Goal: Task Accomplishment & Management: Manage account settings

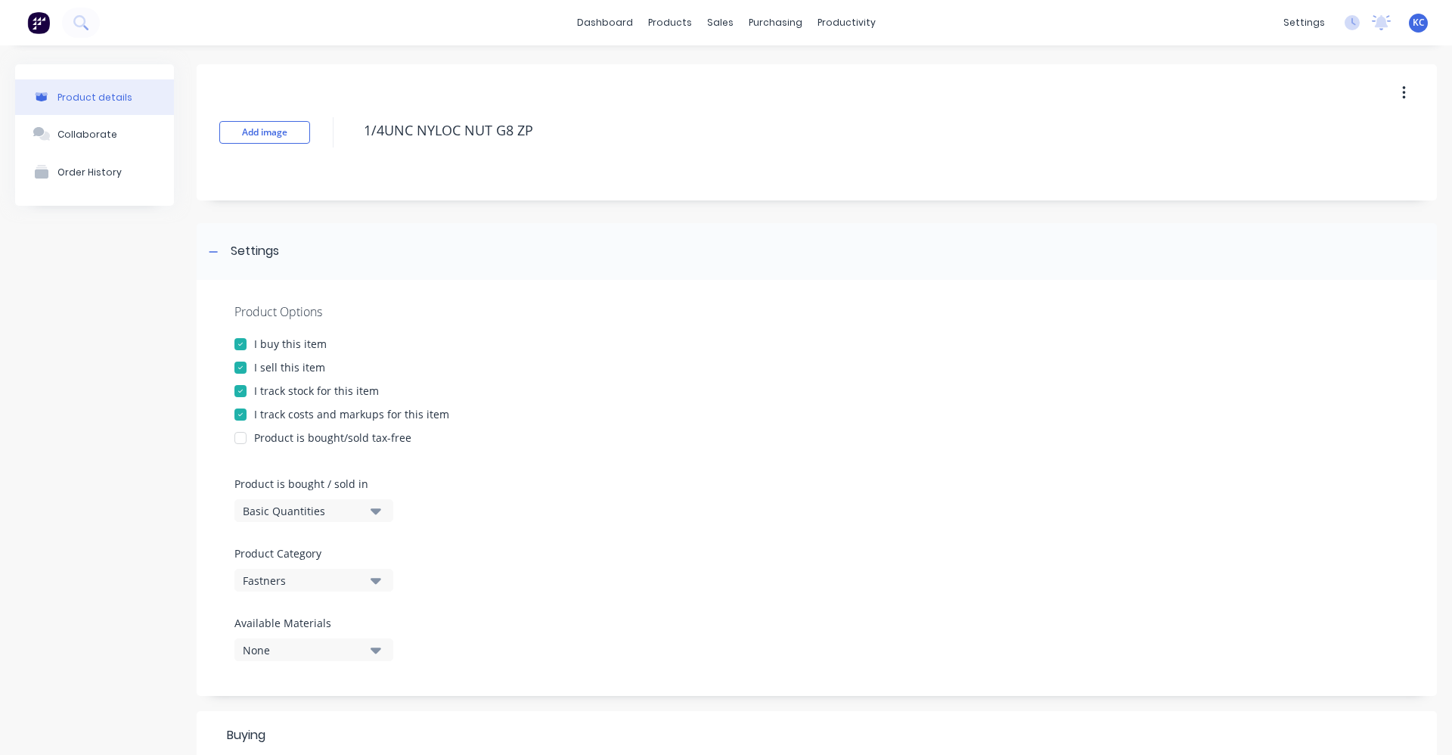
scroll to position [489, 0]
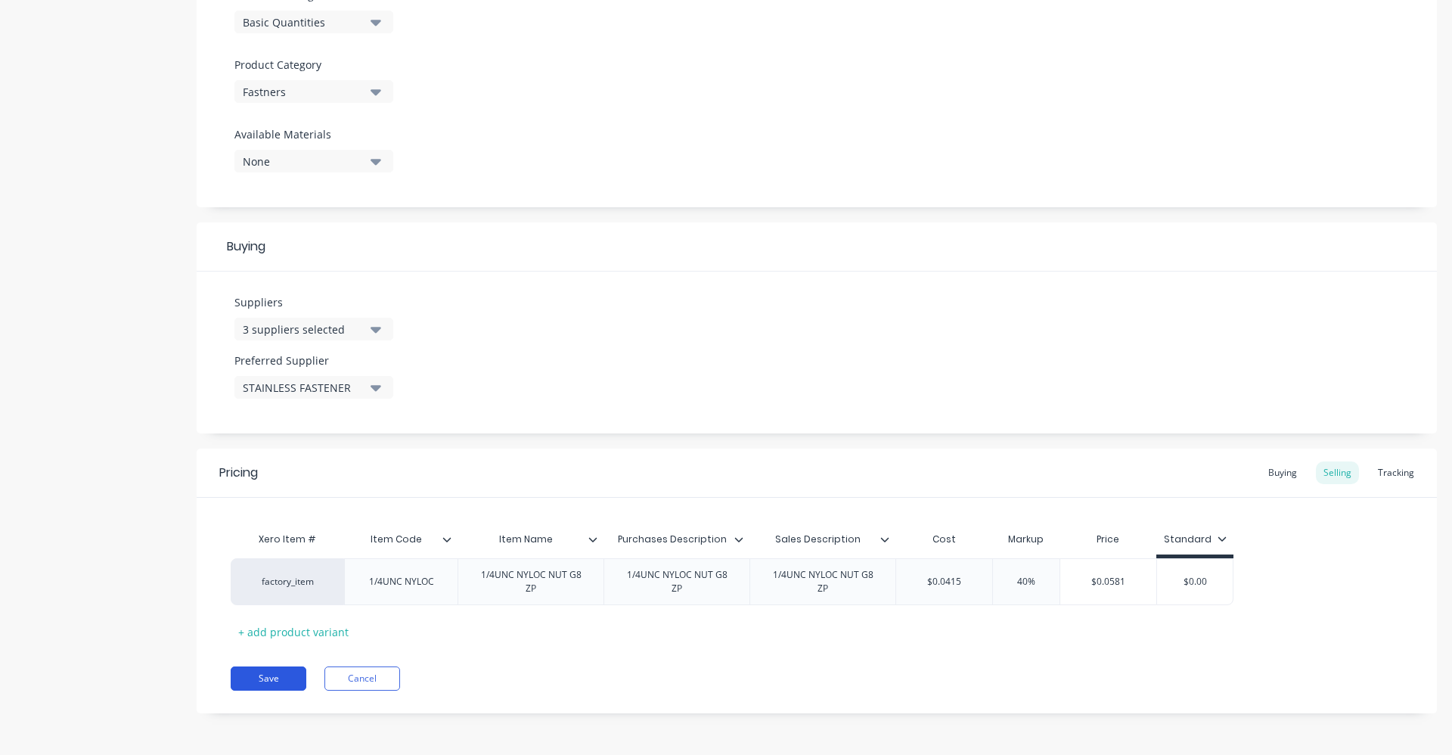
click at [287, 678] on button "Save" at bounding box center [269, 678] width 76 height 24
type textarea "x"
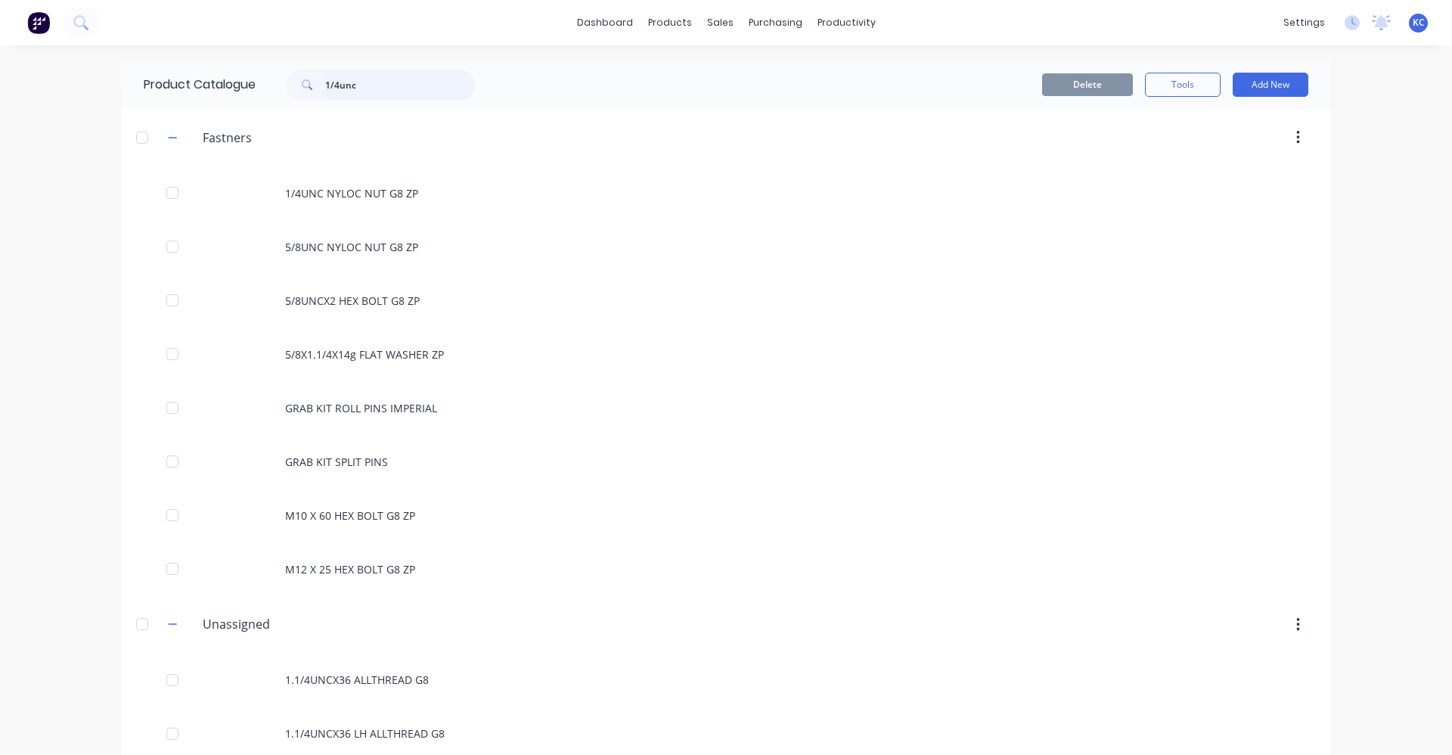
click at [384, 84] on input "1/4unc" at bounding box center [400, 85] width 150 height 30
click at [357, 82] on input "1/4unc" at bounding box center [400, 85] width 150 height 30
click at [328, 85] on input "1/4unc" at bounding box center [400, 85] width 150 height 30
click at [353, 76] on input "1/4unc" at bounding box center [400, 85] width 150 height 30
click at [373, 88] on input "1/4unc" at bounding box center [400, 85] width 150 height 30
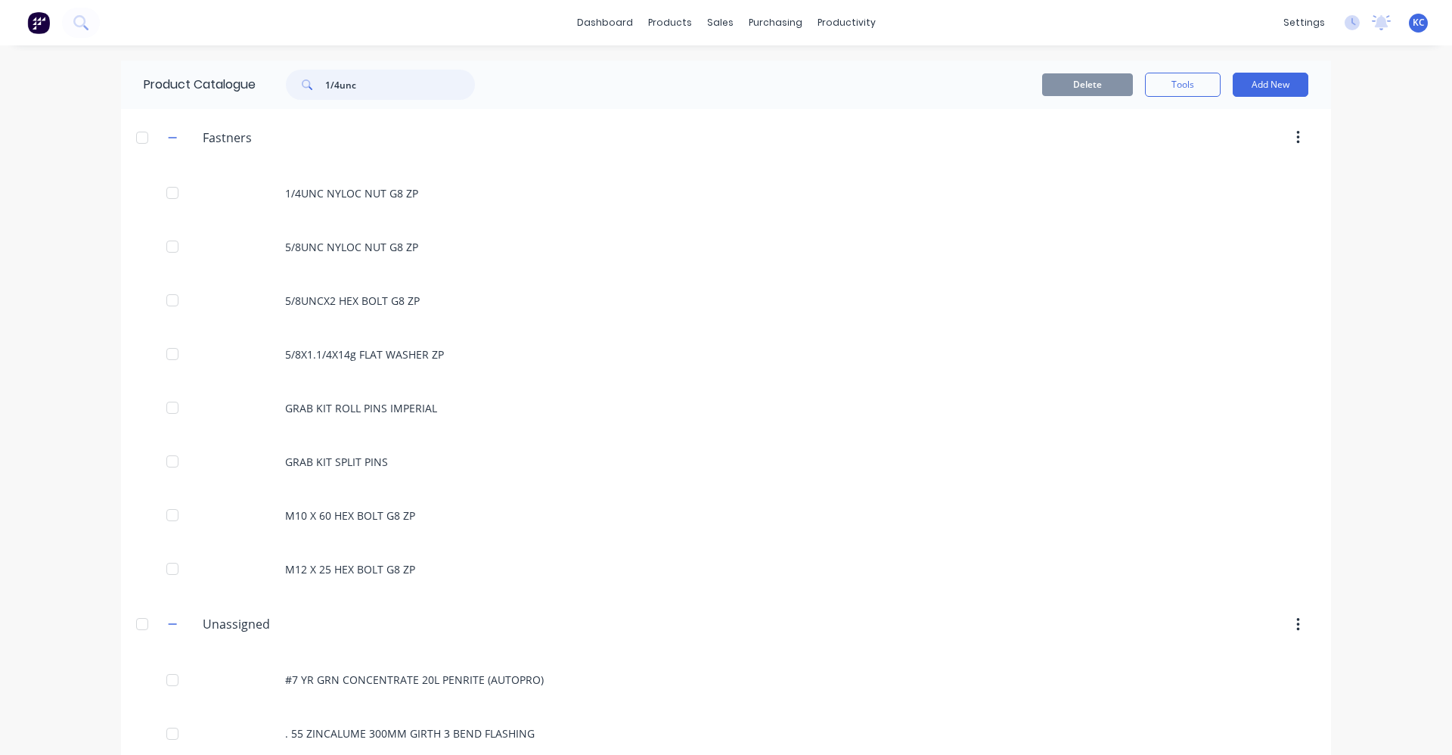
drag, startPoint x: 373, startPoint y: 88, endPoint x: 313, endPoint y: 82, distance: 60.0
click at [315, 82] on div "1/4unc" at bounding box center [380, 85] width 189 height 30
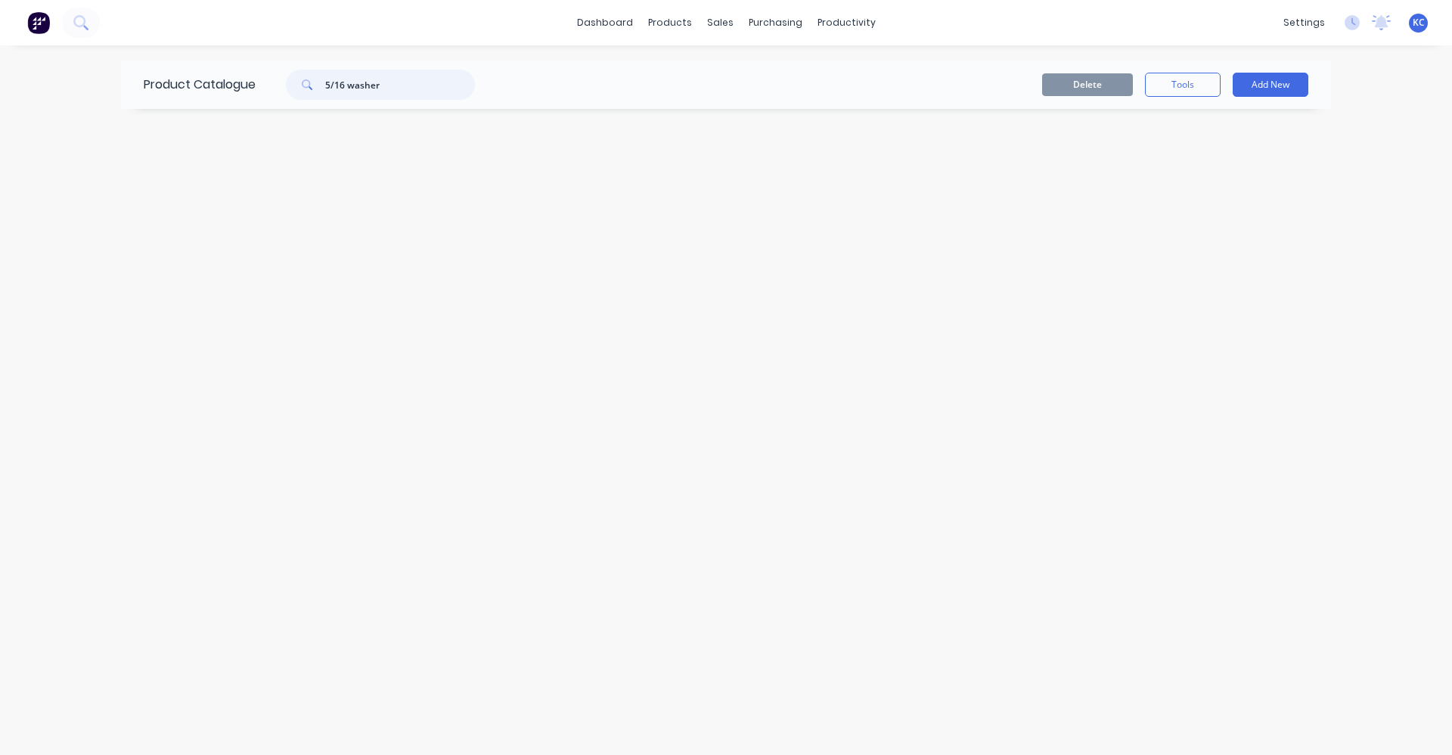
drag, startPoint x: 393, startPoint y: 89, endPoint x: 251, endPoint y: 92, distance: 142.3
click at [251, 92] on div "Product Catalogue 5/16 washer" at bounding box center [317, 85] width 392 height 48
type input "5/16 flat washer"
drag, startPoint x: 413, startPoint y: 92, endPoint x: 225, endPoint y: 96, distance: 187.7
click at [225, 96] on div "Product Catalogue 5/16 flat washer" at bounding box center [317, 85] width 392 height 48
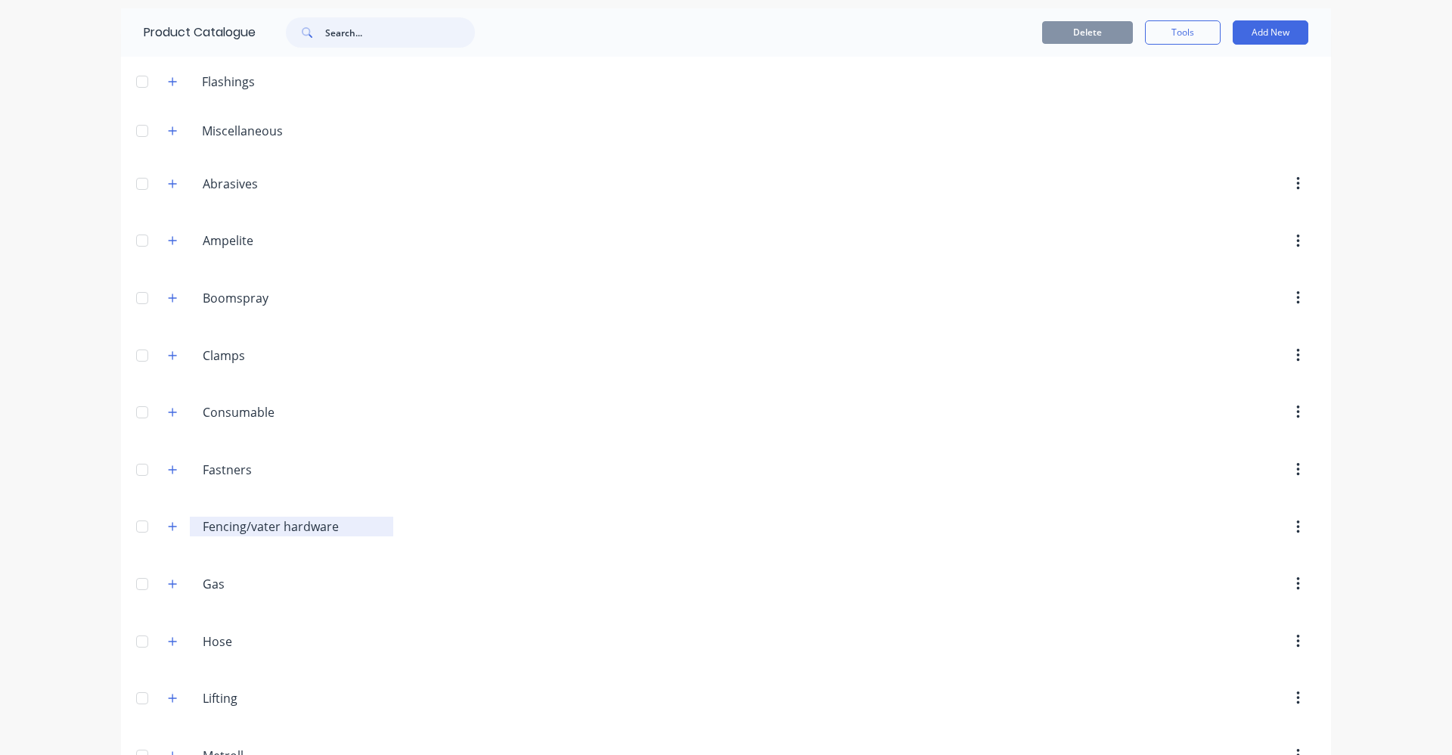
scroll to position [151, 0]
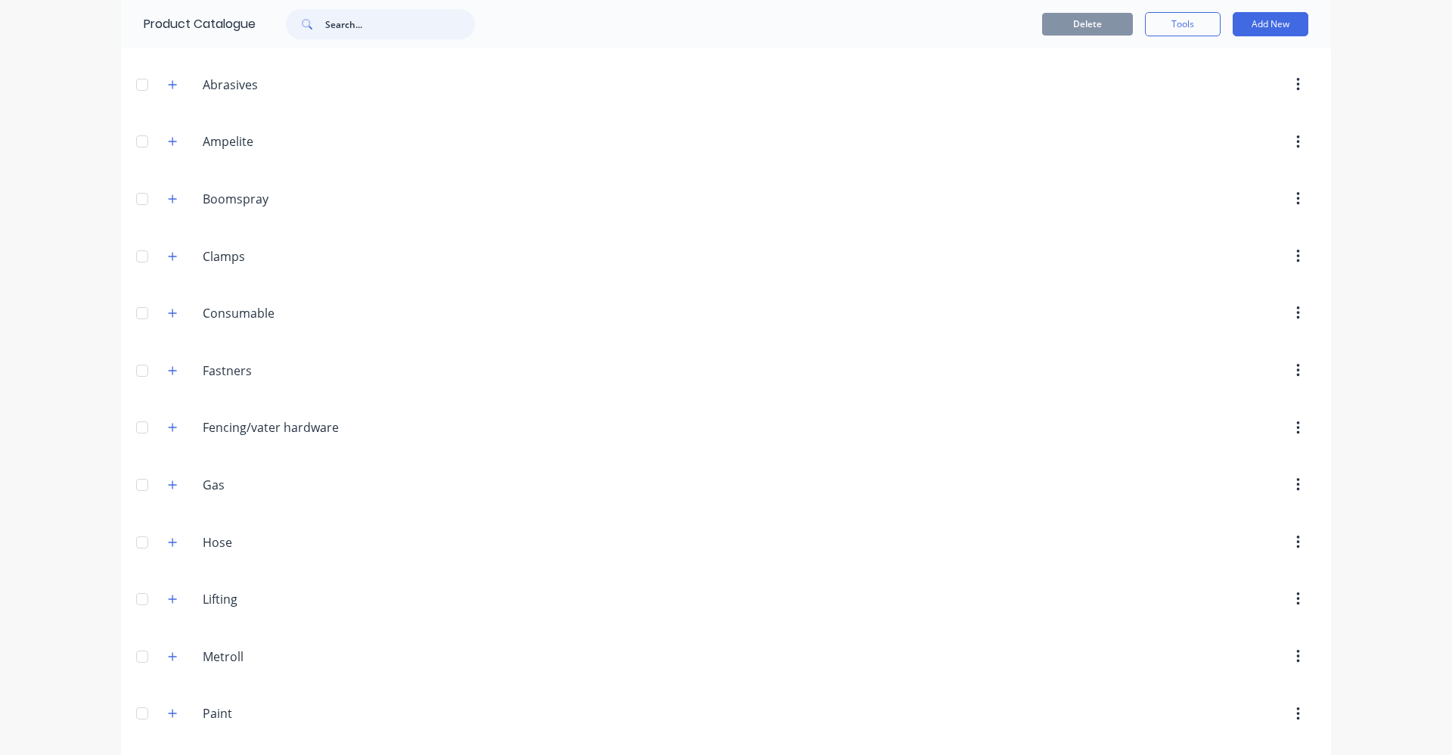
click at [359, 26] on input "text" at bounding box center [400, 24] width 150 height 30
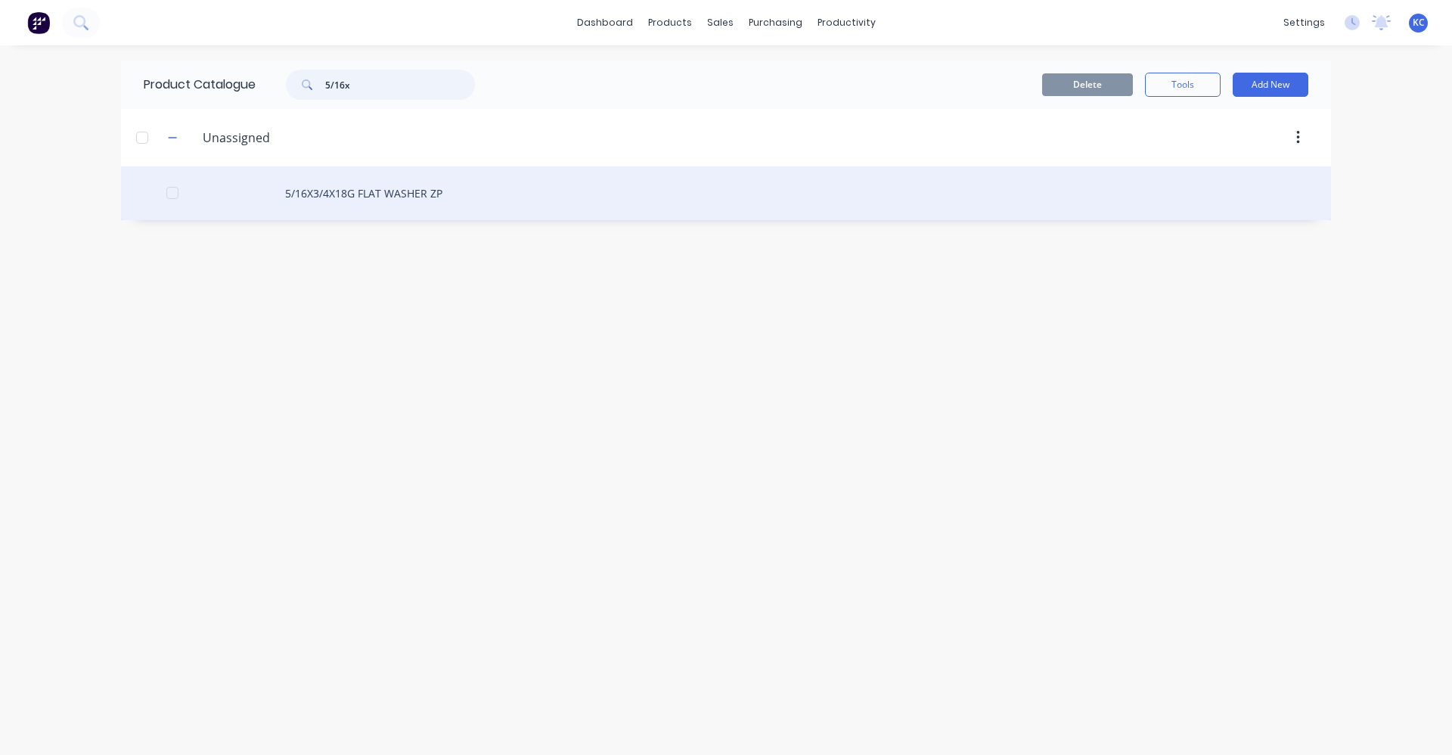
type input "5/16x"
click at [421, 189] on div "5/16X3/4X18G FLAT WASHER ZP" at bounding box center [726, 193] width 1210 height 54
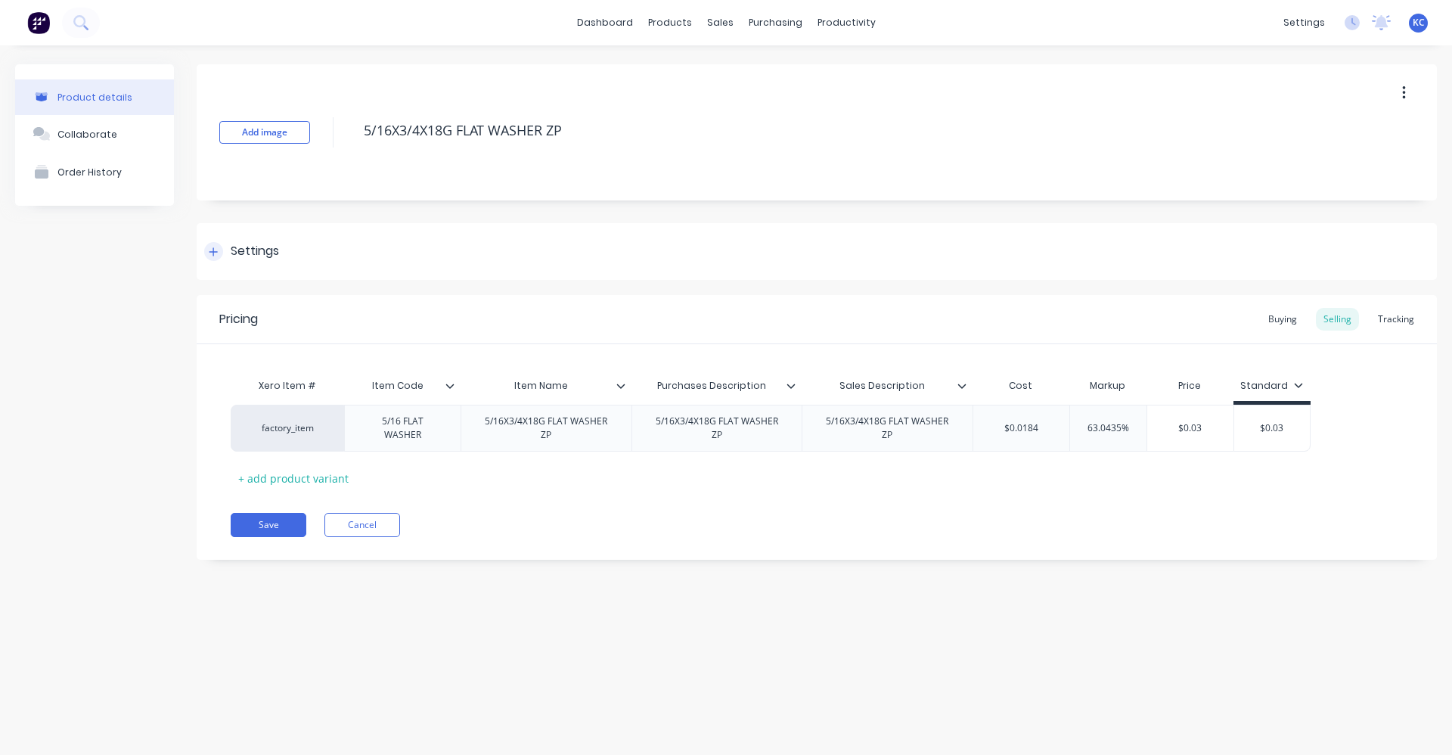
click at [266, 250] on div "Settings" at bounding box center [255, 251] width 48 height 19
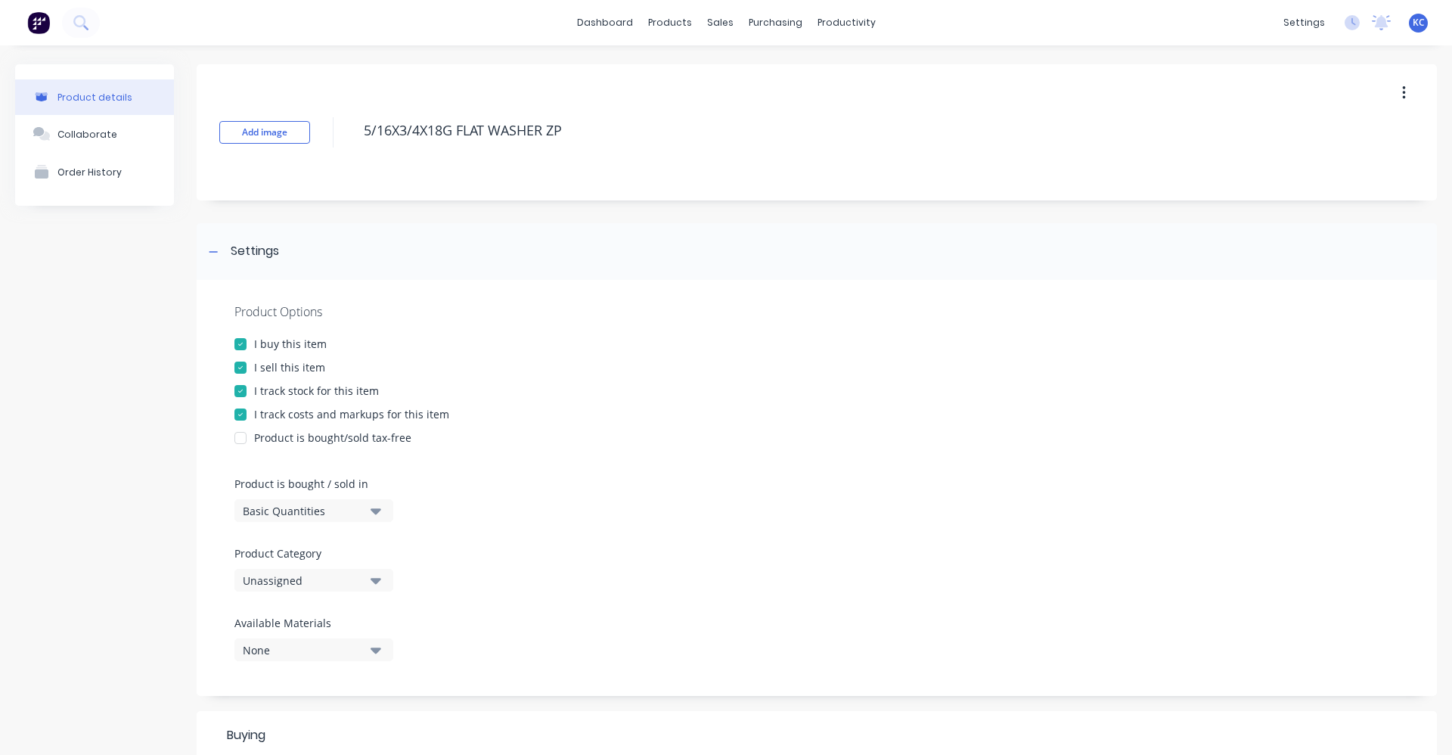
click at [385, 579] on button "Unassigned" at bounding box center [314, 580] width 159 height 23
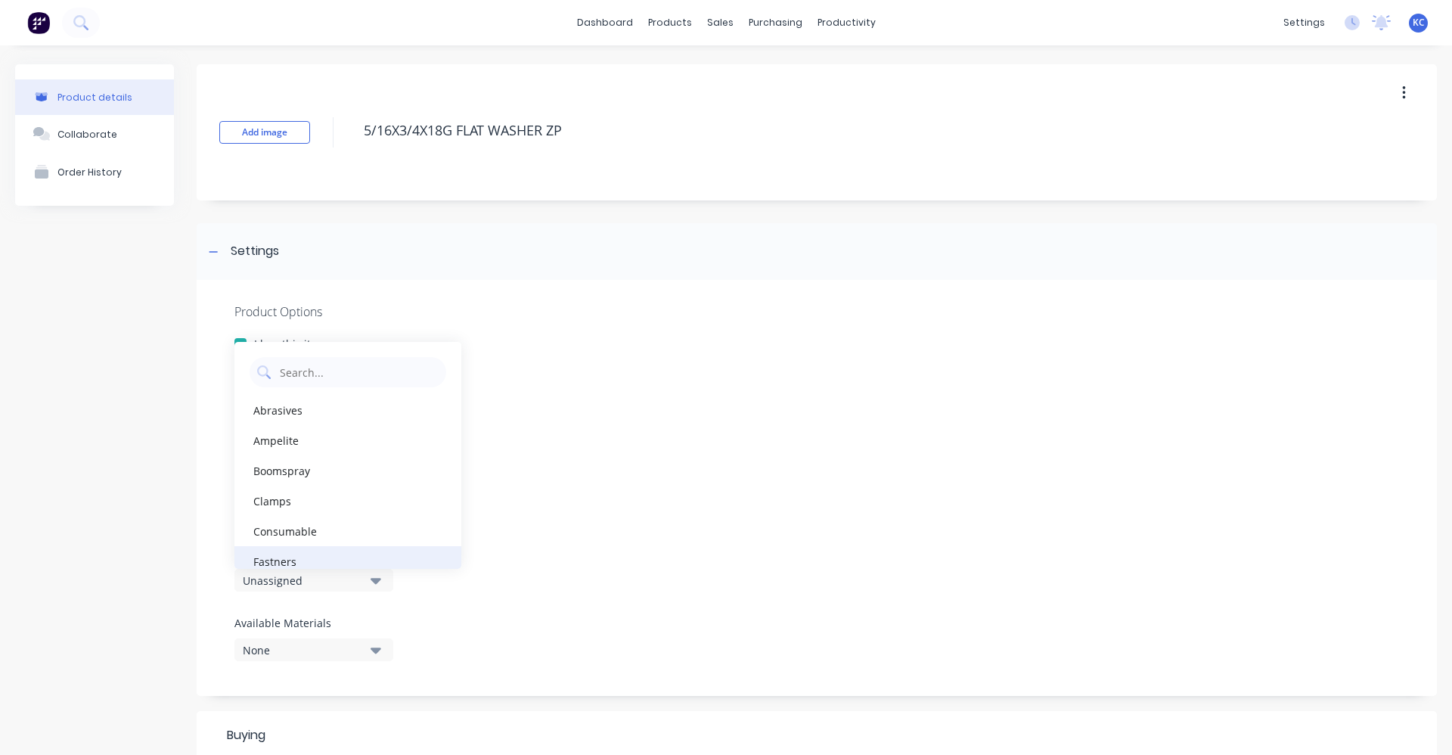
click at [372, 555] on div "Fastners" at bounding box center [348, 561] width 227 height 30
type textarea "x"
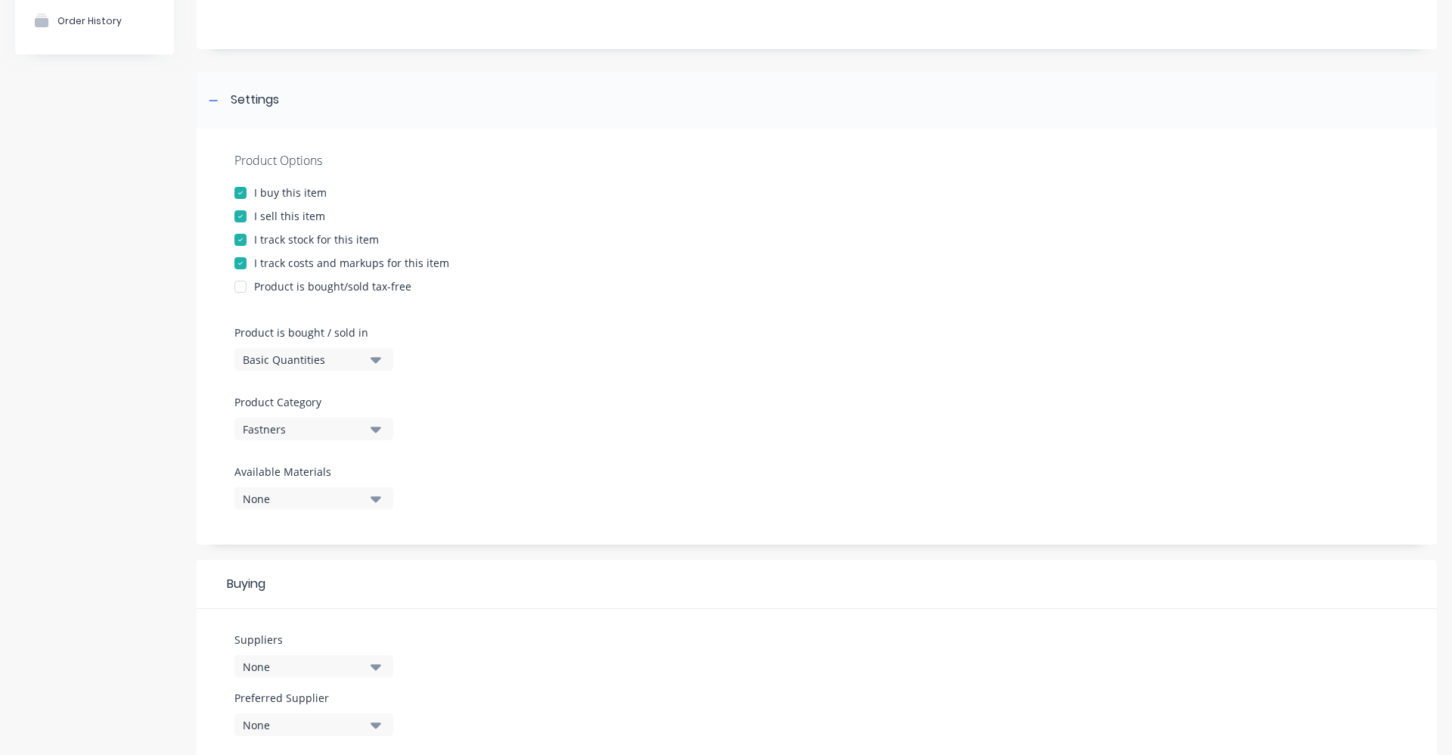
scroll to position [227, 0]
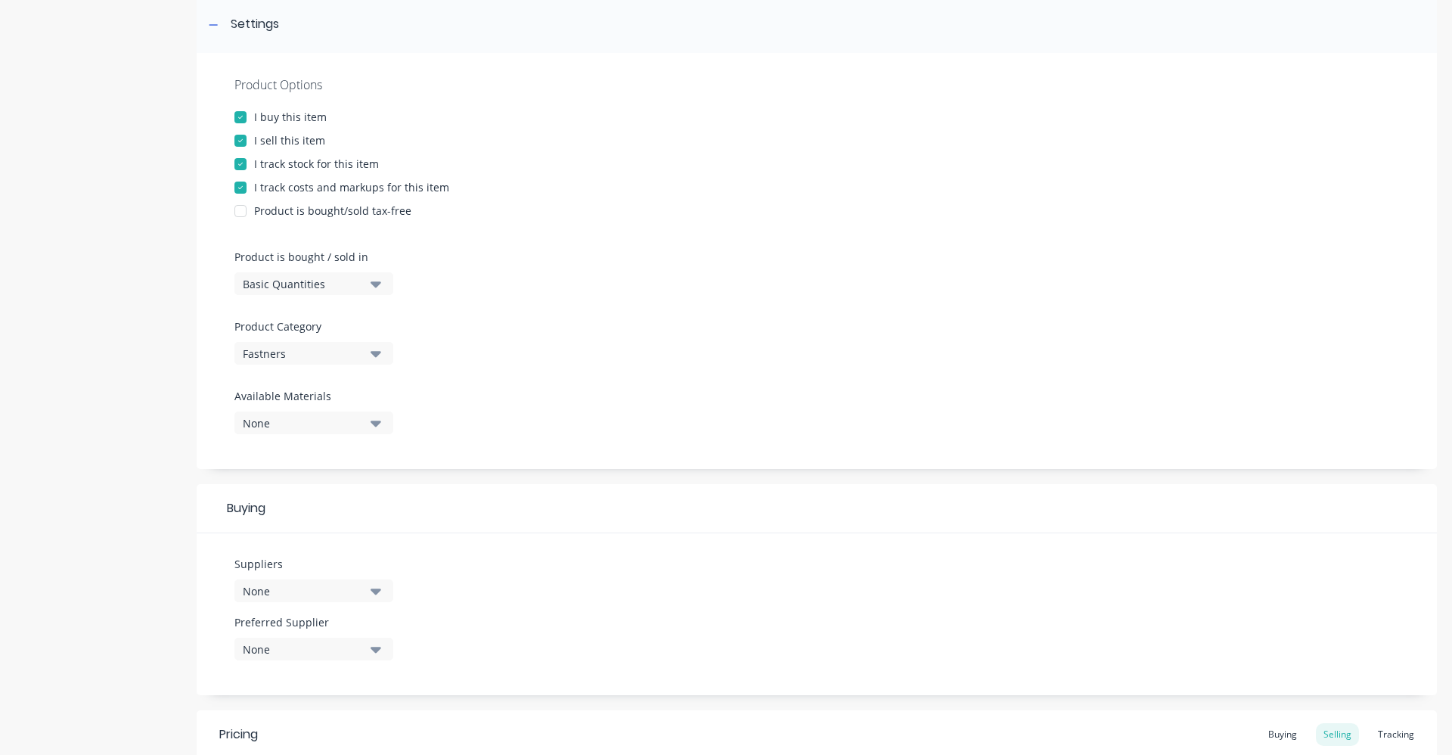
click at [368, 415] on button "None" at bounding box center [314, 423] width 159 height 23
click at [430, 390] on div "Product Options I buy this item I sell this item I track stock for this item I …" at bounding box center [817, 261] width 1241 height 416
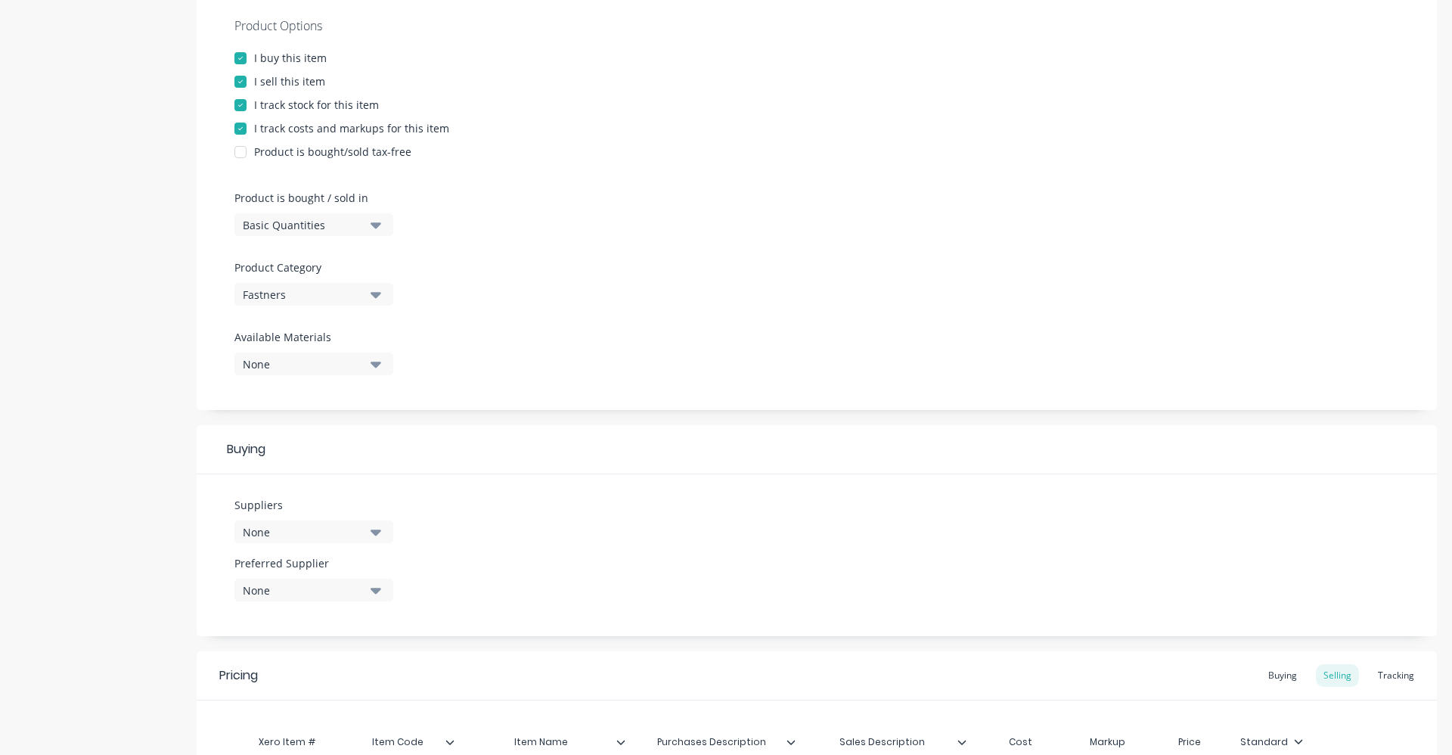
scroll to position [378, 0]
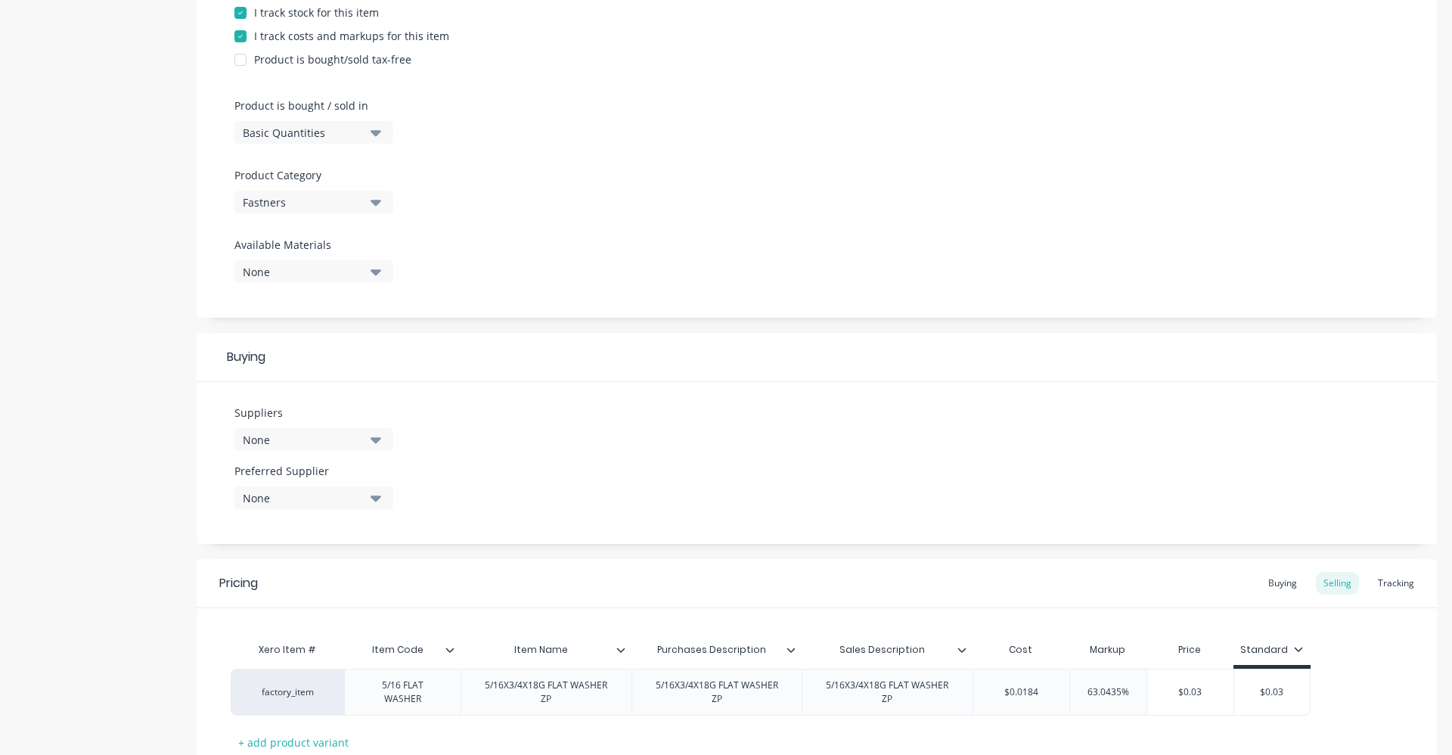
click at [368, 439] on button "None" at bounding box center [314, 439] width 159 height 23
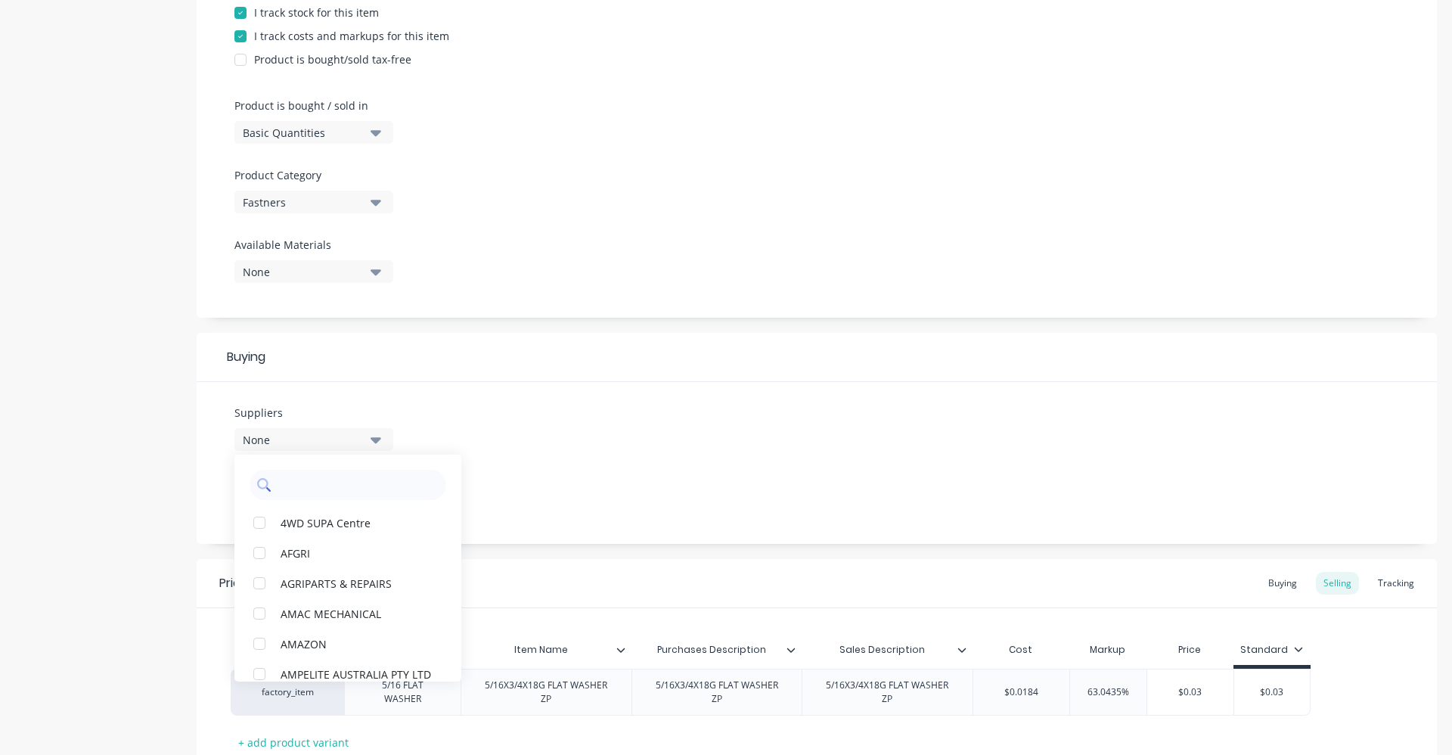
click at [362, 488] on input "text" at bounding box center [358, 485] width 160 height 30
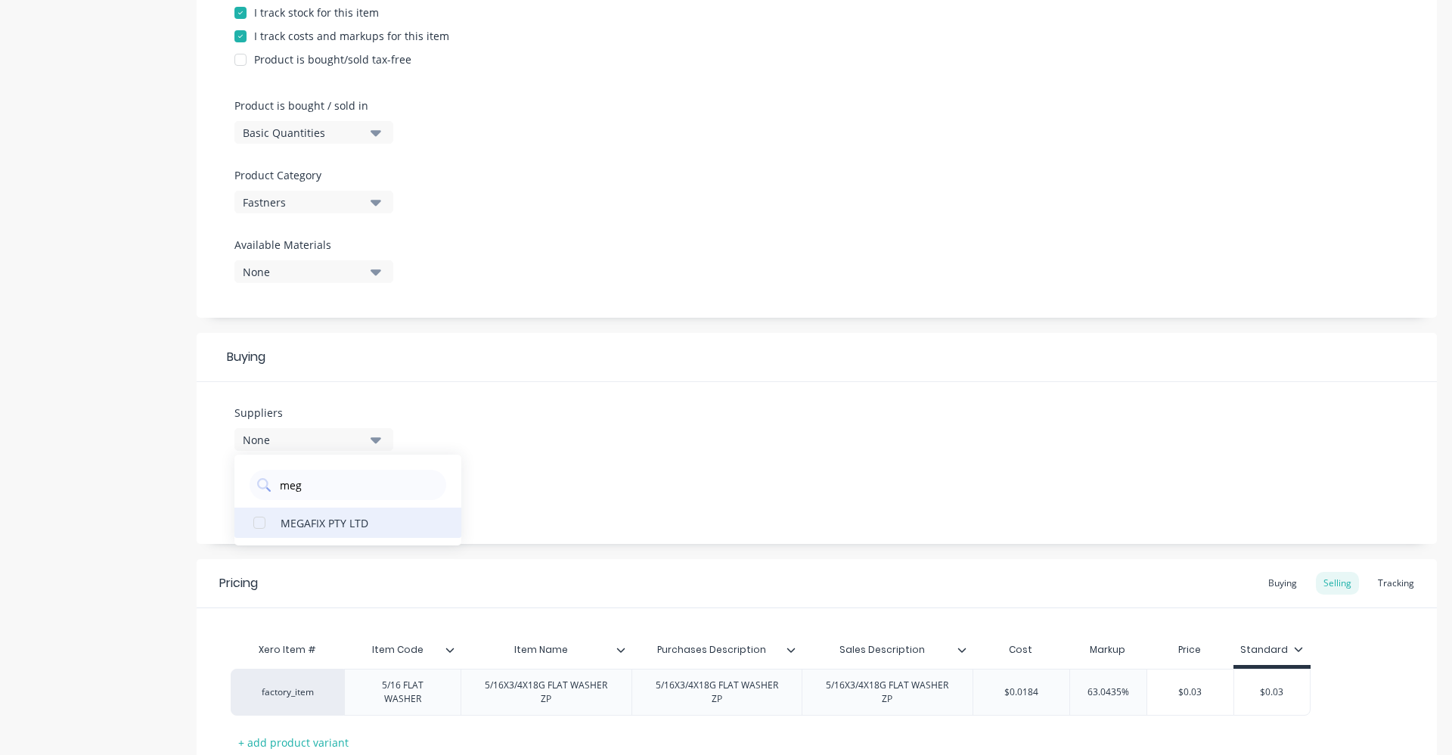
type input "meg"
click at [325, 530] on div "MEGAFIX PTY LTD" at bounding box center [356, 522] width 151 height 16
type textarea "x"
drag, startPoint x: 320, startPoint y: 477, endPoint x: 278, endPoint y: 477, distance: 41.6
click at [278, 477] on input "meg" at bounding box center [358, 485] width 160 height 30
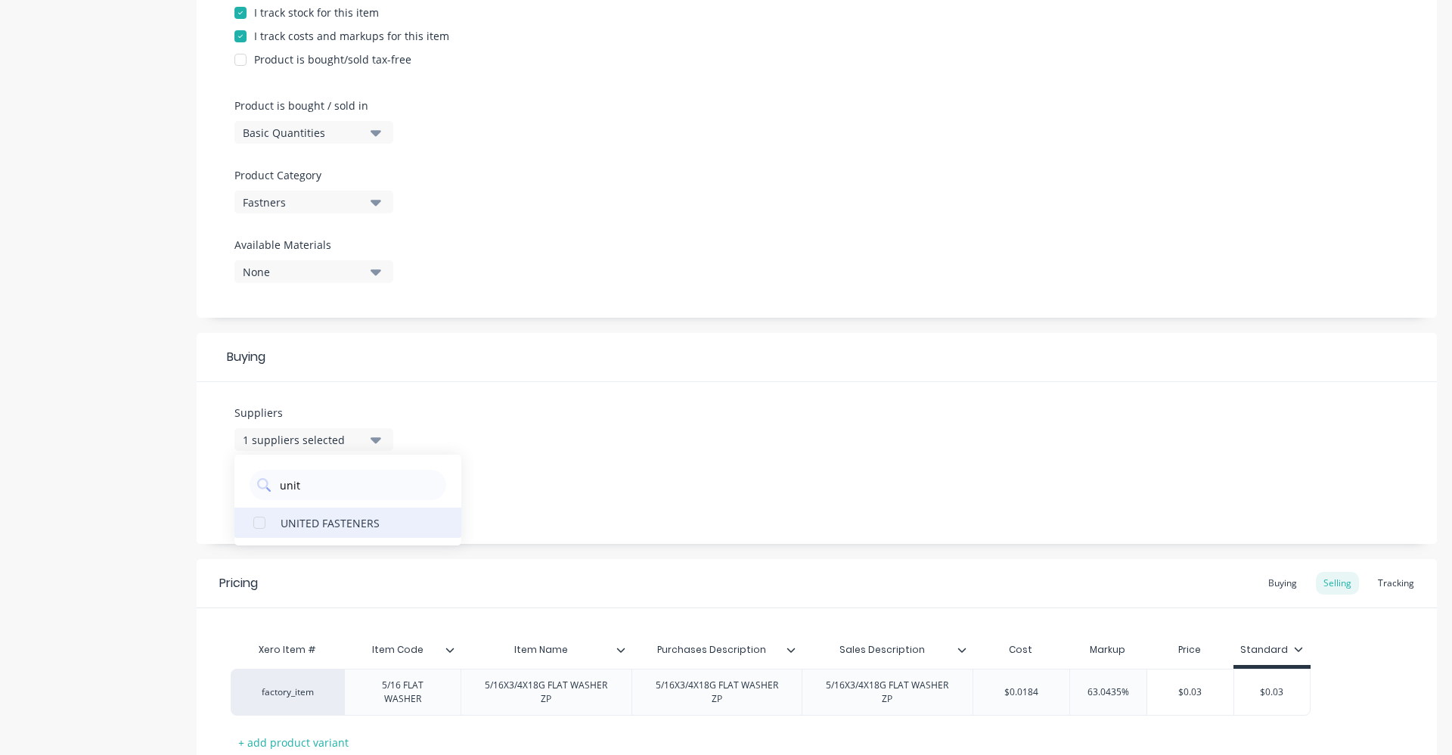
type input "unit"
click at [297, 524] on div "UNITED FASTENERS" at bounding box center [356, 522] width 151 height 16
type textarea "x"
drag, startPoint x: 328, startPoint y: 476, endPoint x: 246, endPoint y: 484, distance: 82.1
click at [246, 484] on div "unit" at bounding box center [348, 481] width 227 height 38
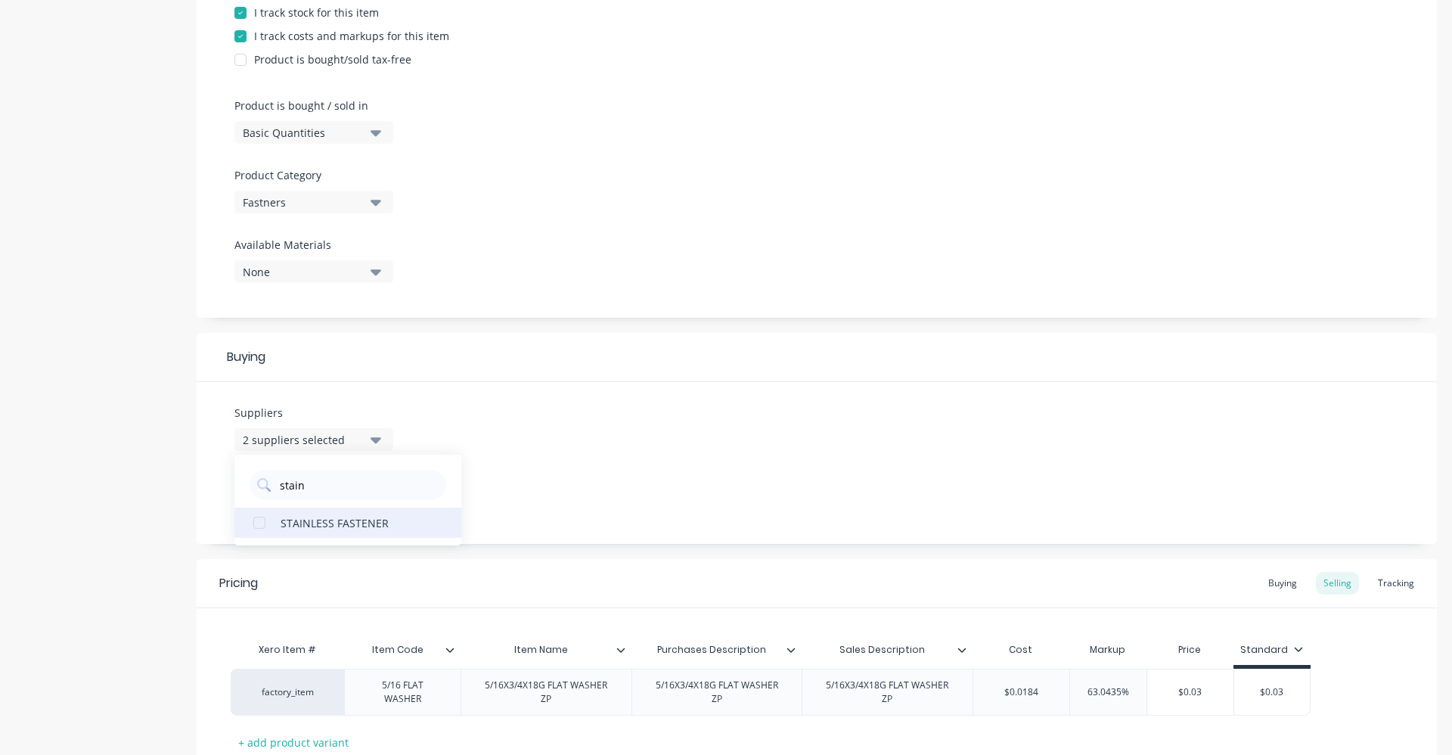
type input "stain"
click at [384, 523] on div "STAINLESS FASTENER" at bounding box center [356, 522] width 151 height 16
drag, startPoint x: 461, startPoint y: 424, endPoint x: 440, endPoint y: 434, distance: 23.7
click at [461, 424] on div "Suppliers 3 suppliers selected stain STAINLESS FASTENER Preferred Supplier None" at bounding box center [817, 463] width 1241 height 162
click at [368, 493] on button "None" at bounding box center [314, 497] width 159 height 23
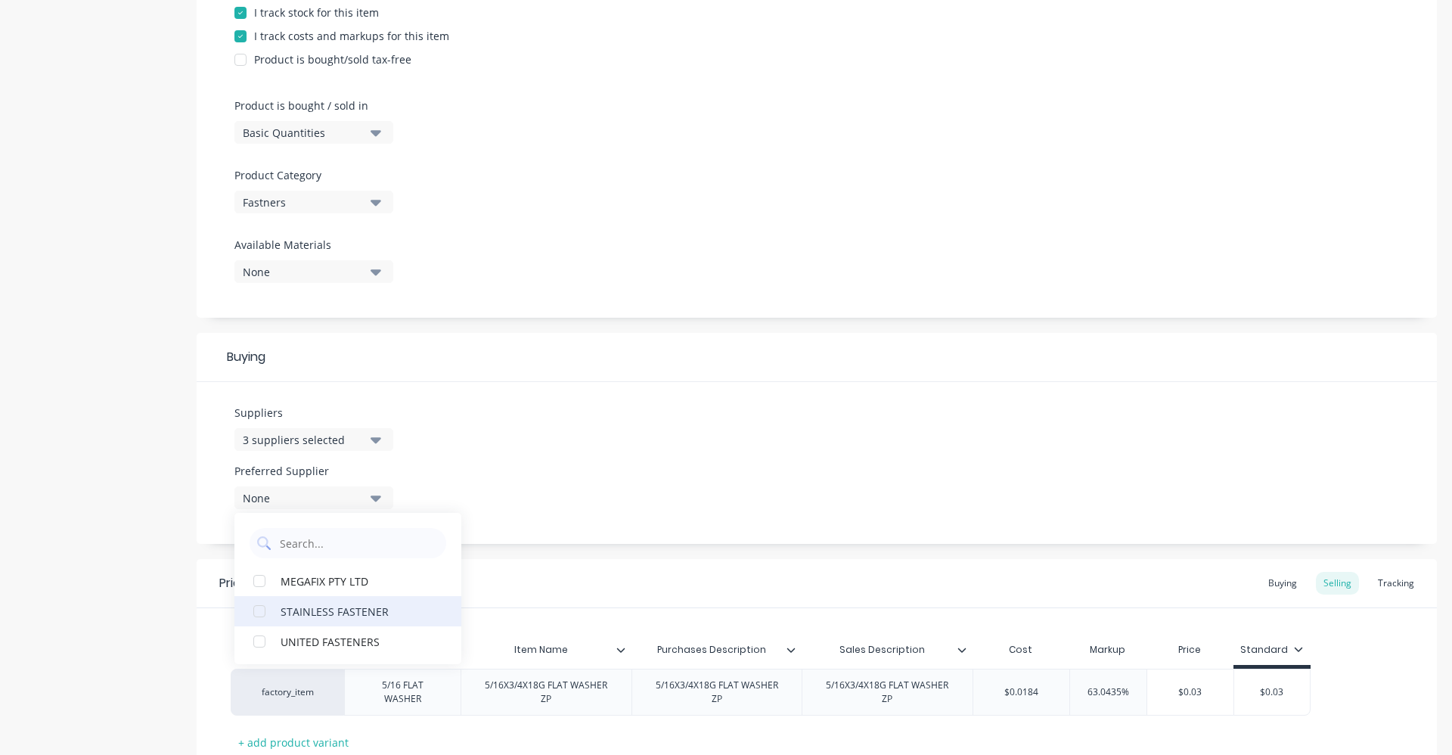
click at [366, 613] on div "STAINLESS FASTENER" at bounding box center [356, 611] width 151 height 16
type textarea "x"
click at [491, 502] on div "Suppliers 3 suppliers selected stain Preferred Supplier STAINLESS FASTENER STAI…" at bounding box center [817, 463] width 1241 height 162
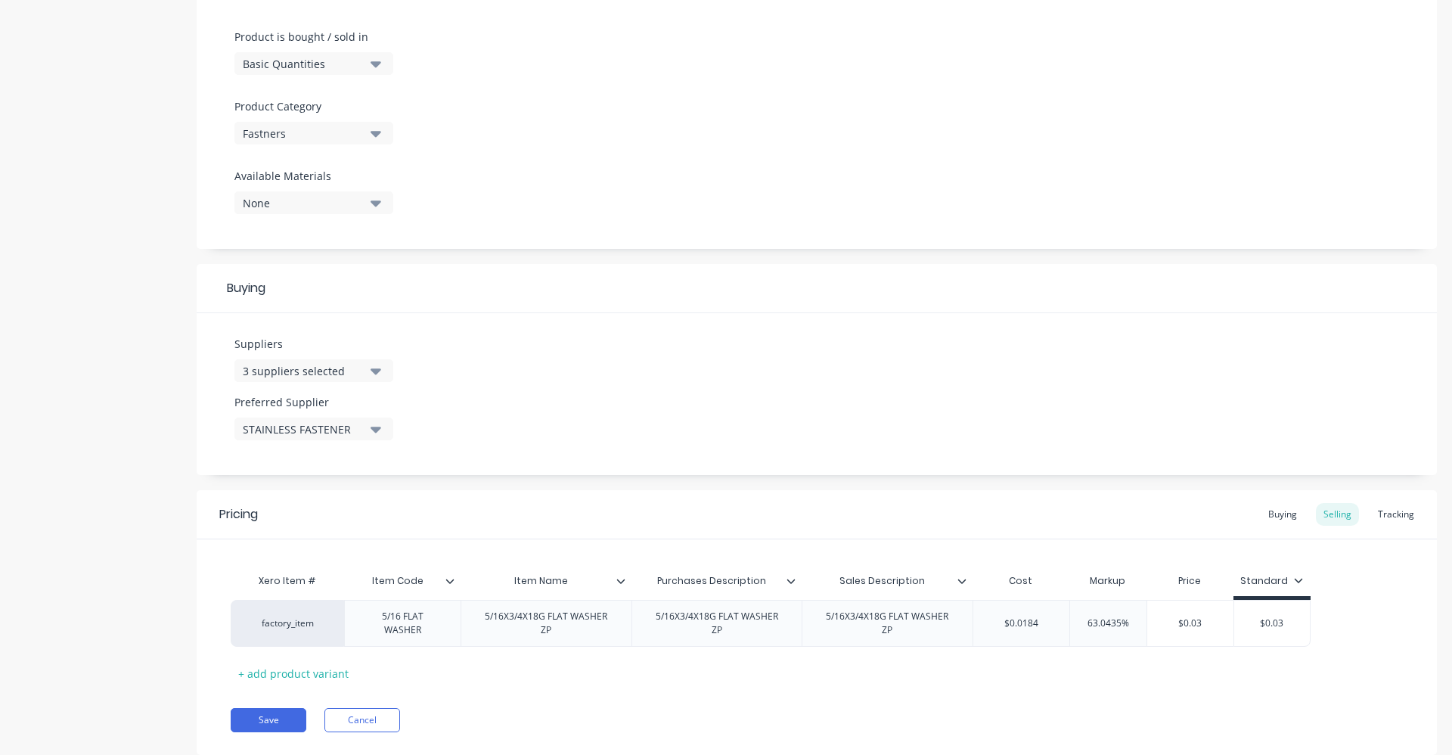
scroll to position [481, 0]
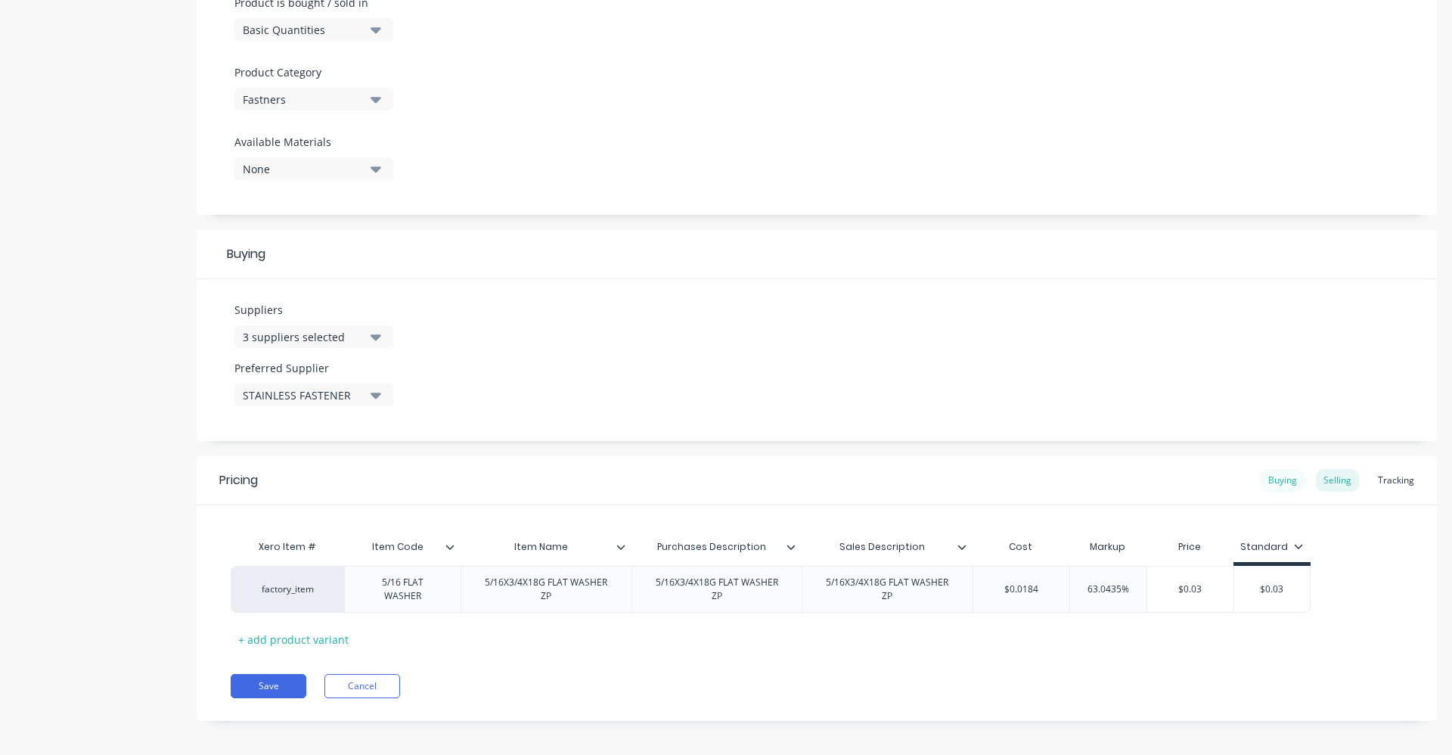
click at [1278, 478] on div "Buying" at bounding box center [1283, 480] width 44 height 23
type input "$0.00"
drag, startPoint x: 1011, startPoint y: 585, endPoint x: 1063, endPoint y: 594, distance: 53.0
click at [1063, 594] on div "$0.00 $0.00" at bounding box center [1029, 589] width 111 height 38
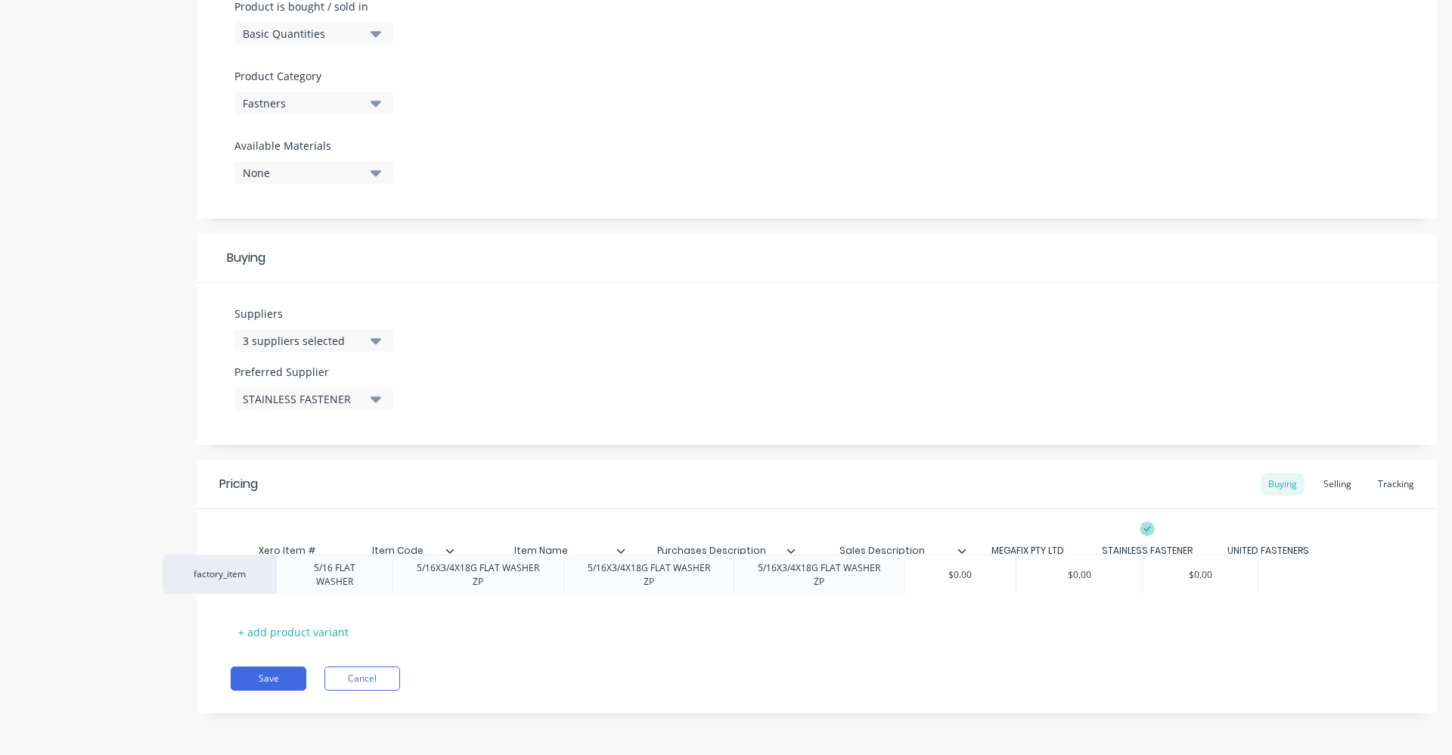
drag, startPoint x: 1063, startPoint y: 594, endPoint x: 989, endPoint y: 582, distance: 74.2
click at [989, 582] on div "factory_item 5/16 FLAT WASHER 5/16X3/4X18G FLAT WASHER ZP 5/16X3/4X18G FLAT WAS…" at bounding box center [817, 585] width 1173 height 39
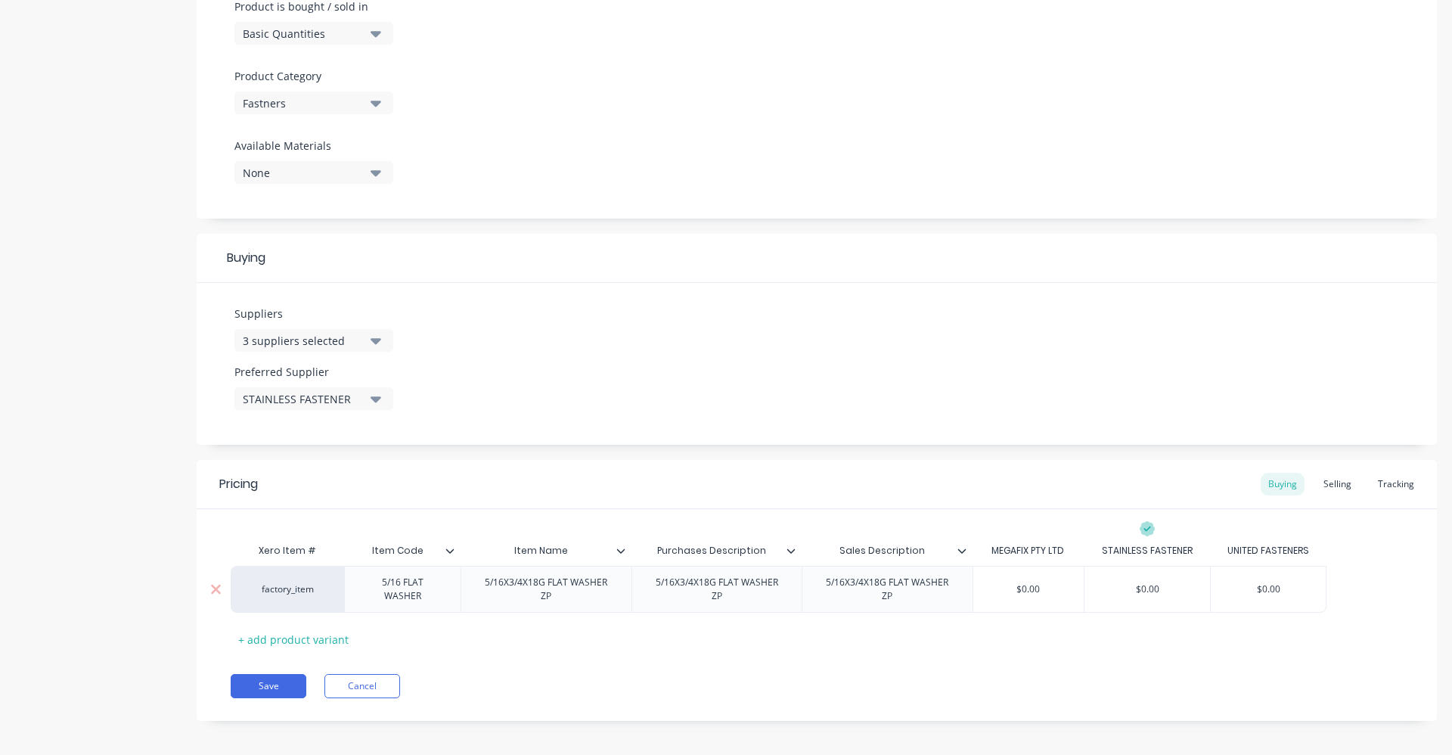
drag, startPoint x: 1045, startPoint y: 581, endPoint x: 996, endPoint y: 588, distance: 49.6
click at [996, 588] on input "$0.00" at bounding box center [1029, 589] width 111 height 14
click at [1005, 585] on input "$0.00" at bounding box center [1029, 589] width 111 height 14
click at [1018, 585] on input "$0.00" at bounding box center [1029, 589] width 111 height 14
click at [1026, 583] on input "$0.00" at bounding box center [1029, 589] width 111 height 14
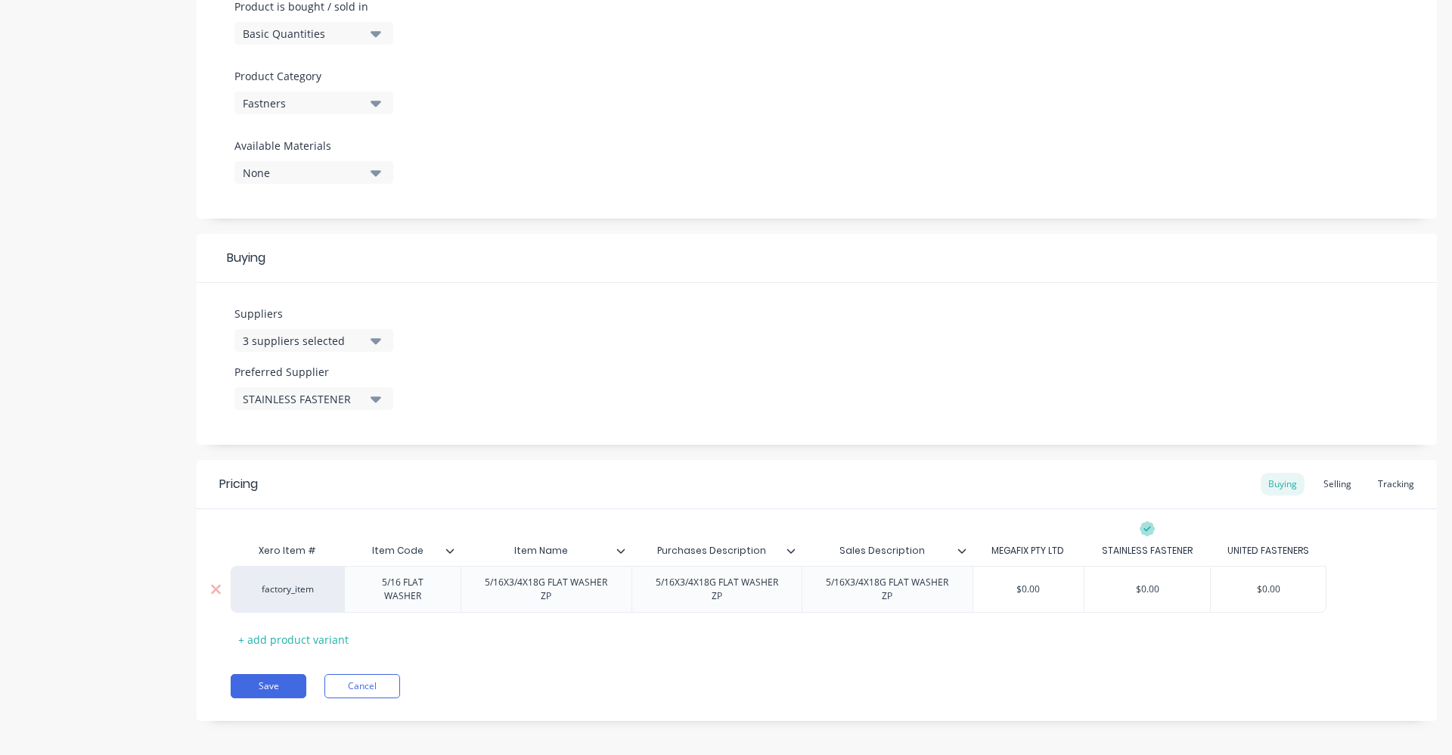
click at [1040, 582] on input "$0.00" at bounding box center [1029, 589] width 111 height 14
click at [1025, 589] on input "$0.00" at bounding box center [1029, 589] width 111 height 14
drag, startPoint x: 1042, startPoint y: 581, endPoint x: 1013, endPoint y: 588, distance: 30.3
click at [1013, 588] on input "$0.00" at bounding box center [1029, 589] width 111 height 14
click at [1015, 585] on input "$0.00" at bounding box center [1029, 589] width 111 height 14
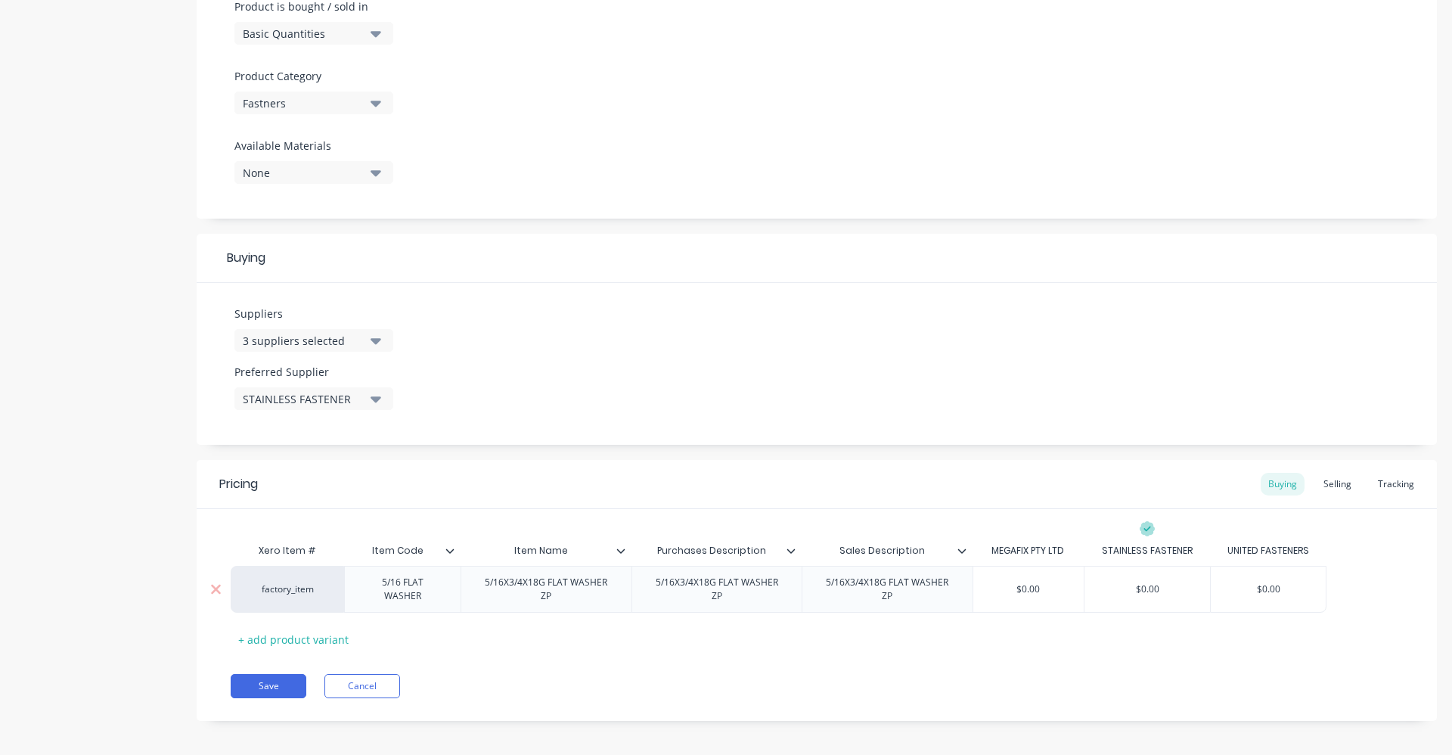
drag, startPoint x: 1025, startPoint y: 582, endPoint x: 1040, endPoint y: 583, distance: 15.1
click at [1027, 582] on input "$0.00" at bounding box center [1029, 589] width 111 height 14
type input "$0.00"
click at [1155, 583] on input "$0.00" at bounding box center [1148, 589] width 126 height 14
click at [1024, 578] on div "$0.00" at bounding box center [1029, 589] width 111 height 38
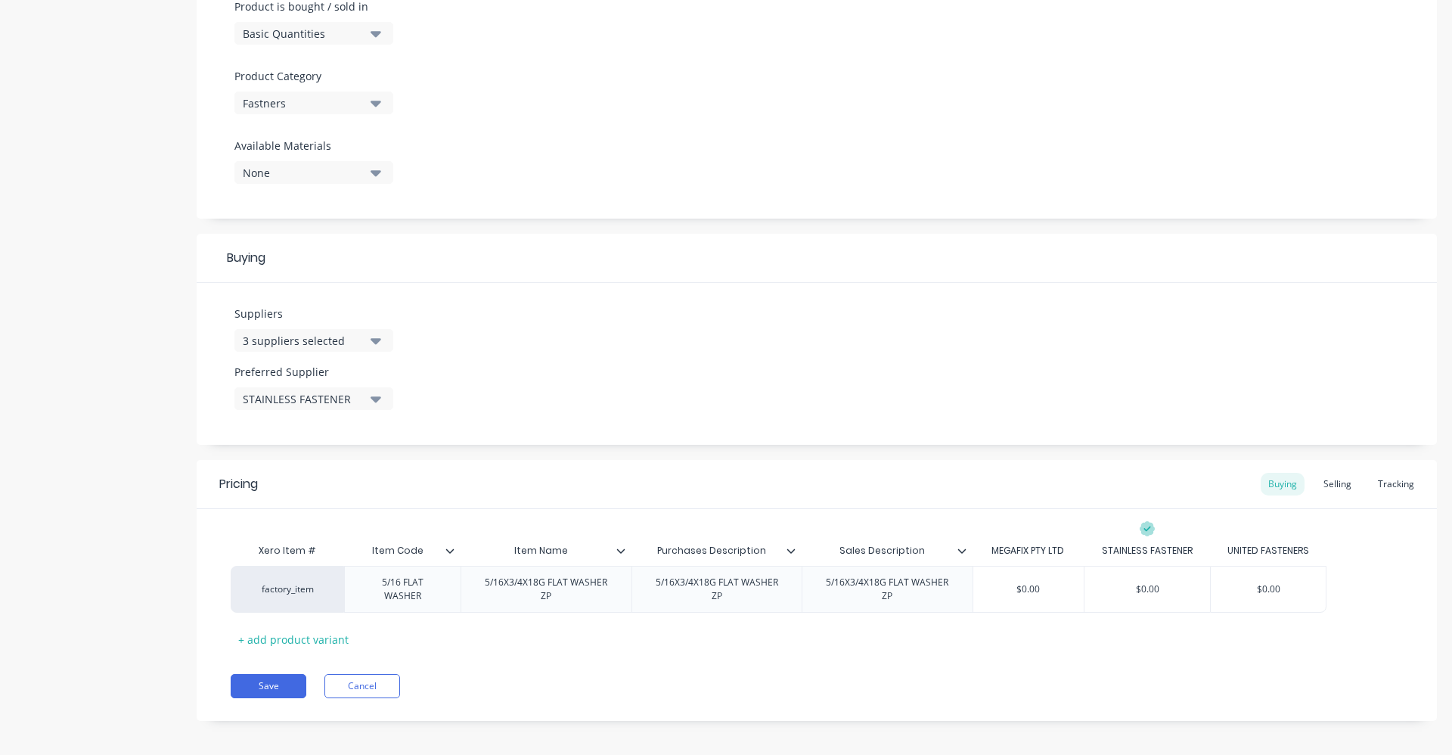
type textarea "x"
type input "$0.0"
type textarea "x"
type input "$0."
type textarea "x"
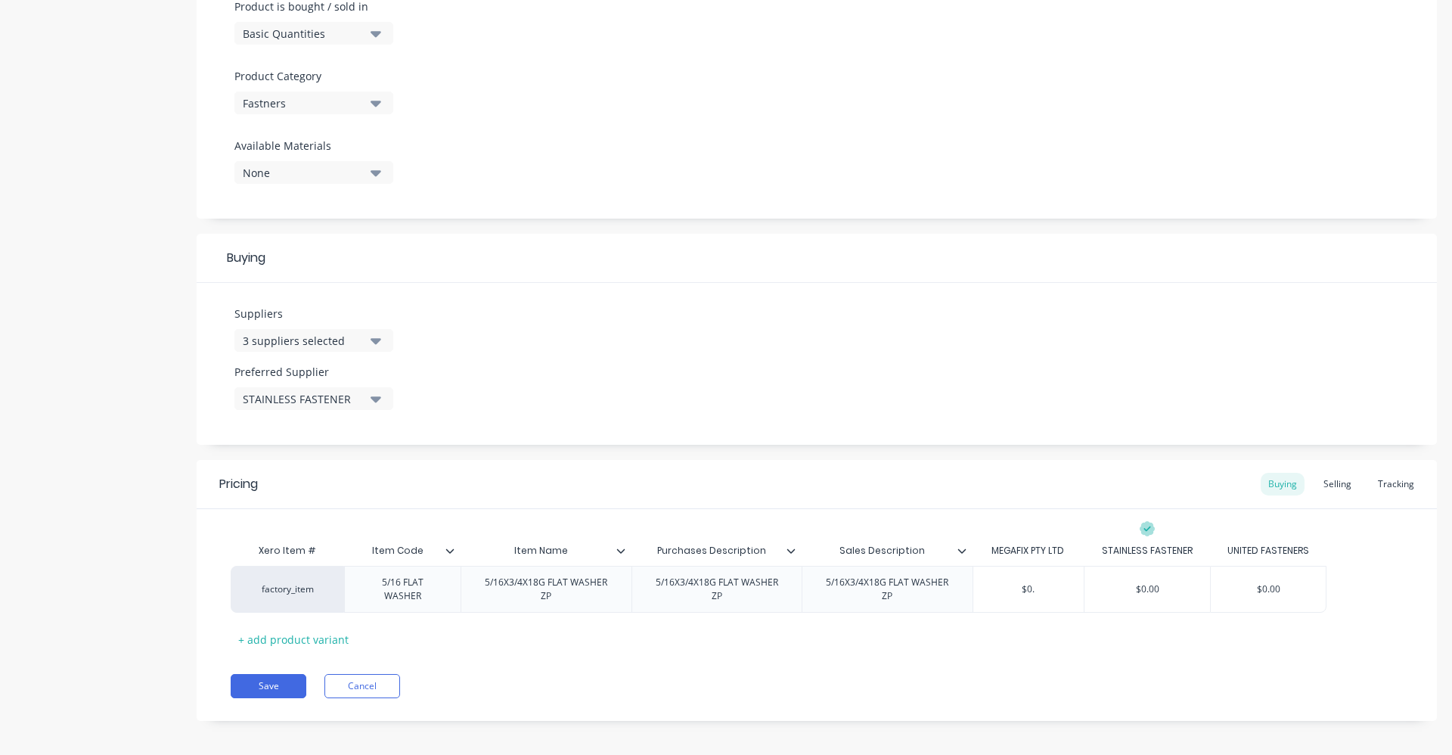
type input "$0.0"
type textarea "x"
type input "$0.04"
type textarea "x"
type input "$0.0400"
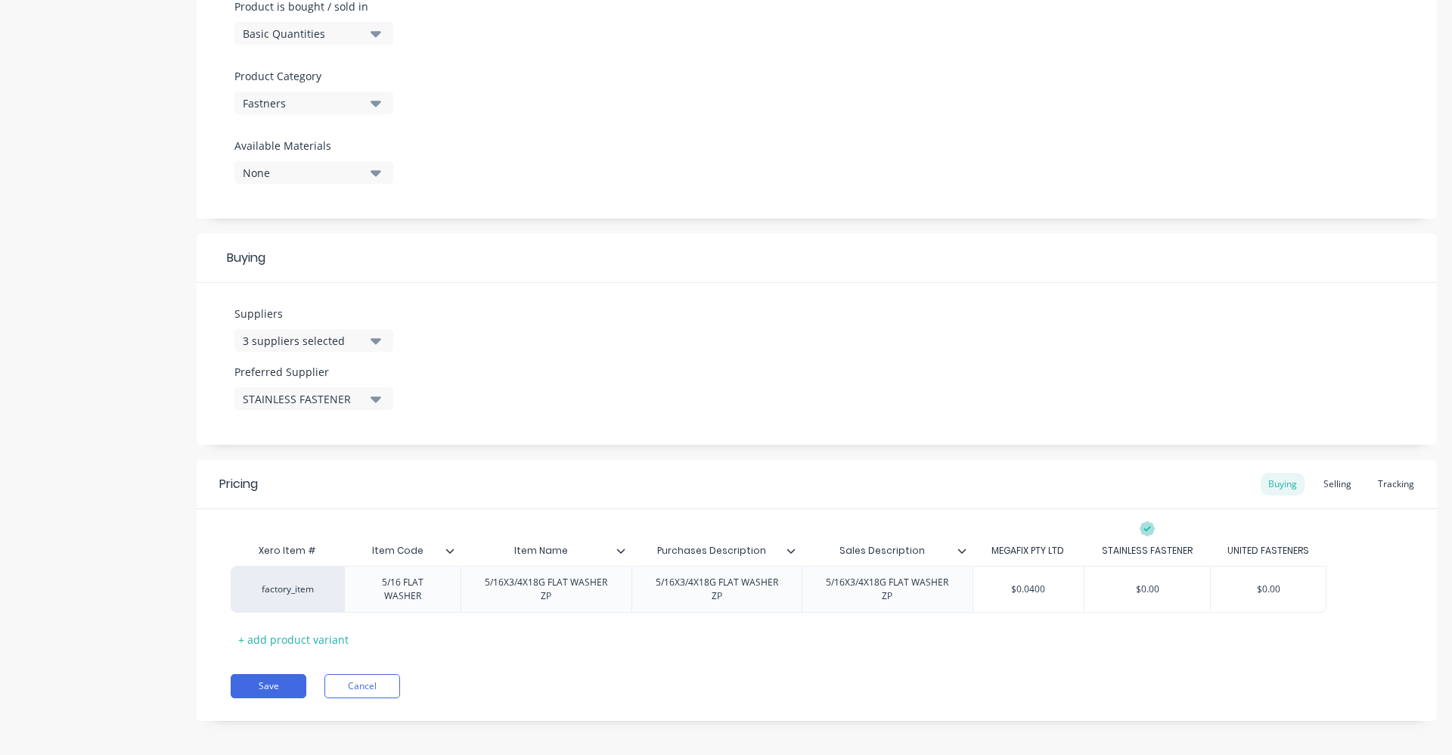
type textarea "x"
type input "$0.0400"
click at [1324, 480] on div "Selling" at bounding box center [1337, 484] width 43 height 23
type input "$0.0184"
drag, startPoint x: 995, startPoint y: 590, endPoint x: 1049, endPoint y: 589, distance: 54.5
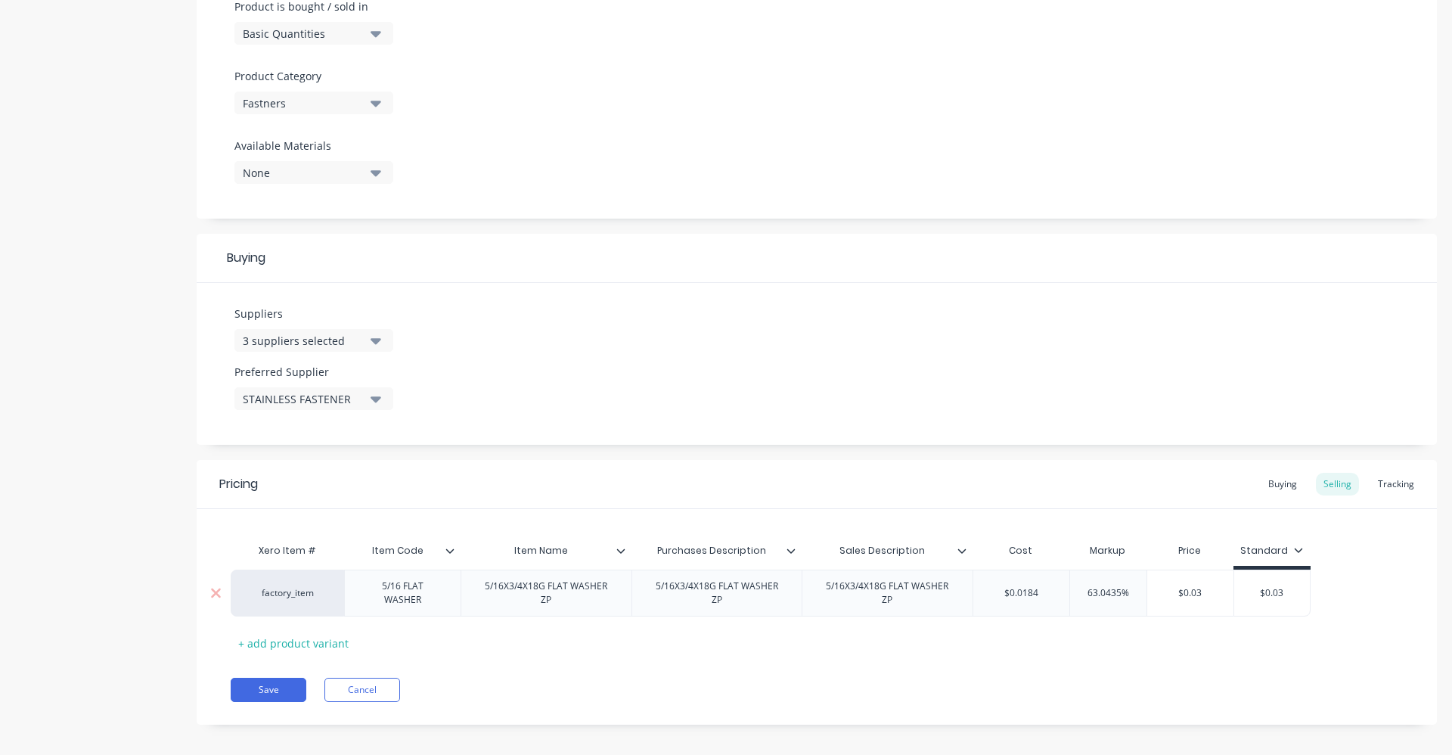
click at [1049, 589] on input "$0.0184" at bounding box center [1022, 593] width 96 height 14
type textarea "x"
type input "0.0"
type textarea "x"
type input "0.0400"
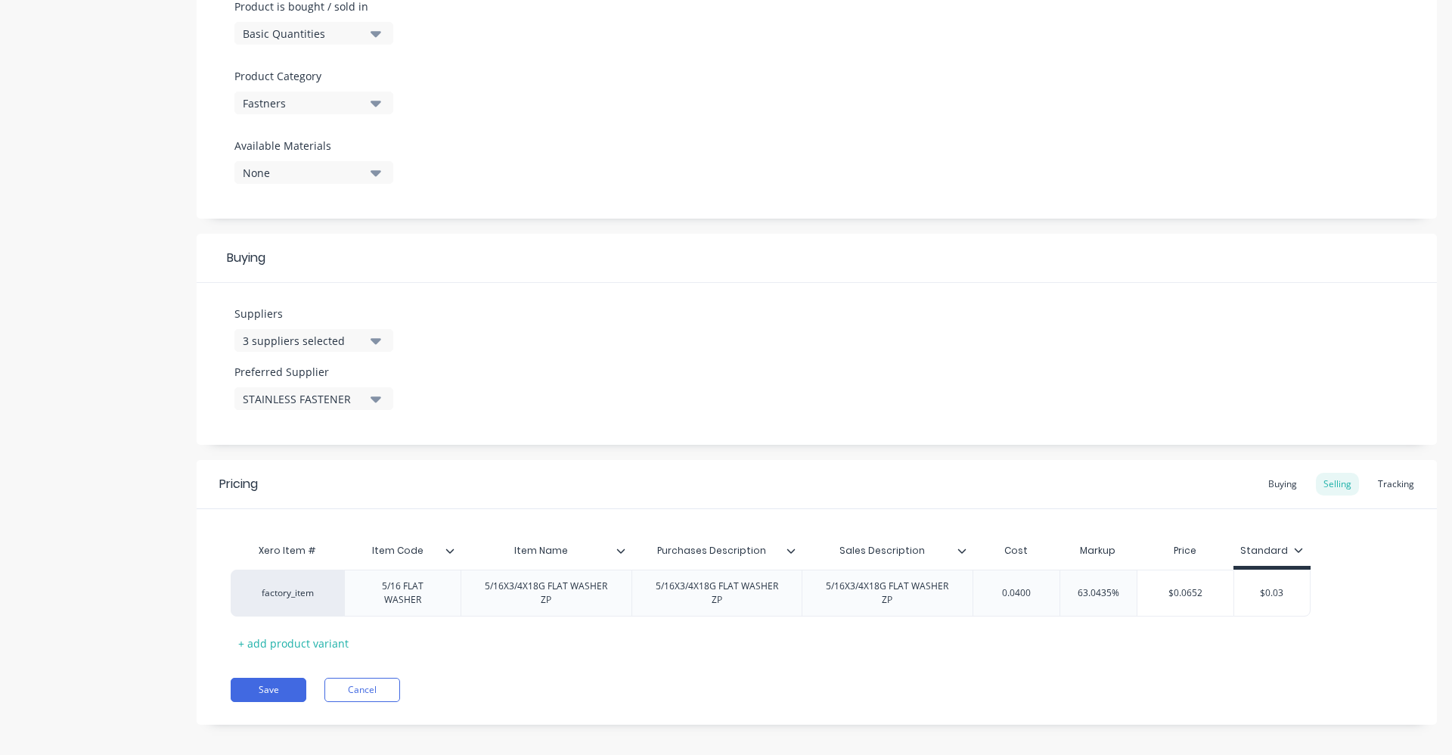
click at [1113, 638] on div "Xero Item # Item Code Item Name Purchases Description Sales Description Cost Ma…" at bounding box center [817, 596] width 1173 height 120
type input "63.0435%"
drag, startPoint x: 1073, startPoint y: 592, endPoint x: 1122, endPoint y: 587, distance: 48.6
click at [1122, 587] on input "63.0435%" at bounding box center [1099, 593] width 76 height 14
type textarea "x"
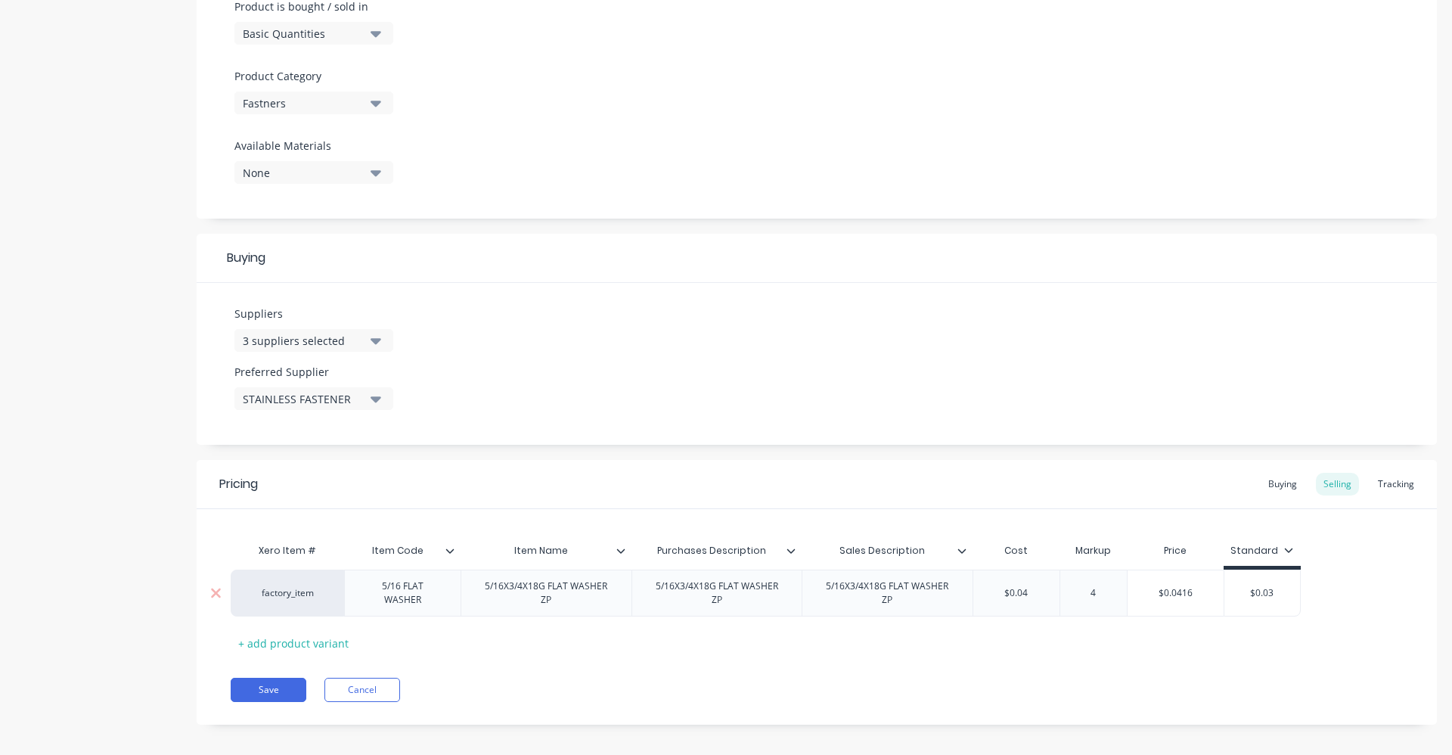
type input "40"
type textarea "x"
type input "40"
type input "$0.03"
click at [1251, 589] on input "$0.03" at bounding box center [1257, 593] width 76 height 14
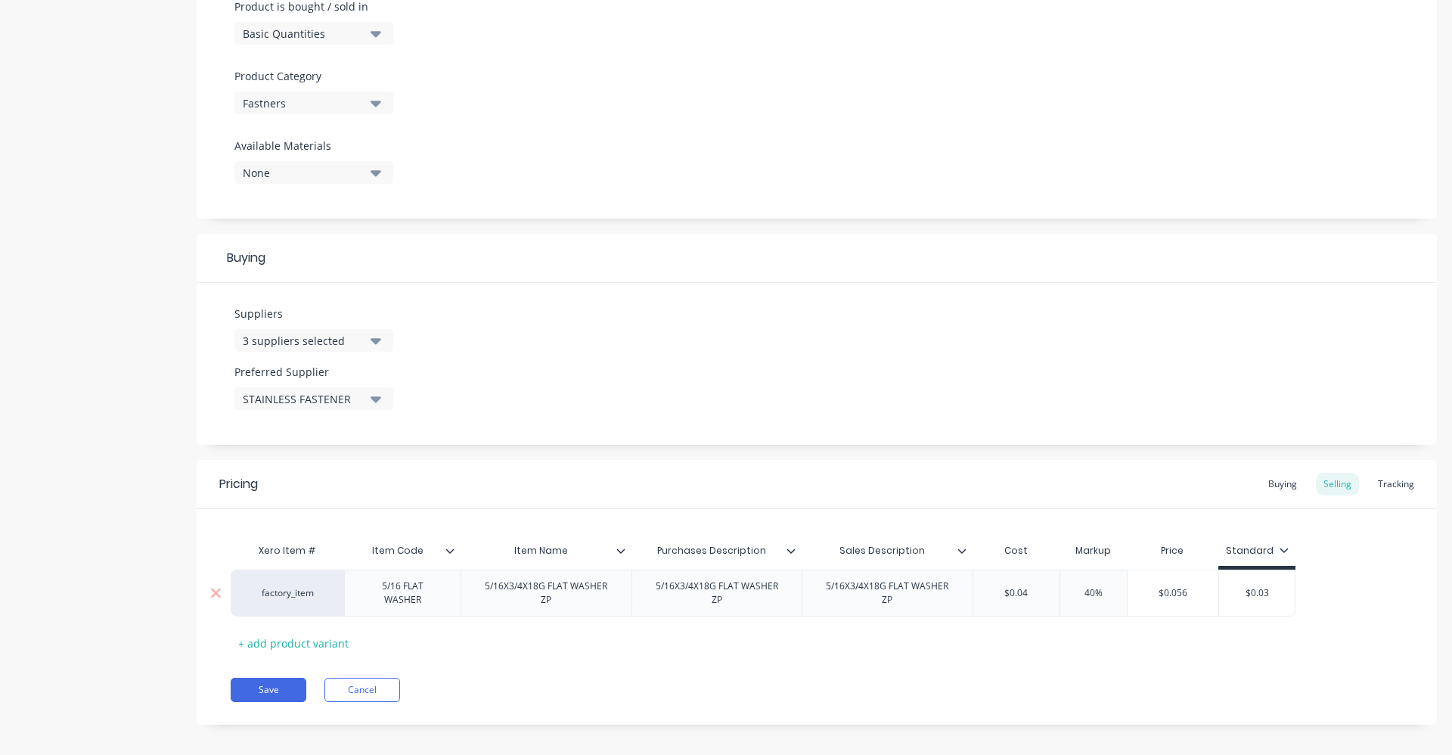
drag, startPoint x: 1244, startPoint y: 590, endPoint x: 1292, endPoint y: 582, distance: 48.4
click at [1292, 582] on div "$0.03 $0.03" at bounding box center [1257, 593] width 76 height 38
type textarea "x"
type input "03"
type textarea "x"
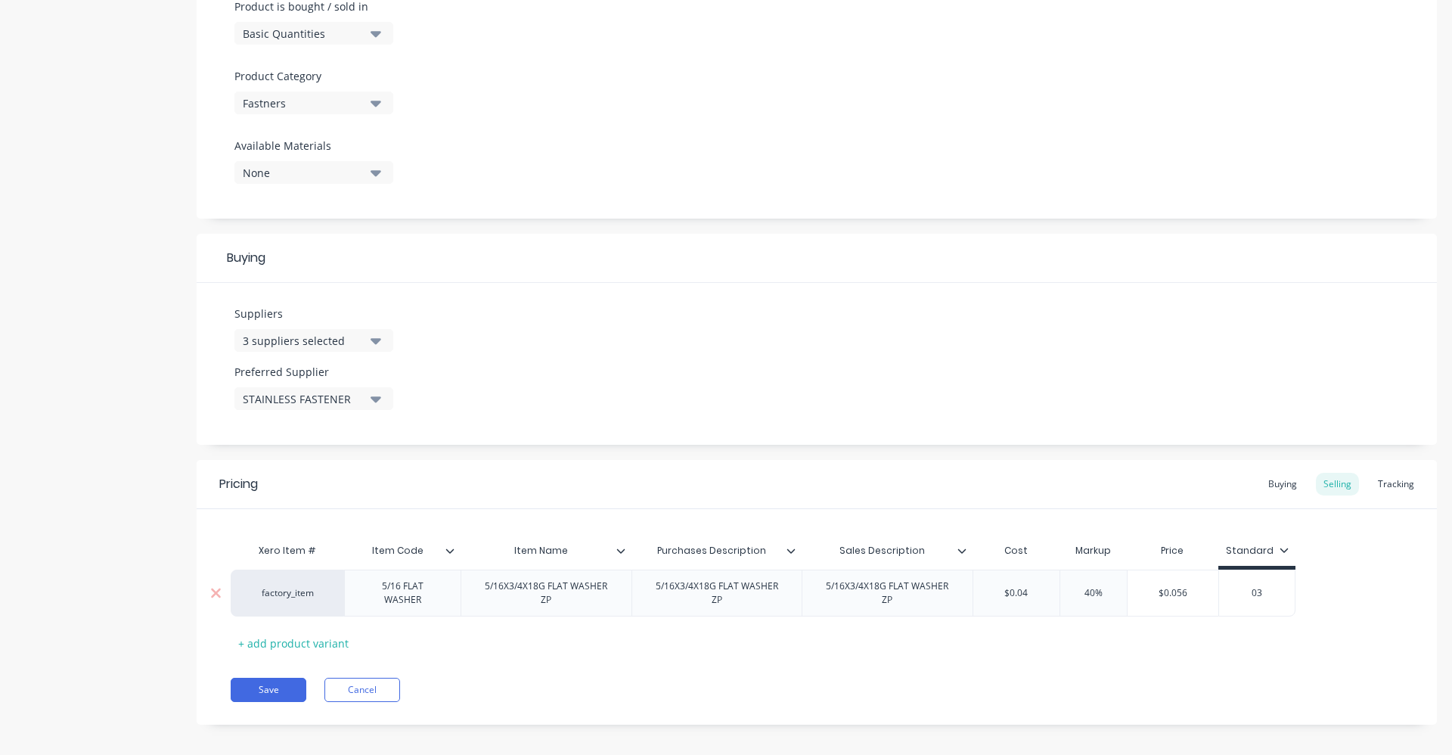
type input "3"
type textarea "x"
click at [1140, 626] on div "Xero Item # Item Code Item Name Purchases Description Sales Description Cost Ma…" at bounding box center [817, 596] width 1173 height 120
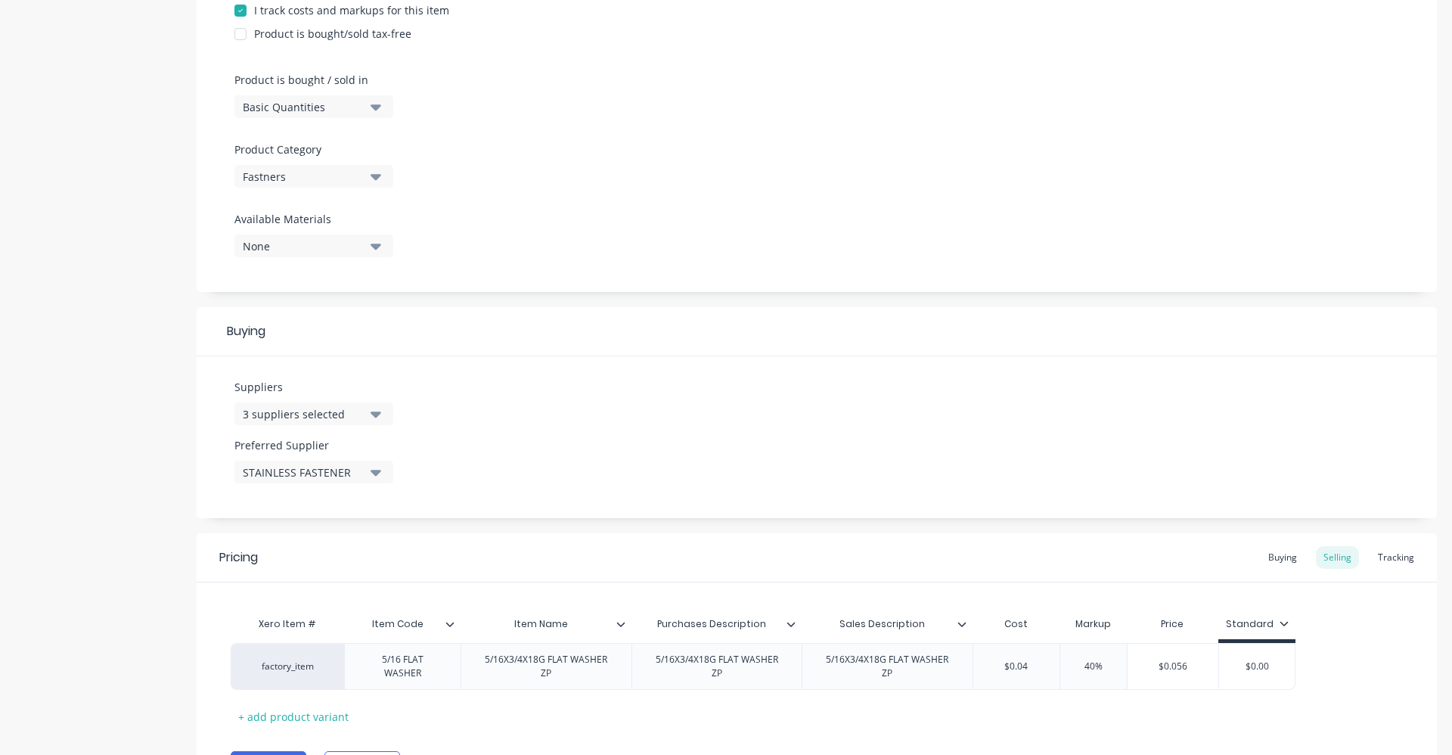
scroll to position [103, 0]
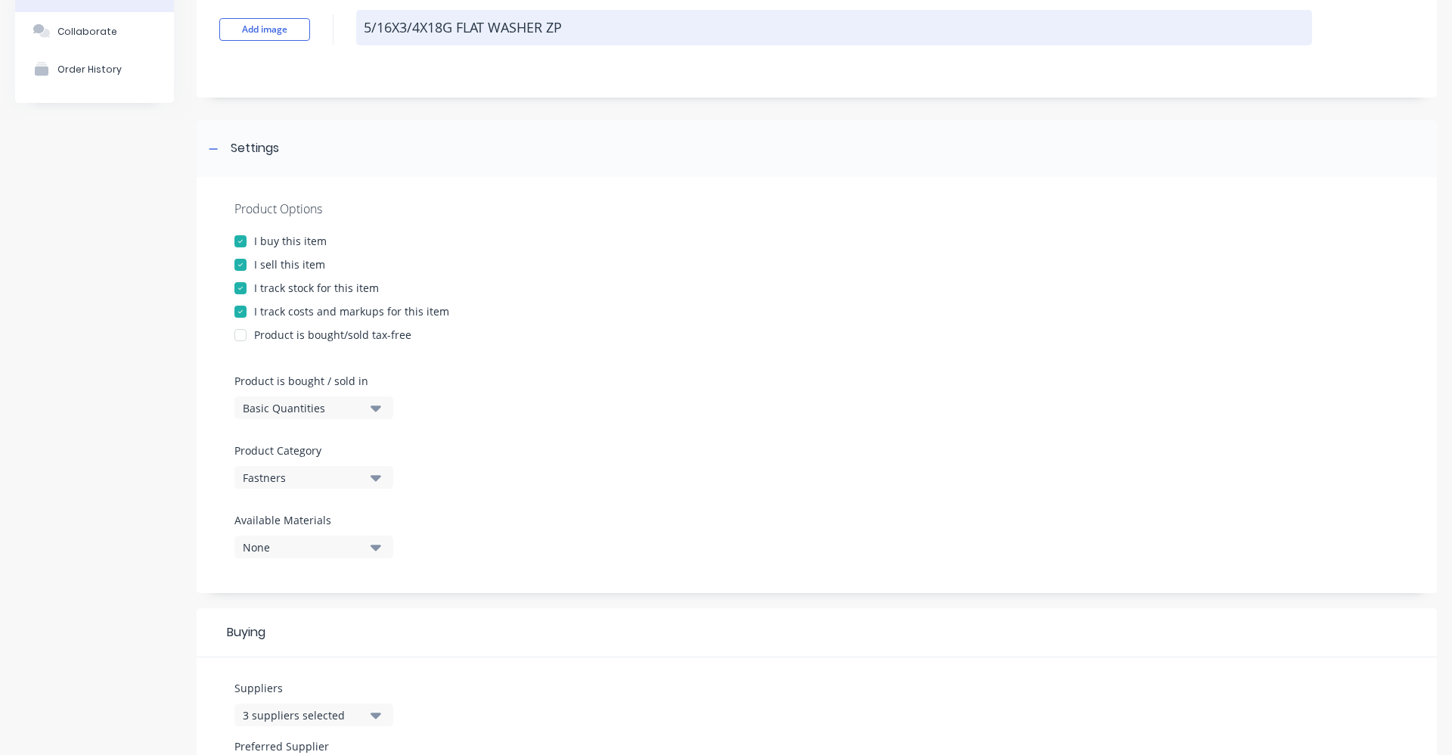
click at [394, 30] on textarea "5/16X3/4X18G FLAT WASHER ZP" at bounding box center [834, 28] width 956 height 36
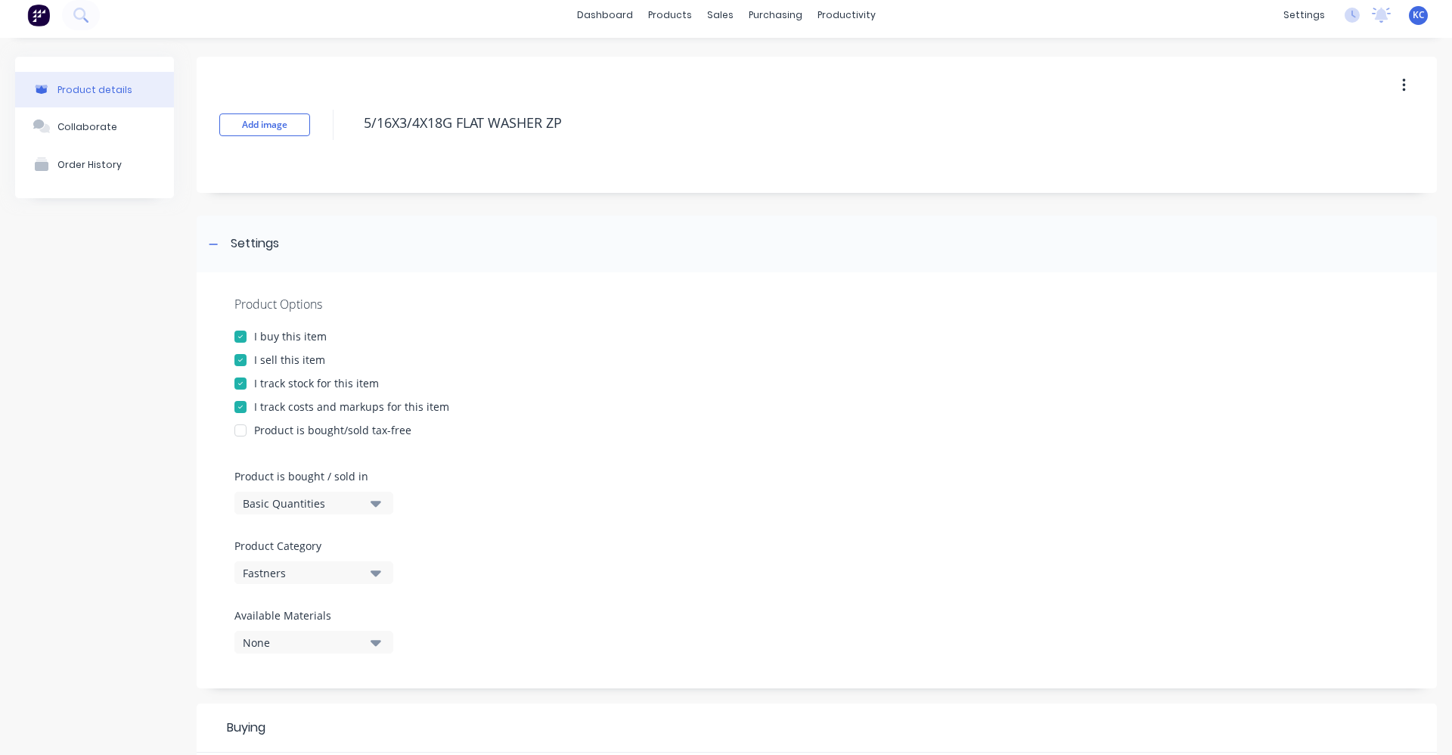
scroll to position [0, 0]
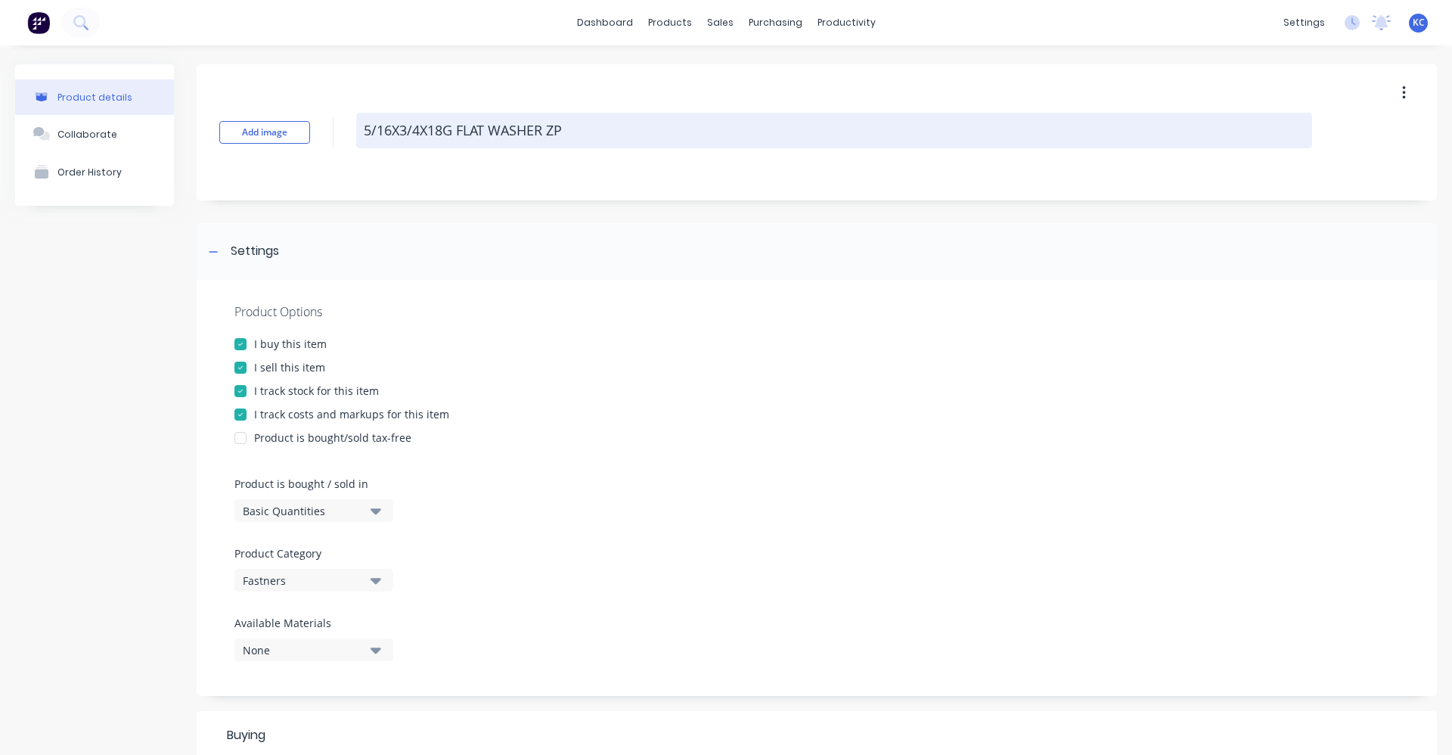
type textarea "x"
type textarea "5/16 X3/4X18G FLAT WASHER ZP"
click at [408, 130] on textarea "5/16 X3/4X18G FLAT WASHER ZP" at bounding box center [834, 131] width 956 height 36
type textarea "x"
type textarea "5/16 X3 /4X18G FLAT WASHER ZP"
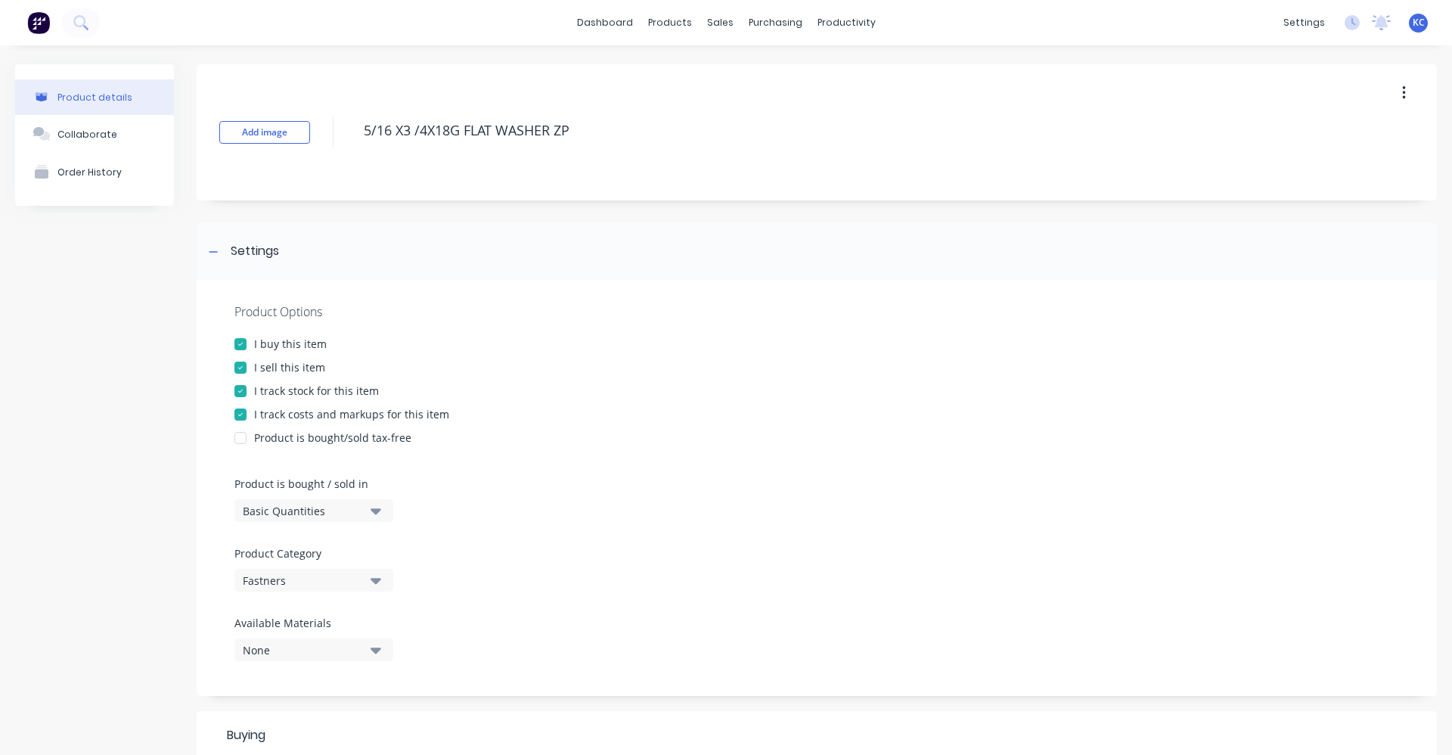
type textarea "x"
type textarea "5/16 X3/4X18G FLAT WASHER ZP"
type textarea "x"
type textarea "5/16 X 3/4X18G FLAT WASHER ZP"
type textarea "x"
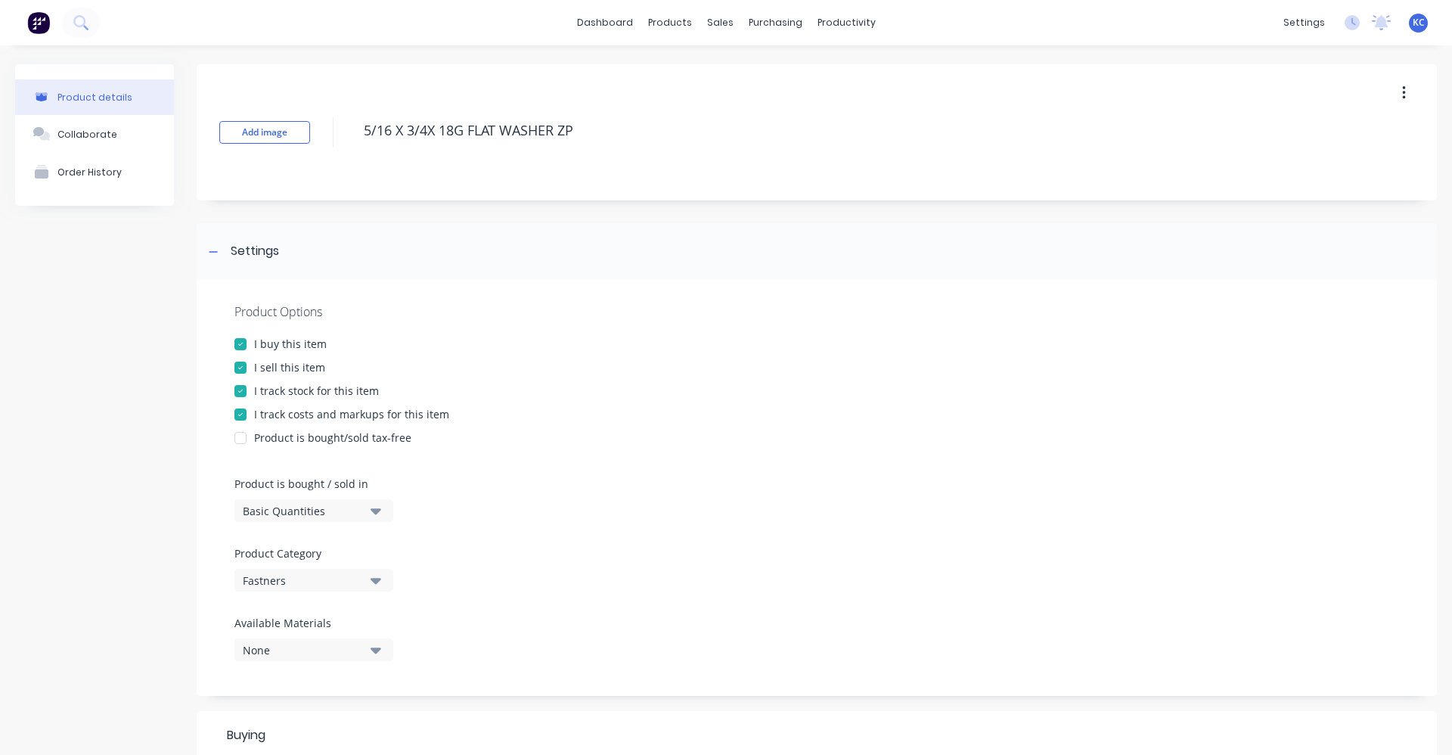
type textarea "5/16 X 3/4 X 18G FLAT WASHER ZP"
type textarea "x"
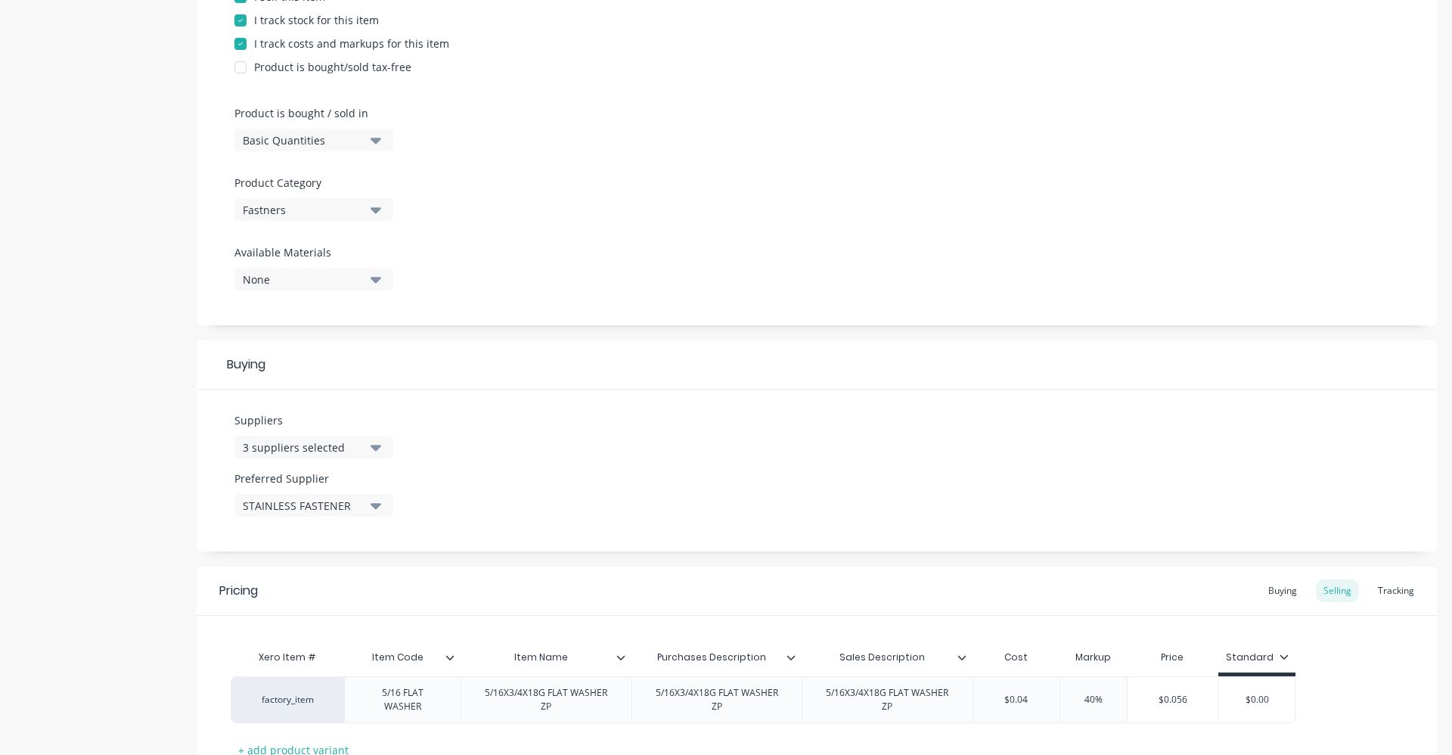
scroll to position [481, 0]
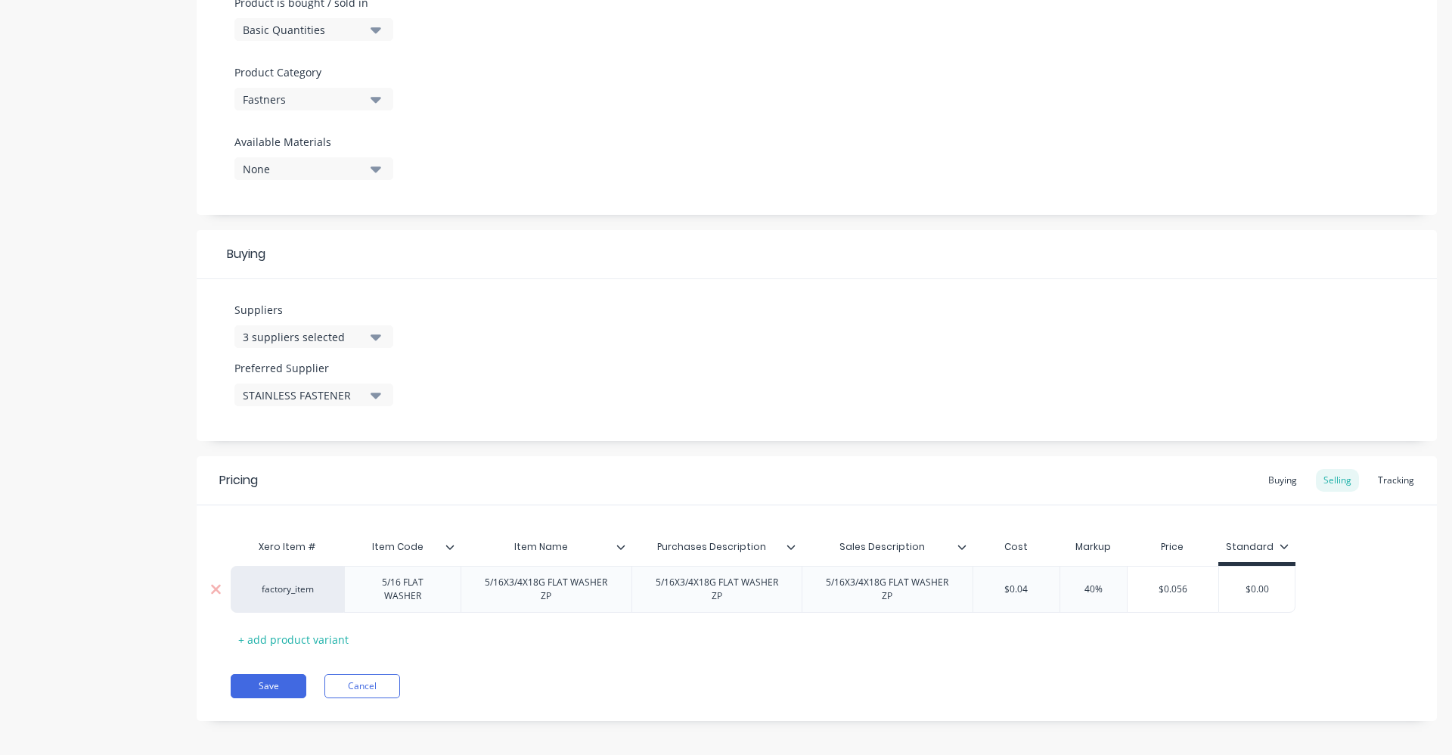
type textarea "5/16 X 3/4 X 18G FLAT WASHER ZP"
type textarea "x"
type textarea "5/16 X 3/4 X 18G FLAT WASHER ZP"
click at [483, 585] on div "5/16X3/4X18G FLAT WASHER ZP" at bounding box center [546, 589] width 158 height 33
click at [502, 595] on div "5/16X3/4X18G FLAT WASHER ZP" at bounding box center [546, 589] width 171 height 47
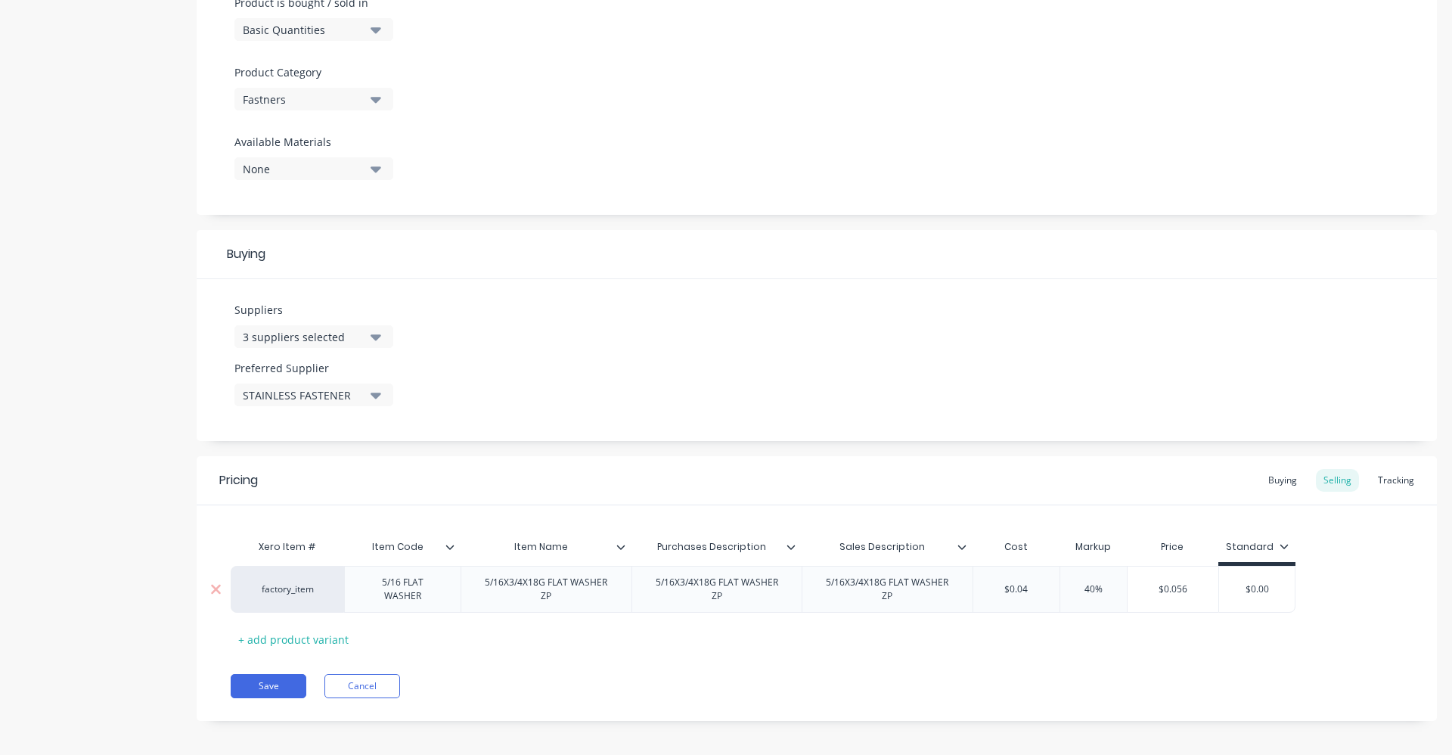
click at [477, 592] on div "5/16X3/4X18G FLAT WASHER ZP" at bounding box center [546, 589] width 158 height 33
click at [755, 590] on div "5/16X3/4X18G FLAT WASHER ZP" at bounding box center [737, 589] width 158 height 33
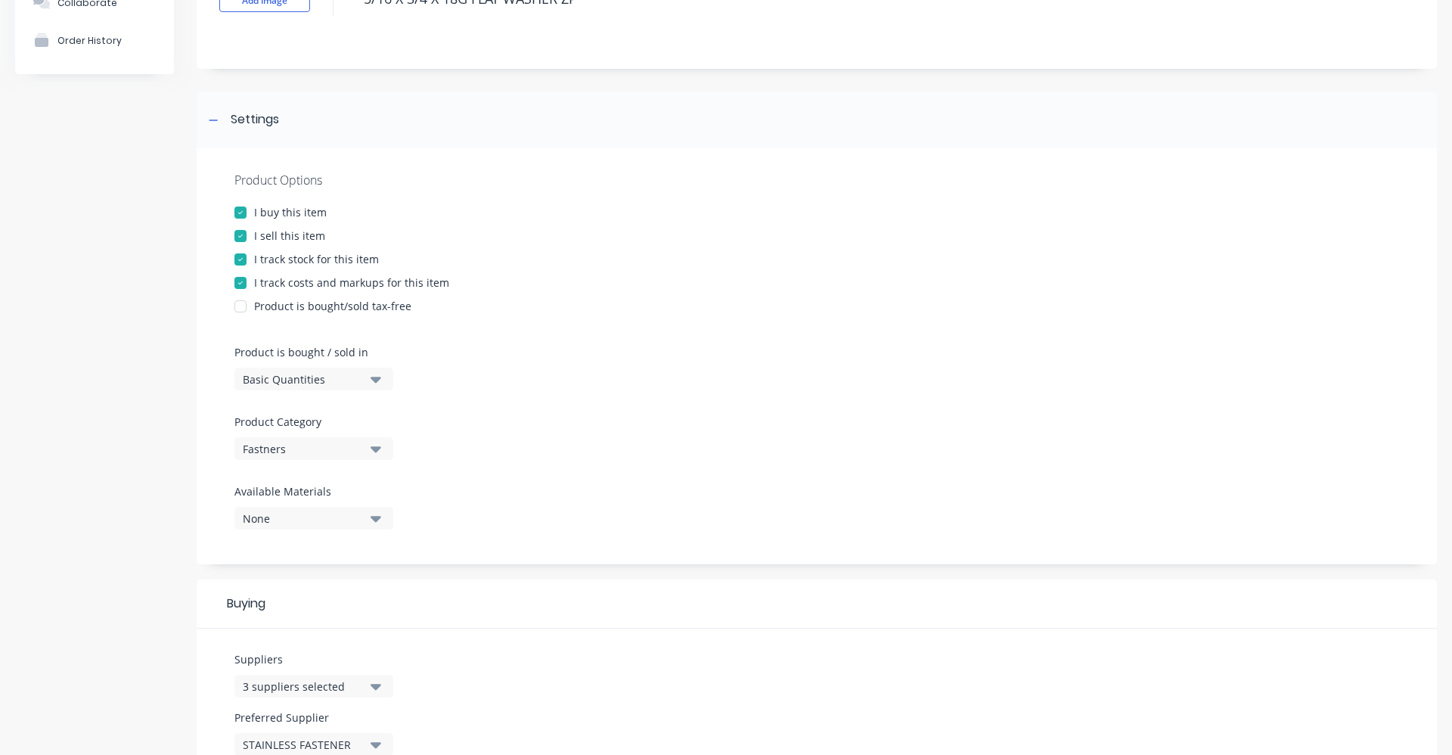
scroll to position [0, 0]
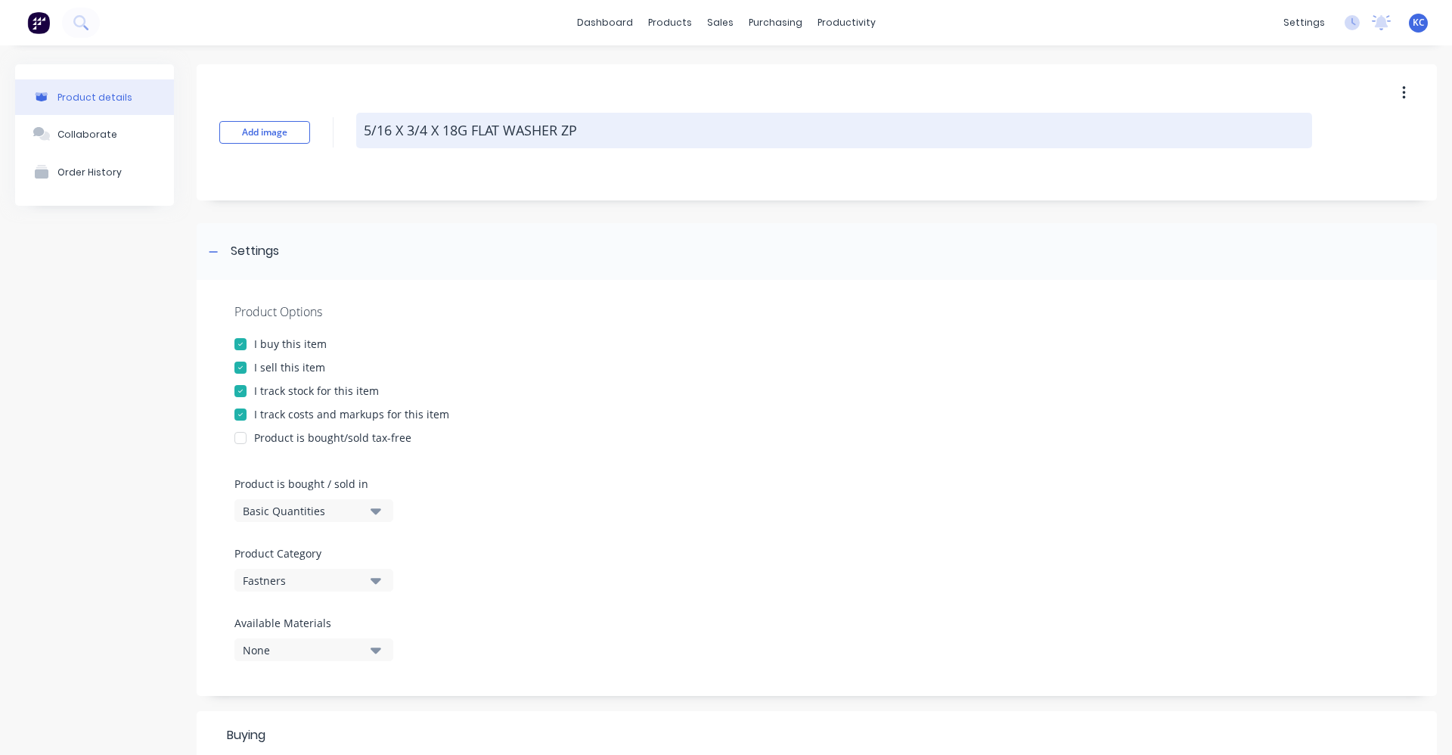
drag, startPoint x: 625, startPoint y: 128, endPoint x: 358, endPoint y: 120, distance: 267.1
click at [358, 120] on textarea "5/16 X 3/4 X 18G FLAT WASHER ZP" at bounding box center [834, 131] width 956 height 36
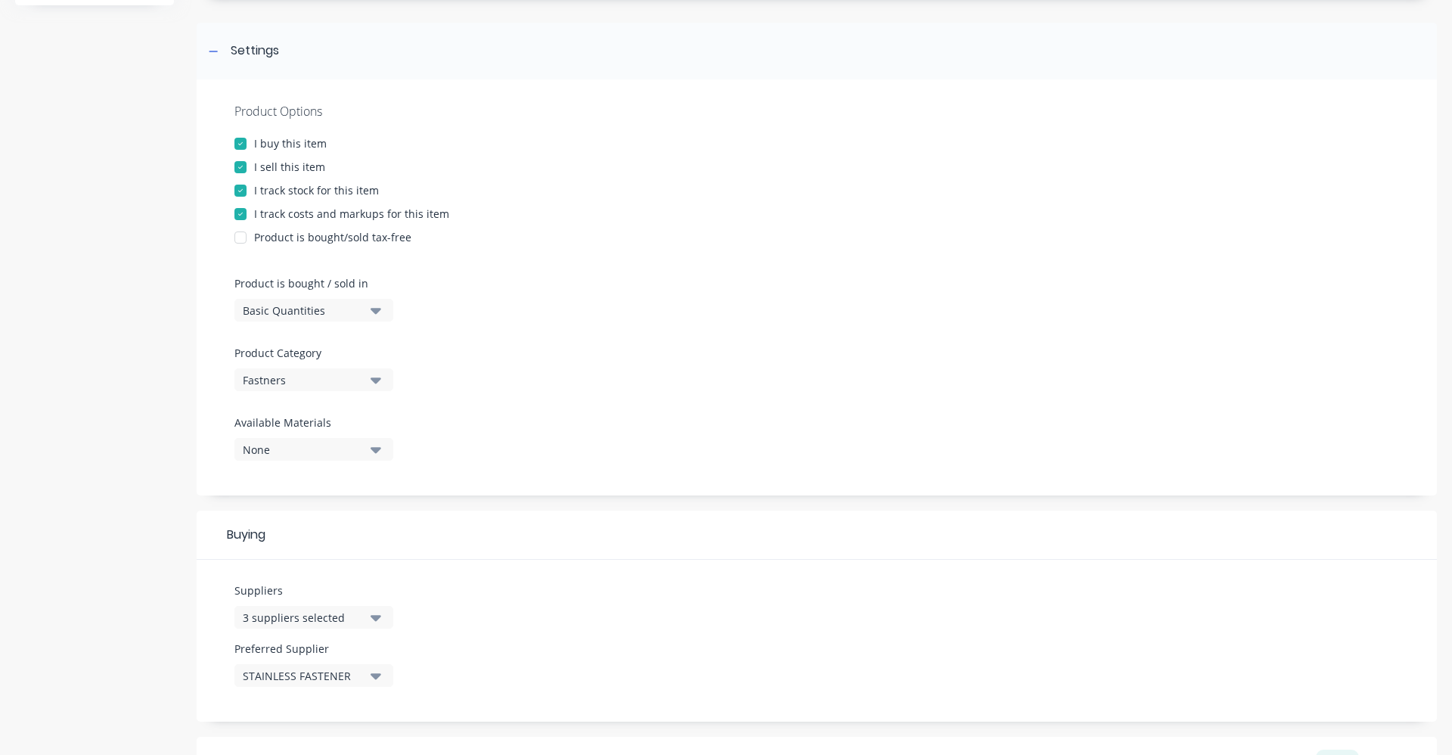
scroll to position [481, 0]
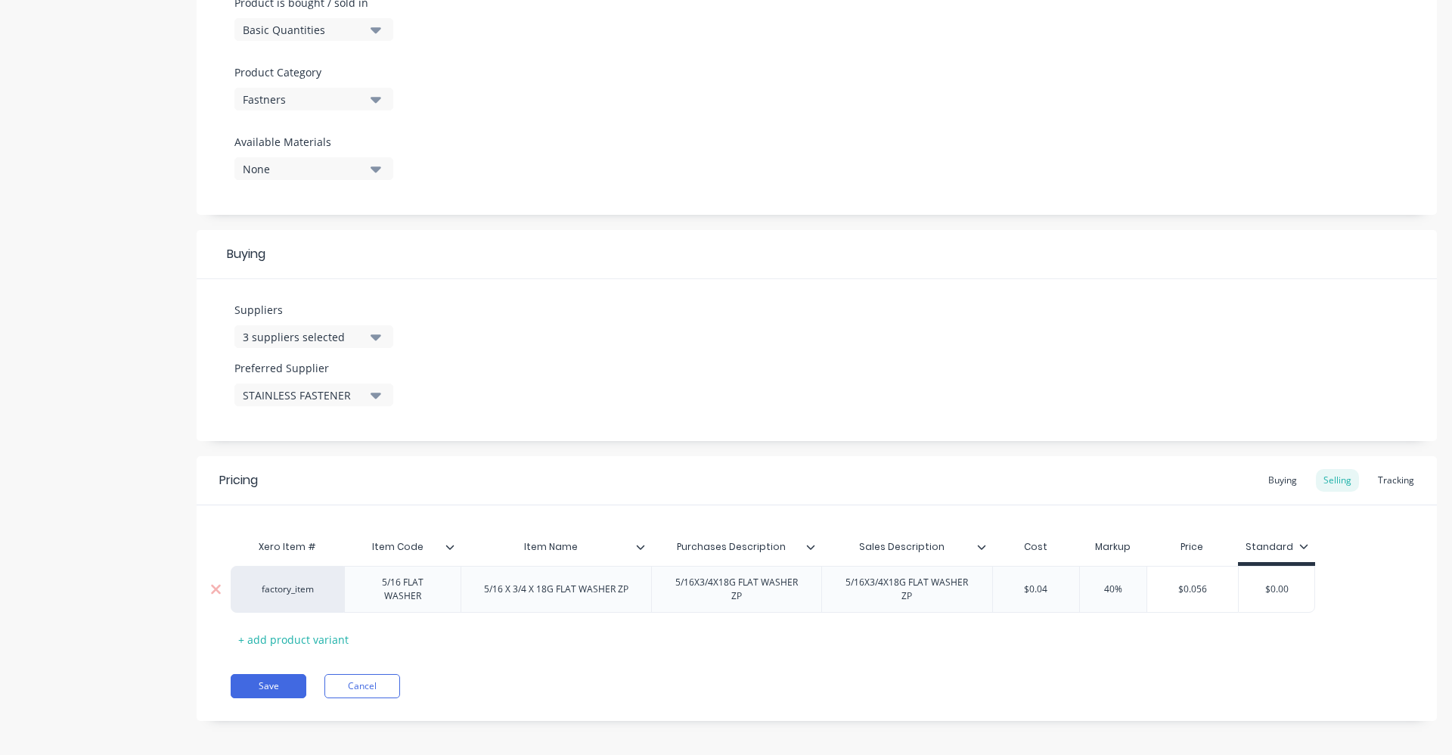
type textarea "x"
drag, startPoint x: 753, startPoint y: 590, endPoint x: 681, endPoint y: 577, distance: 73.0
click at [681, 577] on div "5/16X3/4X18G FLAT WASHER ZP" at bounding box center [737, 589] width 158 height 33
drag, startPoint x: 666, startPoint y: 590, endPoint x: 802, endPoint y: 603, distance: 136.8
click at [802, 603] on div "5/16X3/4X18G FLAT WASHER ZP" at bounding box center [736, 589] width 171 height 47
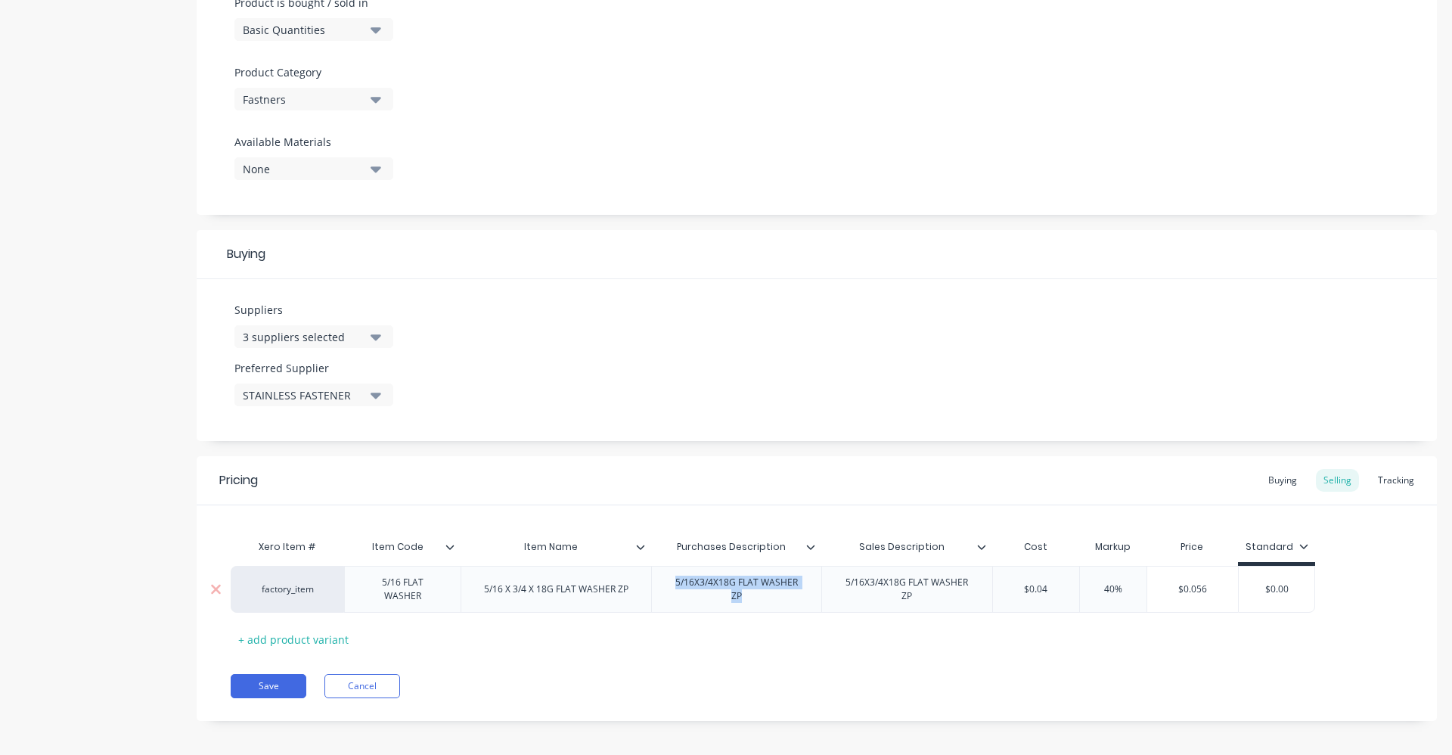
paste div
type textarea "x"
drag, startPoint x: 837, startPoint y: 594, endPoint x: 998, endPoint y: 594, distance: 160.4
click at [998, 594] on div "5/16X3/4X18G FLAT WASHER ZP" at bounding box center [927, 589] width 158 height 33
paste div
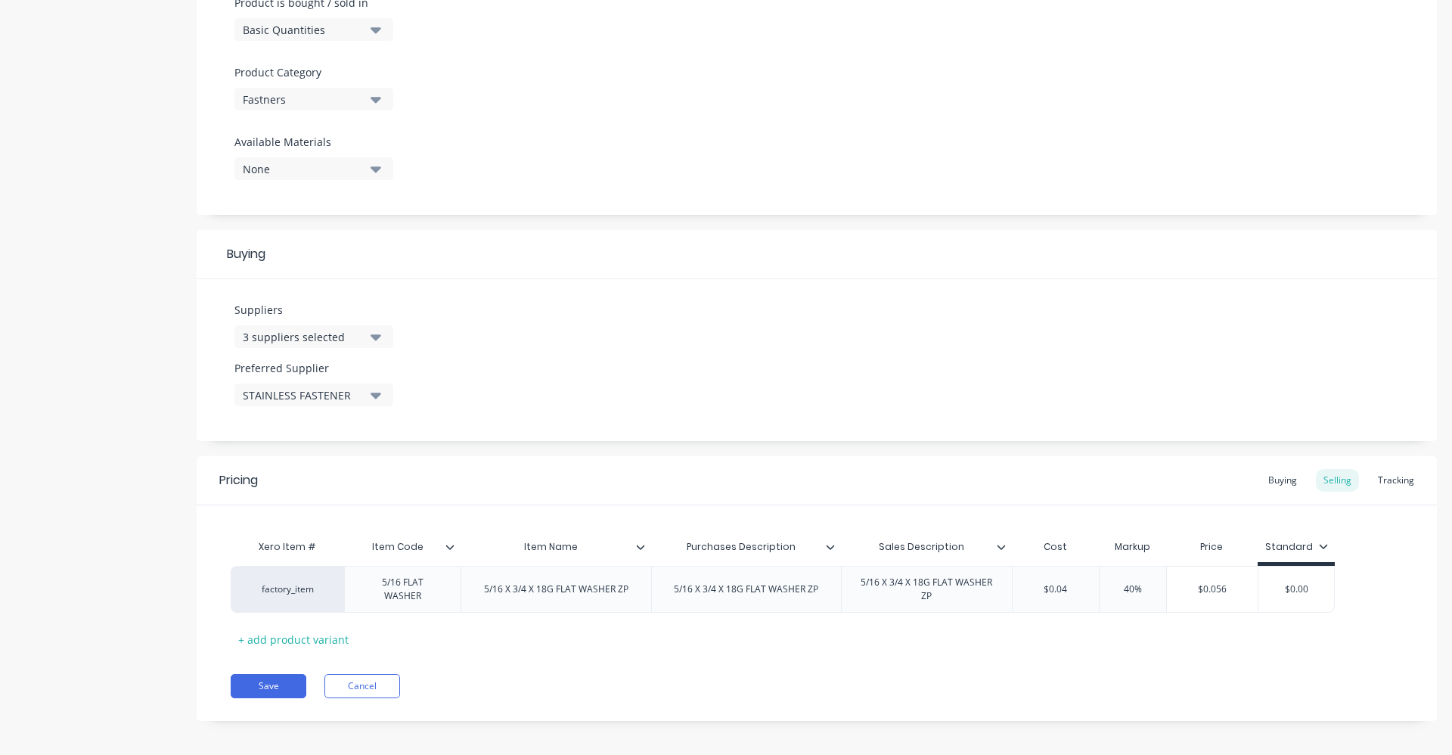
click at [886, 693] on div "Pricing Buying Selling Tracking Xero Item # Item Code Item Name Purchases Descr…" at bounding box center [817, 588] width 1241 height 265
click at [287, 682] on button "Save" at bounding box center [269, 686] width 76 height 24
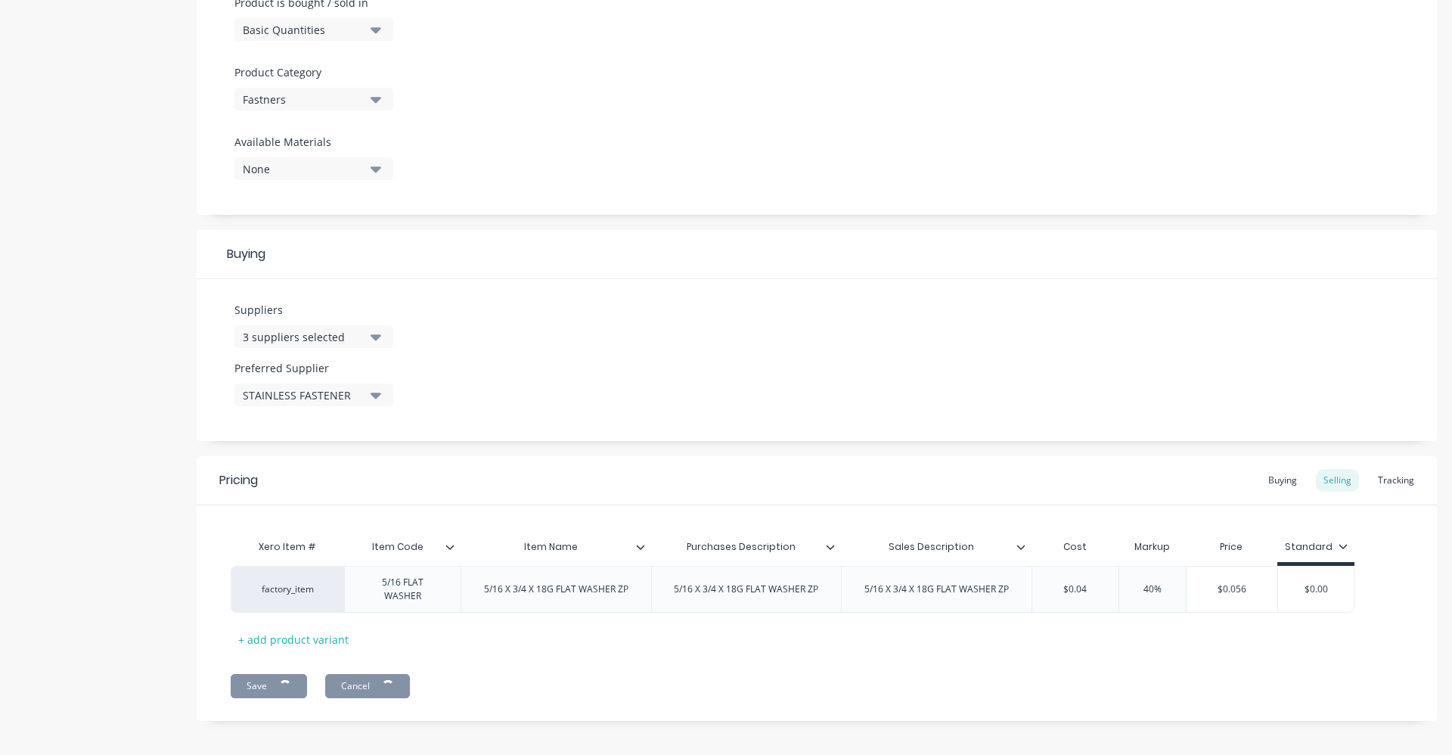
type textarea "x"
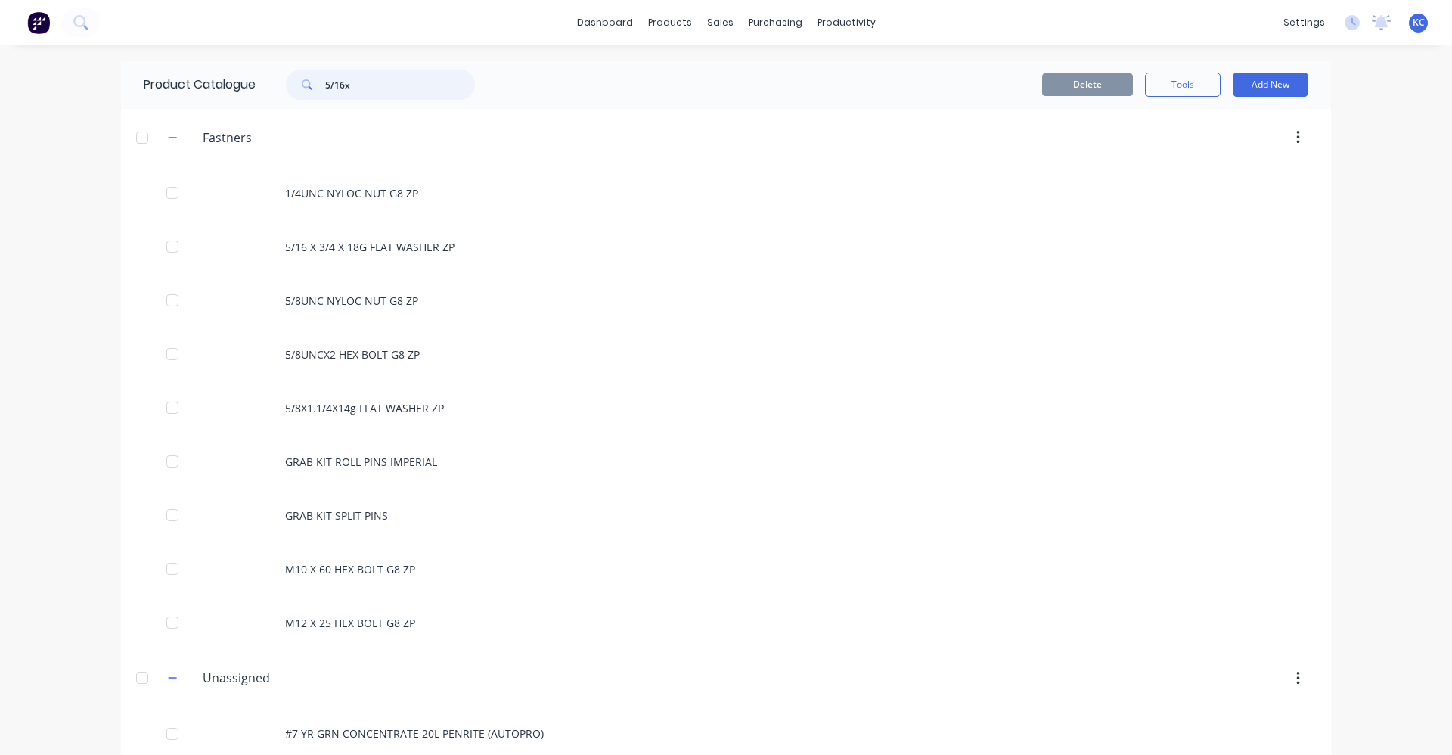
drag, startPoint x: 368, startPoint y: 89, endPoint x: 311, endPoint y: 90, distance: 56.8
click at [311, 90] on div "5/16x" at bounding box center [380, 85] width 189 height 30
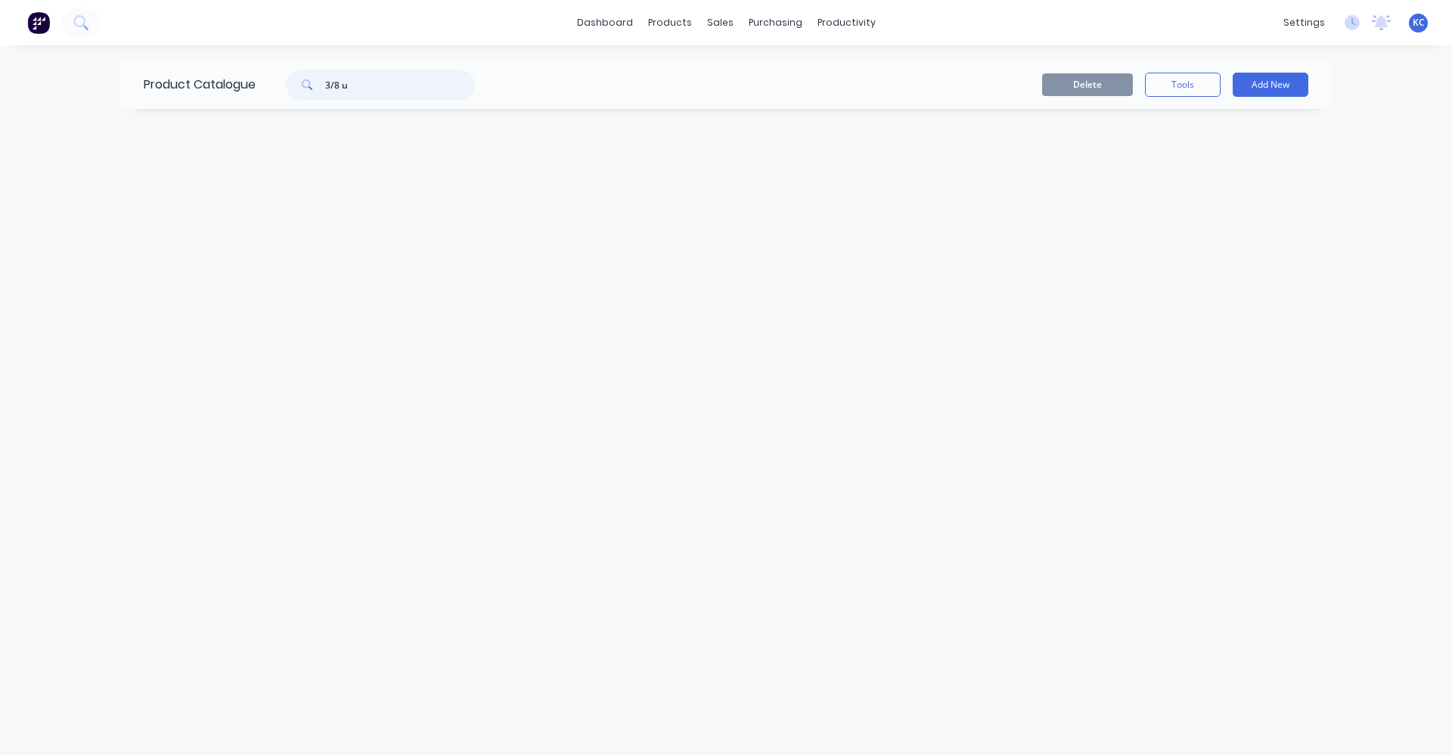
type input "3/8"
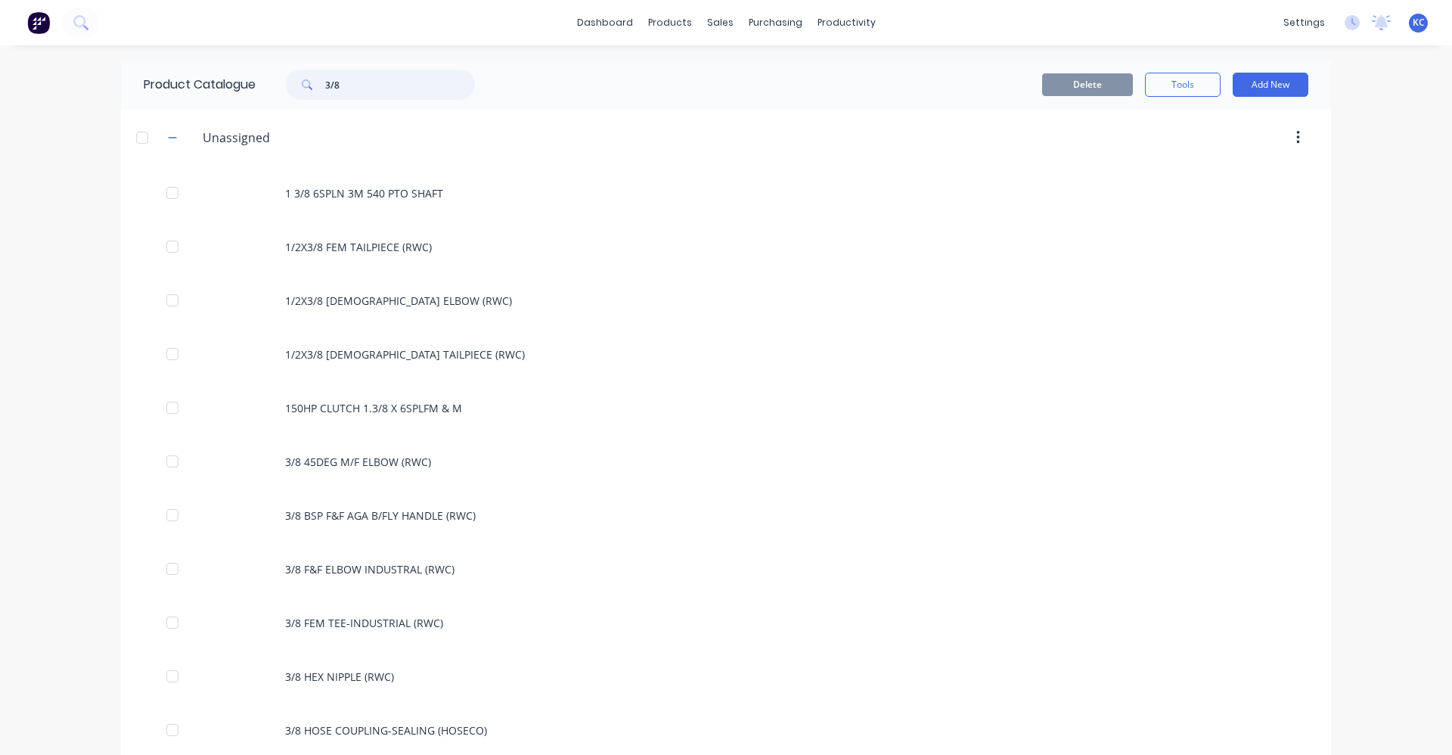
click at [379, 85] on input "3/8" at bounding box center [400, 85] width 150 height 30
drag, startPoint x: 379, startPoint y: 85, endPoint x: 303, endPoint y: 92, distance: 76.0
click at [303, 92] on div "3/8" at bounding box center [380, 85] width 189 height 30
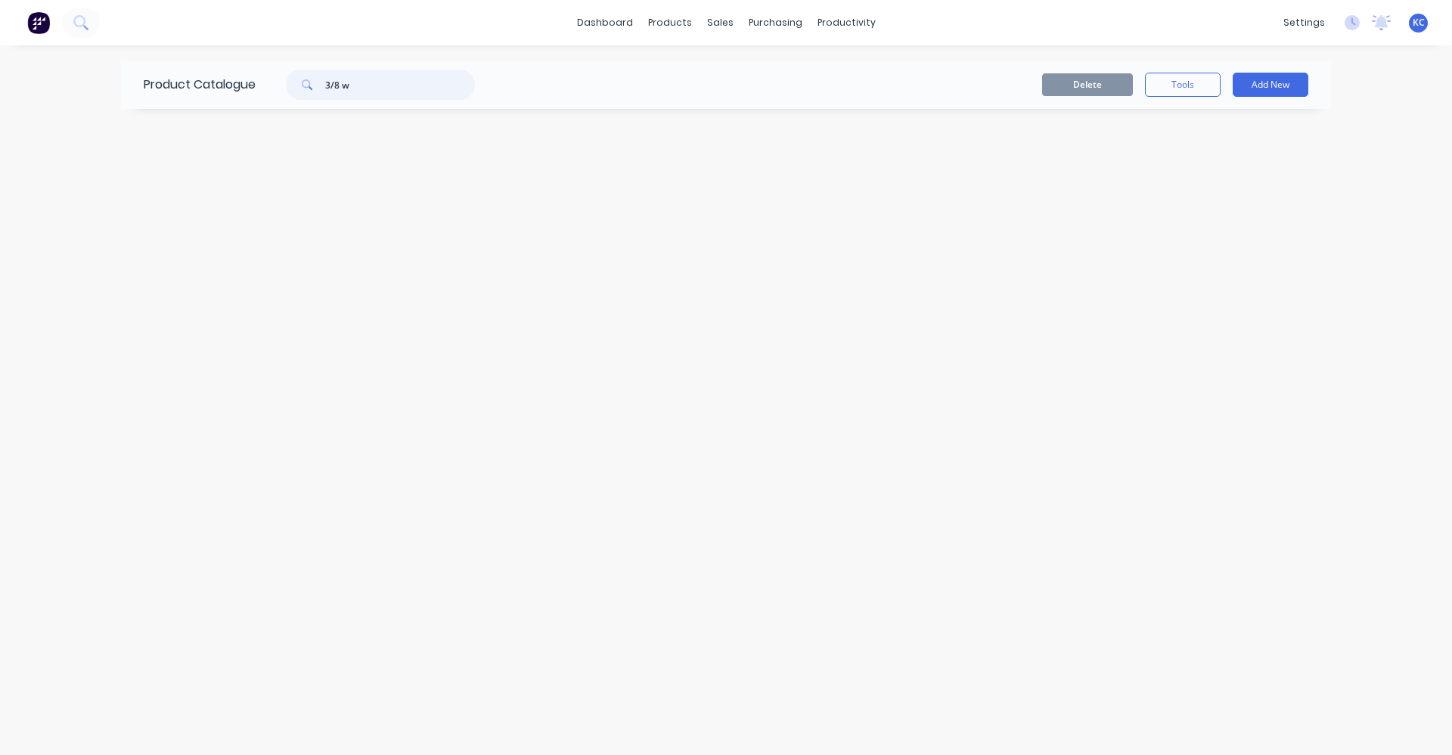
type input "3/8"
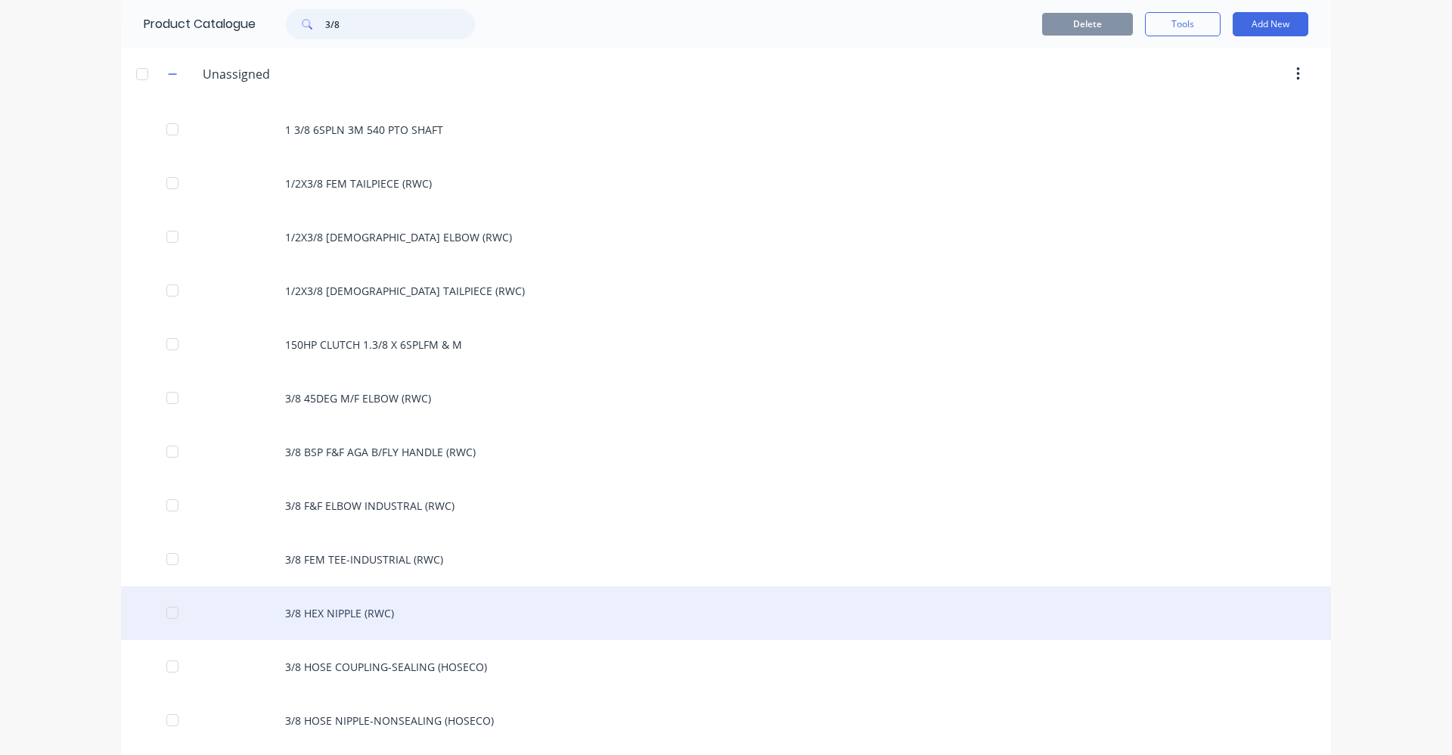
scroll to position [378, 0]
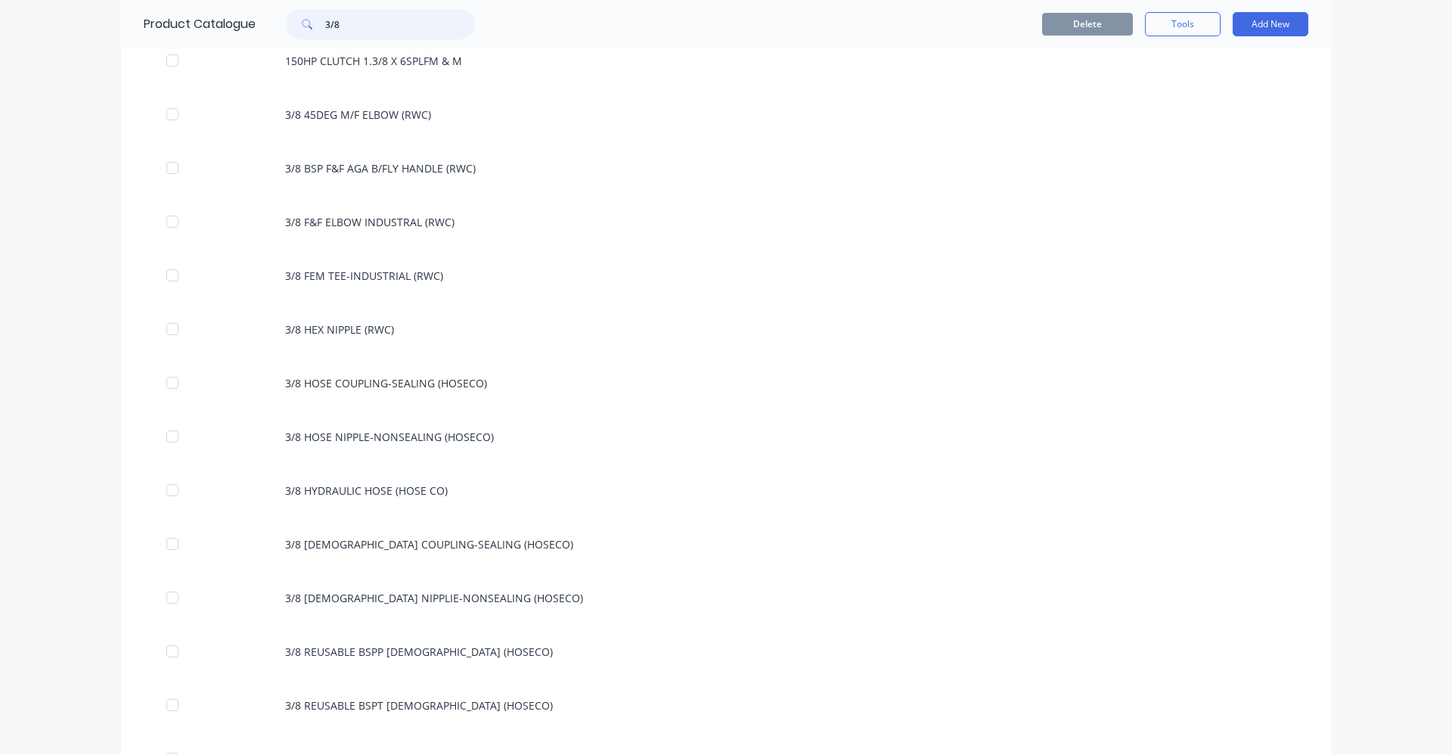
drag, startPoint x: 374, startPoint y: 23, endPoint x: 243, endPoint y: 9, distance: 132.3
click at [243, 9] on div "Product Catalogue 3/8" at bounding box center [317, 24] width 392 height 48
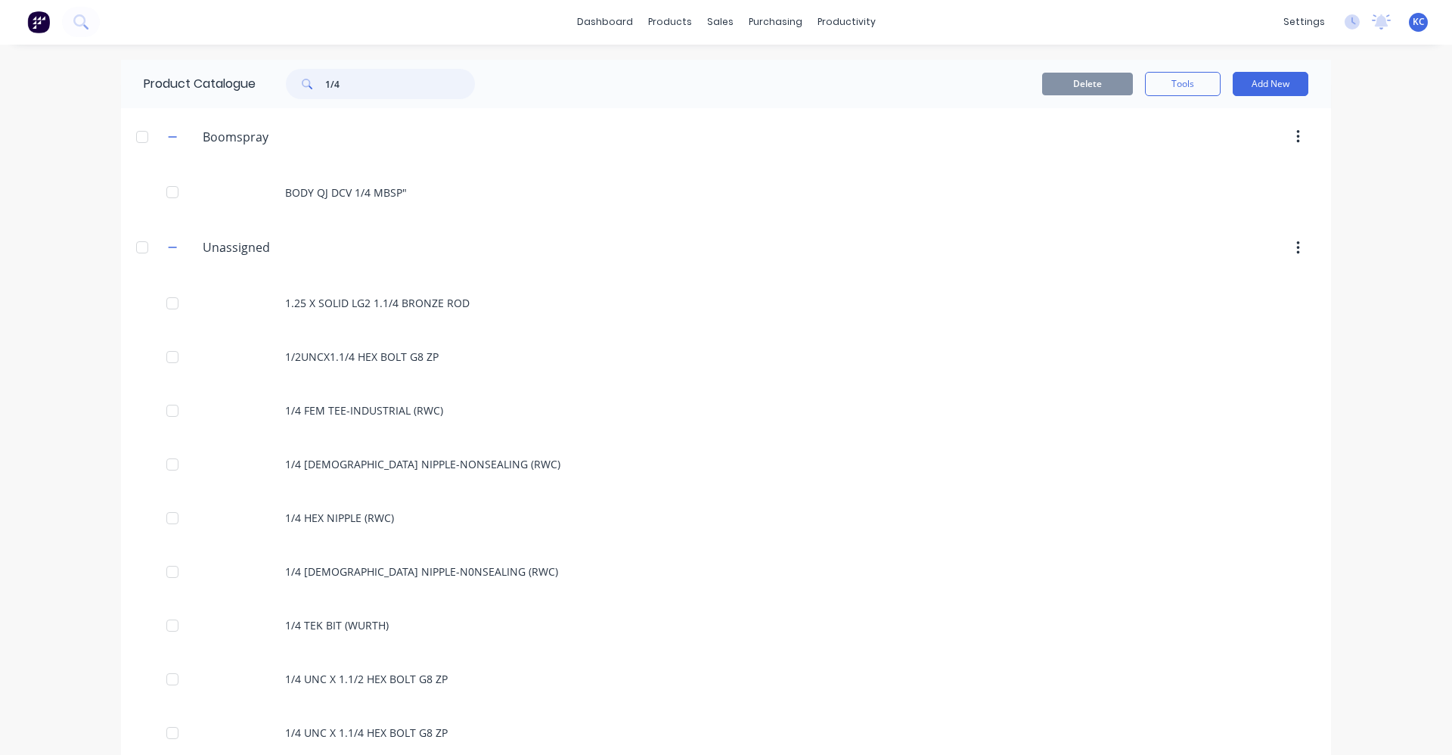
scroll to position [0, 0]
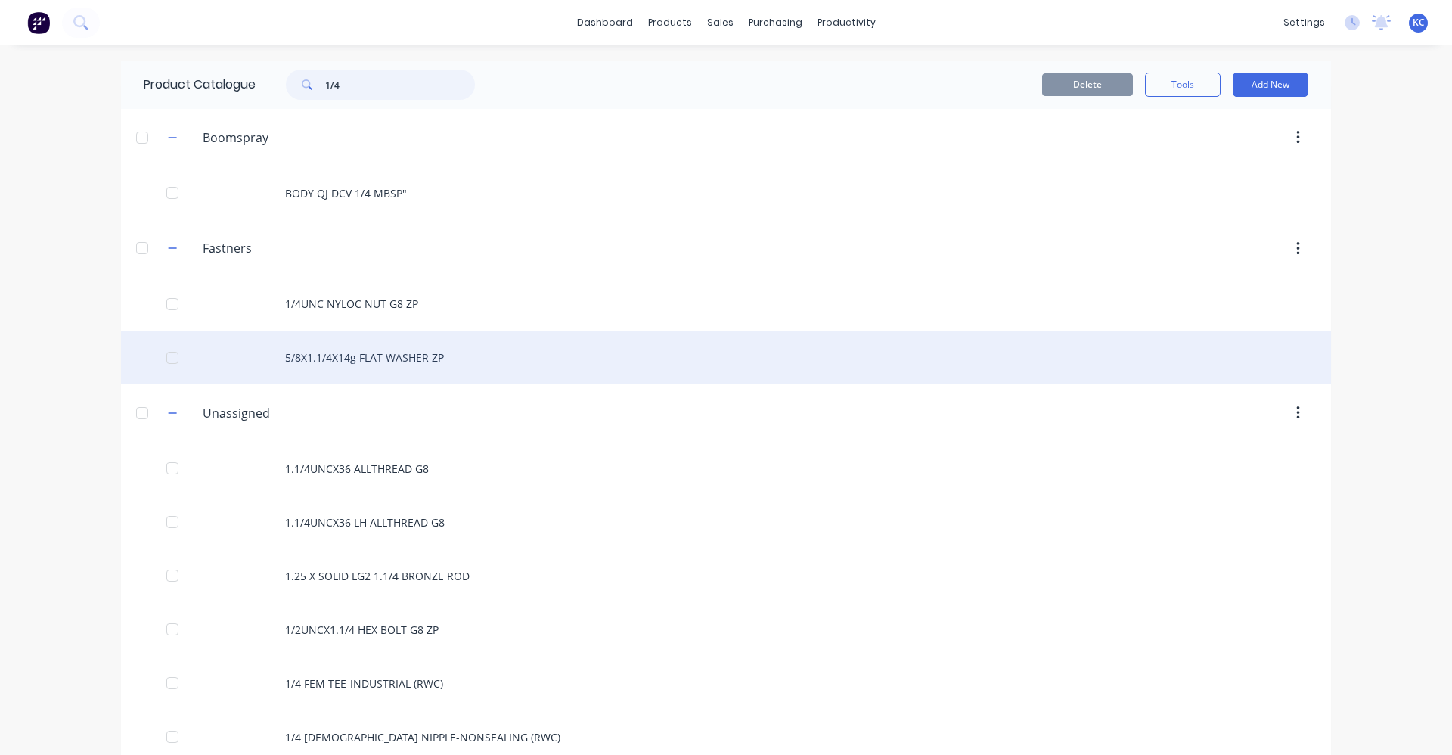
type input "1/4"
click at [399, 352] on div "5/8X1.1/4X14g FLAT WASHER ZP" at bounding box center [726, 358] width 1210 height 54
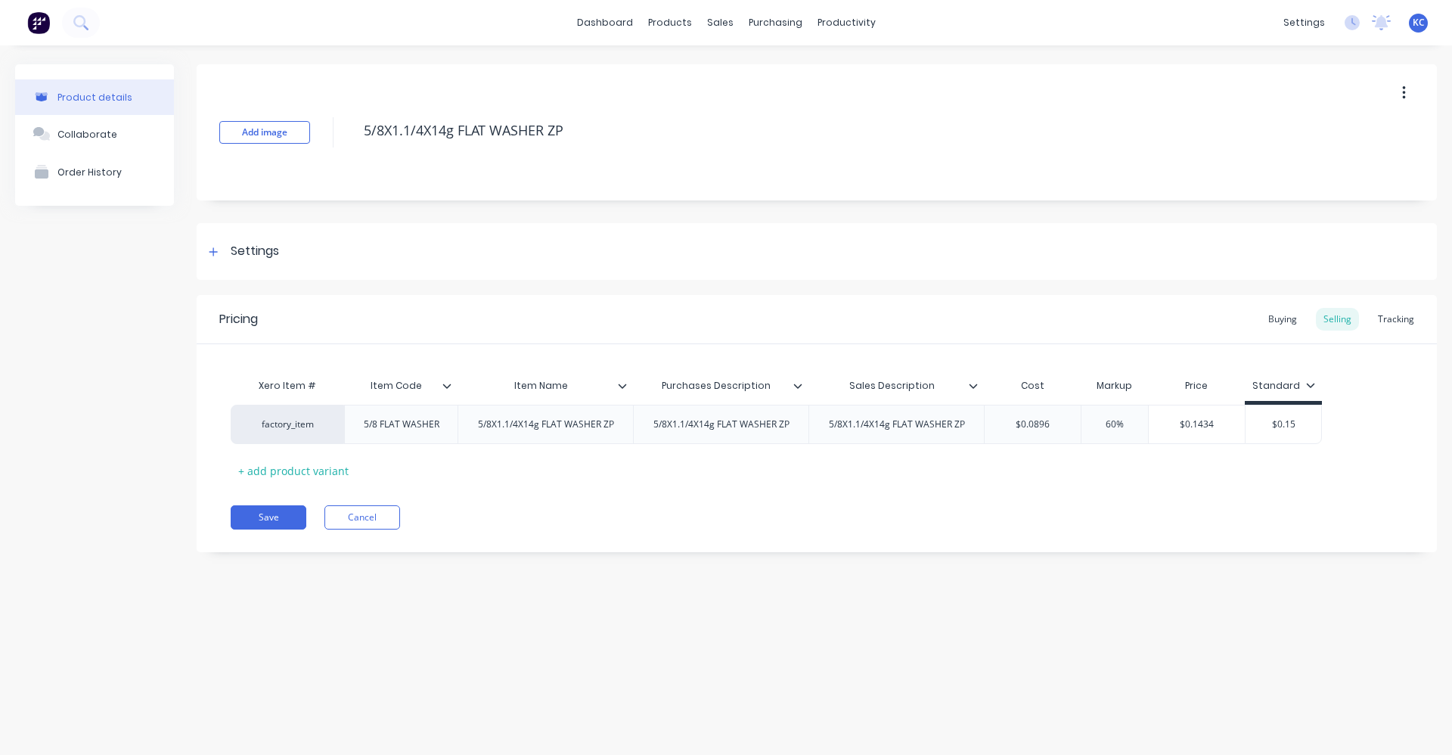
type textarea "x"
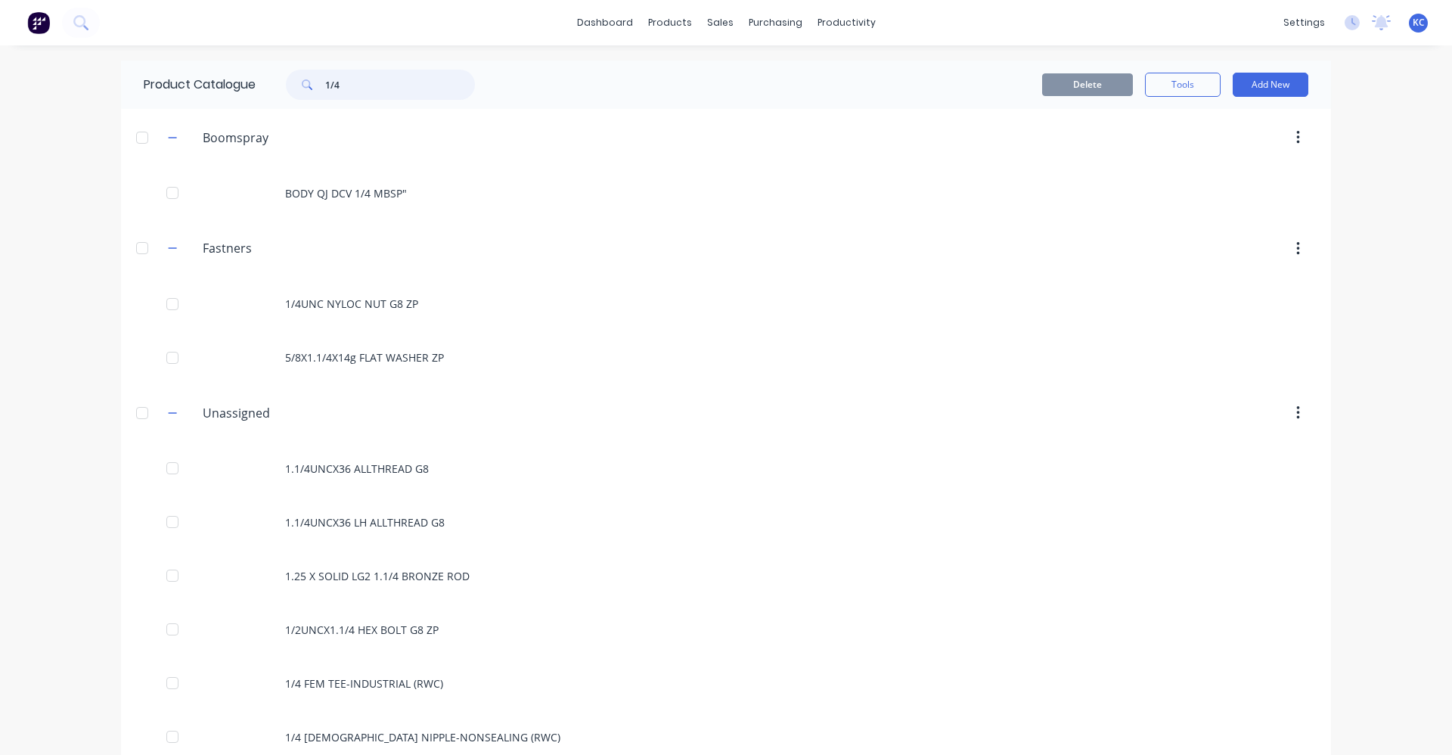
drag, startPoint x: 303, startPoint y: 99, endPoint x: 275, endPoint y: 100, distance: 27.2
click at [275, 100] on div "Product Catalogue 1/4" at bounding box center [317, 85] width 392 height 48
type input "5/16"
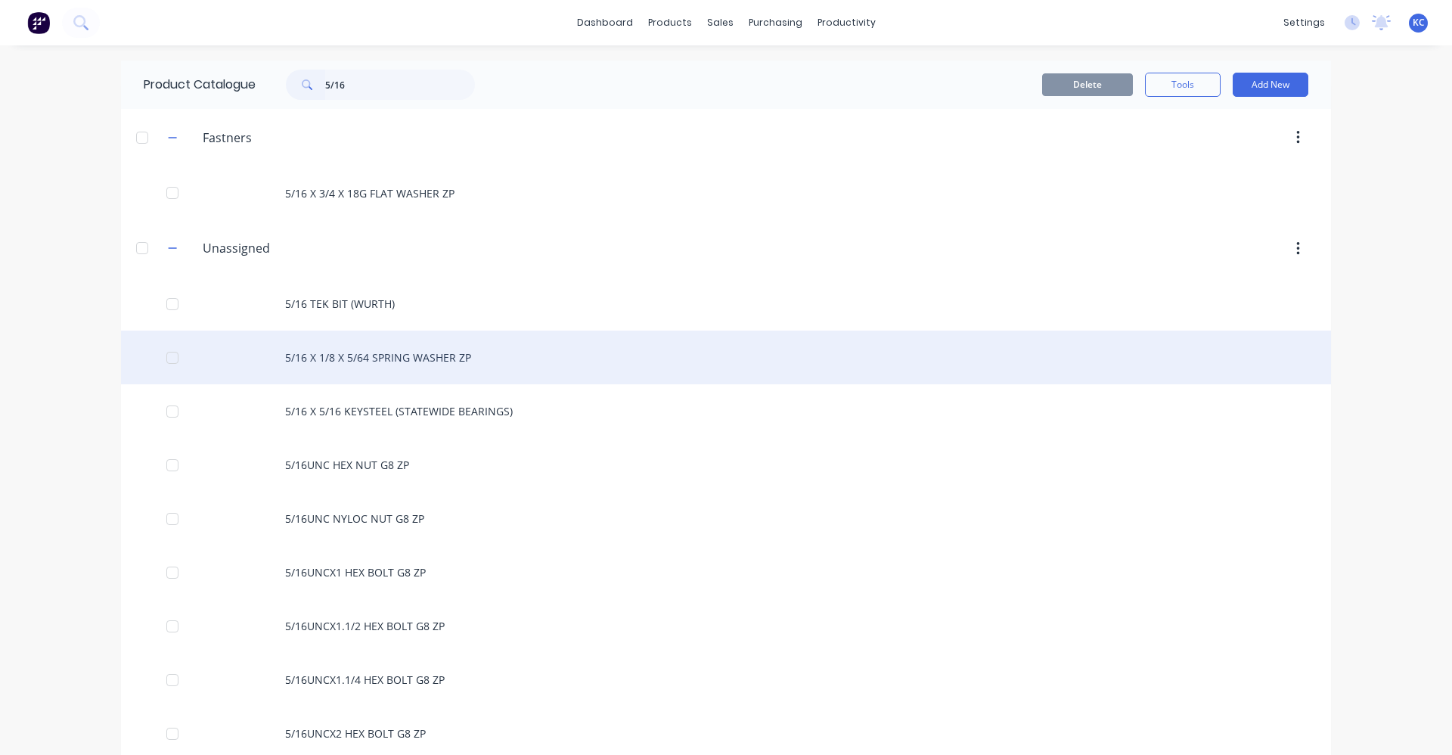
click at [414, 353] on div "5/16 X 1/8 X 5/64 SPRING WASHER ZP" at bounding box center [726, 358] width 1210 height 54
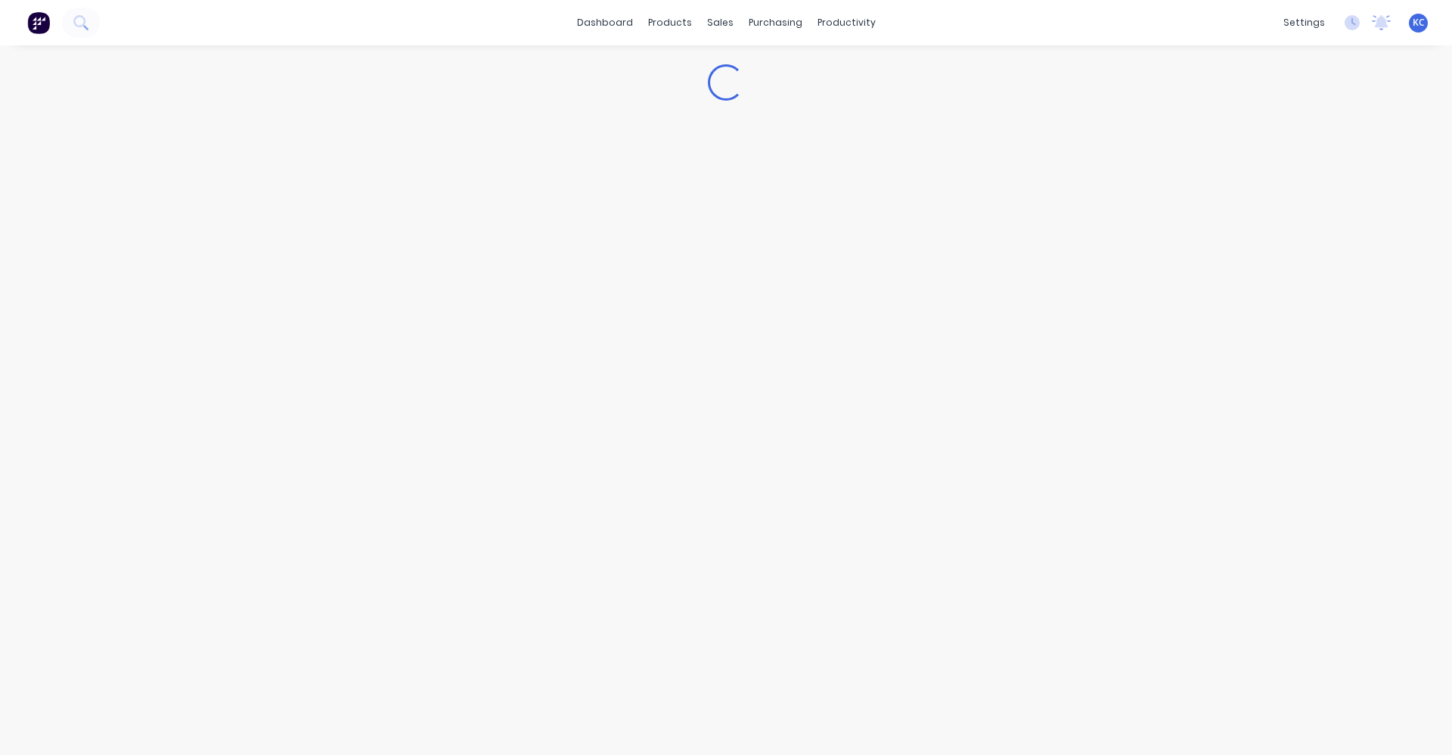
type textarea "x"
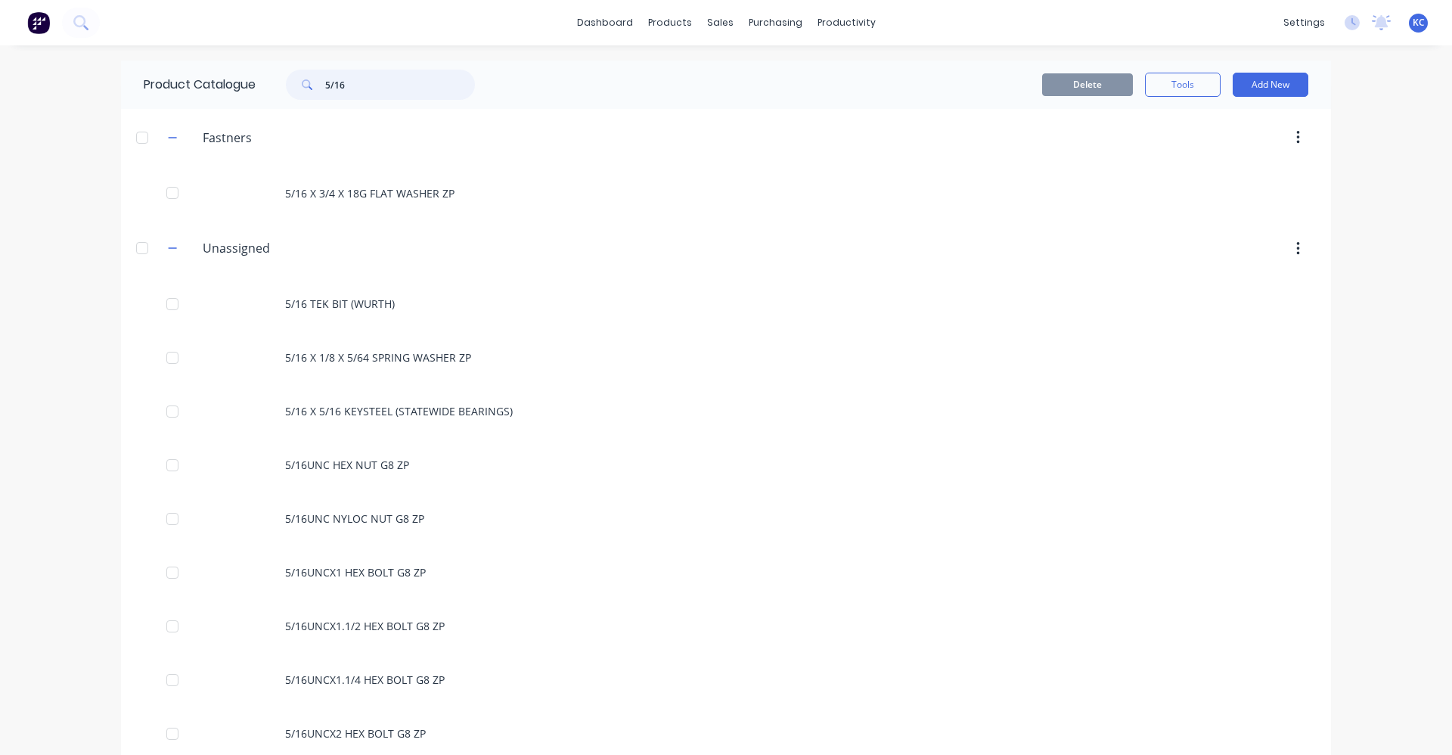
drag, startPoint x: 365, startPoint y: 78, endPoint x: 290, endPoint y: 89, distance: 75.0
click at [290, 89] on div "5/16" at bounding box center [380, 85] width 189 height 30
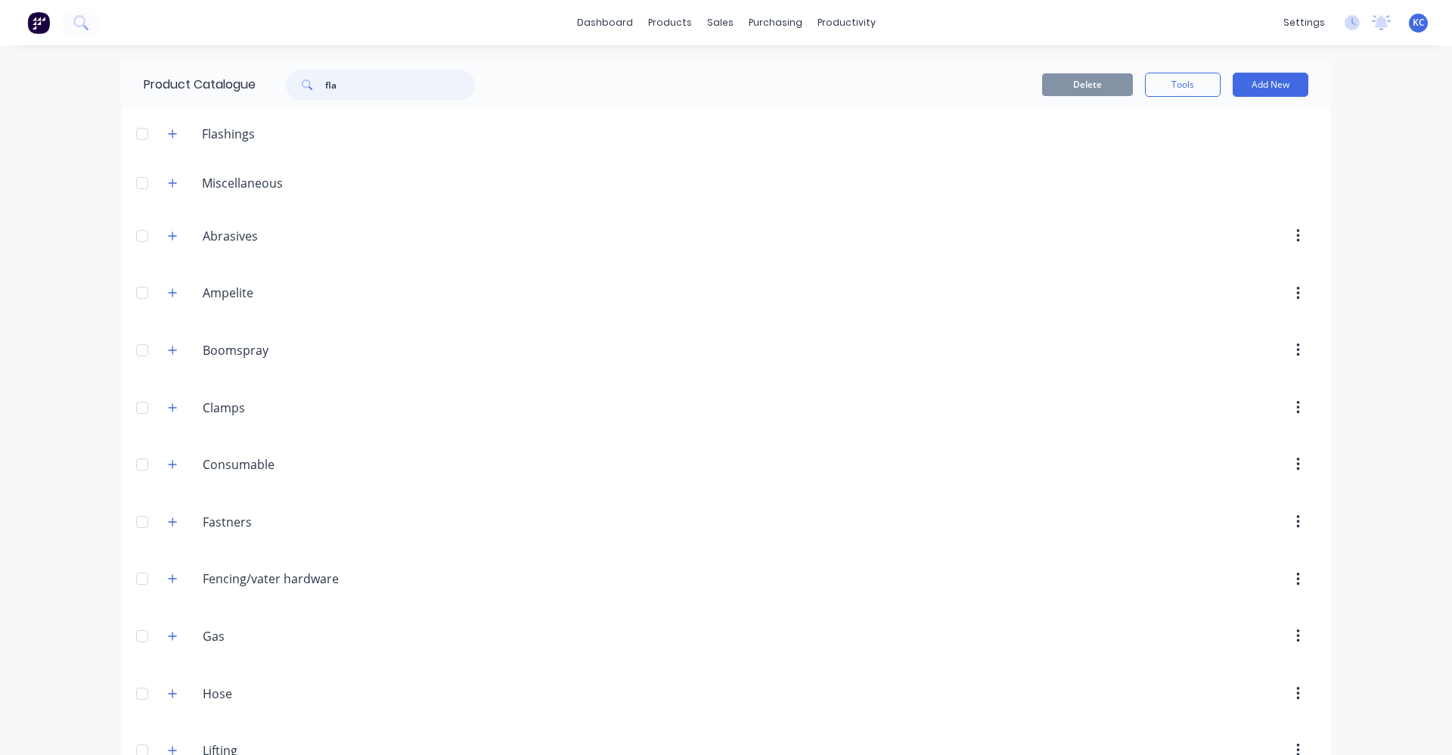
type input "flat"
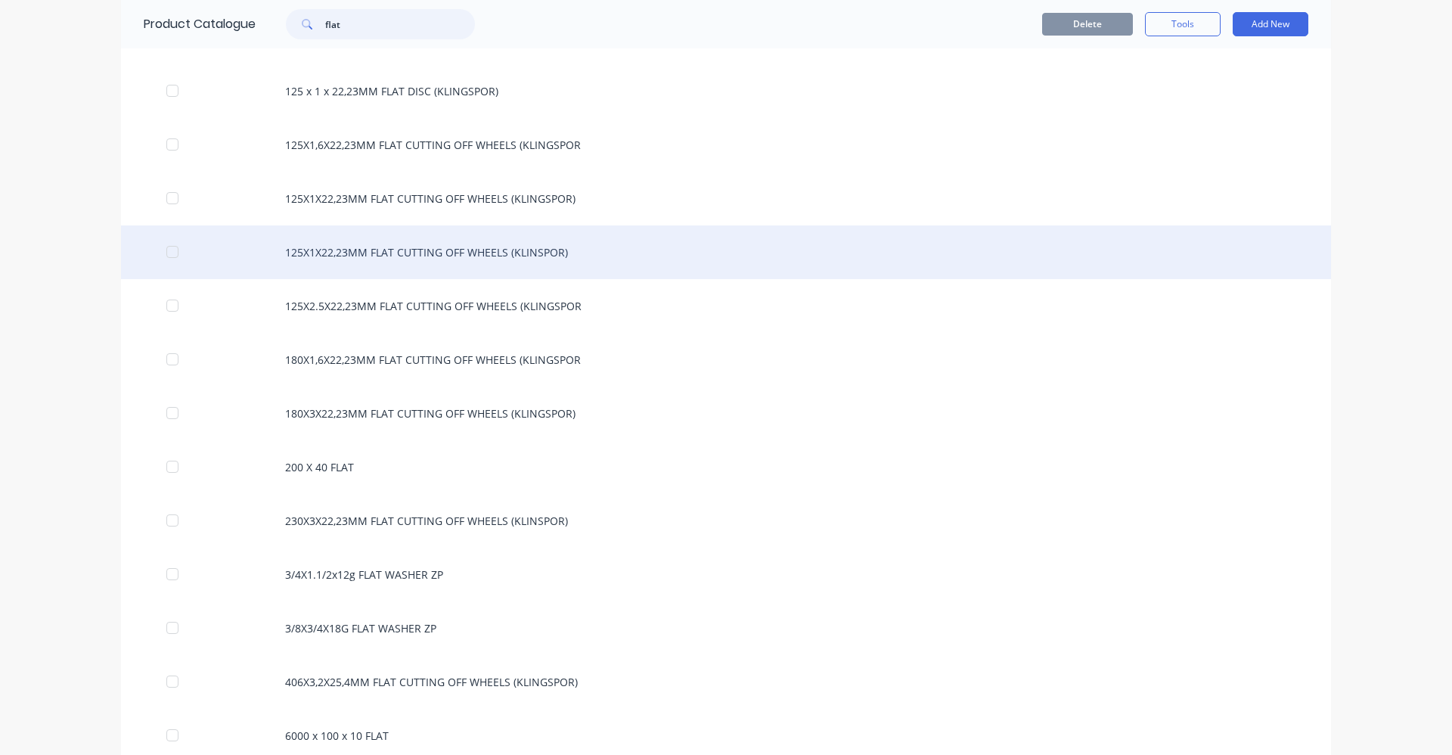
scroll to position [1135, 0]
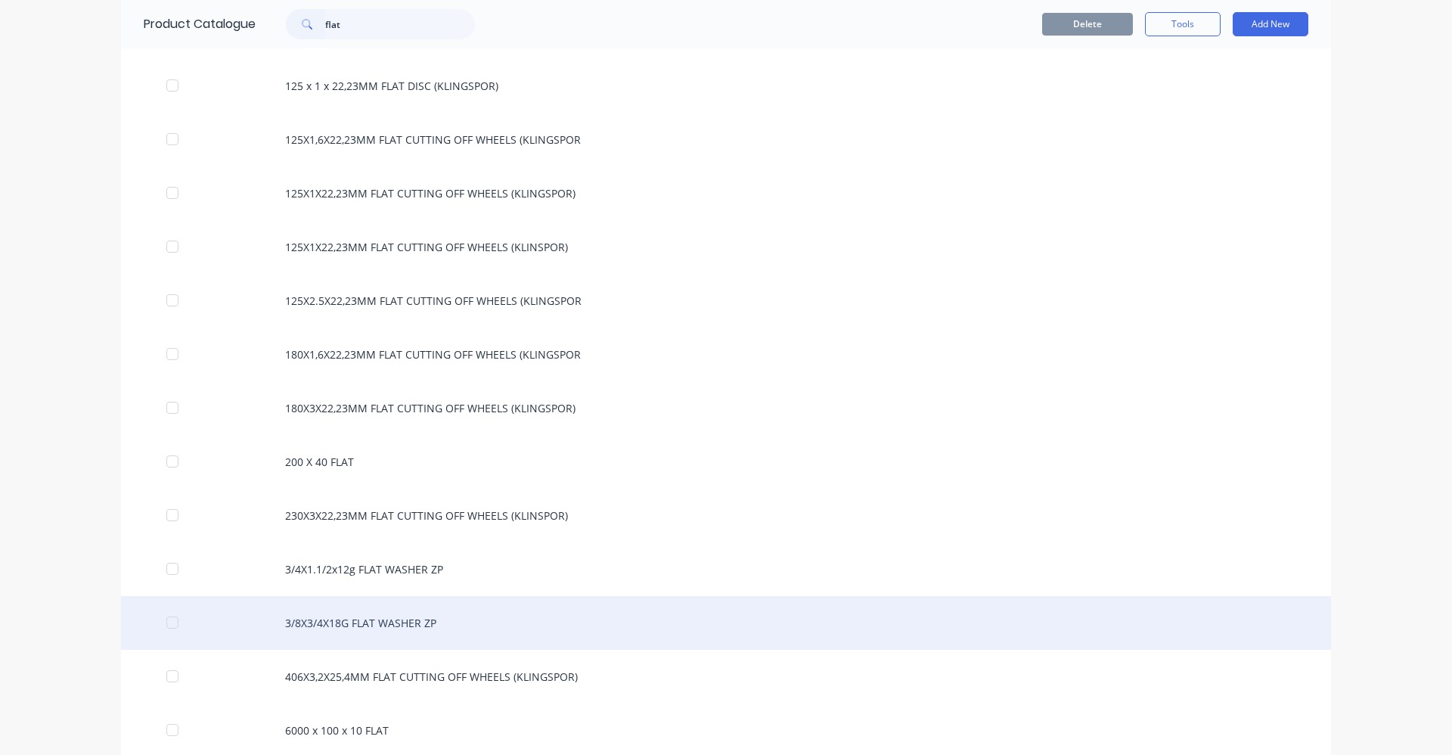
click at [471, 625] on div "3/8X3/4X18G FLAT WASHER ZP" at bounding box center [726, 623] width 1210 height 54
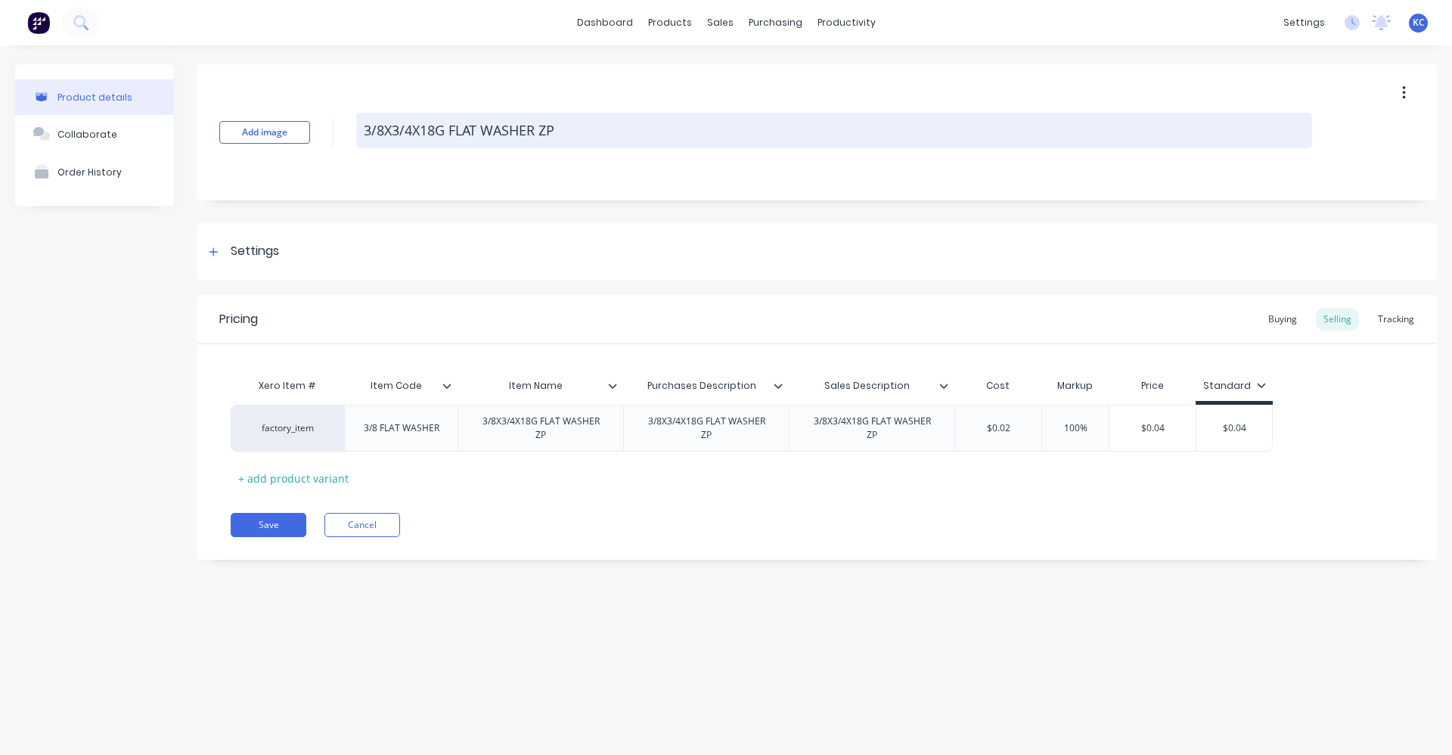
click at [388, 136] on textarea "3/8X3/4X18G FLAT WASHER ZP" at bounding box center [834, 131] width 956 height 36
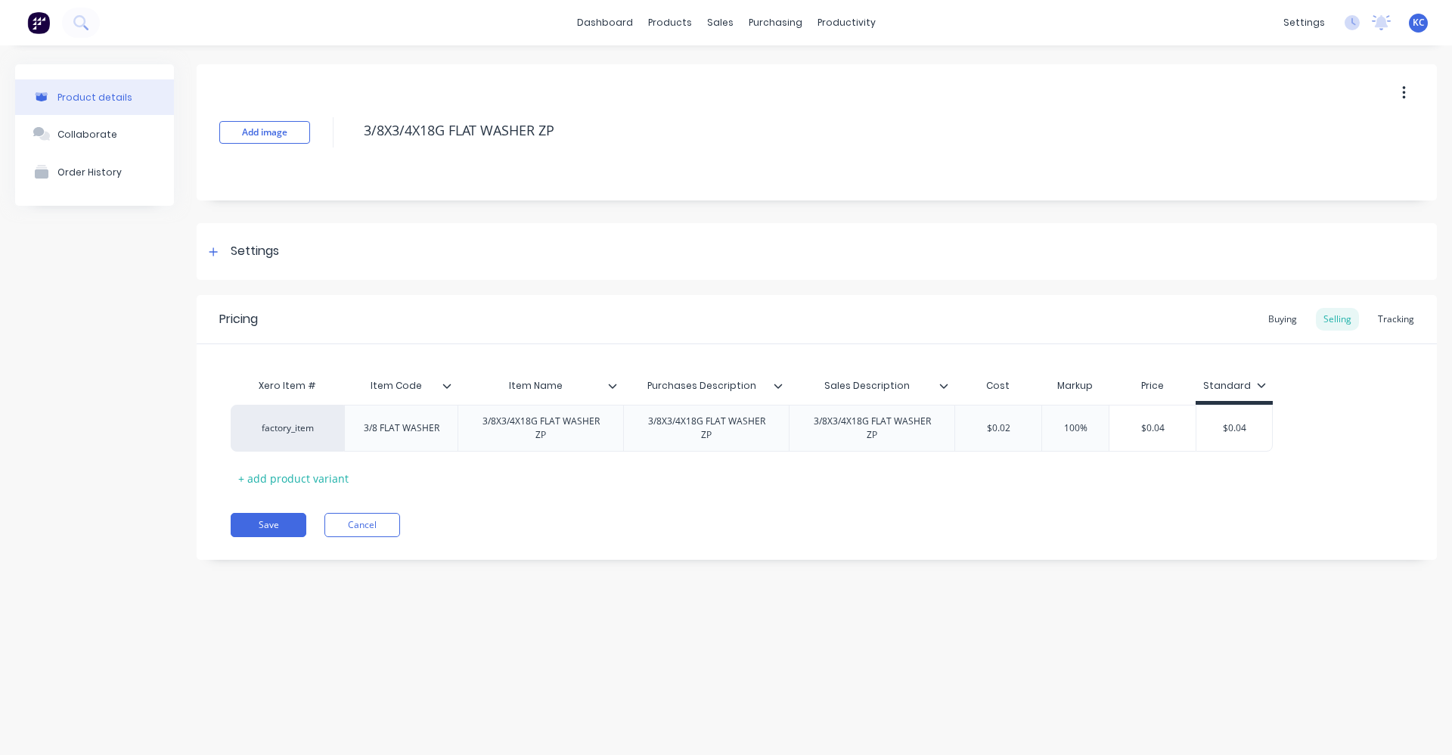
type textarea "x"
type textarea "3/8 X3/4X18G FLAT WASHER ZP"
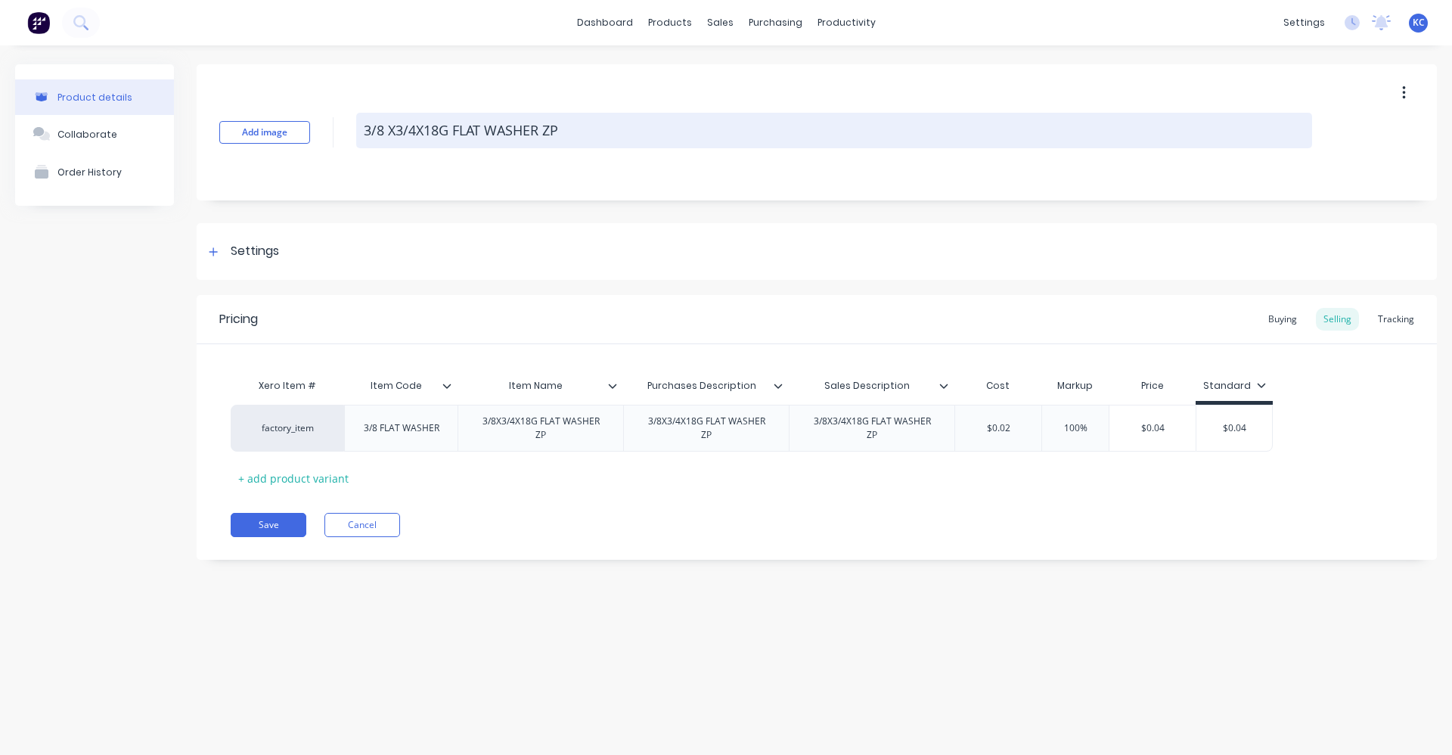
click at [398, 133] on textarea "3/8 X3/4X18G FLAT WASHER ZP" at bounding box center [834, 131] width 956 height 36
type textarea "x"
type textarea "3/8 X 3/4X18G FLAT WASHER ZP"
click at [421, 132] on textarea "3/8 X 3/4X18G FLAT WASHER ZP" at bounding box center [834, 131] width 956 height 36
type textarea "x"
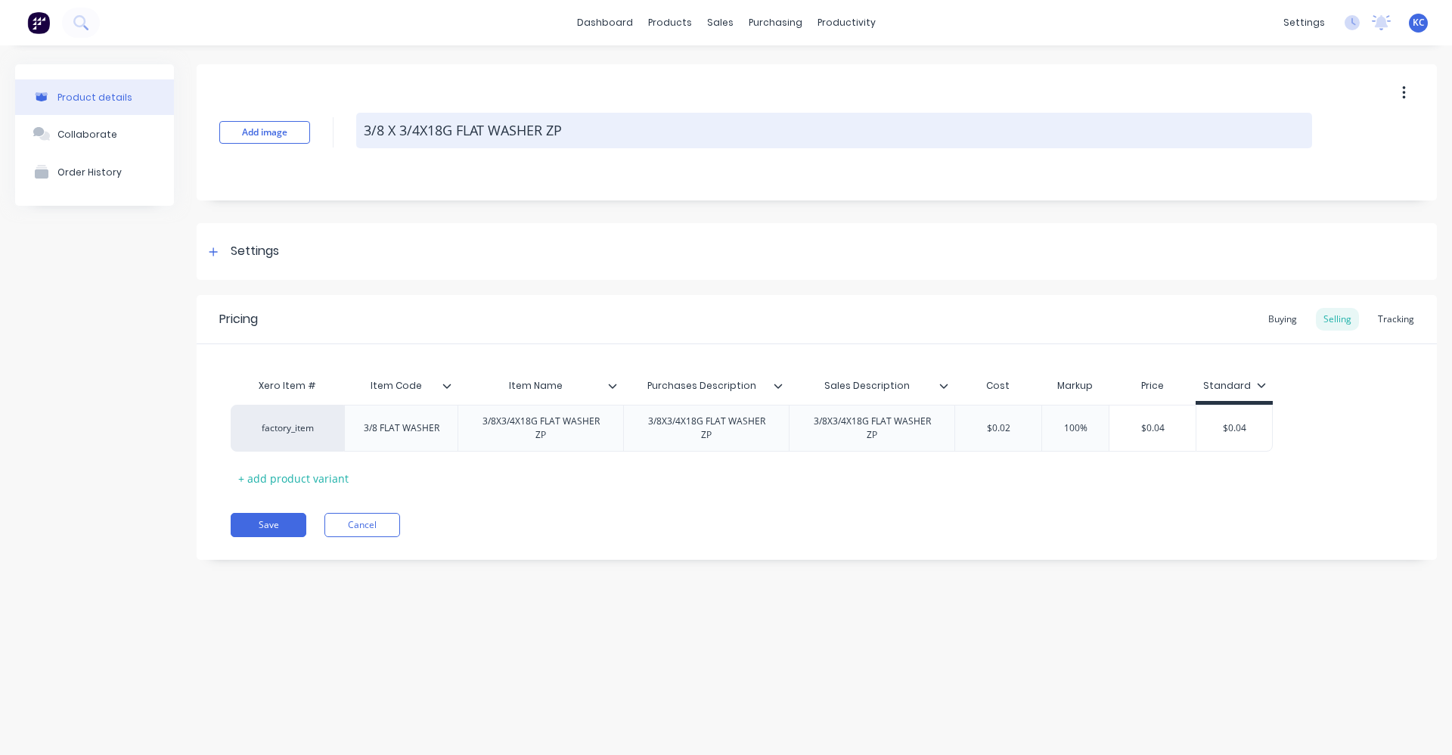
type textarea "3/8 X 3/4 X18G FLAT WASHER ZP"
click at [427, 129] on textarea "3/8 X 3/4 X18G FLAT WASHER ZP" at bounding box center [834, 131] width 956 height 36
type textarea "x"
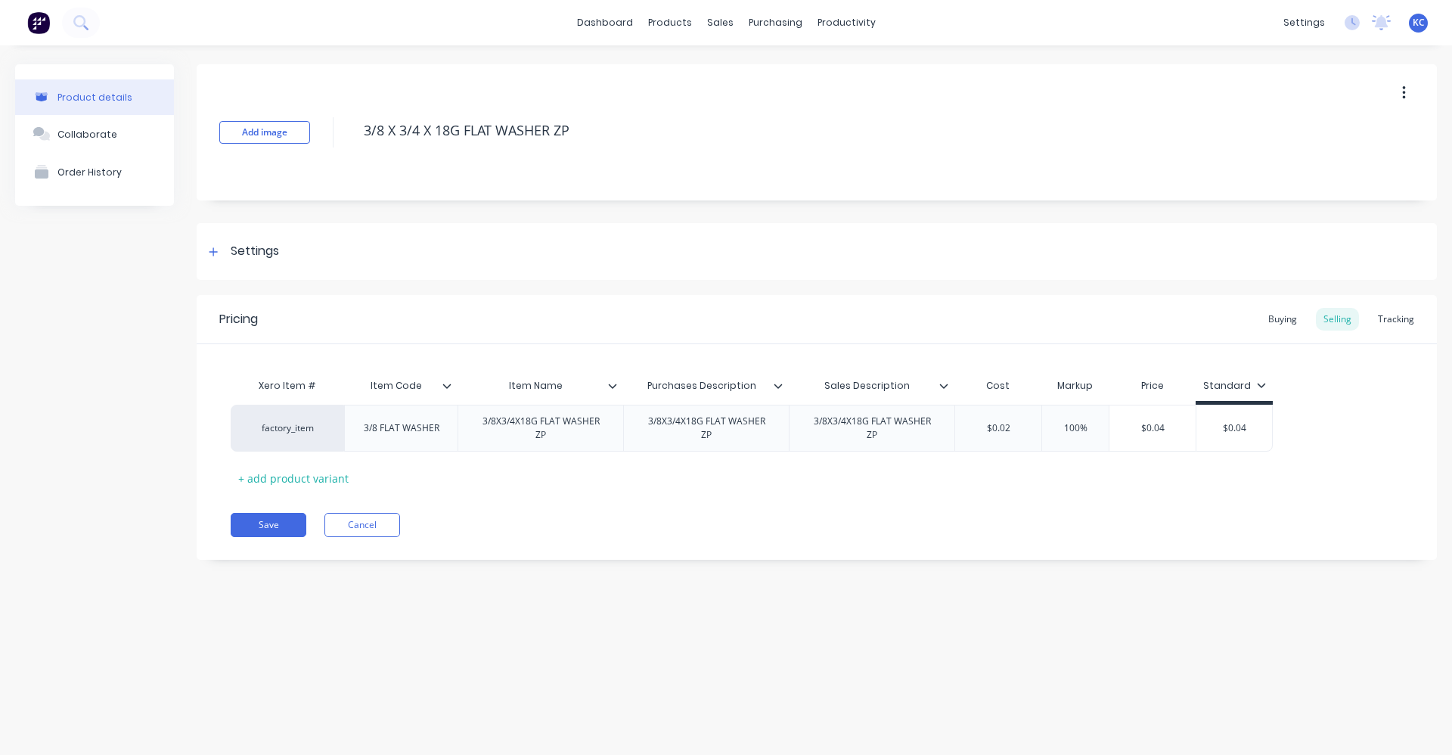
drag, startPoint x: 620, startPoint y: 129, endPoint x: 363, endPoint y: 105, distance: 258.3
click at [363, 105] on div "Add image 3/8 X 3/4 X 18G FLAT WASHER ZP" at bounding box center [817, 132] width 1241 height 136
type textarea "3/8 X 3/4 X 18G FLAT WASHER ZP"
type textarea "x"
type textarea "3/8 X 3/4 X 18G FLAT WASHER ZP"
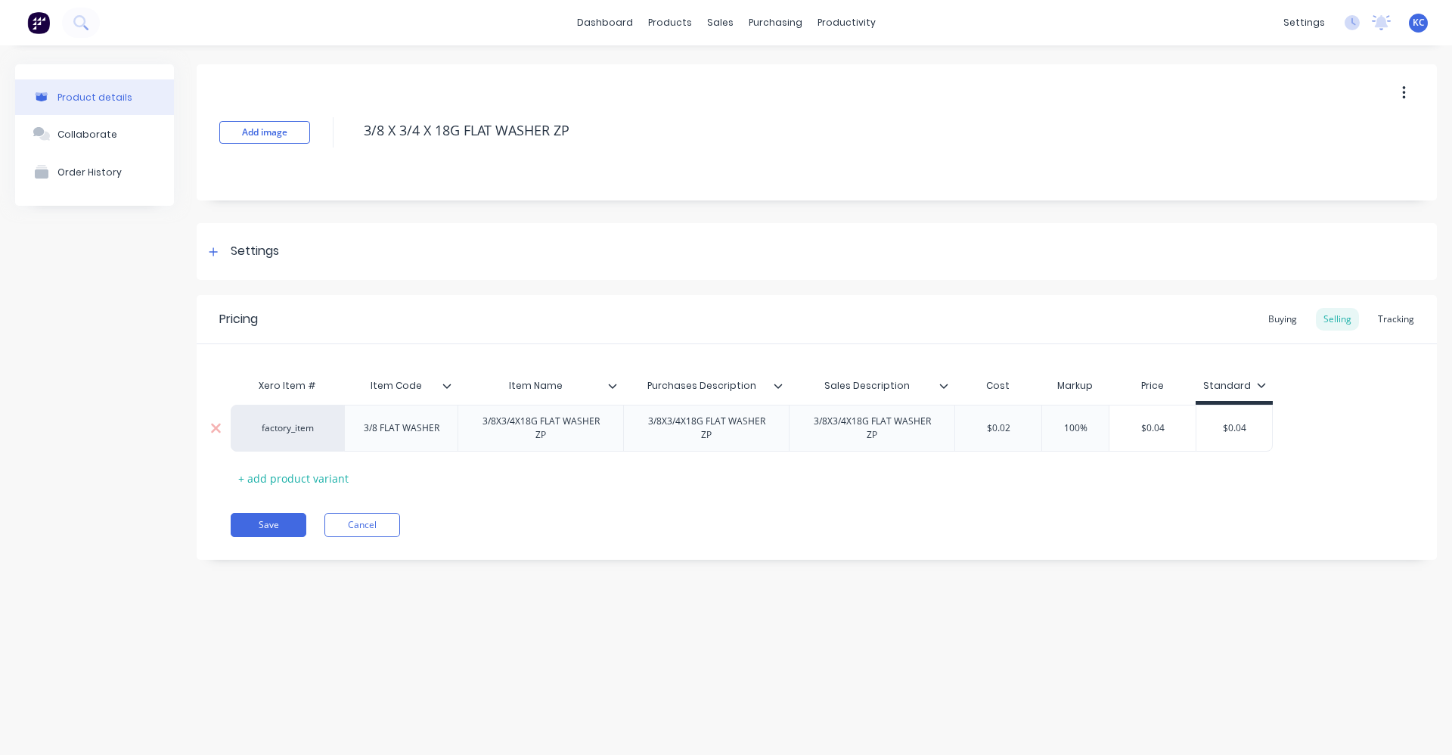
click at [597, 424] on div "3/8X3/4X18G FLAT WASHER ZP" at bounding box center [540, 428] width 153 height 33
type textarea "x"
drag, startPoint x: 210, startPoint y: 625, endPoint x: 784, endPoint y: 490, distance: 589.7
click at [835, 494] on div "Pricing Buying Selling Tracking Xero Item # Item Code Item Name Purchases Descr…" at bounding box center [817, 427] width 1241 height 265
drag, startPoint x: 612, startPoint y: 424, endPoint x: 469, endPoint y: 421, distance: 143.0
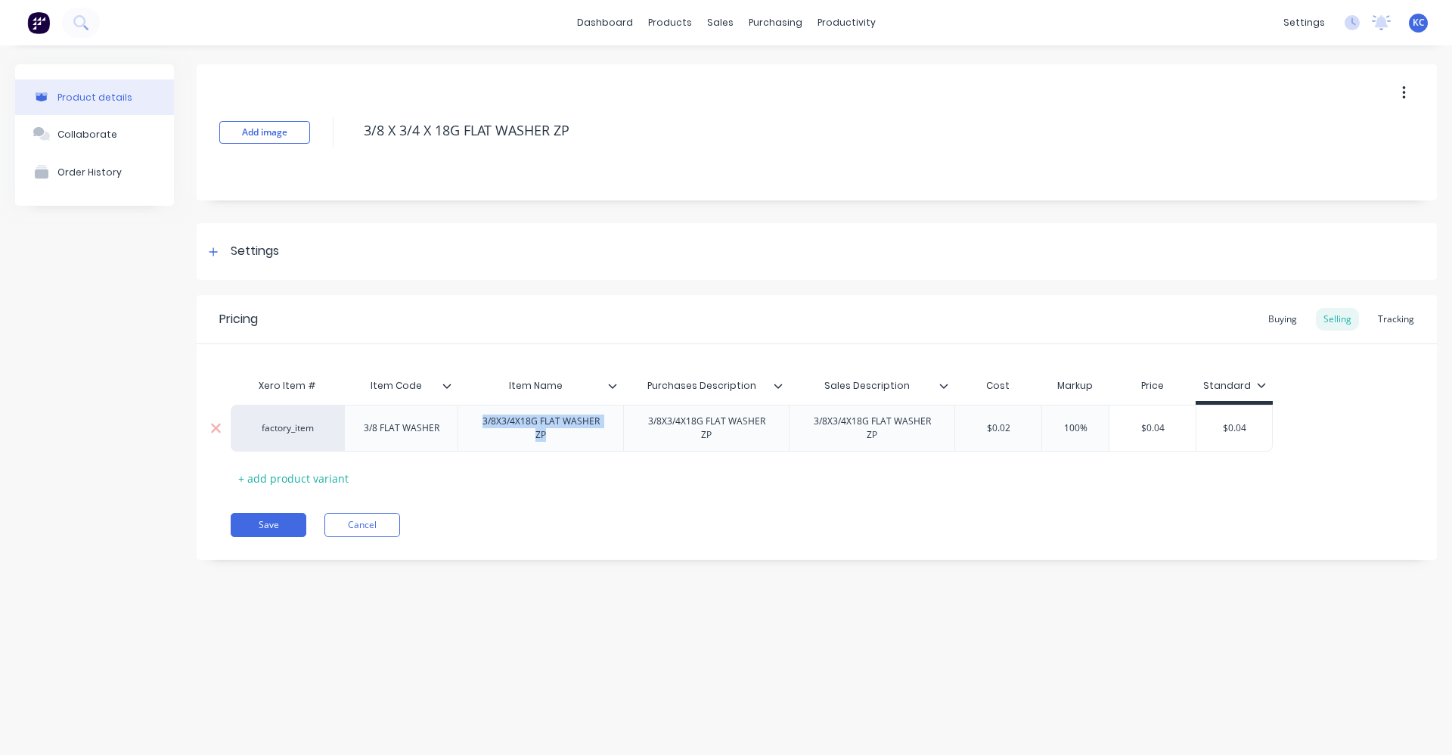
click at [469, 421] on div "3/8X3/4X18G FLAT WASHER ZP" at bounding box center [540, 428] width 153 height 33
paste div
type textarea "x"
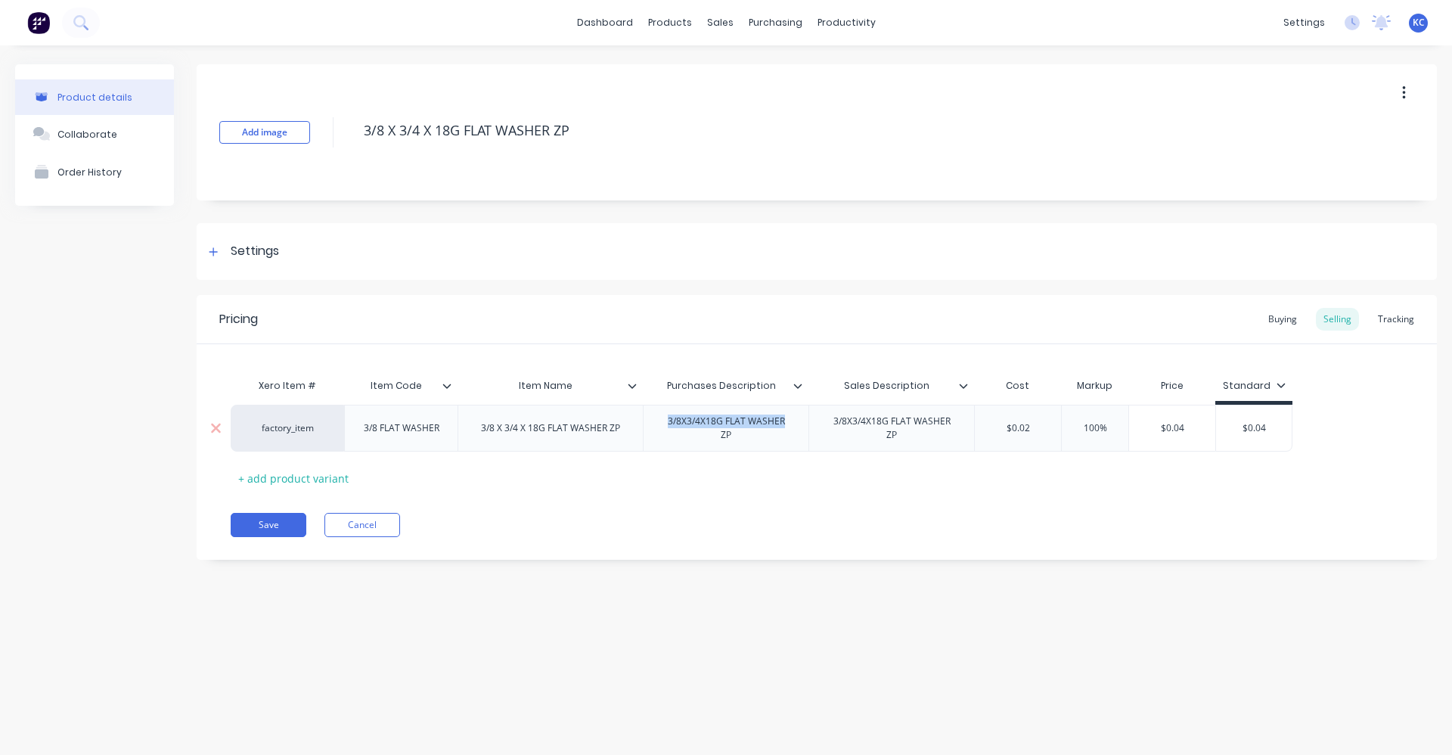
drag, startPoint x: 772, startPoint y: 427, endPoint x: 657, endPoint y: 427, distance: 115.0
click at [657, 427] on div "3/8X3/4X18G FLAT WASHER ZP" at bounding box center [726, 428] width 153 height 33
drag, startPoint x: 795, startPoint y: 426, endPoint x: 652, endPoint y: 426, distance: 143.0
click at [652, 426] on div "3/8X3/4X18G FLAT WASHER ZP" at bounding box center [726, 428] width 153 height 33
paste div
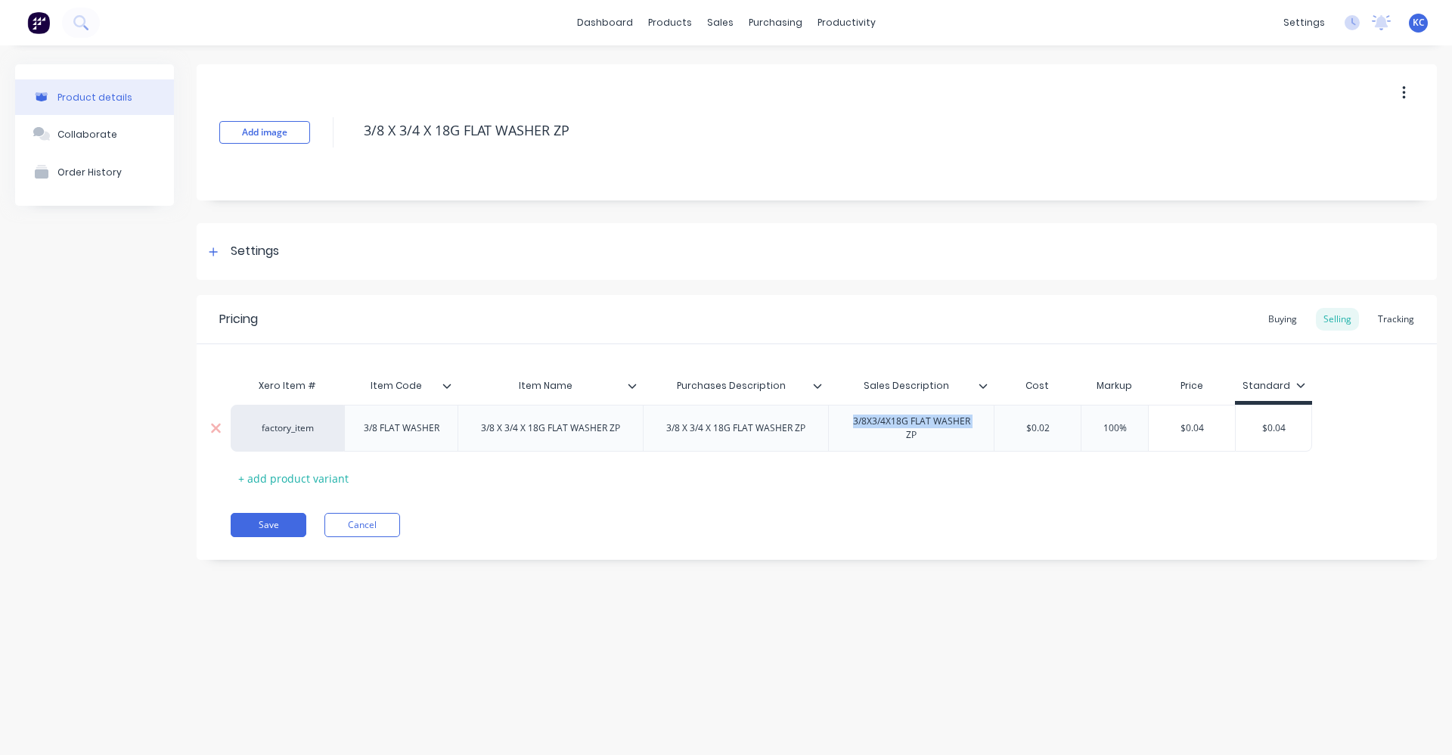
drag, startPoint x: 952, startPoint y: 434, endPoint x: 834, endPoint y: 436, distance: 118.0
click at [834, 436] on div "3/8X3/4X18G FLAT WASHER ZP" at bounding box center [911, 428] width 166 height 47
type textarea "x"
click at [915, 679] on div "Product details Collaborate Order History Add image 3/8 X 3/4 X 18G FLAT WASHER…" at bounding box center [726, 384] width 1452 height 679
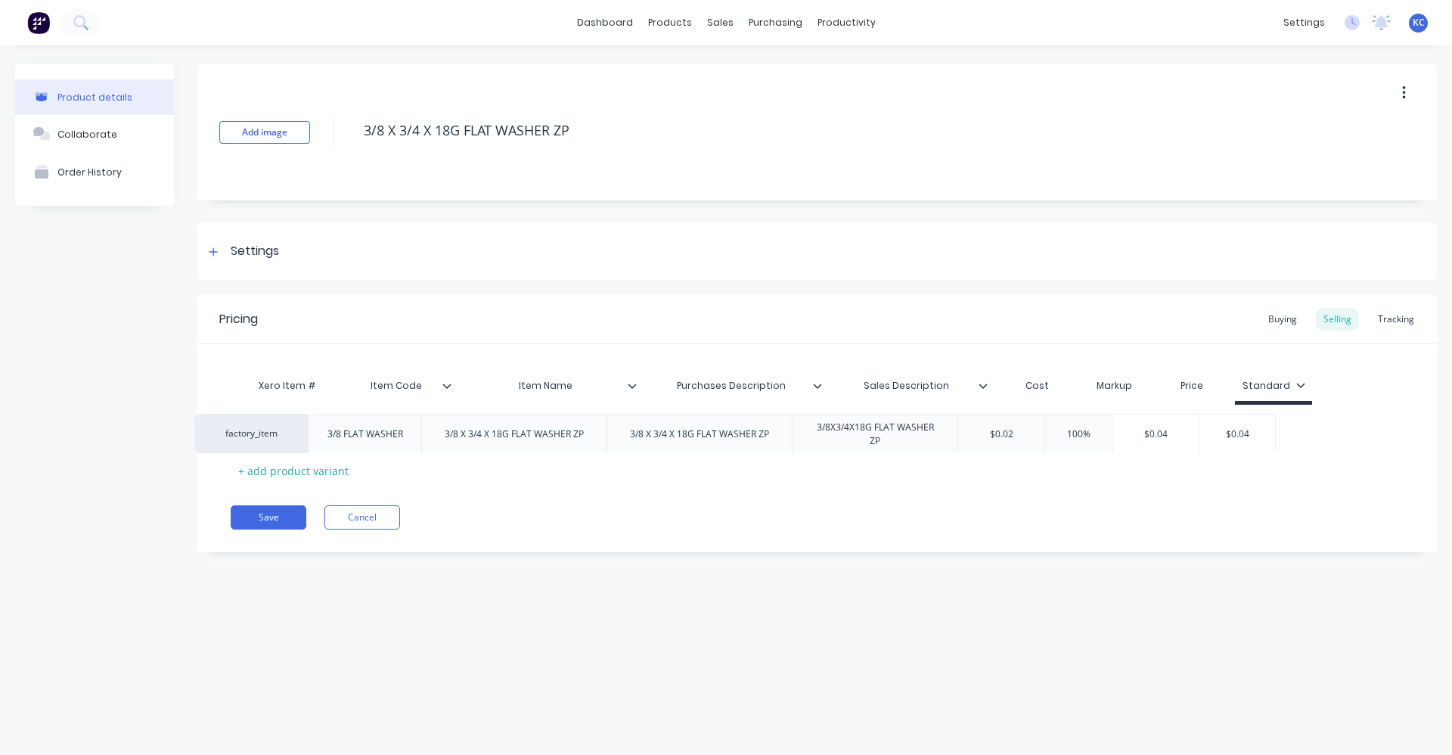
drag, startPoint x: 988, startPoint y: 427, endPoint x: 949, endPoint y: 436, distance: 39.5
click at [949, 436] on div "factory_item 3/8 FLAT WASHER 3/8 X 3/4 X 18G FLAT WASHER ZP 3/8 X 3/4 X 18G FLA…" at bounding box center [817, 424] width 1173 height 39
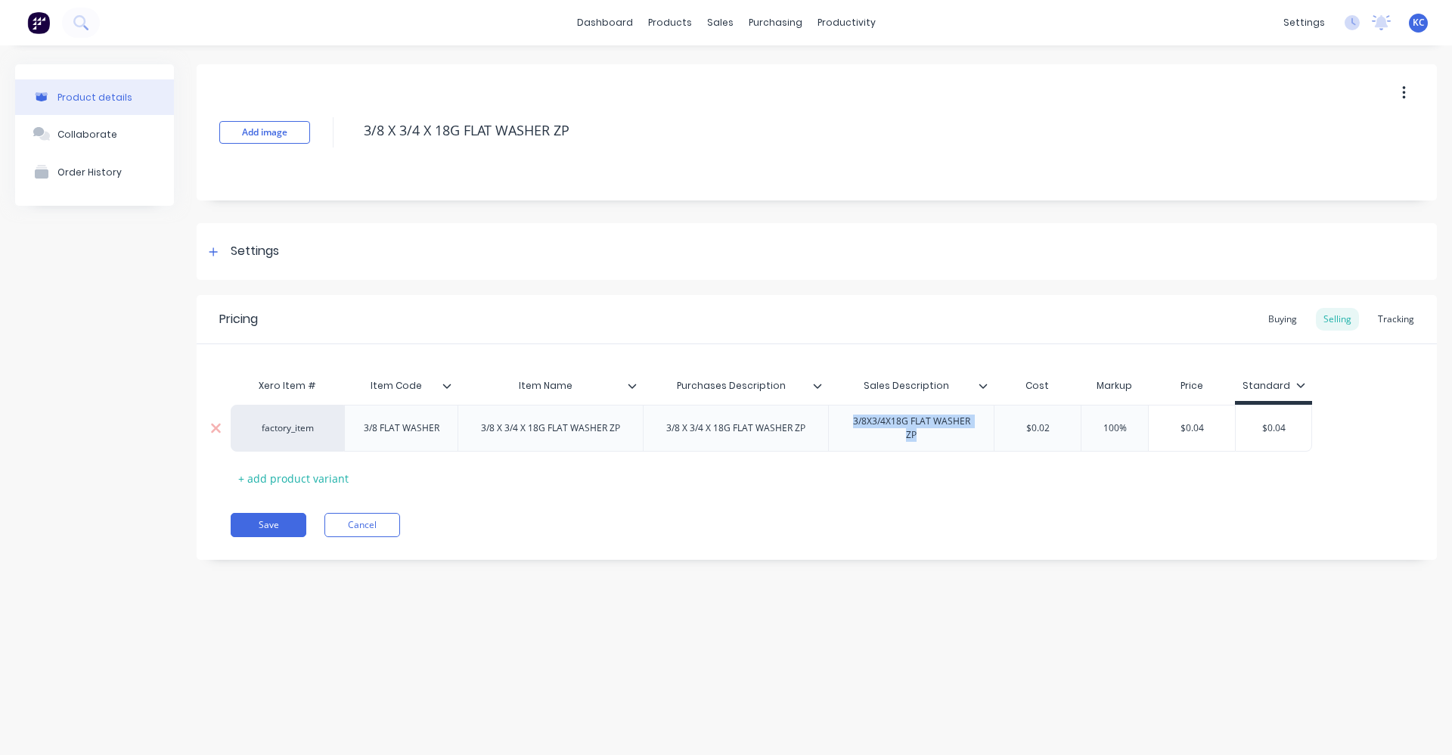
drag, startPoint x: 977, startPoint y: 424, endPoint x: 836, endPoint y: 430, distance: 140.9
click at [836, 430] on div "3/8X3/4X18G FLAT WASHER ZP" at bounding box center [911, 428] width 153 height 33
paste div
type textarea "x"
type input "$0.02"
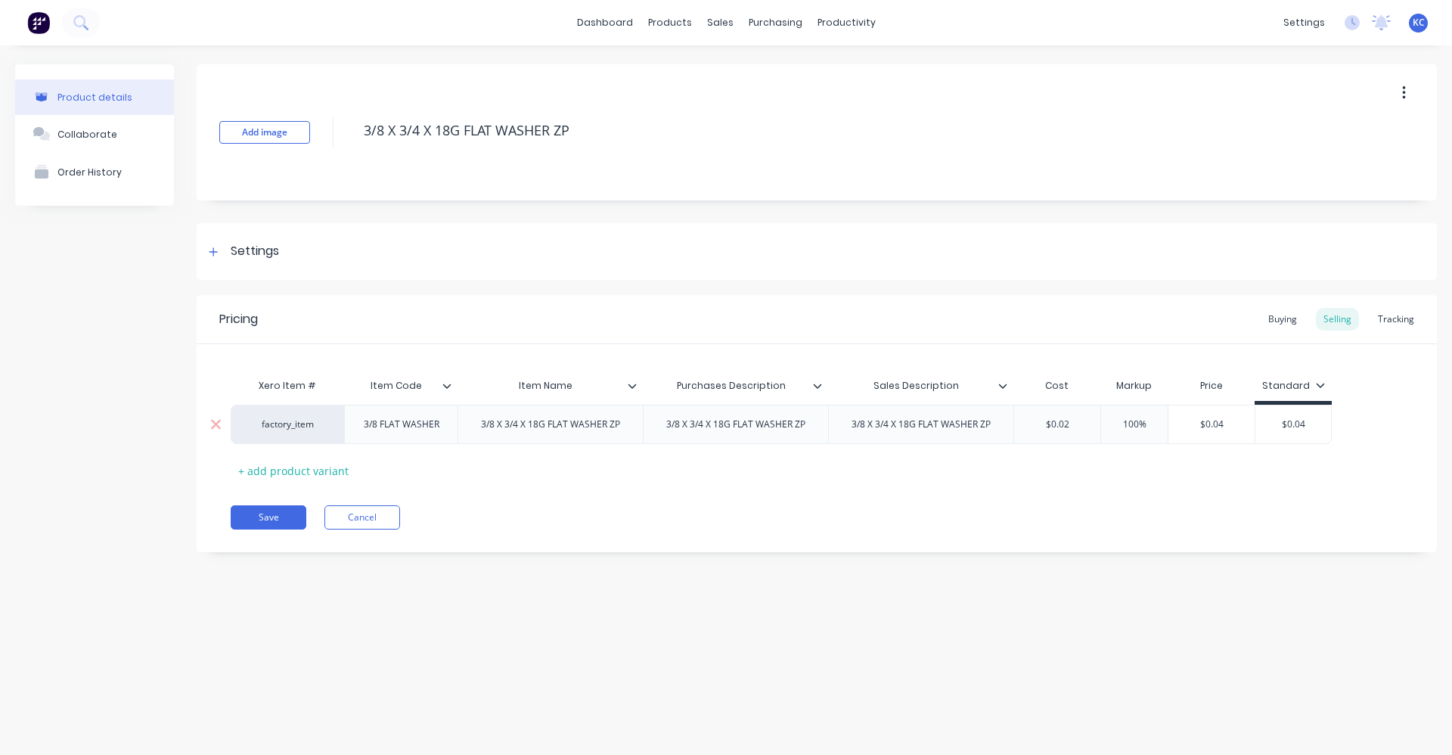
drag, startPoint x: 1065, startPoint y: 431, endPoint x: 934, endPoint y: 428, distance: 130.9
click at [936, 429] on div "factory_item 3/8 FLAT WASHER 3/8 X 3/4 X 18G FLAT WASHER ZP 3/8 X 3/4 X 18G FLA…" at bounding box center [781, 424] width 1101 height 39
click at [1287, 320] on div "Buying" at bounding box center [1283, 319] width 44 height 23
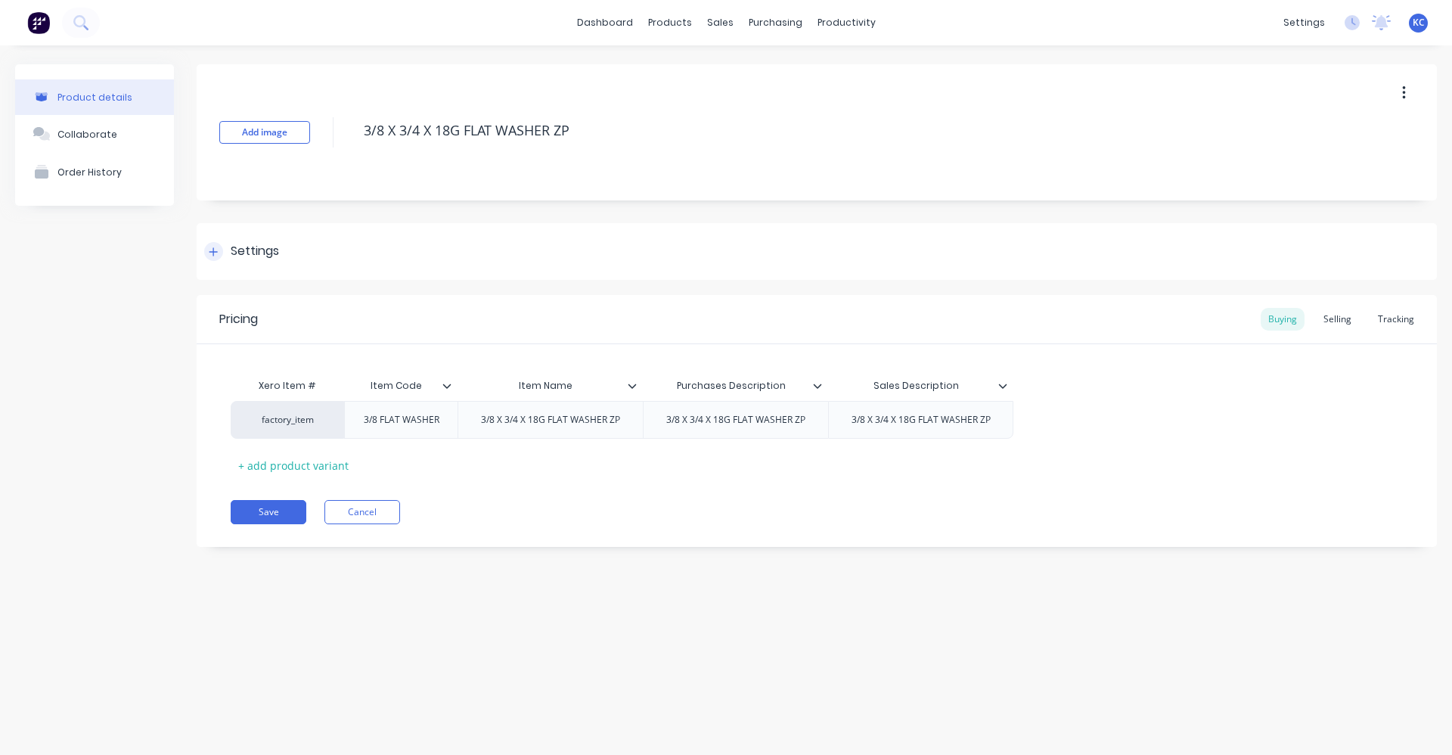
click at [250, 247] on div "Settings" at bounding box center [255, 251] width 48 height 19
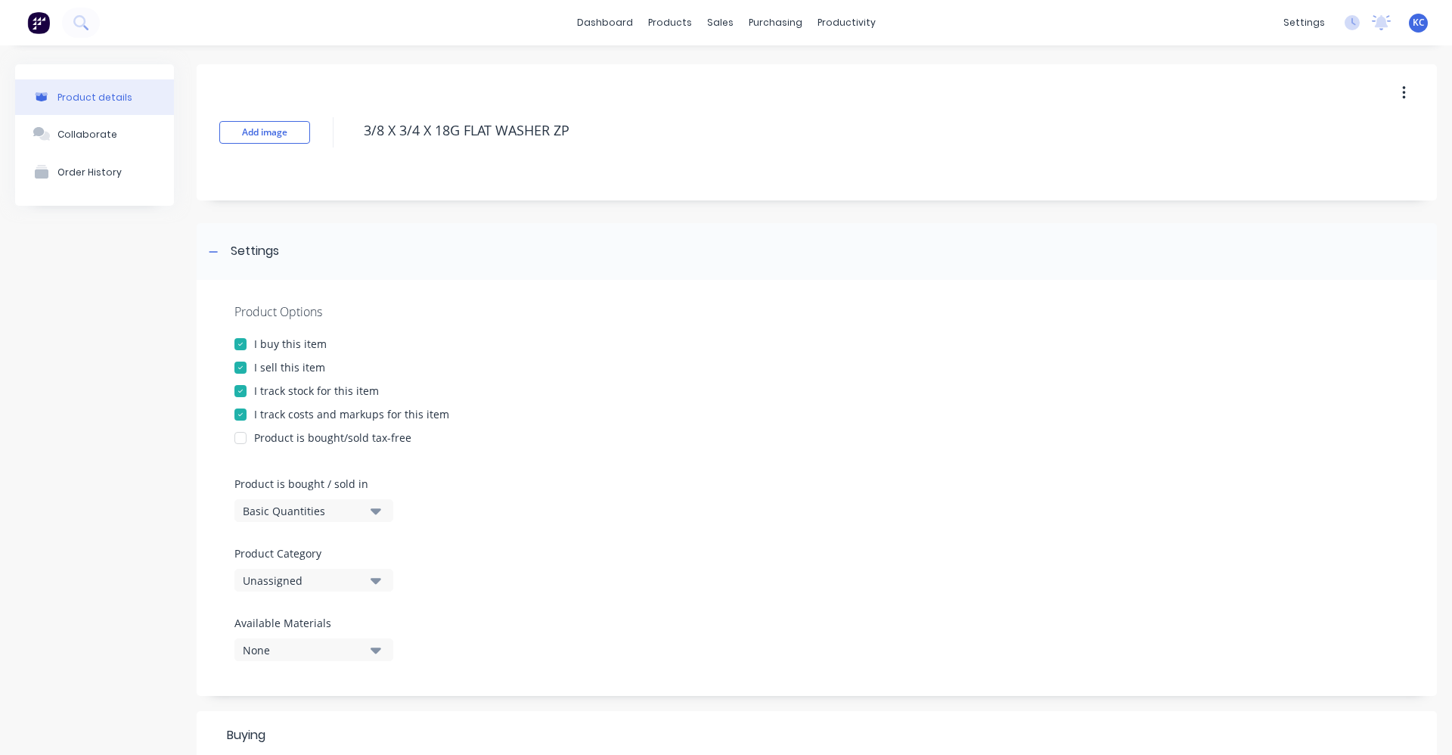
click at [379, 502] on icon "button" at bounding box center [376, 510] width 11 height 17
click at [378, 578] on icon "button" at bounding box center [376, 580] width 11 height 17
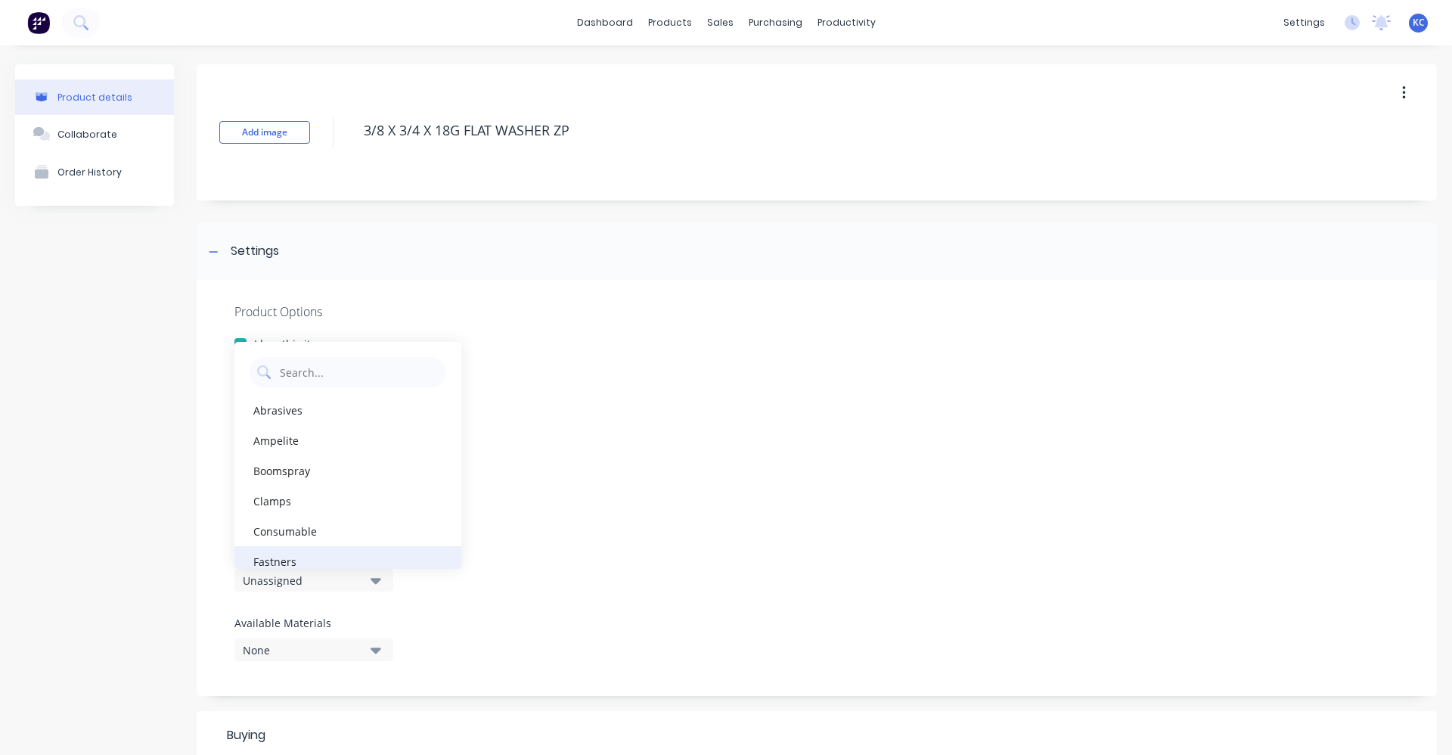
click at [335, 556] on div "Fastners" at bounding box center [348, 561] width 227 height 30
type textarea "x"
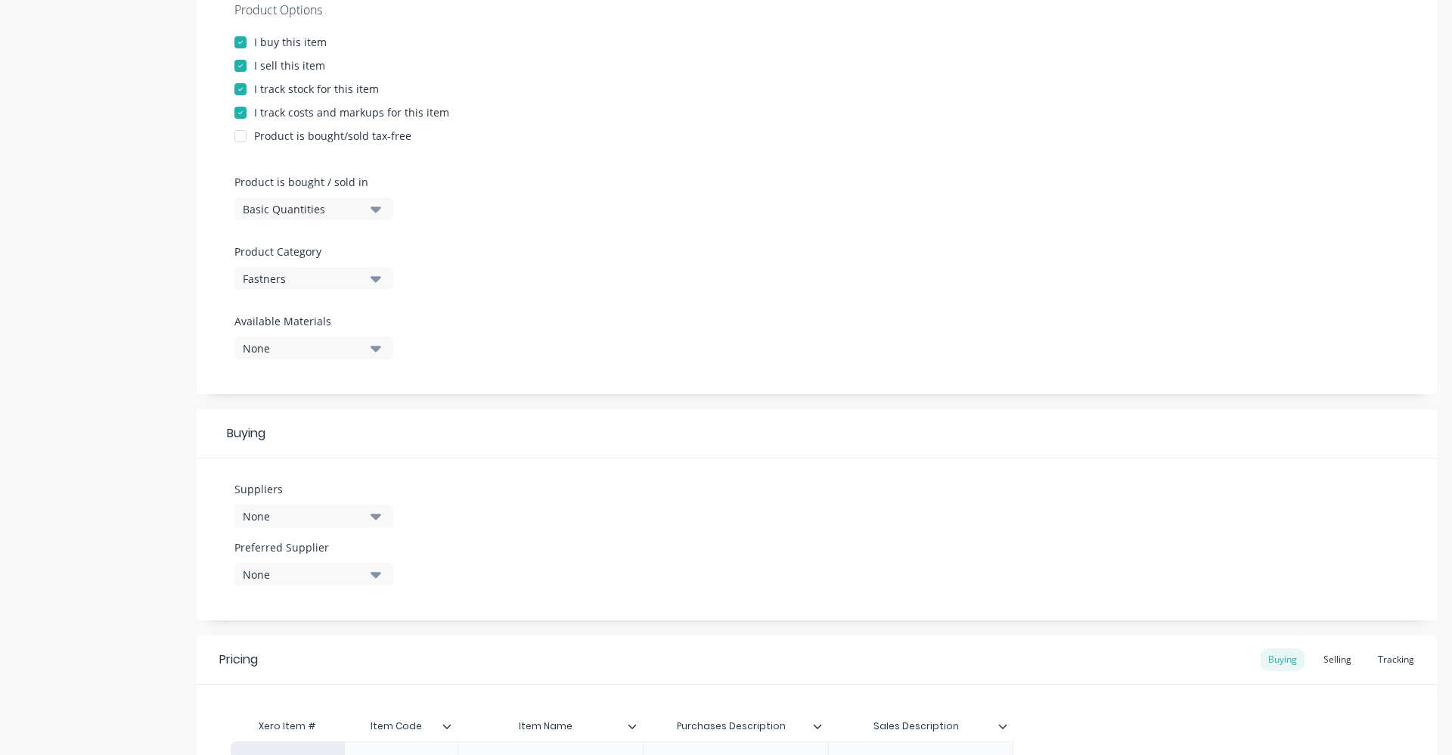
scroll to position [303, 0]
click at [380, 519] on icon "button" at bounding box center [376, 515] width 11 height 17
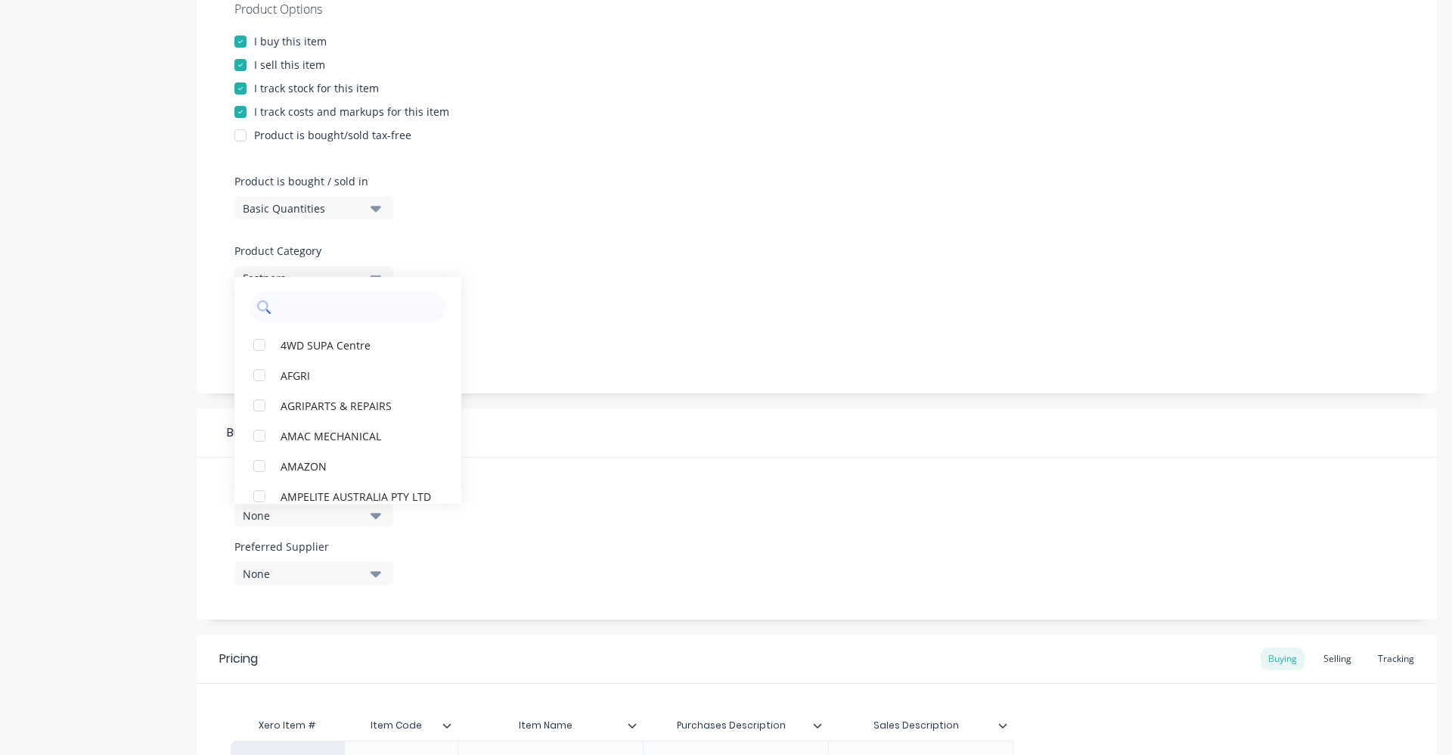
click at [385, 309] on input "text" at bounding box center [358, 307] width 160 height 30
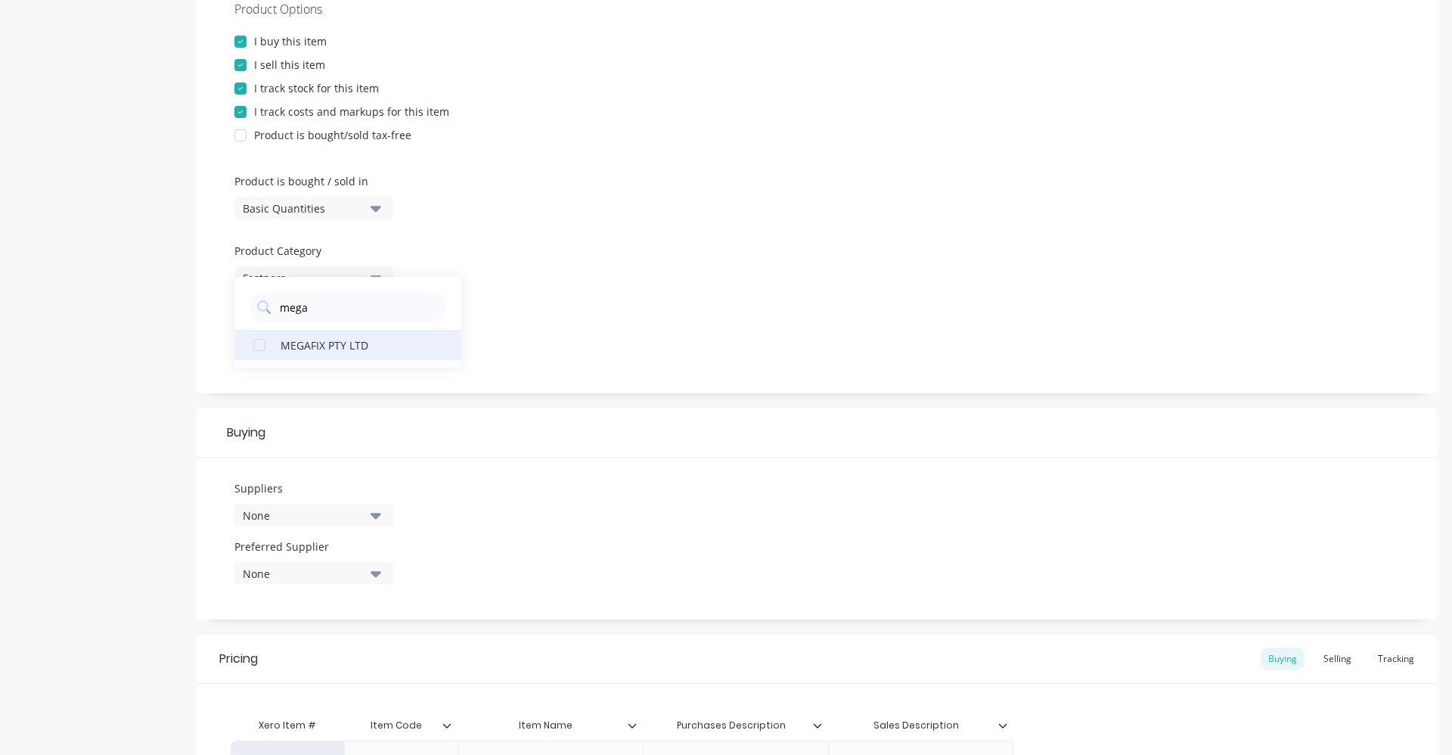
type input "mega"
click at [341, 338] on div "MEGAFIX PTY LTD" at bounding box center [356, 345] width 151 height 16
type textarea "x"
drag, startPoint x: 294, startPoint y: 316, endPoint x: 257, endPoint y: 315, distance: 37.1
click at [257, 315] on div "mega" at bounding box center [348, 307] width 197 height 30
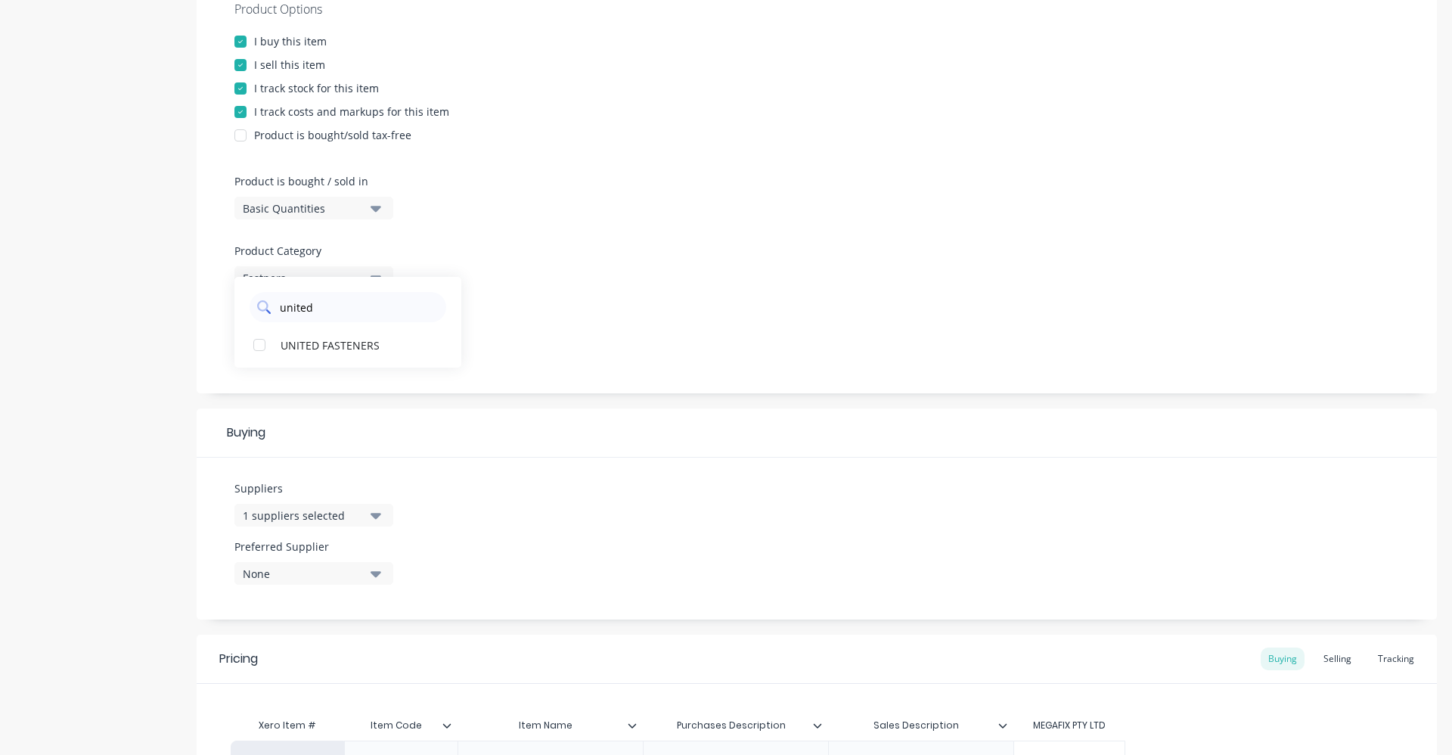
type input "united"
click at [300, 349] on div "UNITED FASTENERS" at bounding box center [356, 345] width 151 height 16
type textarea "x"
drag, startPoint x: 357, startPoint y: 306, endPoint x: 268, endPoint y: 312, distance: 89.5
click at [268, 312] on div "united" at bounding box center [348, 307] width 197 height 30
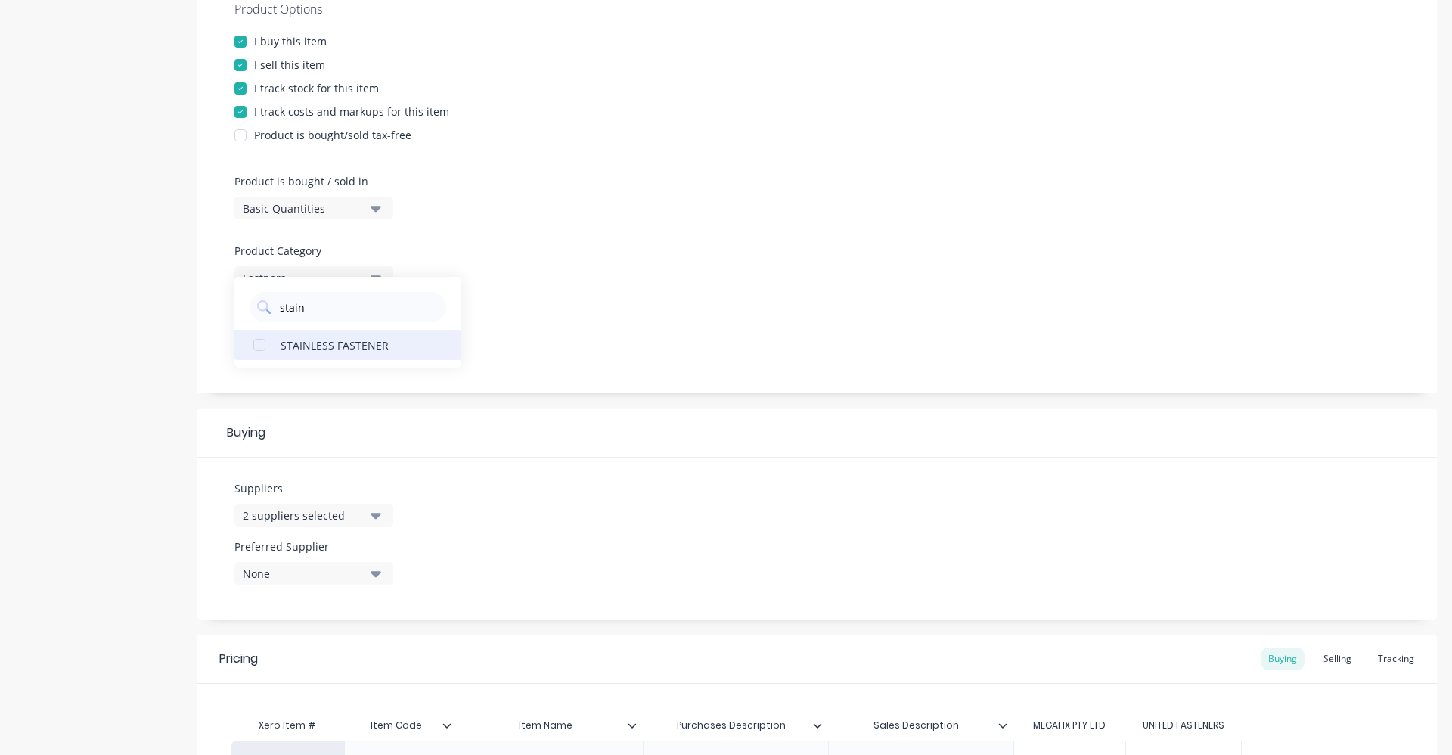
type input "stain"
click at [312, 346] on div "STAINLESS FASTENER" at bounding box center [356, 345] width 151 height 16
click at [570, 326] on div "Product Options I buy this item I sell this item I track stock for this item I …" at bounding box center [817, 185] width 1241 height 416
click at [378, 346] on icon "button" at bounding box center [376, 348] width 11 height 6
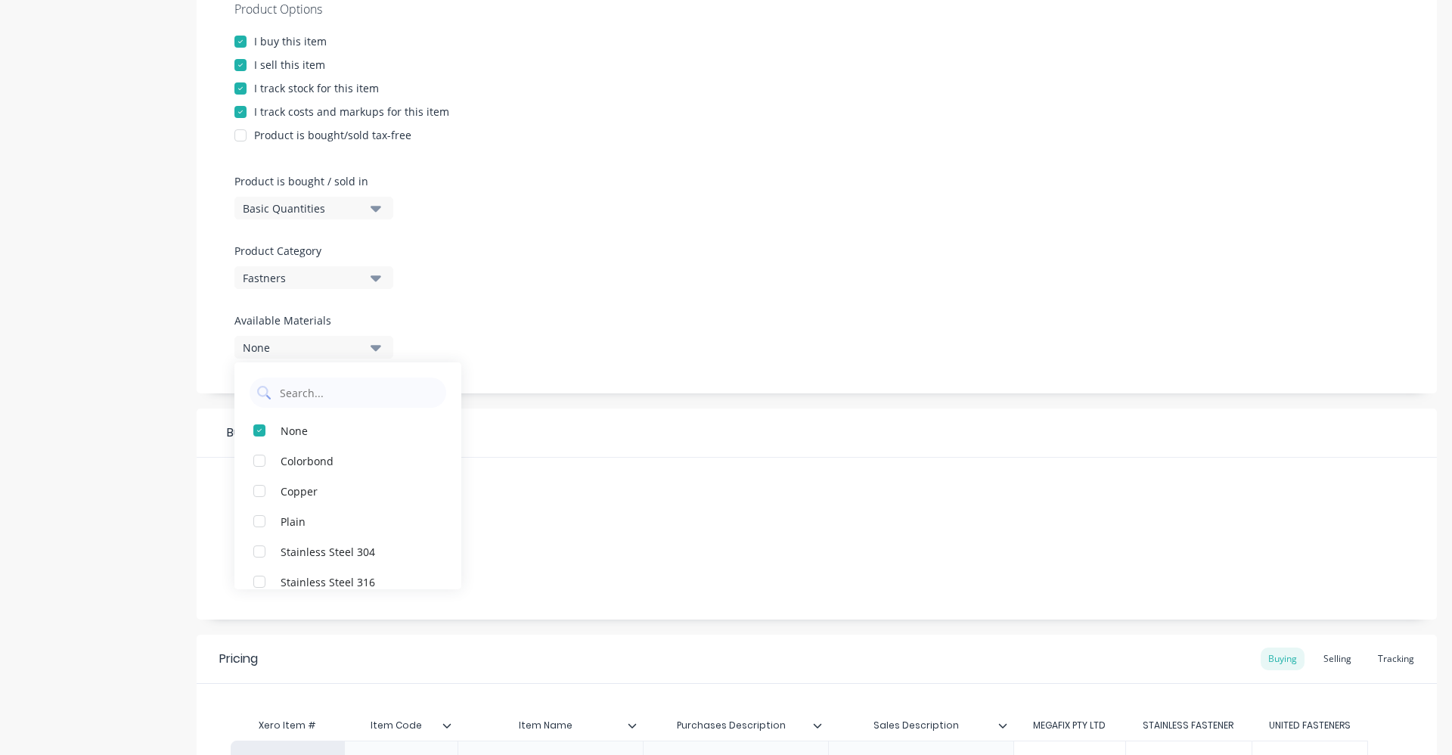
click at [535, 308] on div at bounding box center [817, 306] width 1165 height 11
click at [373, 571] on icon "button" at bounding box center [376, 573] width 11 height 17
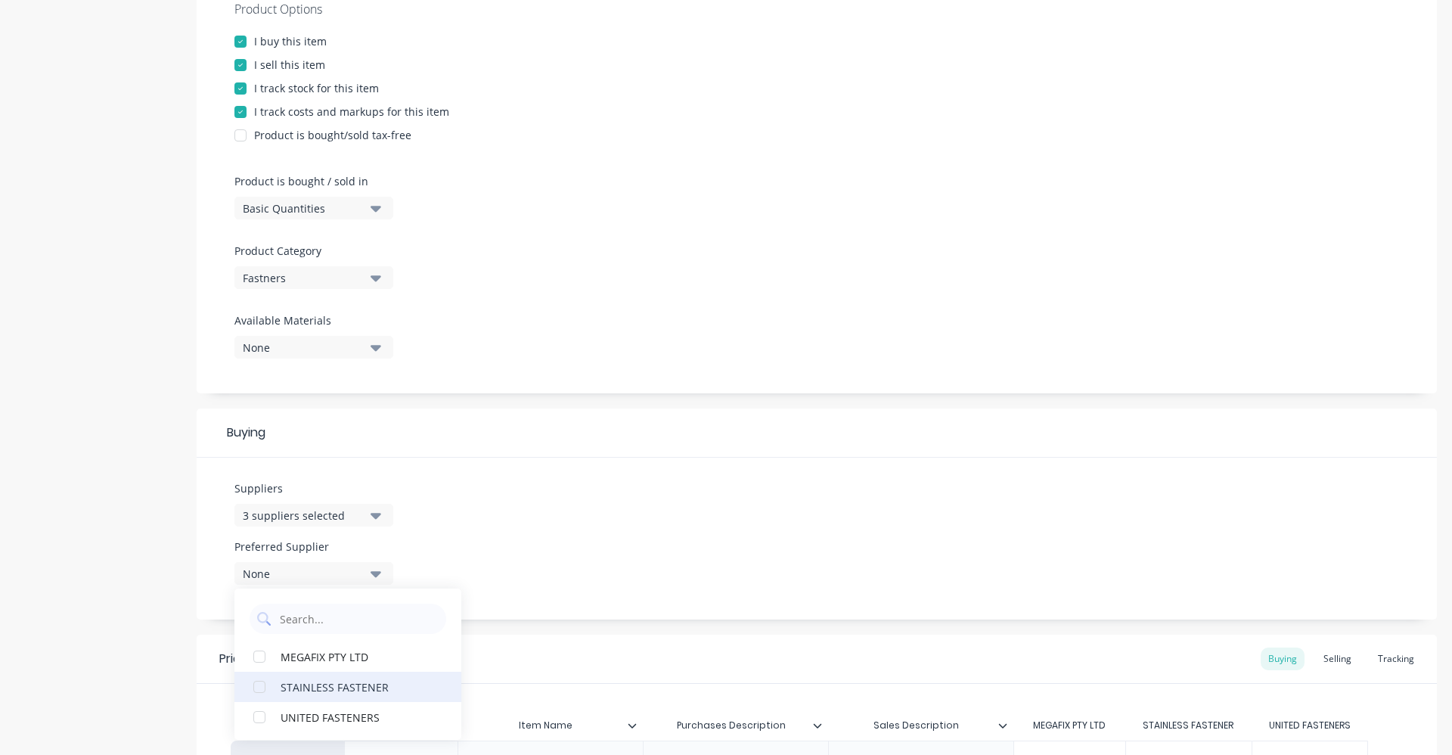
click at [358, 689] on div "STAINLESS FASTENER" at bounding box center [356, 687] width 151 height 16
type textarea "x"
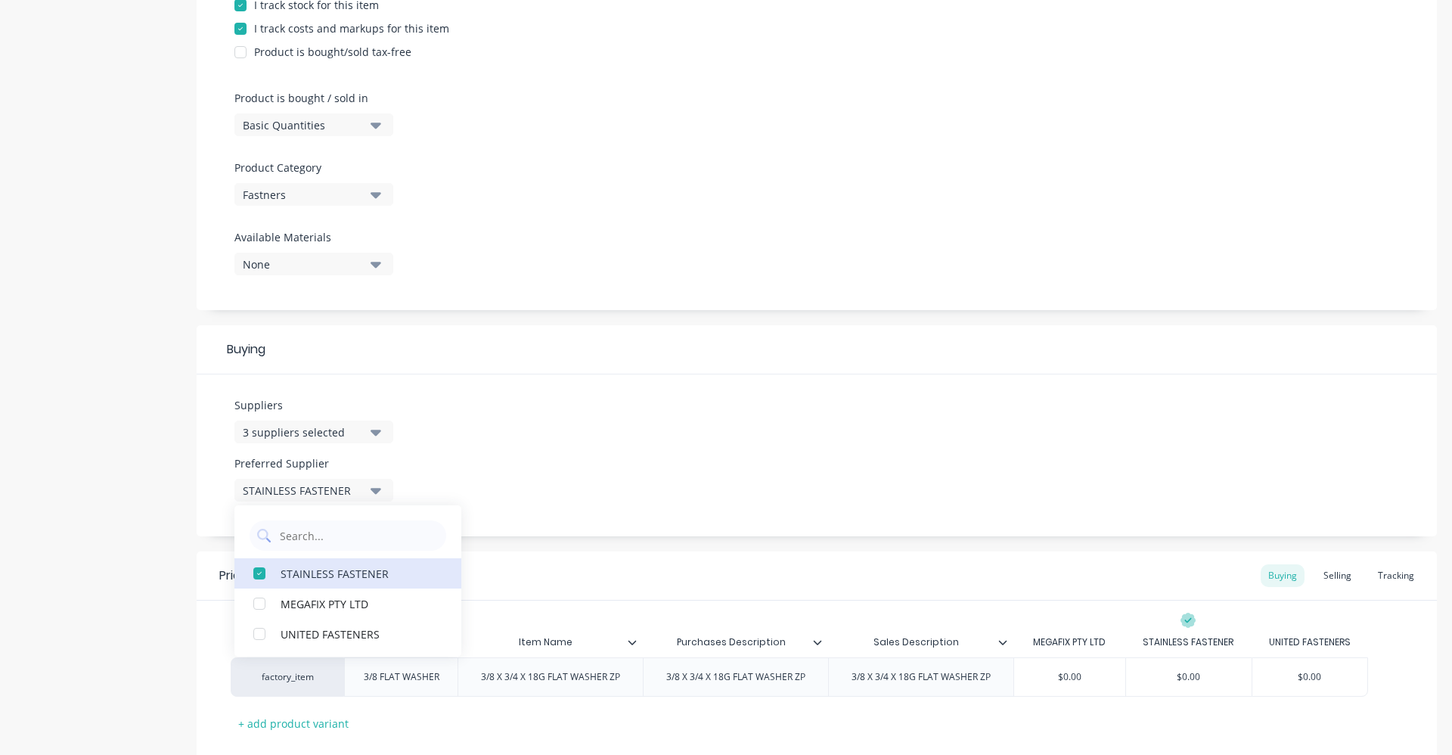
scroll to position [477, 0]
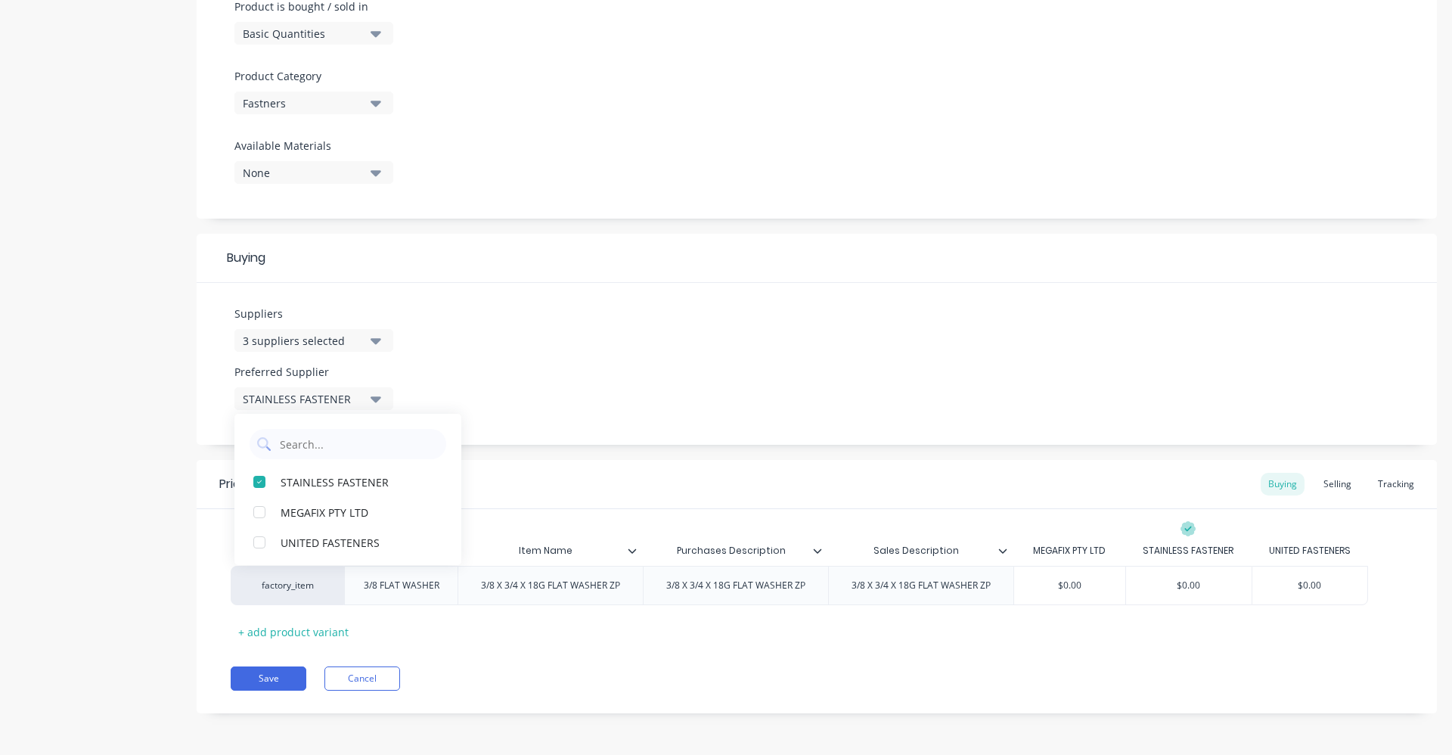
click at [667, 354] on div "Suppliers 3 suppliers selected stain Preferred Supplier STAINLESS FASTENER STAI…" at bounding box center [817, 364] width 1241 height 162
type input "$0.00"
drag, startPoint x: 1085, startPoint y: 587, endPoint x: 992, endPoint y: 585, distance: 93.1
click at [992, 585] on div "factory_item 3/8 FLAT WASHER 3/8 X 3/4 X 18G FLAT WASHER ZP 3/8 X 3/4 X 18G FLA…" at bounding box center [800, 585] width 1138 height 39
type textarea "x"
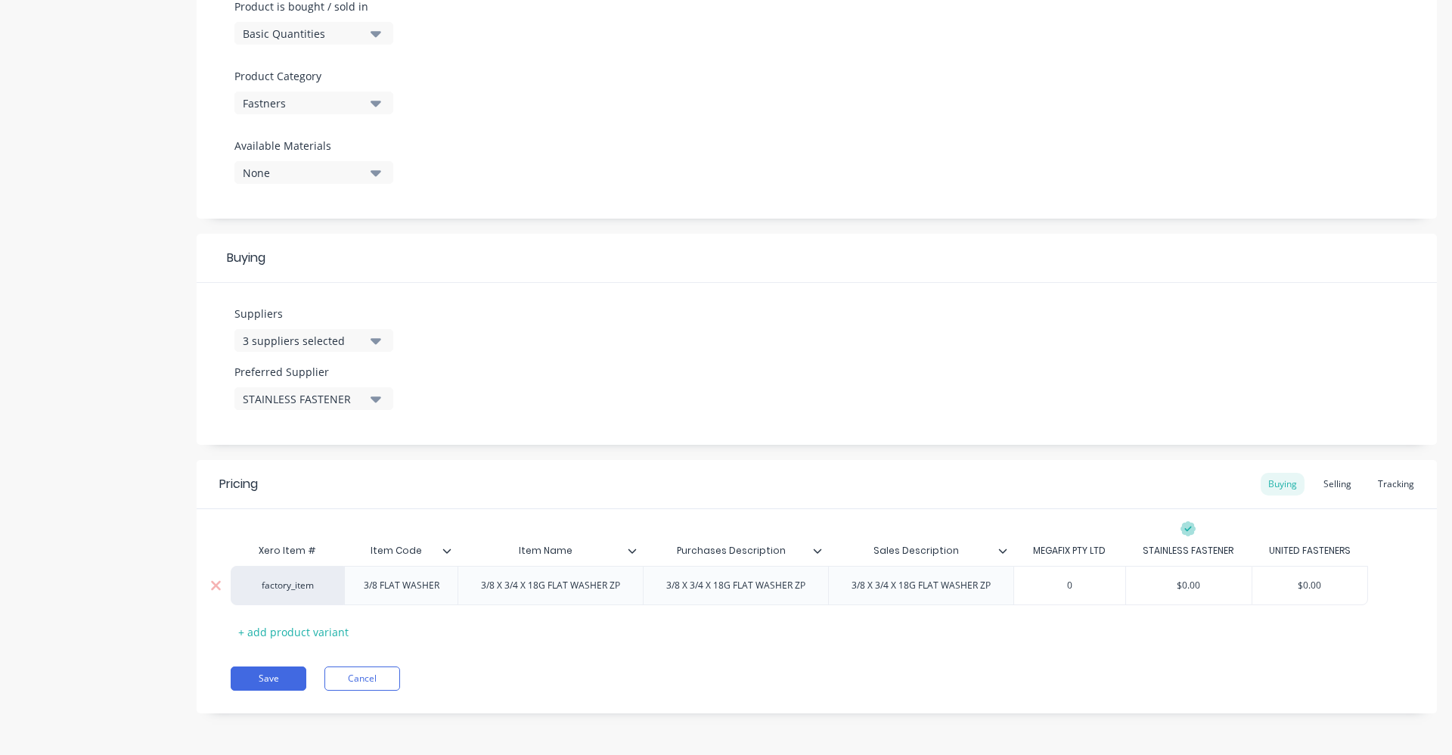
type input "0."
type textarea "x"
type input "0.06"
type textarea "x"
type input "0.0629"
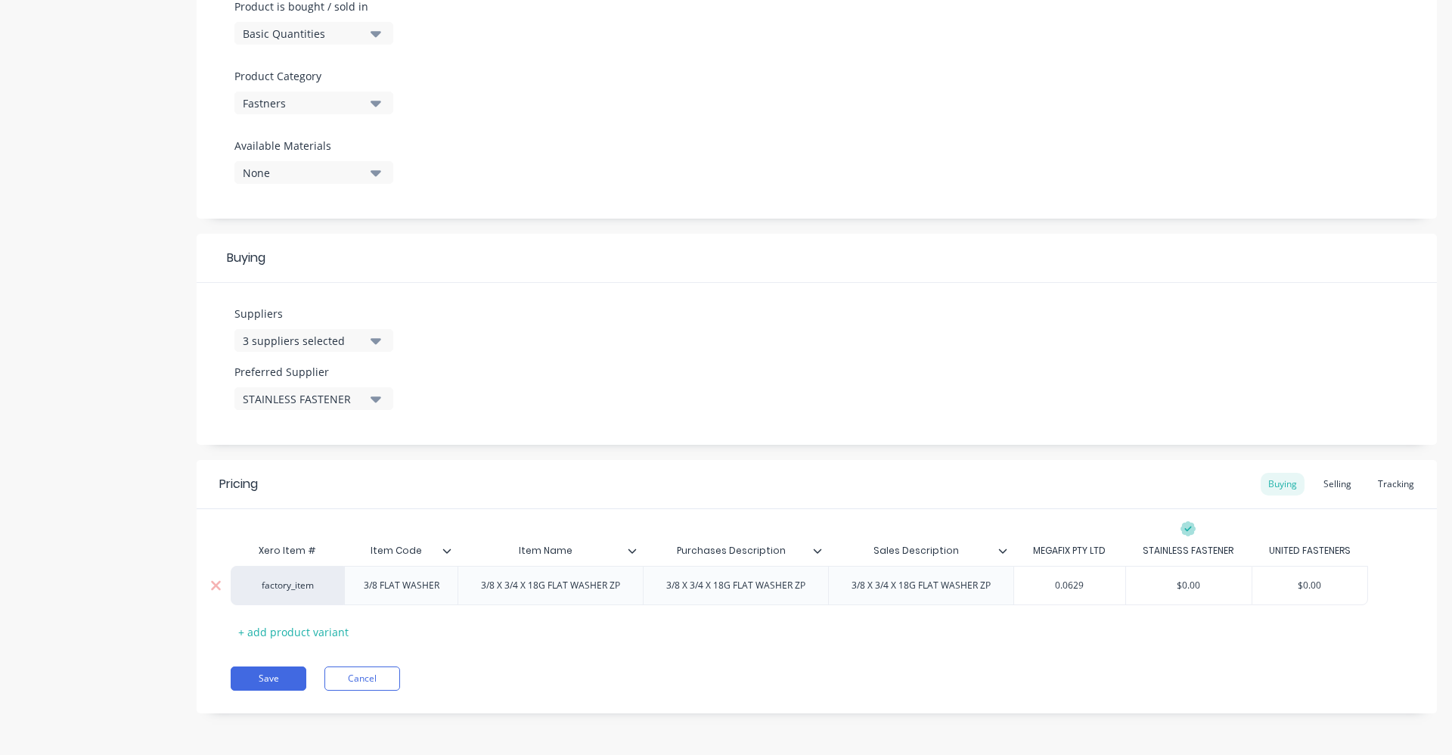
type textarea "x"
type input "0.0629"
click at [1215, 641] on div "Xero Item # Item Code Item Name Purchases Description Sales Description MEGAFIX…" at bounding box center [817, 590] width 1173 height 108
click at [1325, 485] on div "Selling" at bounding box center [1337, 484] width 43 height 23
type input "$0.02"
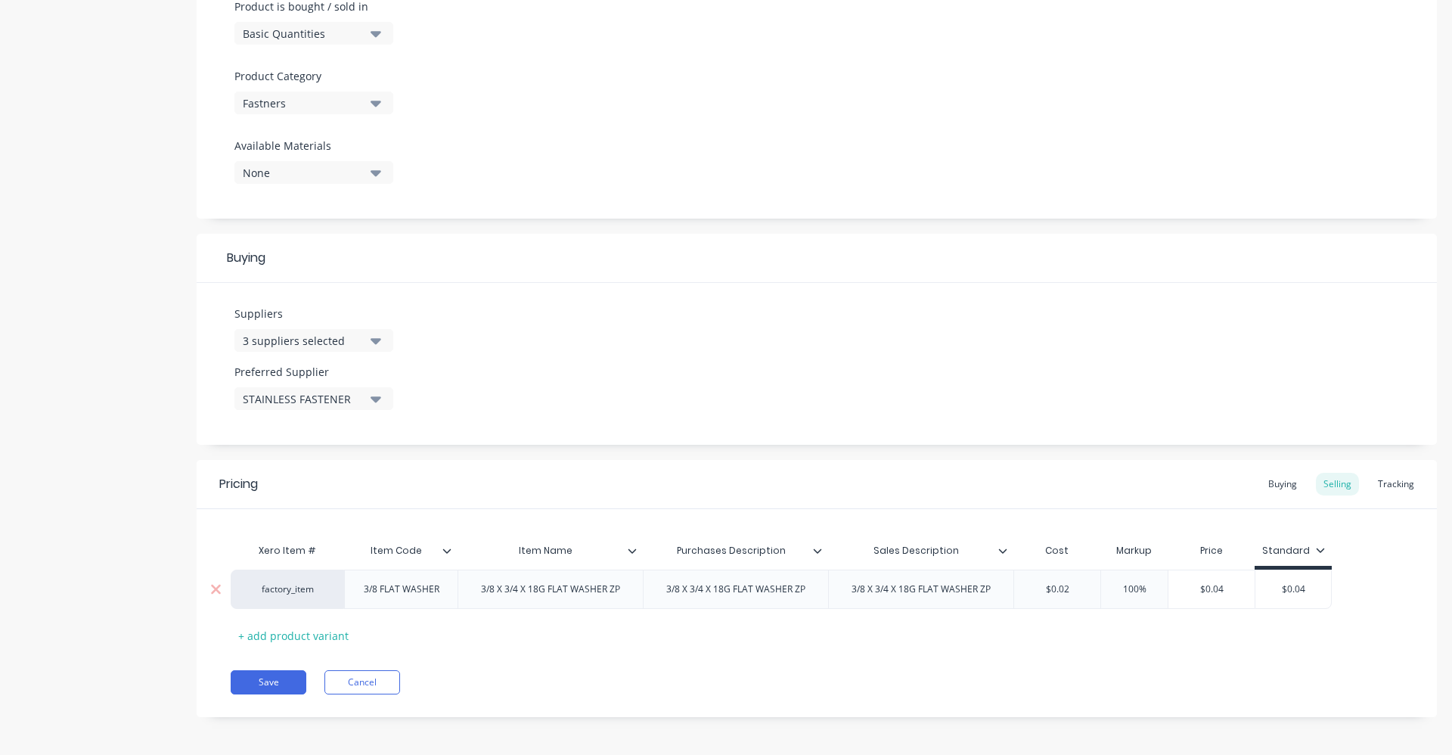
drag, startPoint x: 1091, startPoint y: 591, endPoint x: 1002, endPoint y: 585, distance: 88.7
click at [1002, 585] on div "factory_item 3/8 FLAT WASHER 3/8 X 3/4 X 18G FLAT WASHER ZP 3/8 X 3/4 X 18G FLA…" at bounding box center [781, 589] width 1101 height 39
type textarea "x"
type input "0.0"
type textarea "x"
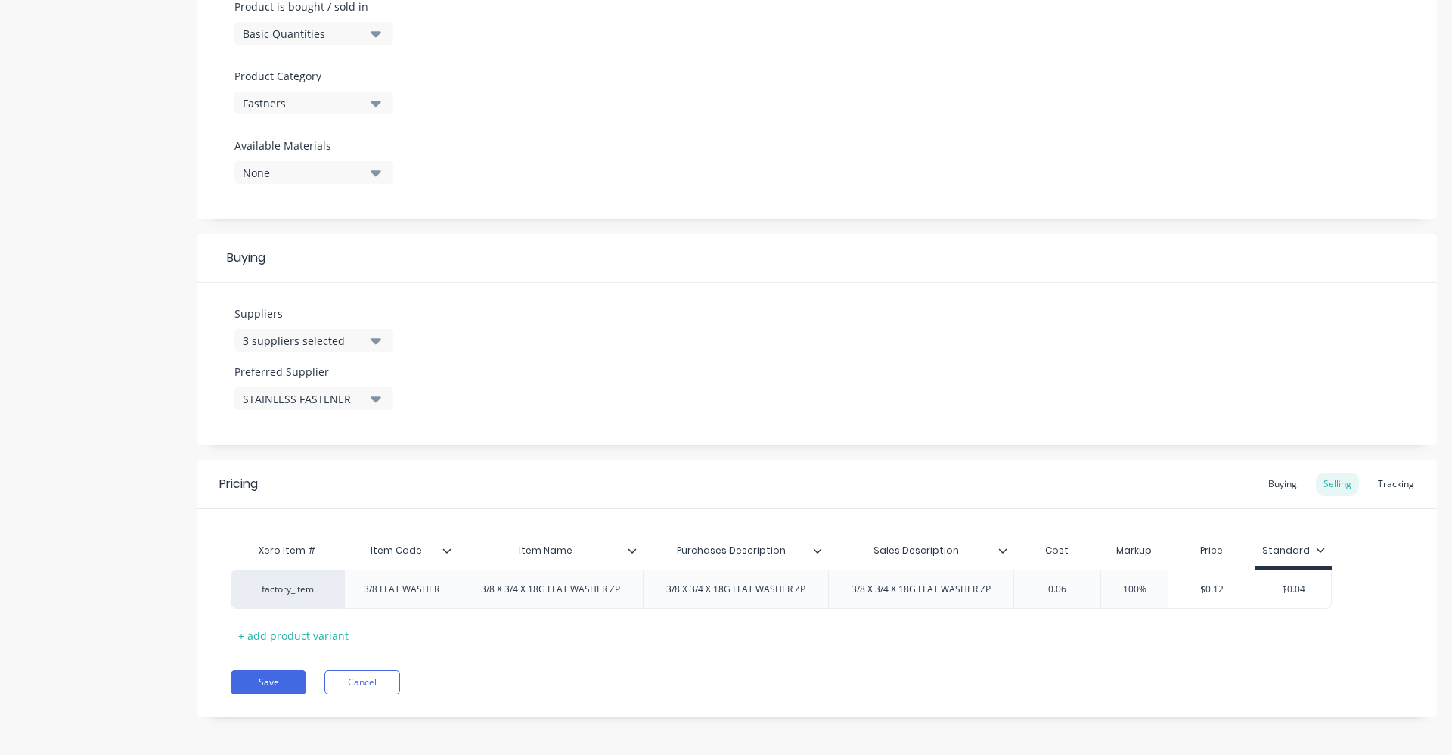
type input "0.062"
type textarea "x"
type input "0.0629"
type input "100%"
click at [1173, 592] on input "100%" at bounding box center [1145, 589] width 76 height 14
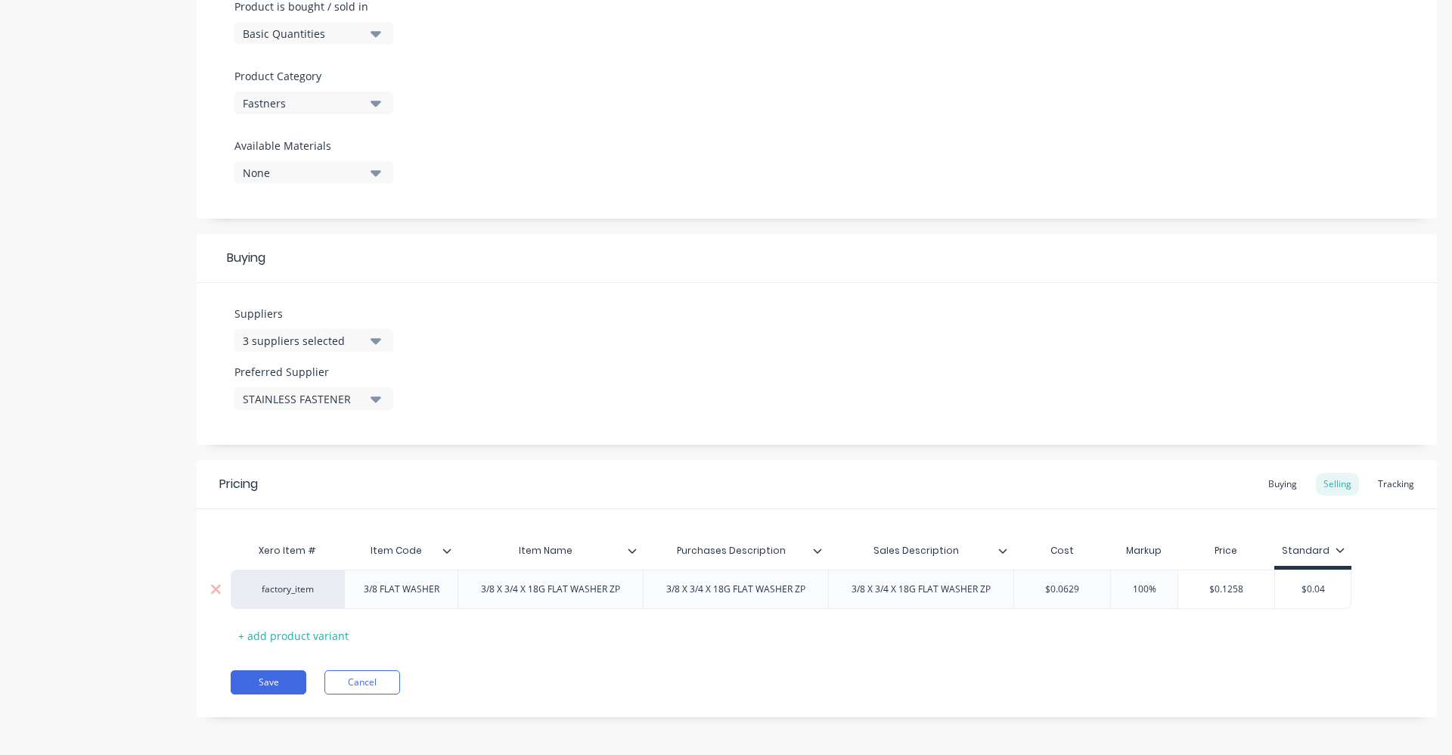
drag, startPoint x: 1173, startPoint y: 592, endPoint x: 1107, endPoint y: 591, distance: 65.8
click at [1107, 591] on input "100%" at bounding box center [1145, 589] width 76 height 14
type textarea "x"
type input "6"
type textarea "x"
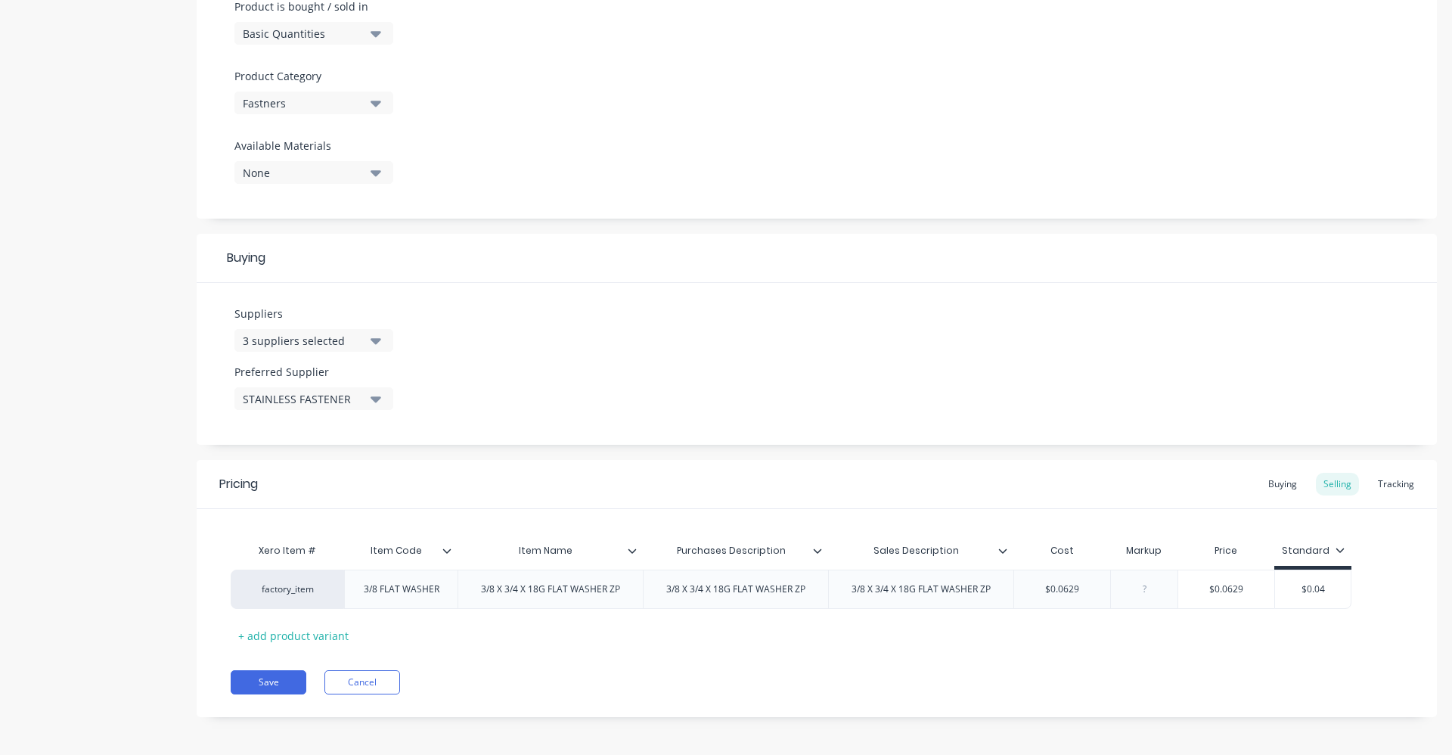
type textarea "x"
type input "40"
type textarea "x"
type input "40"
click at [918, 700] on div "Pricing Buying Selling Tracking Xero Item # Item Code Item Name Purchases Descr…" at bounding box center [817, 588] width 1241 height 257
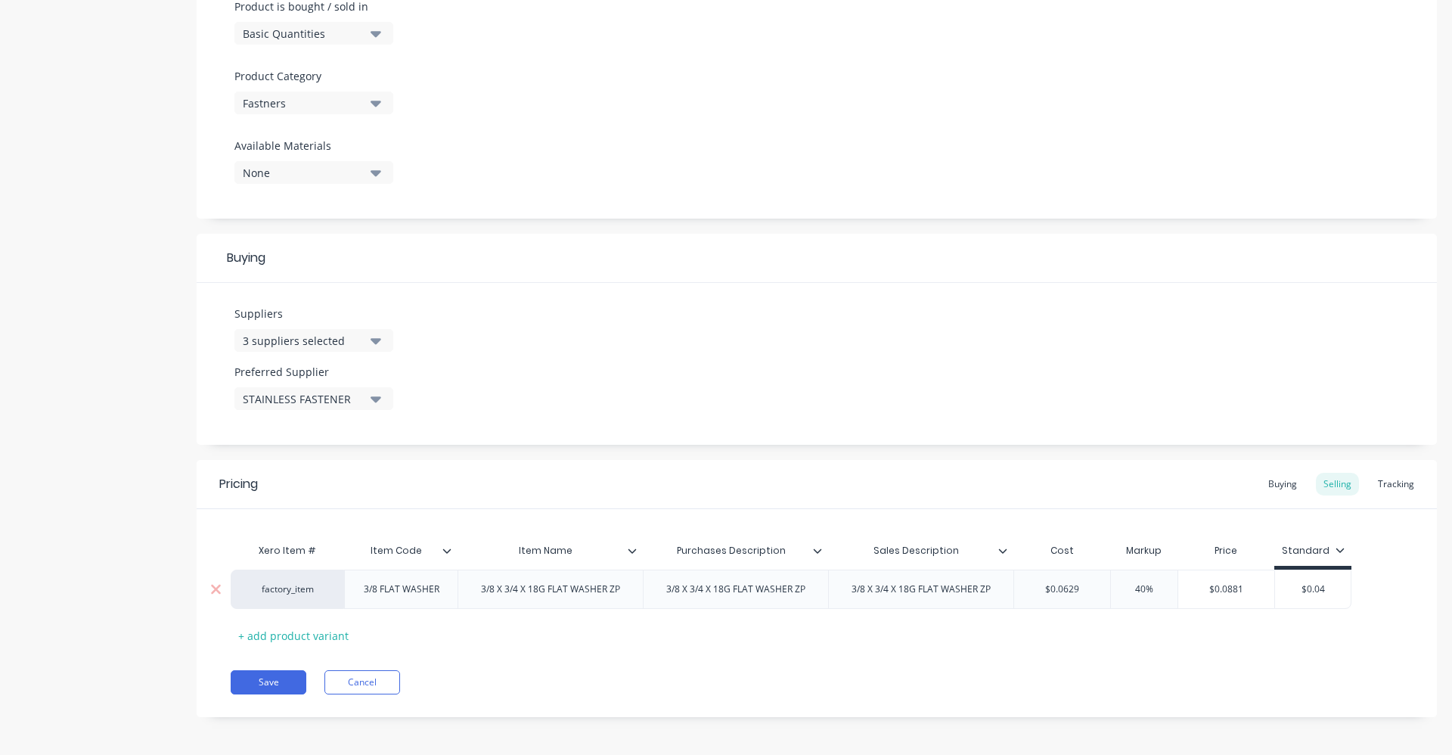
drag, startPoint x: 1346, startPoint y: 590, endPoint x: 1237, endPoint y: 576, distance: 110.6
click at [1237, 576] on div "factory_item 3/8 FLAT WASHER 3/8 X 3/4 X 18G FLAT WASHER ZP 3/8 X 3/4 X 18G FLA…" at bounding box center [791, 589] width 1121 height 39
type input "0"
type textarea "x"
type input "0"
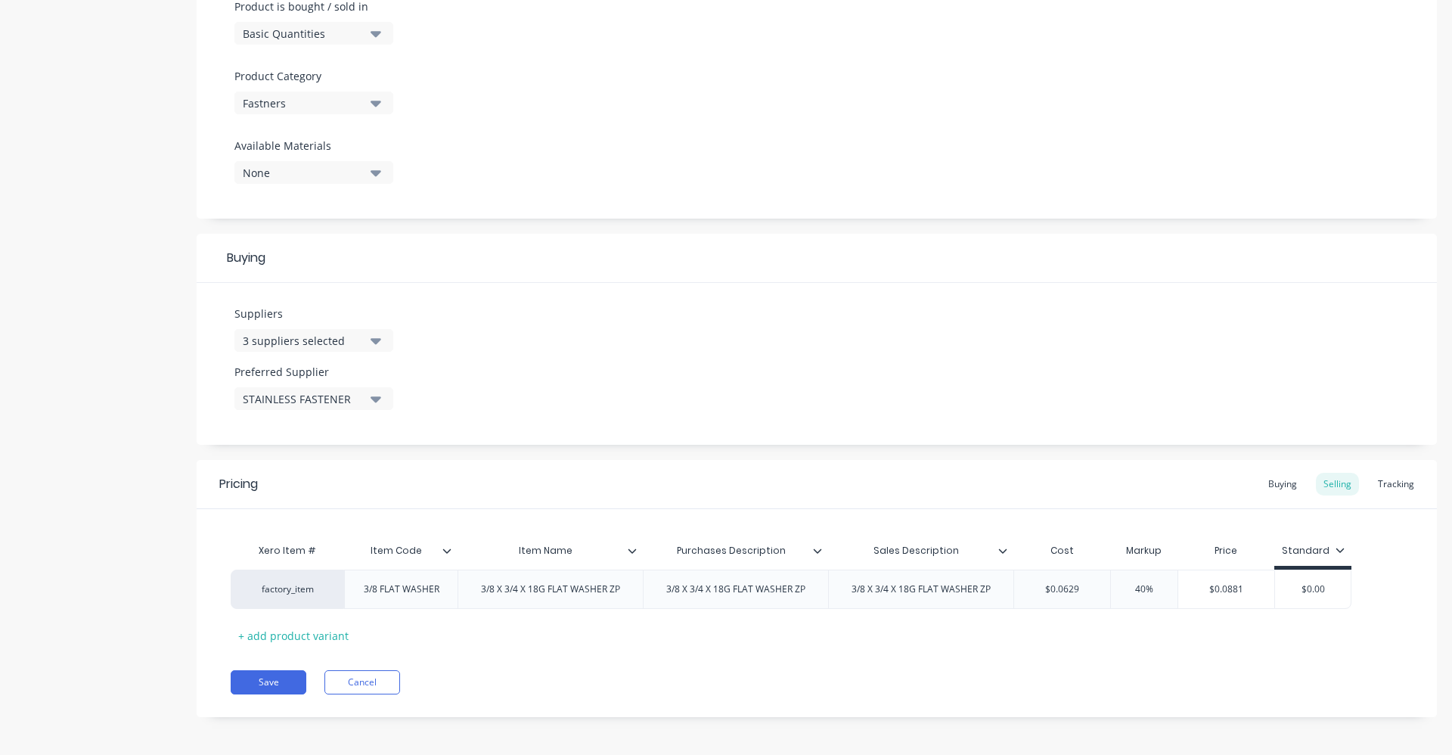
click at [1143, 664] on div "Pricing Buying Selling Tracking Xero Item # Item Code Item Name Purchases Descr…" at bounding box center [817, 588] width 1241 height 257
click at [1379, 478] on div "Tracking" at bounding box center [1396, 484] width 51 height 23
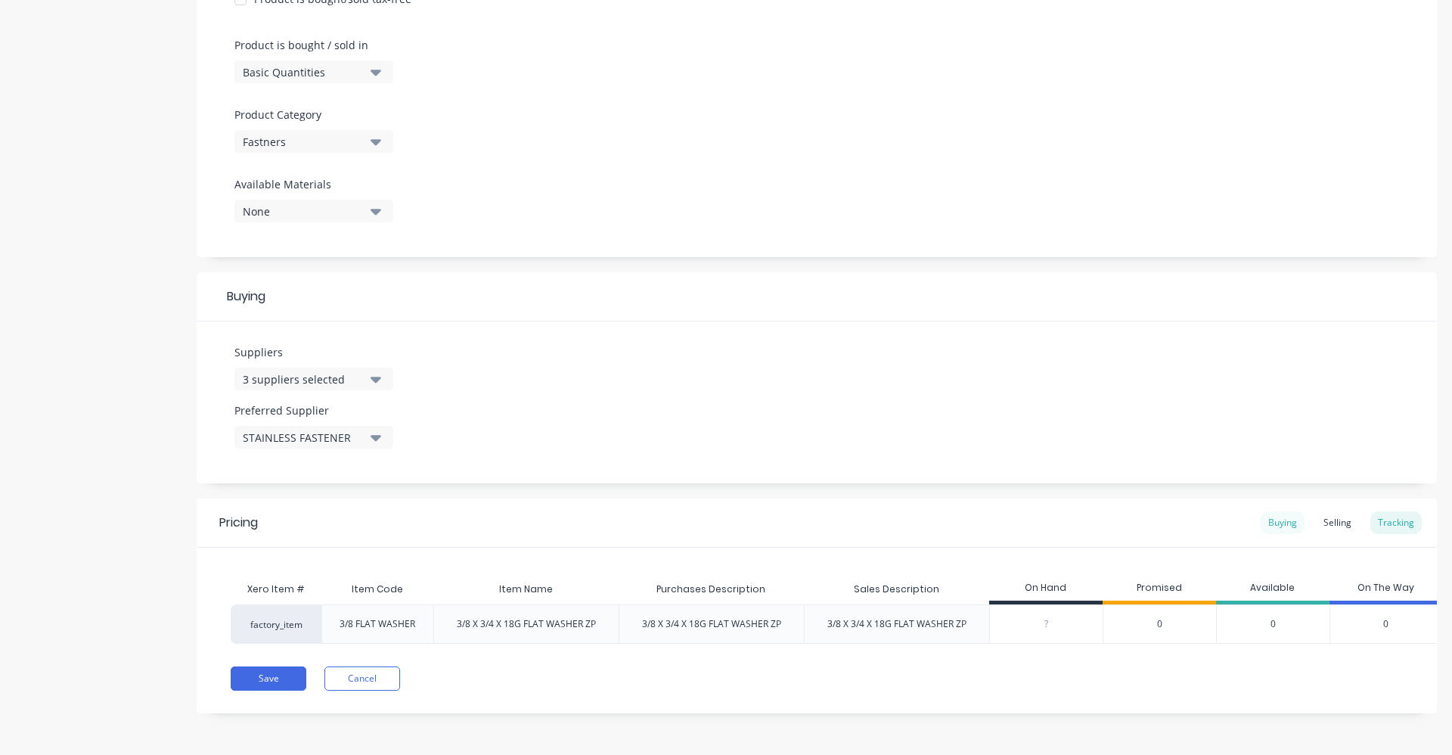
drag, startPoint x: 1380, startPoint y: 478, endPoint x: 1274, endPoint y: 515, distance: 112.2
click at [1274, 515] on div "Buying" at bounding box center [1283, 522] width 44 height 23
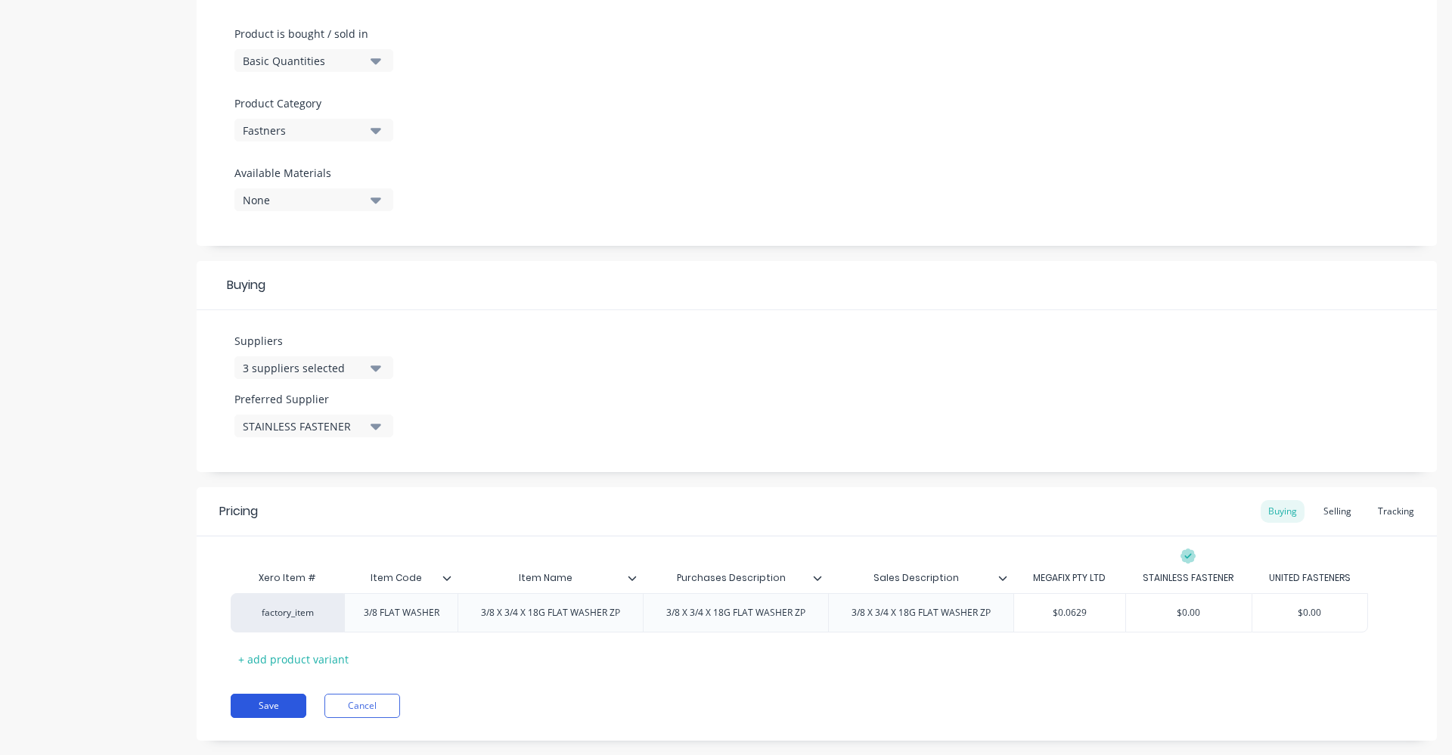
click at [249, 707] on button "Save" at bounding box center [269, 706] width 76 height 24
type textarea "x"
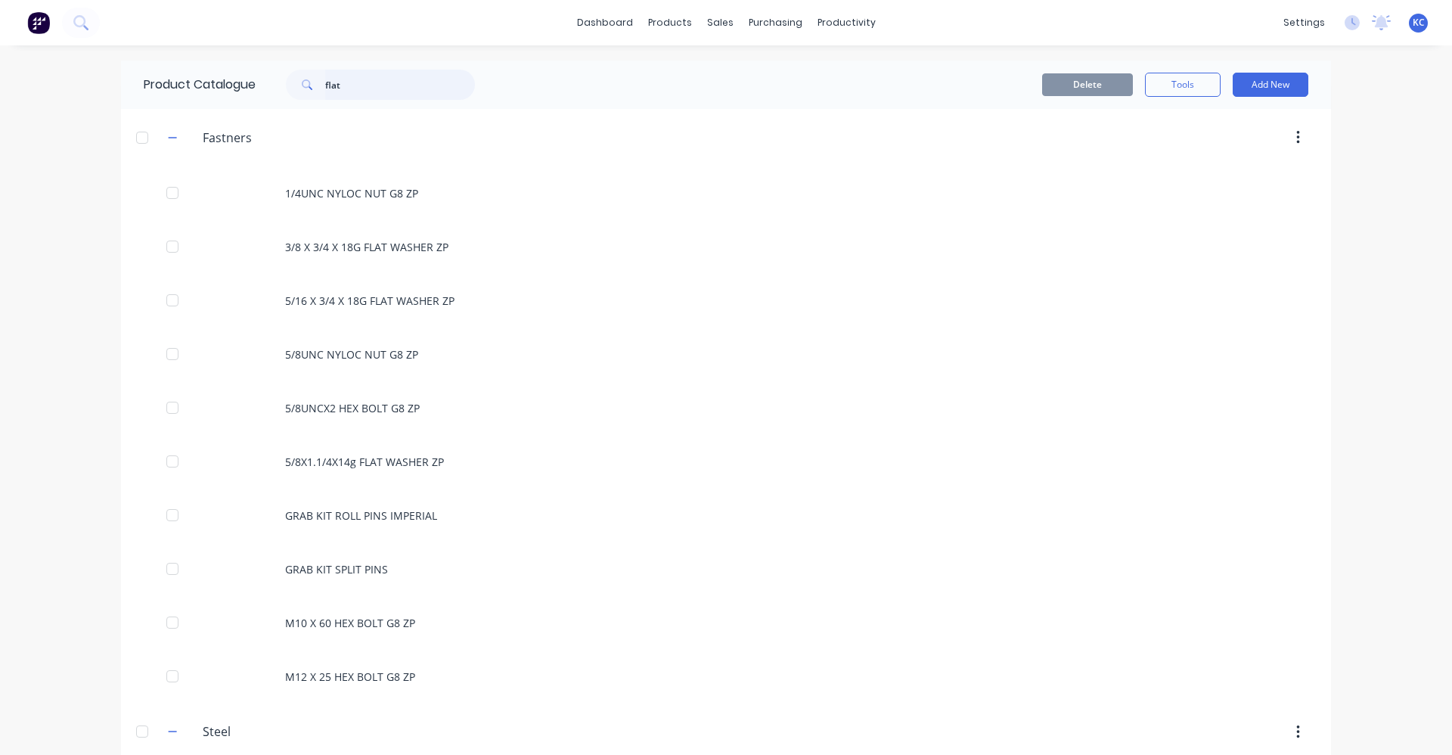
click at [271, 94] on div "flat" at bounding box center [373, 85] width 204 height 30
click at [357, 76] on input "flat" at bounding box center [400, 85] width 150 height 30
drag, startPoint x: 207, startPoint y: 73, endPoint x: 199, endPoint y: 71, distance: 7.7
click at [200, 73] on div "Product Catalogue flat" at bounding box center [317, 85] width 392 height 48
type input "FLAT"
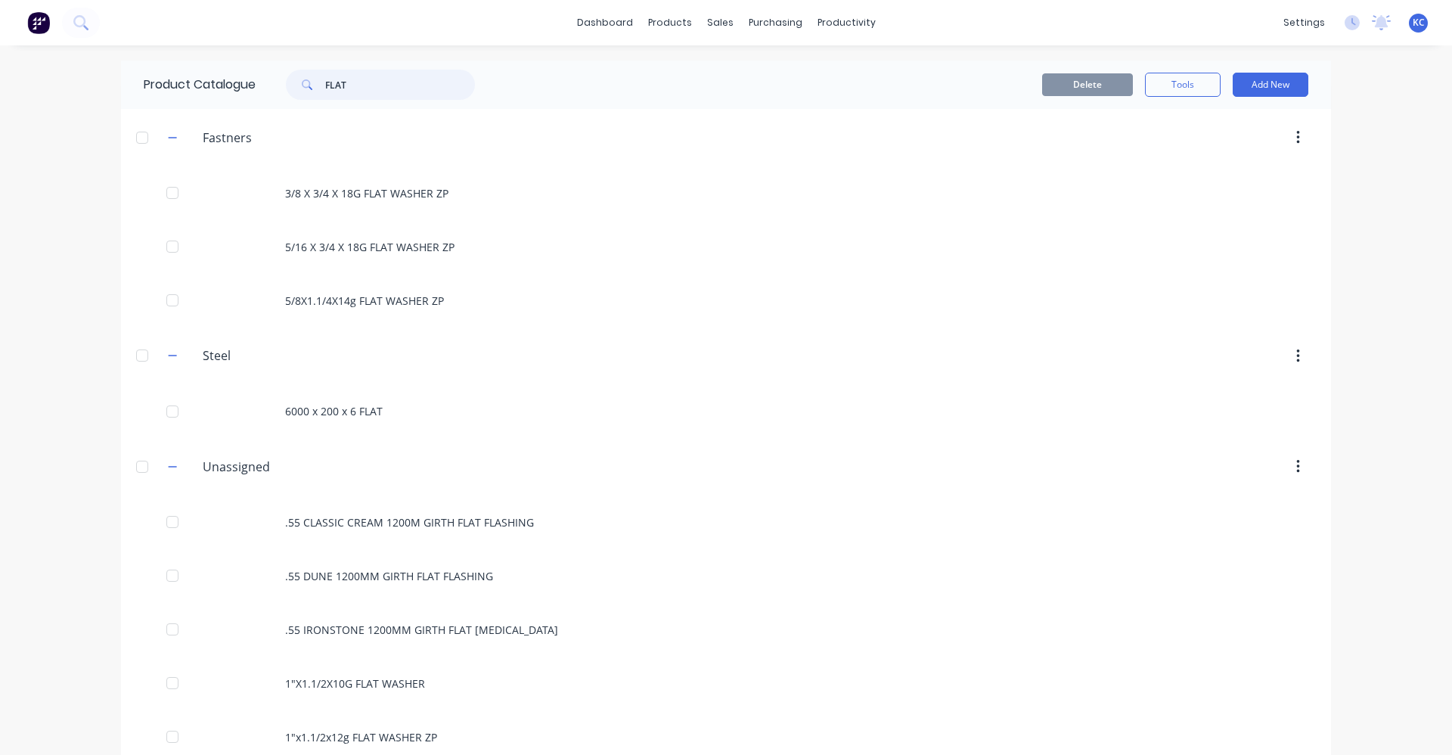
drag, startPoint x: 366, startPoint y: 83, endPoint x: 197, endPoint y: 59, distance: 171.2
click at [197, 60] on div "dashboard products sales purchasing productivity dashboard products Product Cat…" at bounding box center [726, 377] width 1452 height 755
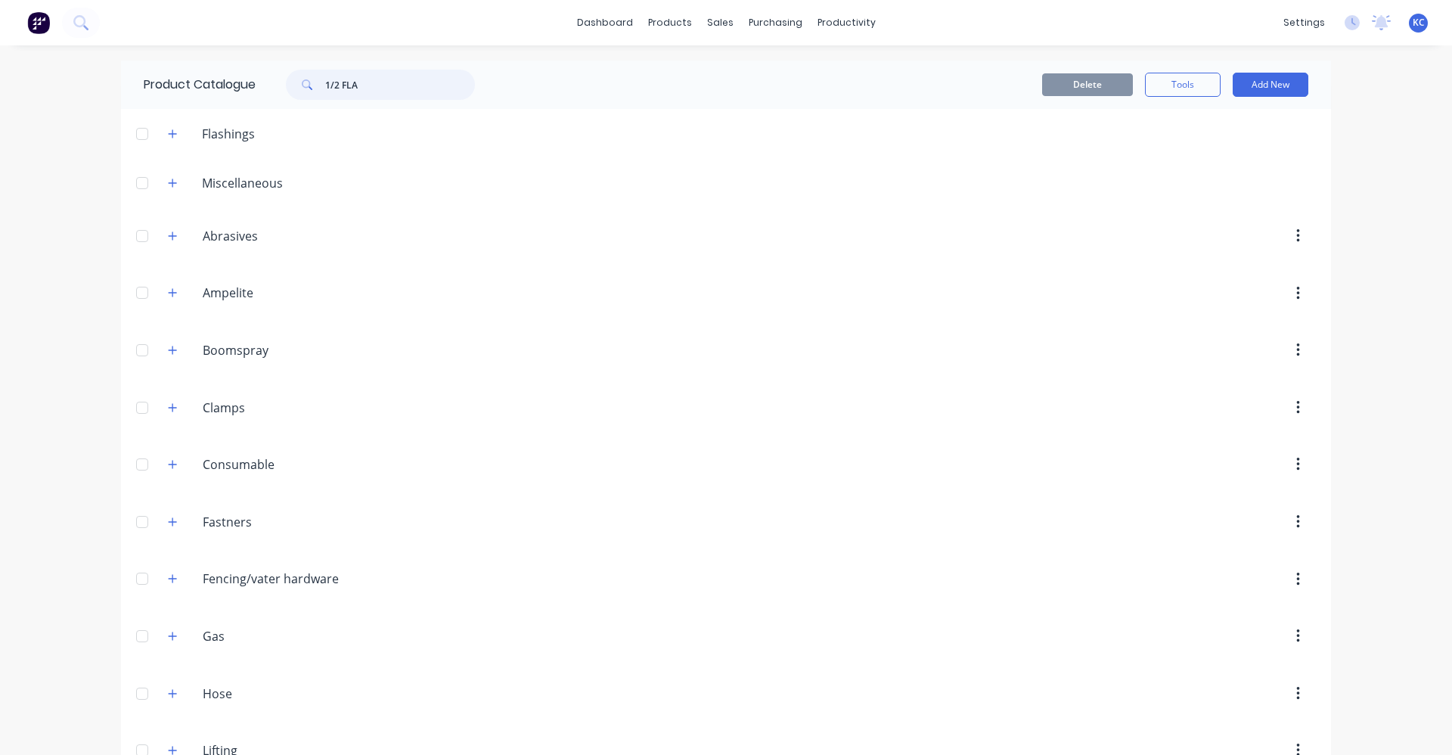
type input "1/2 FLAT"
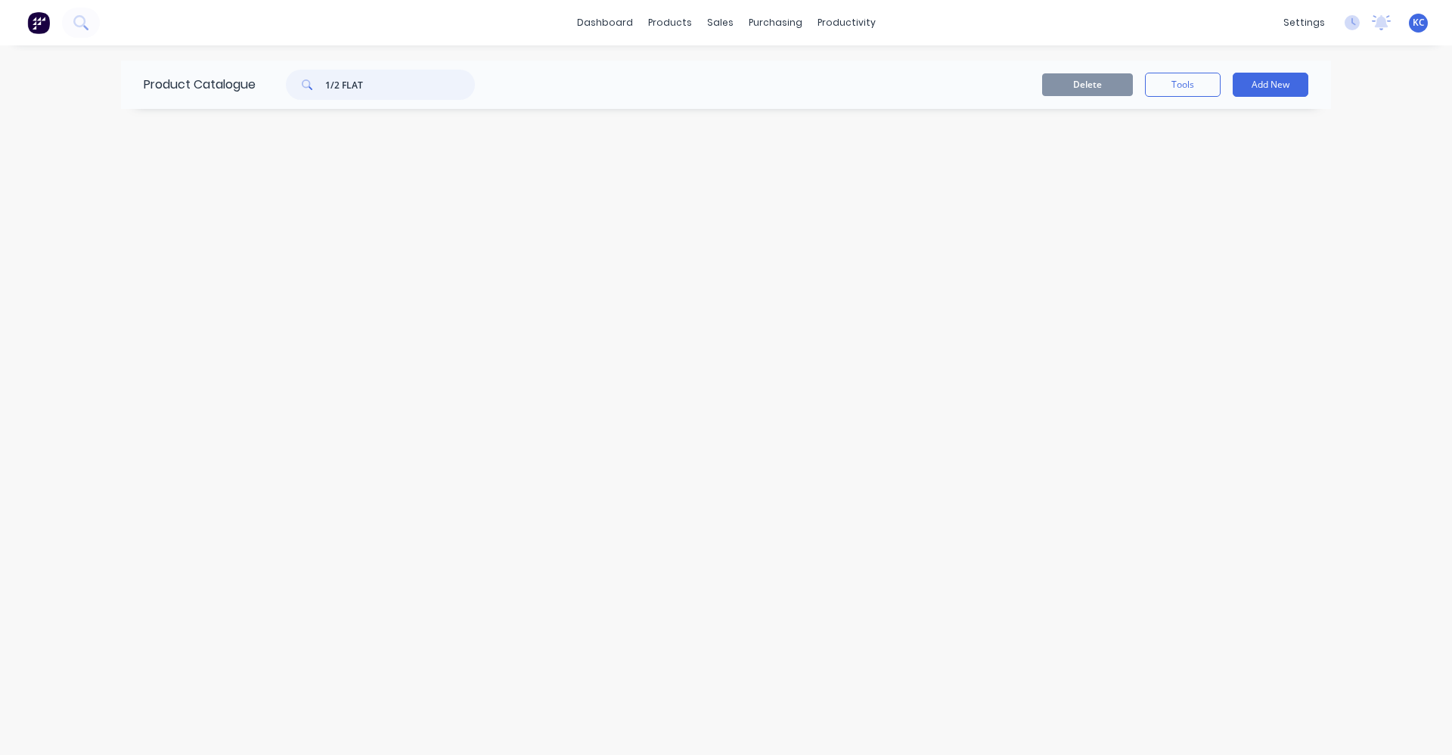
drag, startPoint x: 386, startPoint y: 82, endPoint x: 250, endPoint y: 84, distance: 136.2
click at [250, 84] on div "Product Catalogue 1/2 FLAT" at bounding box center [317, 85] width 392 height 48
drag, startPoint x: 297, startPoint y: 90, endPoint x: 282, endPoint y: 90, distance: 14.4
click at [282, 90] on div "1/2 X" at bounding box center [373, 85] width 204 height 30
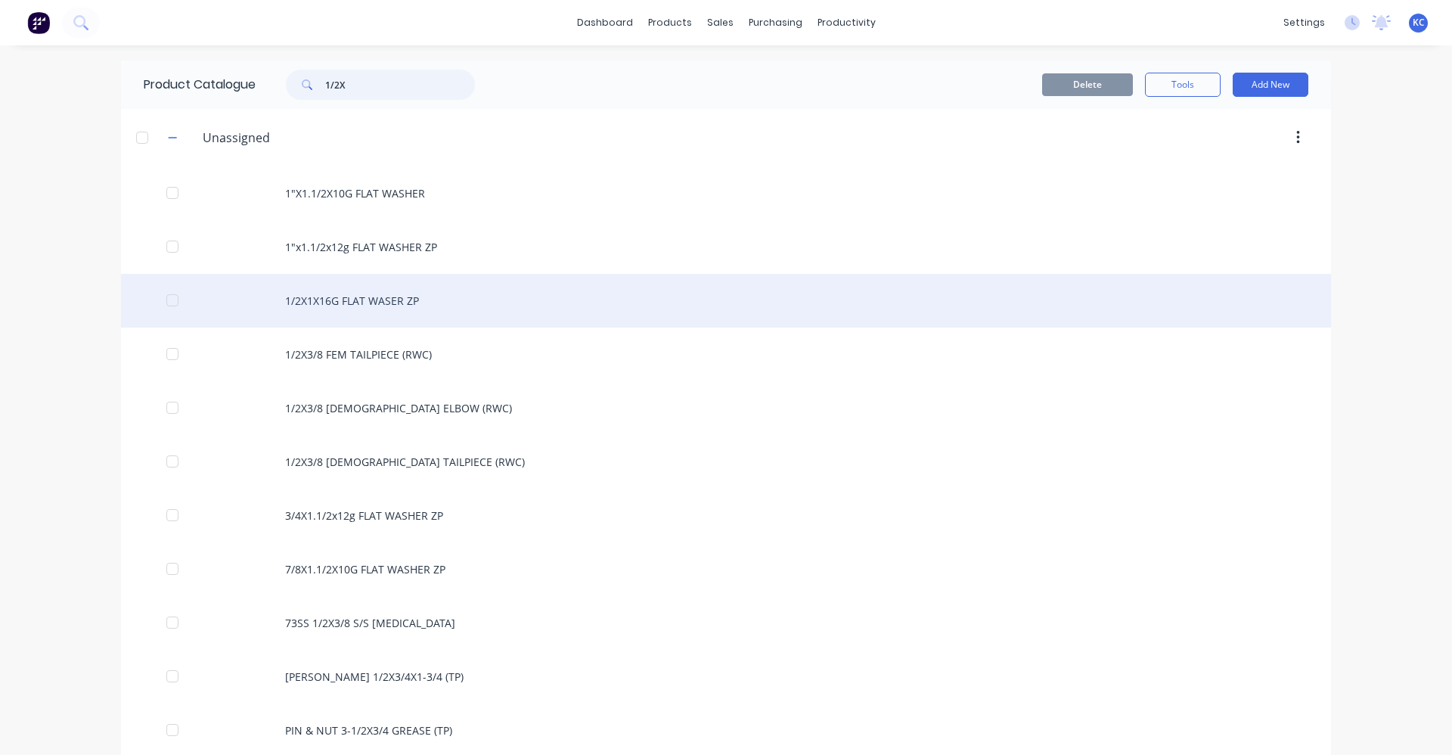
type input "1/2X"
click at [395, 310] on div "1/2X1X16G FLAT WASER ZP" at bounding box center [726, 301] width 1210 height 54
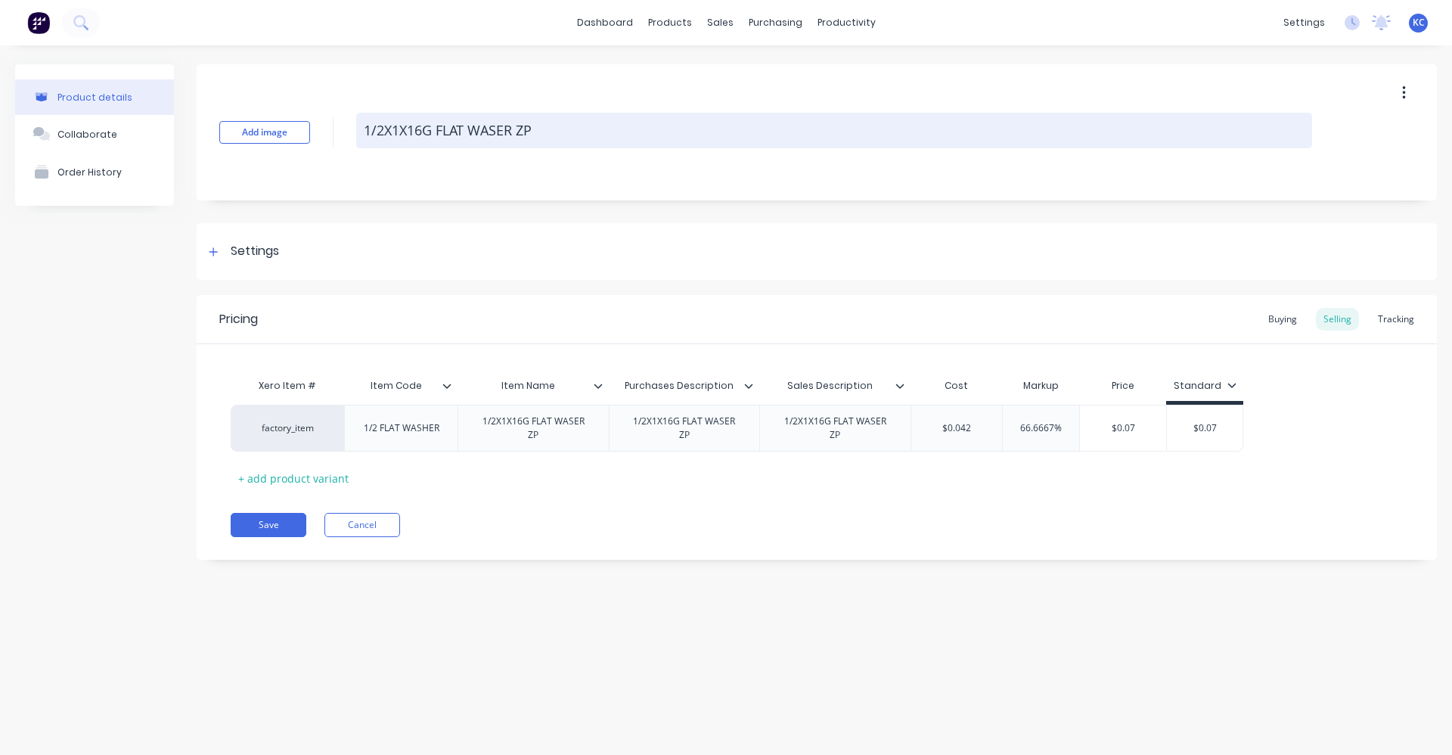
click at [383, 130] on textarea "1/2X1X16G FLAT WASER ZP" at bounding box center [834, 131] width 956 height 36
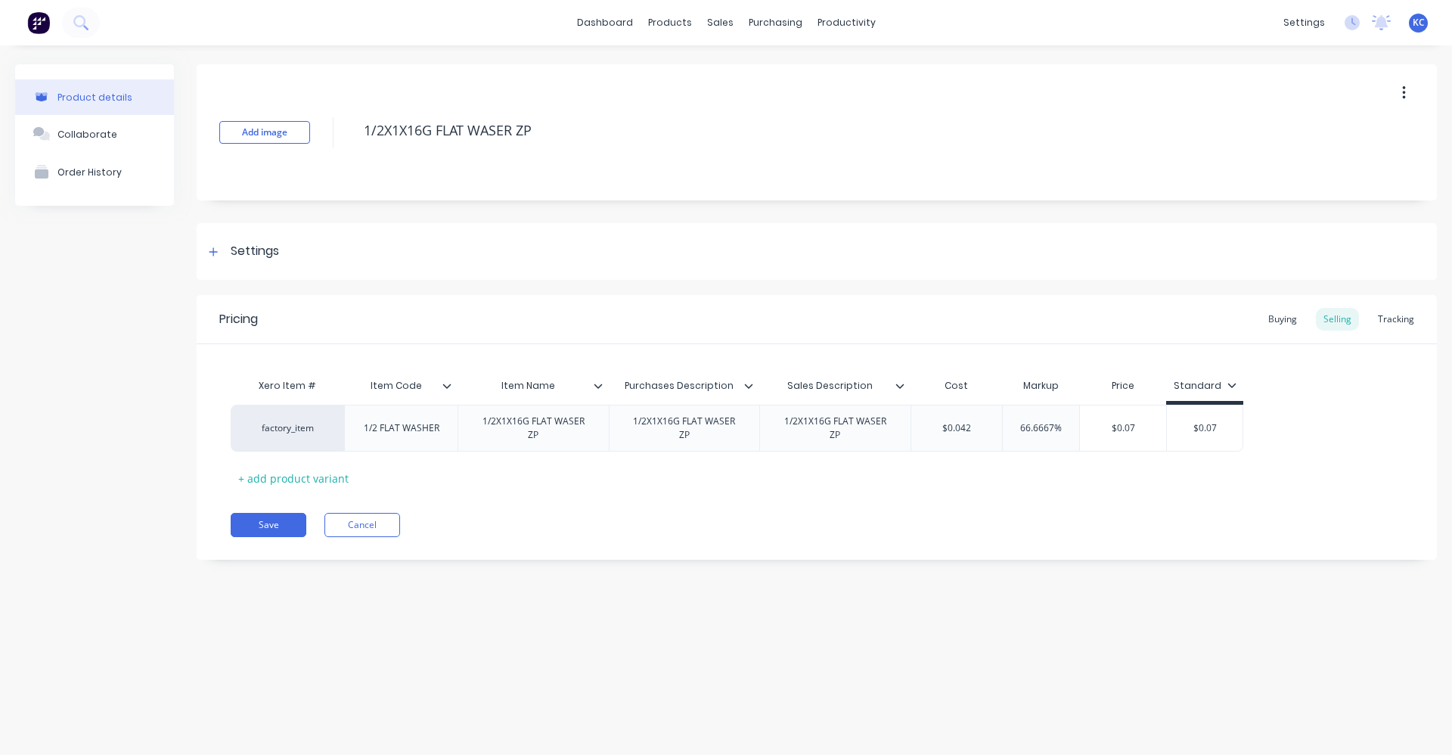
type textarea "x"
type textarea "1/2 X1X16G FLAT WASER ZP"
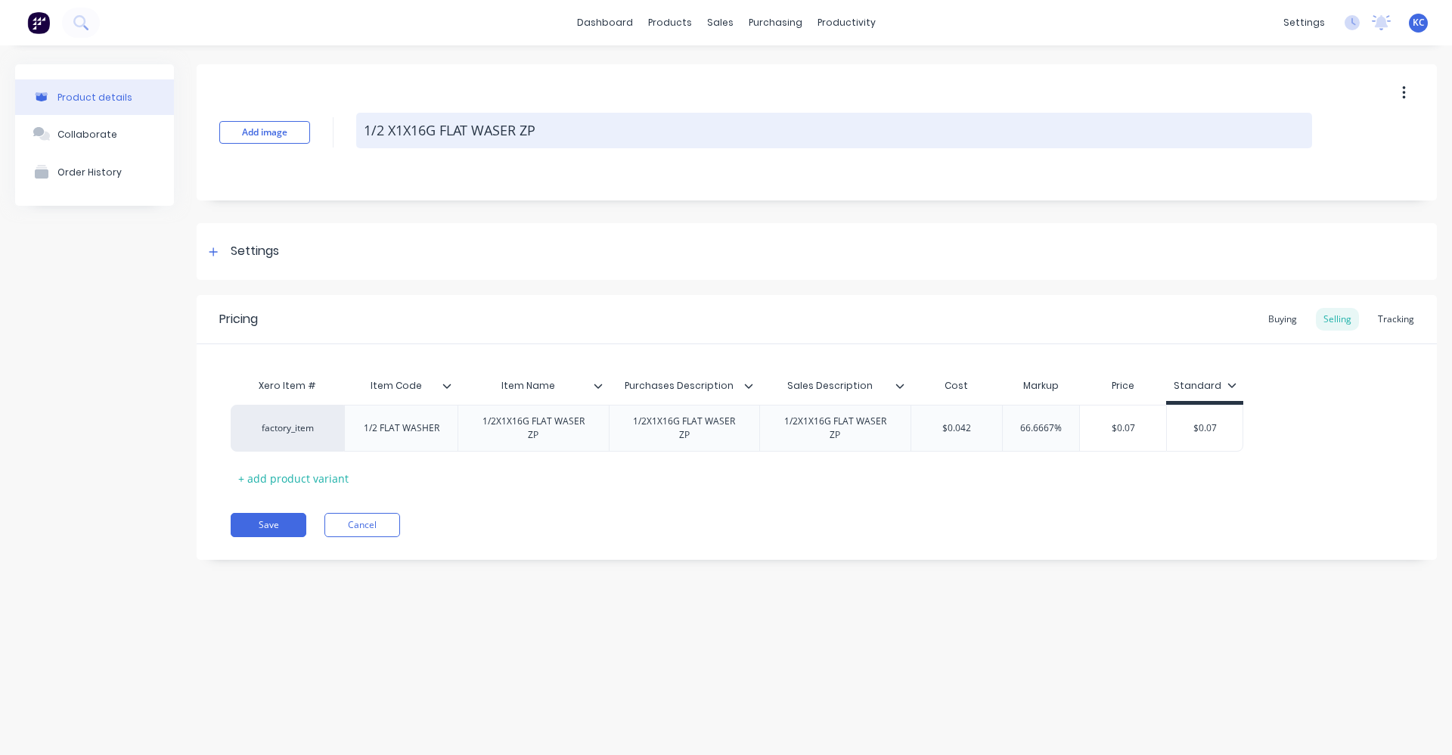
click at [399, 134] on textarea "1/2 X1X16G FLAT WASER ZP" at bounding box center [834, 131] width 956 height 36
type textarea "x"
type textarea "1/2 X 1X16G FLAT WASER ZP"
click at [405, 134] on textarea "1/2 X 1X16G FLAT WASER ZP" at bounding box center [834, 131] width 956 height 36
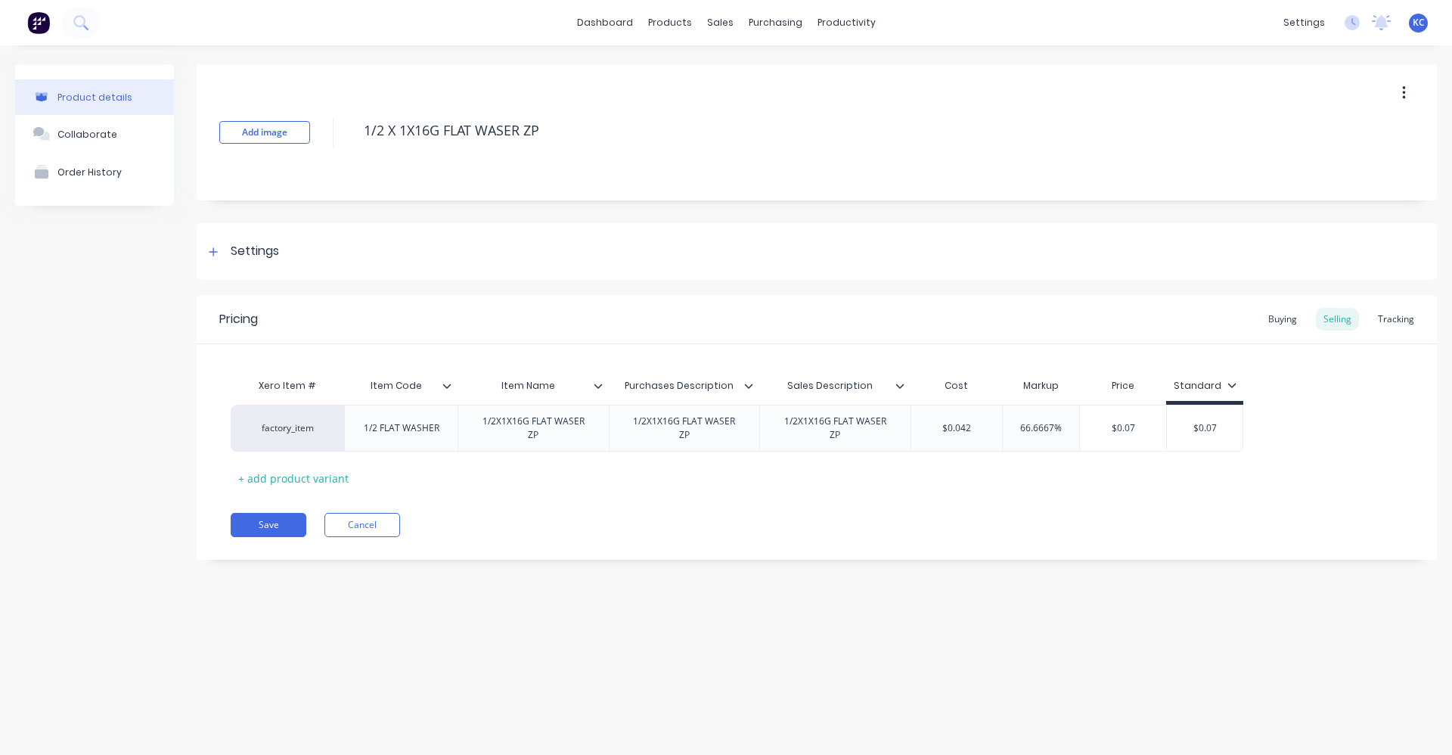
type textarea "x"
type textarea "1/2 X 1 X16G FLAT WASER ZP"
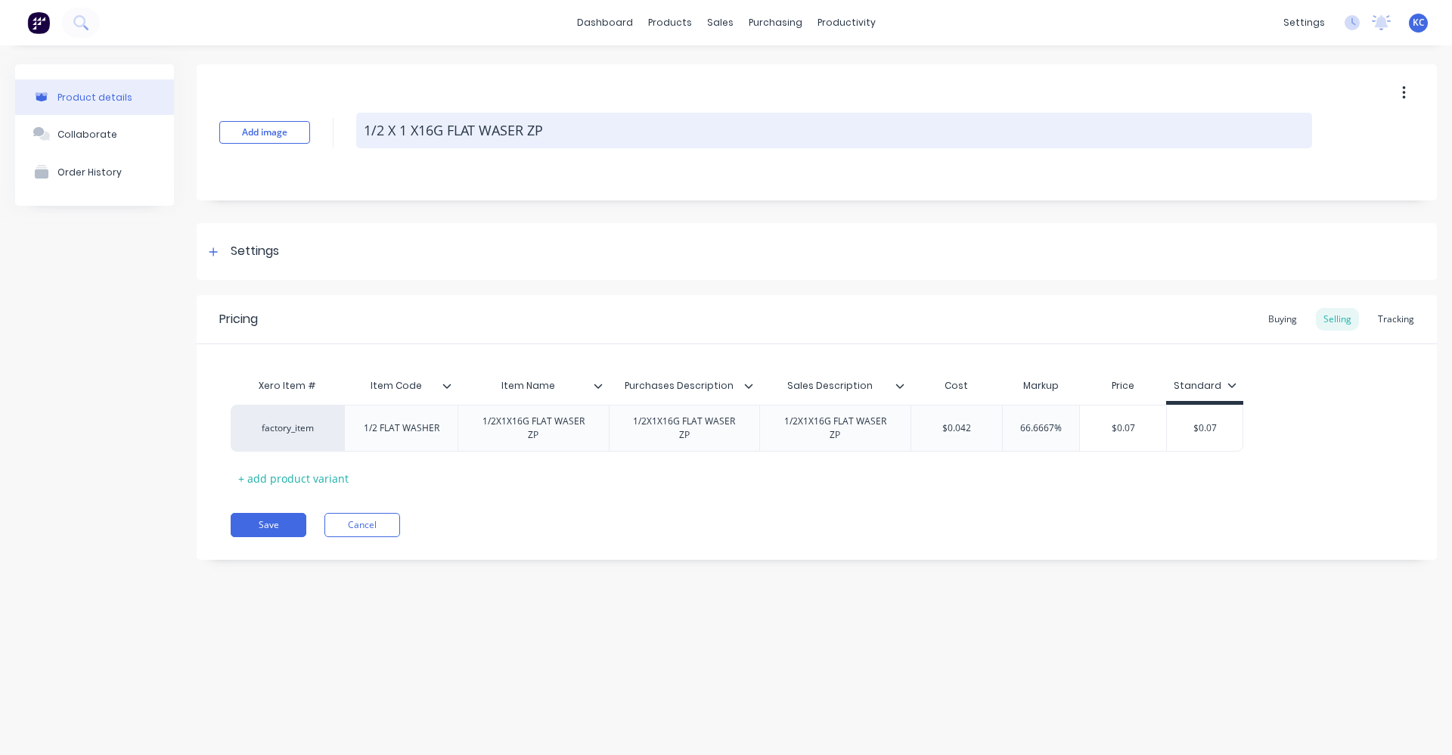
click at [421, 132] on textarea "1/2 X 1 X16G FLAT WASER ZP" at bounding box center [834, 131] width 956 height 36
type textarea "x"
type textarea "1/2 X 1 X 16G FLAT WASER ZP"
click at [508, 135] on textarea "1/2 X 1 X 16G FLAT WASER ZP" at bounding box center [834, 131] width 956 height 36
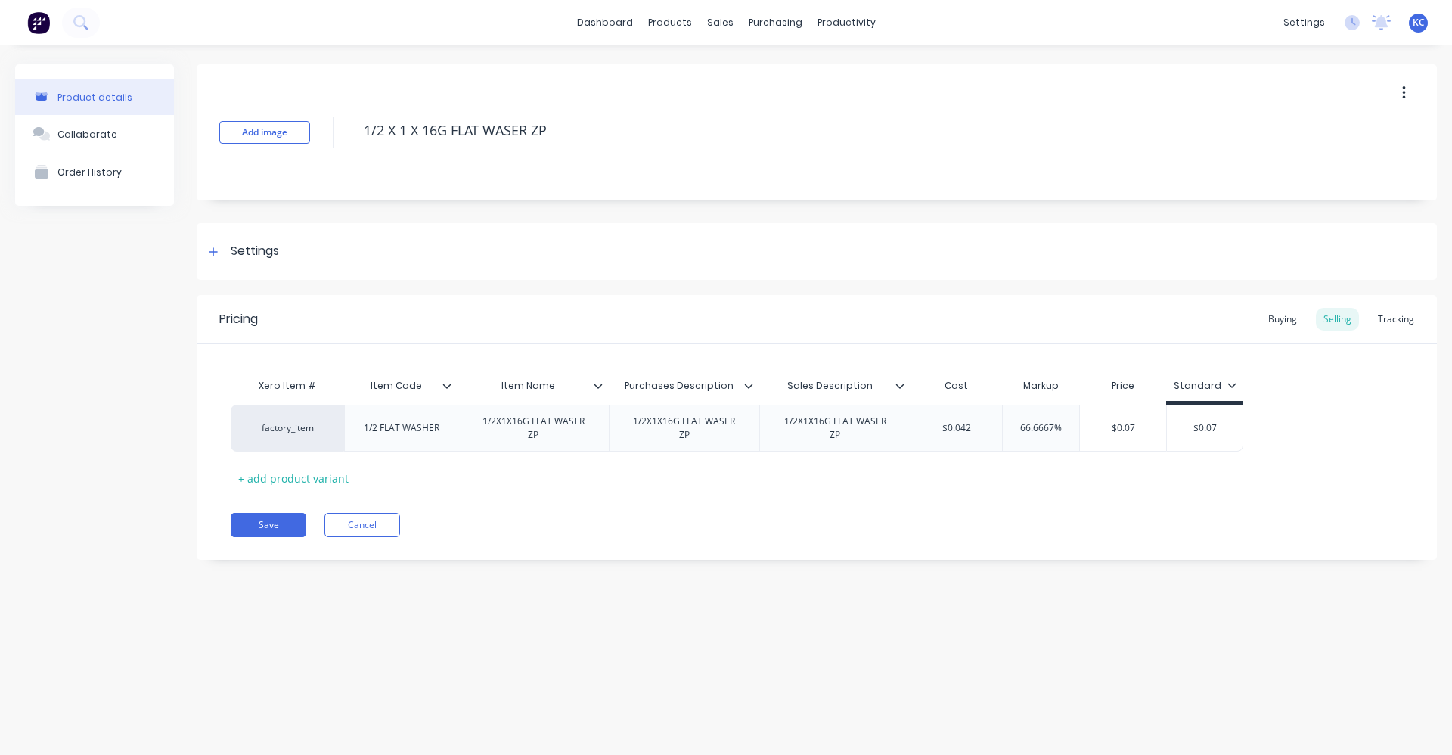
type textarea "x"
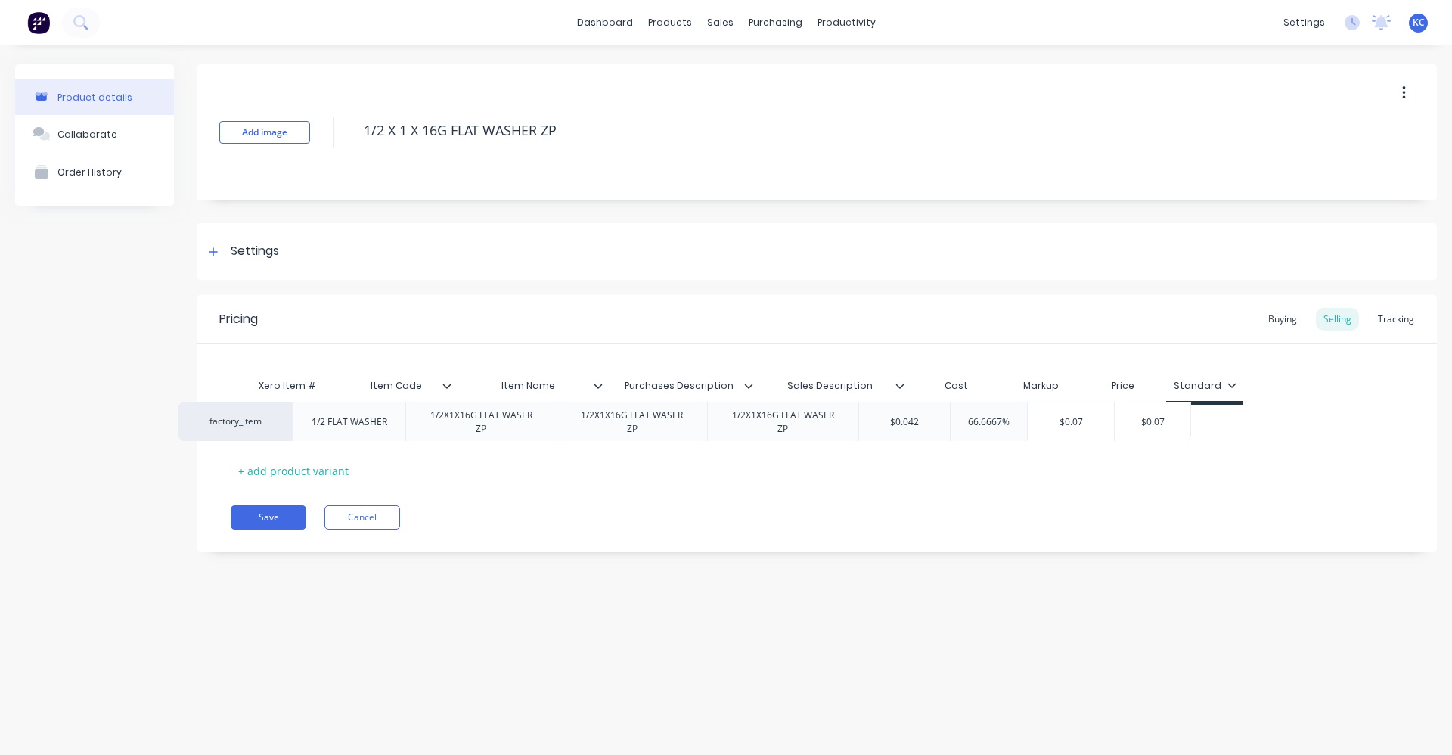
drag, startPoint x: 600, startPoint y: 436, endPoint x: 576, endPoint y: 440, distance: 23.8
click at [576, 440] on div "factory_item 1/2 FLAT WASHER 1/2X1X16G FLAT WASER ZP 1/2X1X16G FLAT WASER ZP 1/…" at bounding box center [817, 424] width 1173 height 39
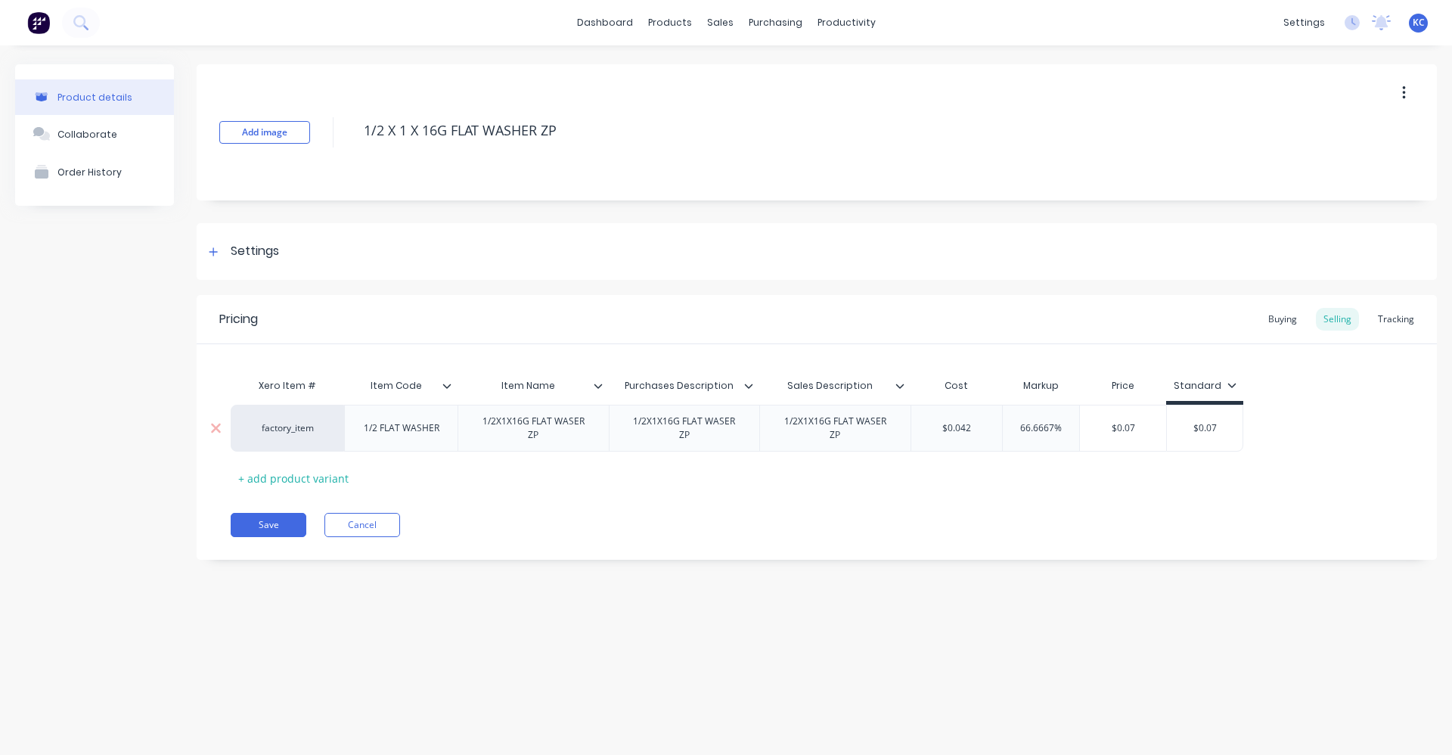
type textarea "1/2 X 1 X 16G FLAT WASHER ZP"
type textarea "x"
type textarea "1/2 X 1 X 16G FLAT WASHER ZP"
drag, startPoint x: 591, startPoint y: 426, endPoint x: 449, endPoint y: 418, distance: 141.7
click at [449, 418] on div "factory_item 1/2 FLAT WASHER 1/2X1X16G FLAT WASER ZP 1/2X1X16G FLAT WASER ZP 1/…" at bounding box center [737, 428] width 1013 height 47
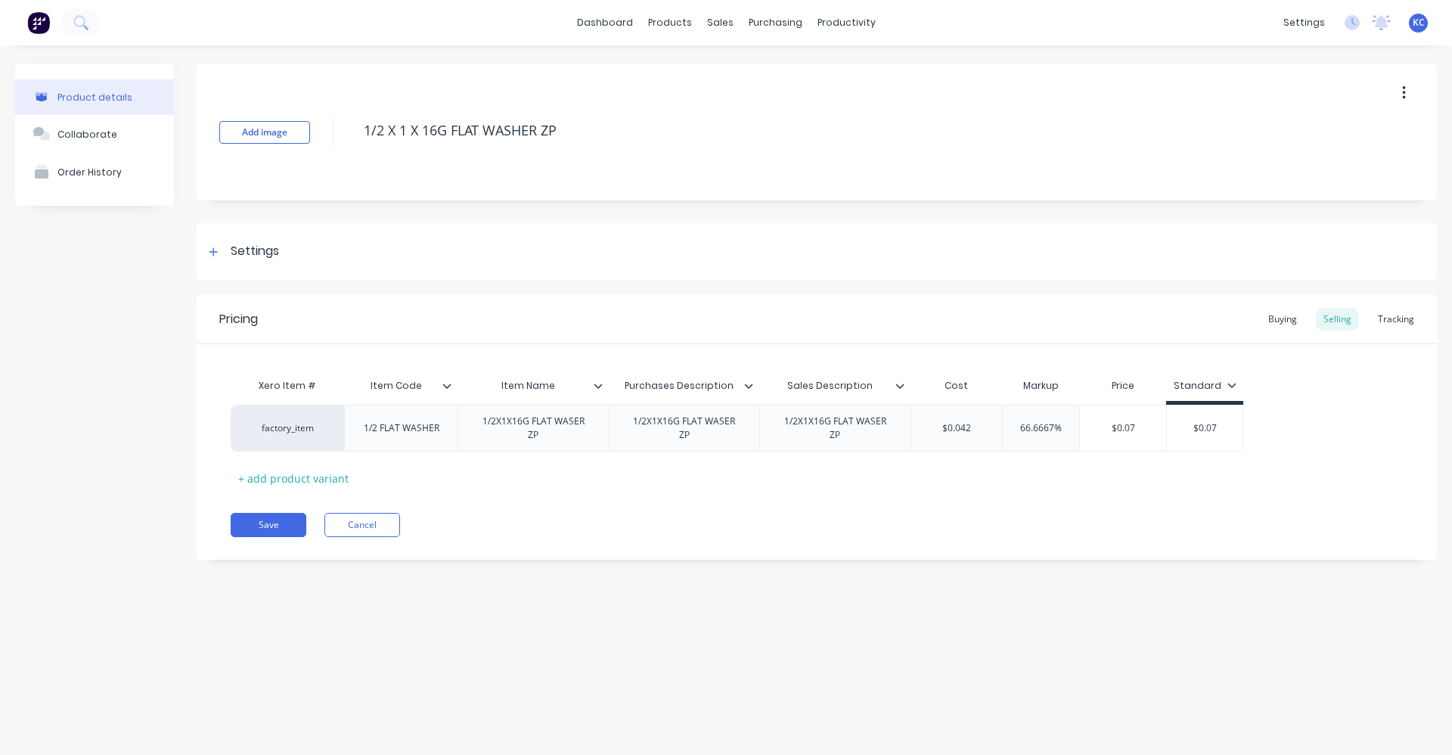
drag, startPoint x: 566, startPoint y: 131, endPoint x: 353, endPoint y: 113, distance: 213.3
click at [353, 113] on div "Add image 1/2 X 1 X 16G FLAT WASHER ZP" at bounding box center [817, 132] width 1241 height 136
type textarea "x"
drag, startPoint x: 596, startPoint y: 424, endPoint x: 470, endPoint y: 426, distance: 126.3
click at [470, 426] on div "1/2X1X16G FLAT WASER ZP" at bounding box center [533, 428] width 138 height 33
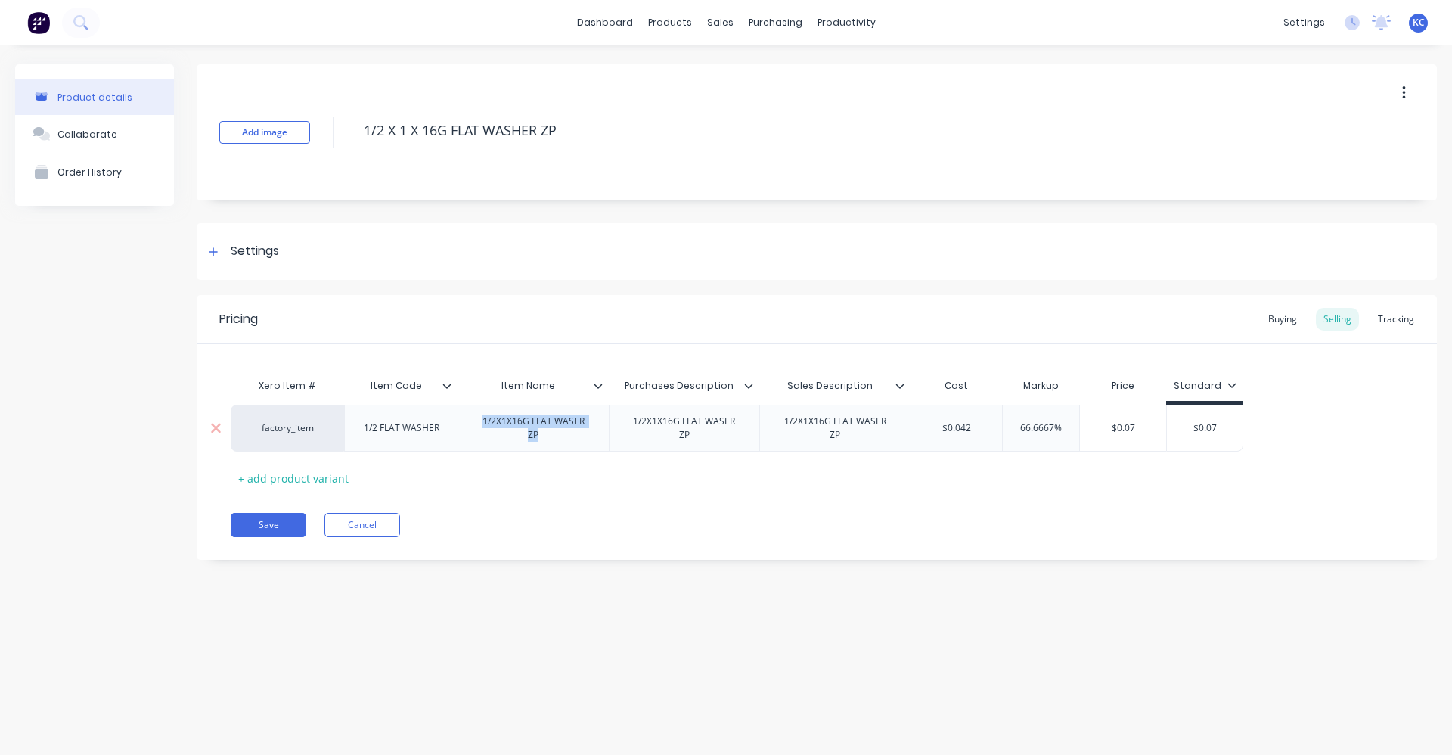
paste div
type textarea "x"
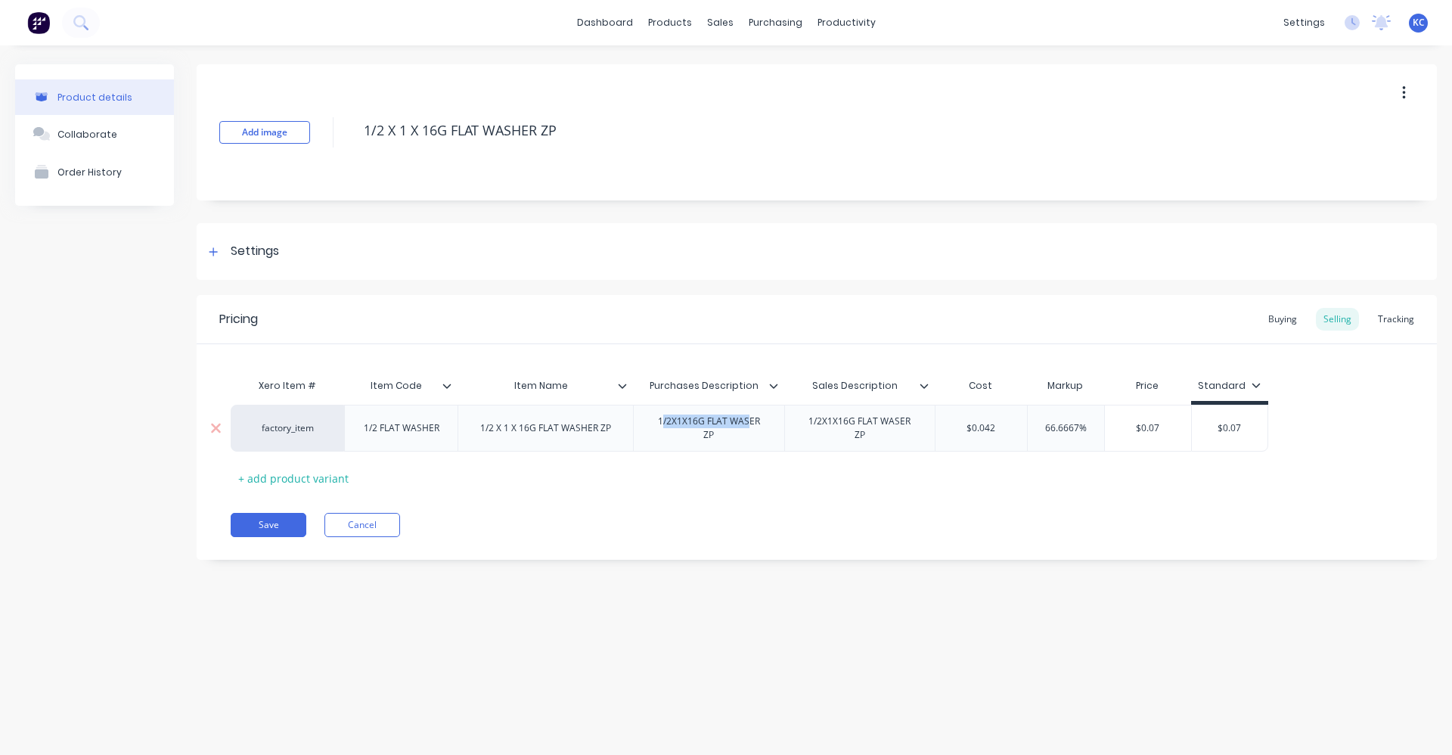
drag, startPoint x: 735, startPoint y: 431, endPoint x: 656, endPoint y: 433, distance: 79.5
click at [656, 433] on div "1/2X1X16G FLAT WASER ZP" at bounding box center [709, 428] width 138 height 33
drag, startPoint x: 769, startPoint y: 428, endPoint x: 650, endPoint y: 424, distance: 119.6
click at [650, 424] on div "1/2X1X16G FLAT WASER ZP" at bounding box center [709, 428] width 138 height 33
paste div
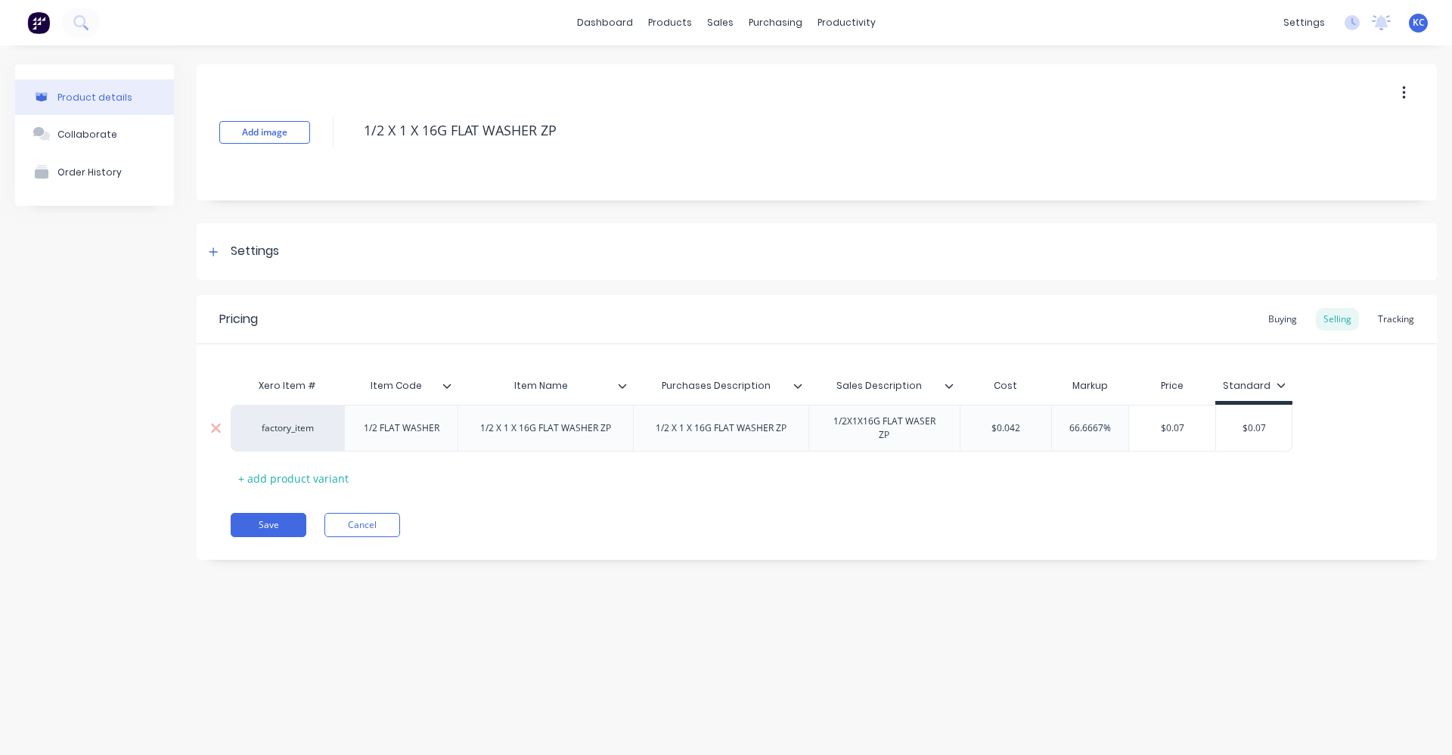
drag, startPoint x: 926, startPoint y: 427, endPoint x: 826, endPoint y: 428, distance: 99.9
click at [826, 428] on div "1/2X1X16G FLAT WASER ZP" at bounding box center [884, 428] width 138 height 33
drag, startPoint x: 949, startPoint y: 431, endPoint x: 816, endPoint y: 434, distance: 132.4
click at [816, 434] on div "1/2X1X16G FLAT WASER ZP" at bounding box center [884, 428] width 151 height 47
type textarea "x"
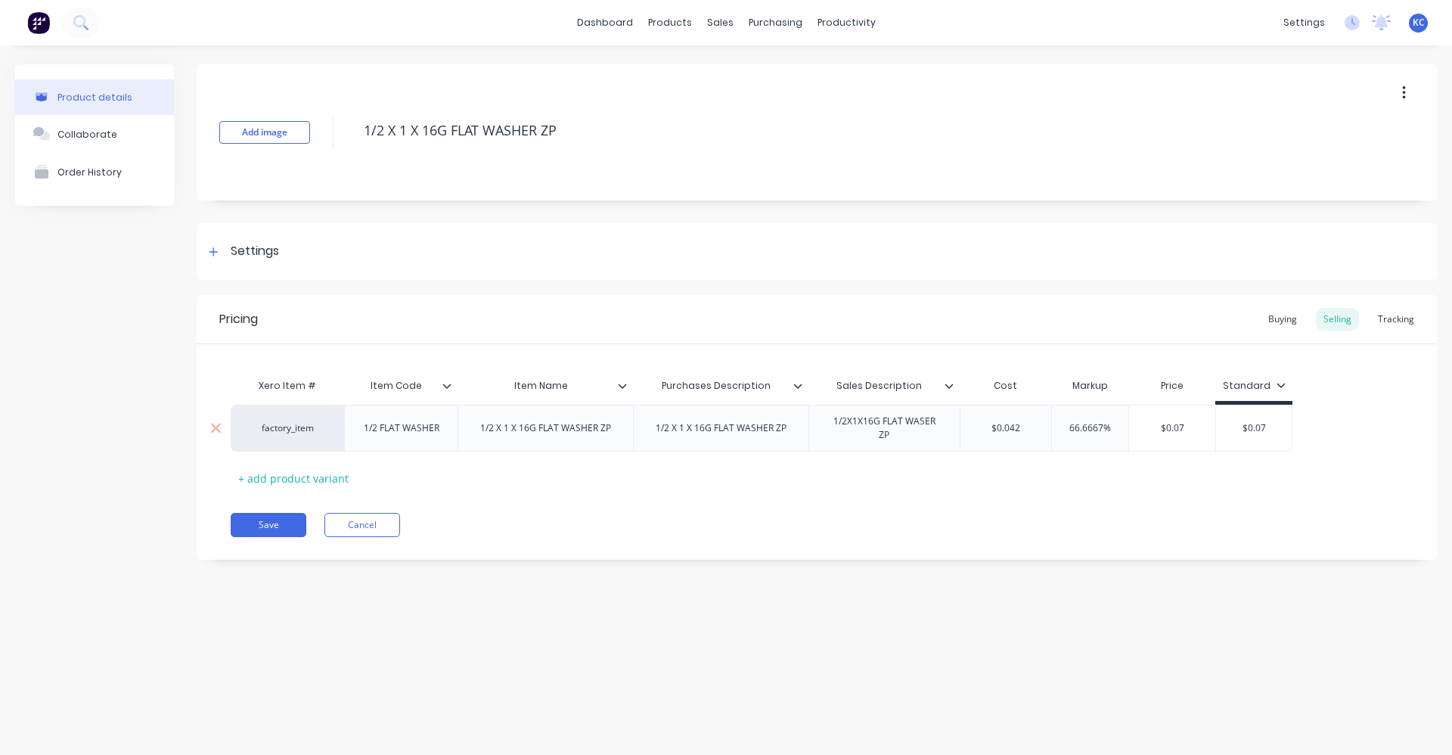
drag, startPoint x: 868, startPoint y: 435, endPoint x: 948, endPoint y: 416, distance: 81.6
click at [948, 416] on div "1/2X1X16G FLAT WASER ZP" at bounding box center [884, 428] width 138 height 33
drag, startPoint x: 946, startPoint y: 426, endPoint x: 828, endPoint y: 427, distance: 118.8
click at [828, 427] on div "1/2X1X16G FLAT WASER ZP" at bounding box center [884, 428] width 138 height 33
paste div
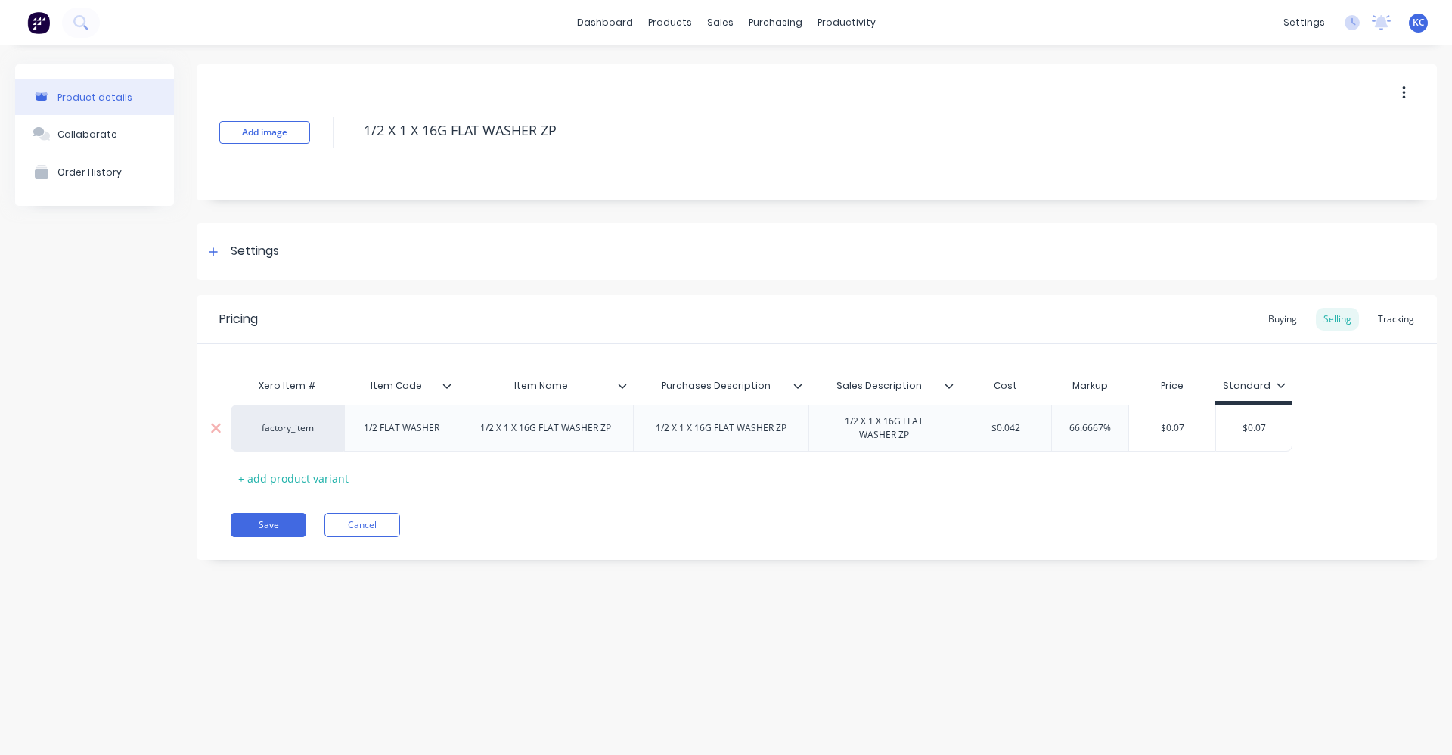
type textarea "x"
type input "$0.042"
drag, startPoint x: 980, startPoint y: 430, endPoint x: 1060, endPoint y: 421, distance: 79.9
click at [1060, 423] on input "$0.042" at bounding box center [1031, 425] width 92 height 14
type textarea "x"
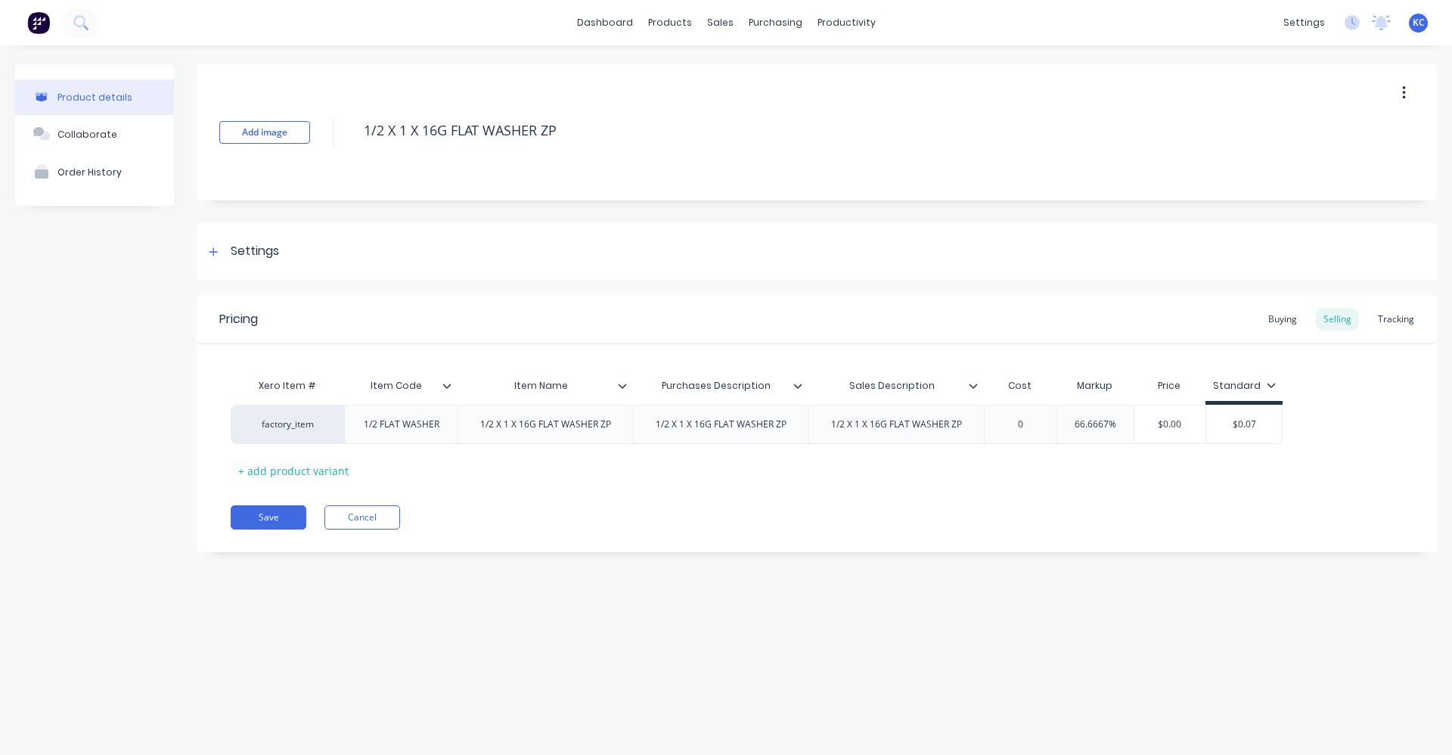
type input "0."
type textarea "x"
type input "0.1"
type textarea "x"
type input "0.123"
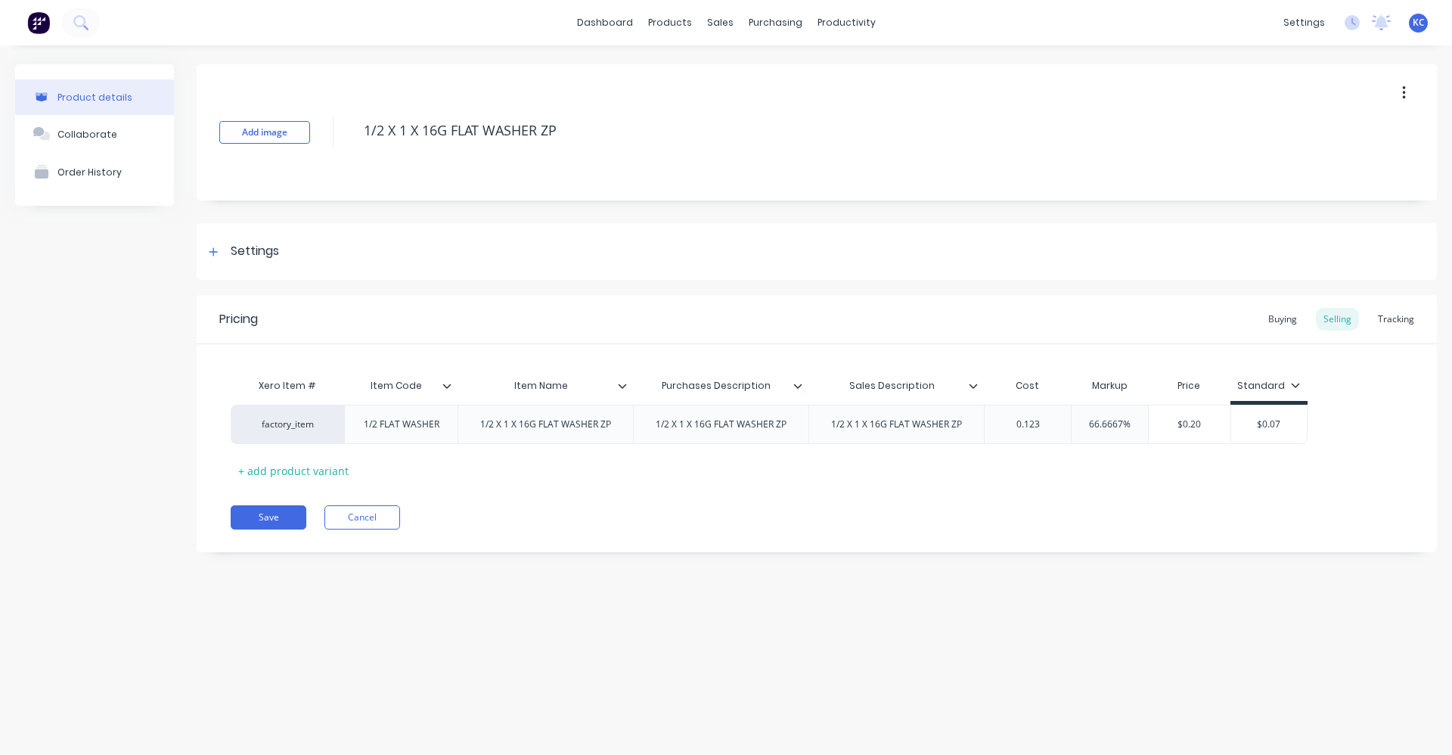
type textarea "x"
type input "0.1230"
type input "$0.205"
click at [1154, 424] on input "$0.205" at bounding box center [1200, 425] width 92 height 14
drag, startPoint x: 1154, startPoint y: 424, endPoint x: 1116, endPoint y: 440, distance: 40.7
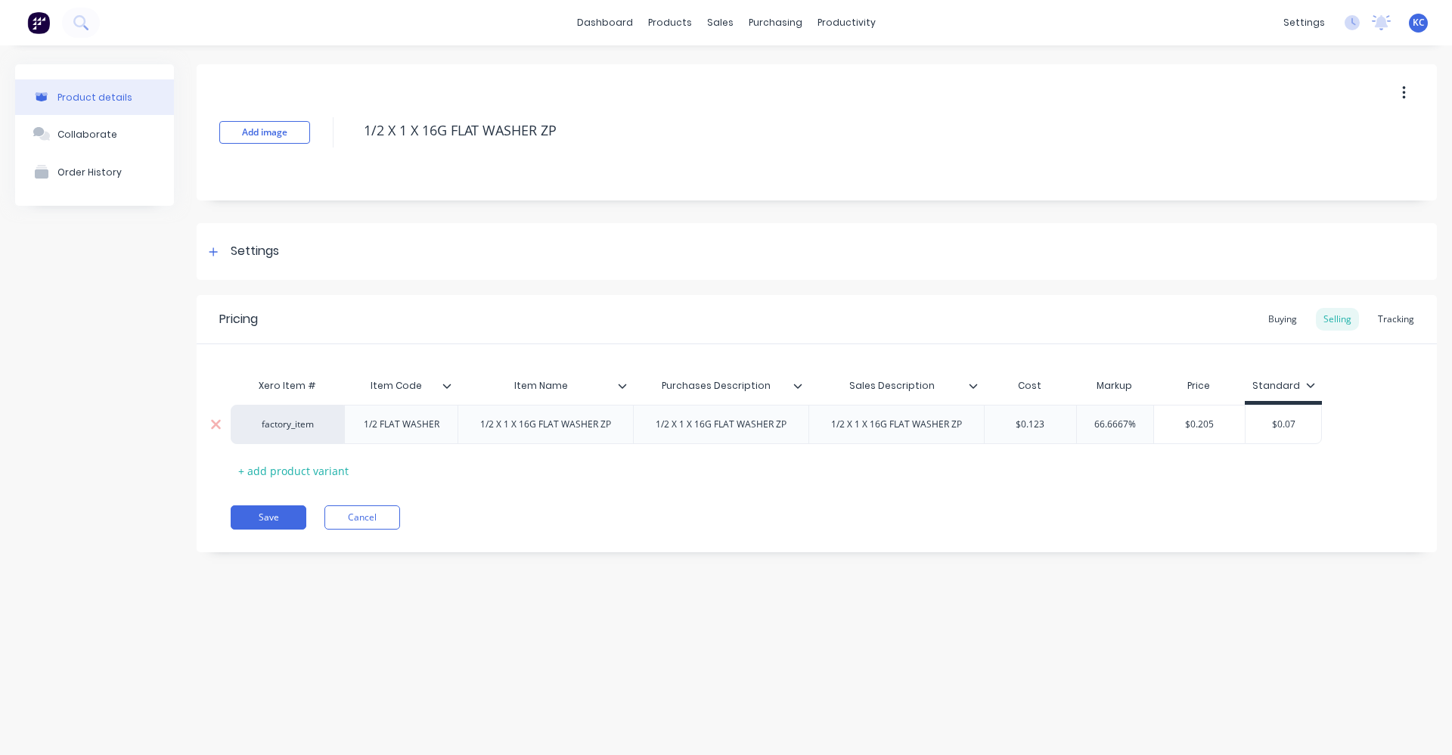
click at [1116, 440] on div "factory_item 1/2 FLAT WASHER 1/2 X 1 X 16G FLAT WASHER ZP 1/2 X 1 X 16G FLAT WA…" at bounding box center [777, 424] width 1092 height 39
drag, startPoint x: 1158, startPoint y: 424, endPoint x: 1108, endPoint y: 426, distance: 49.9
click at [1108, 426] on div "factory_item 1/2 FLAT WASHER 1/2 X 1 X 16G FLAT WASHER ZP 1/2 X 1 X 16G FLAT WA…" at bounding box center [777, 424] width 1092 height 39
type input "66.6667%"
click at [1079, 423] on input "66.6667%" at bounding box center [1115, 425] width 76 height 14
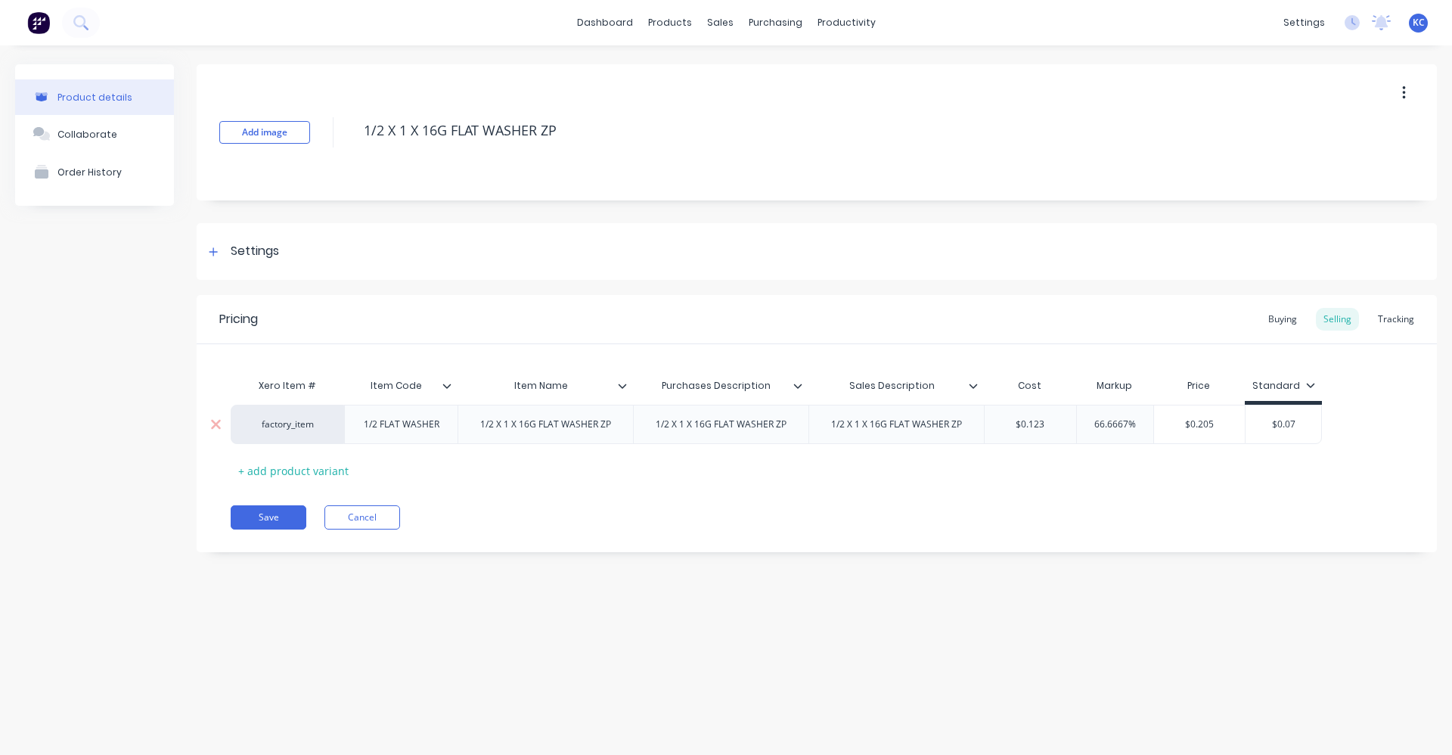
type textarea "x"
type input "6.6667%"
type textarea "x"
type input "6667%"
type textarea "x"
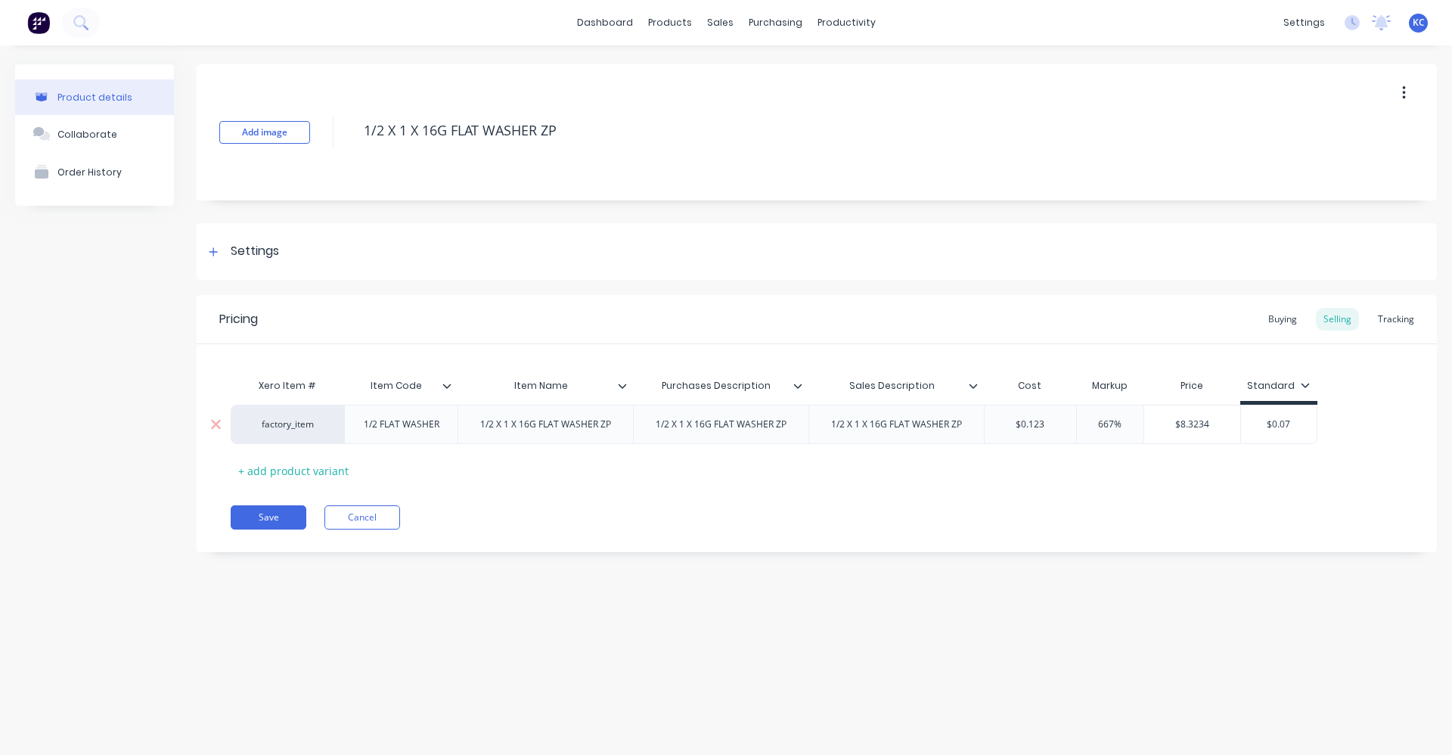
type input "67%"
type textarea "x"
type input "%"
type textarea "x"
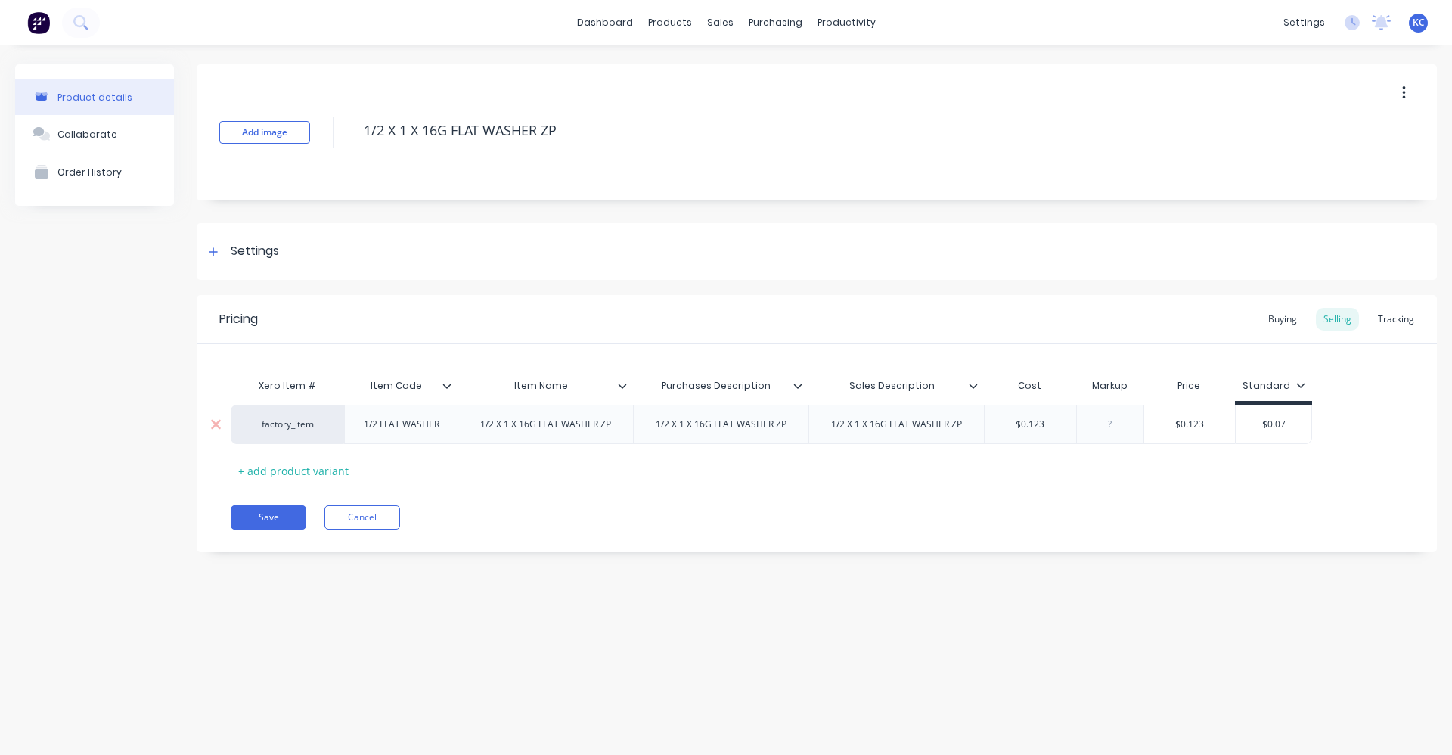
type input "6"
type textarea "x"
type input "40"
type textarea "x"
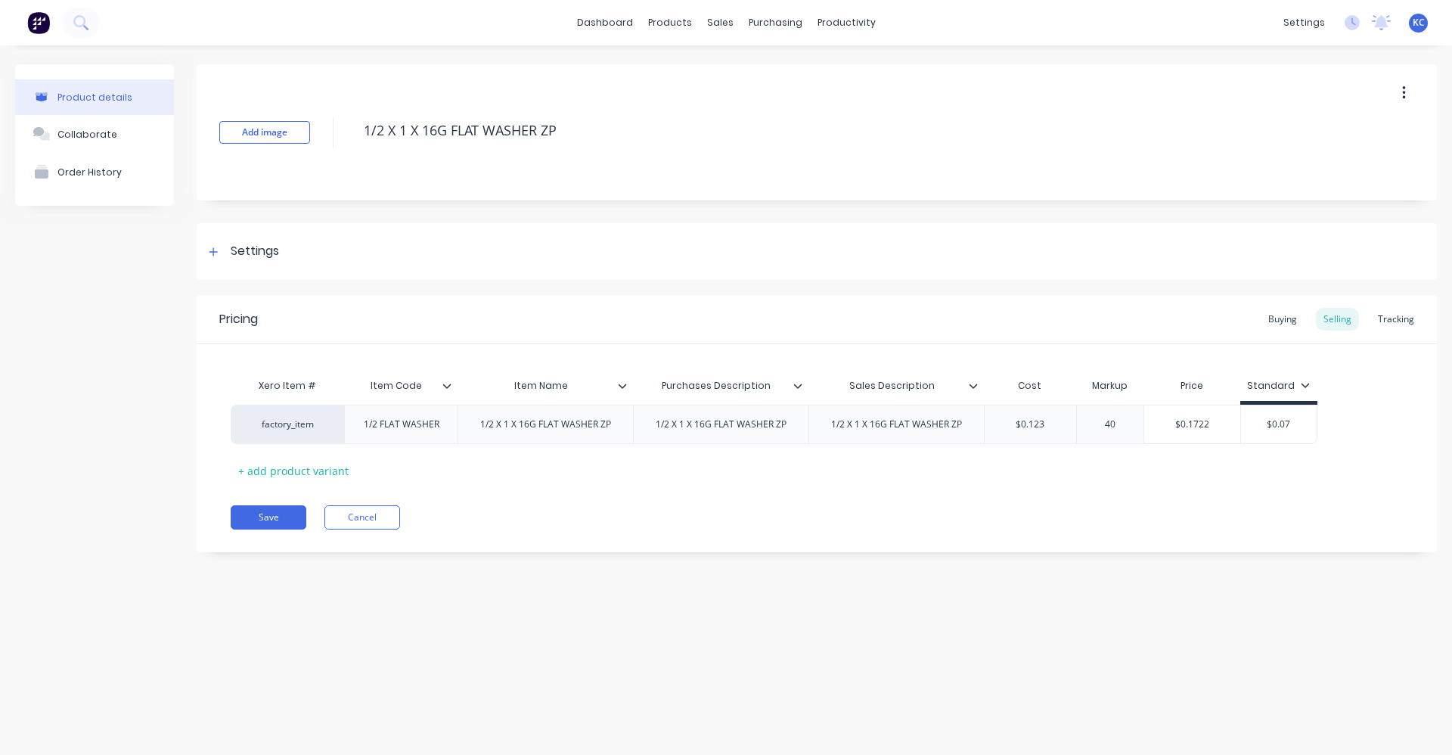
type input "40"
click at [1089, 477] on div "Xero Item # Item Code Item Name Purchases Description Sales Description Cost Ma…" at bounding box center [817, 427] width 1173 height 112
type input "$0.07"
drag, startPoint x: 1303, startPoint y: 424, endPoint x: 1208, endPoint y: 409, distance: 96.4
click at [1208, 409] on div "factory_item 1/2 FLAT WASHER 1/2 X 1 X 16G FLAT WASHER ZP 1/2 X 1 X 16G FLAT WA…" at bounding box center [774, 424] width 1087 height 39
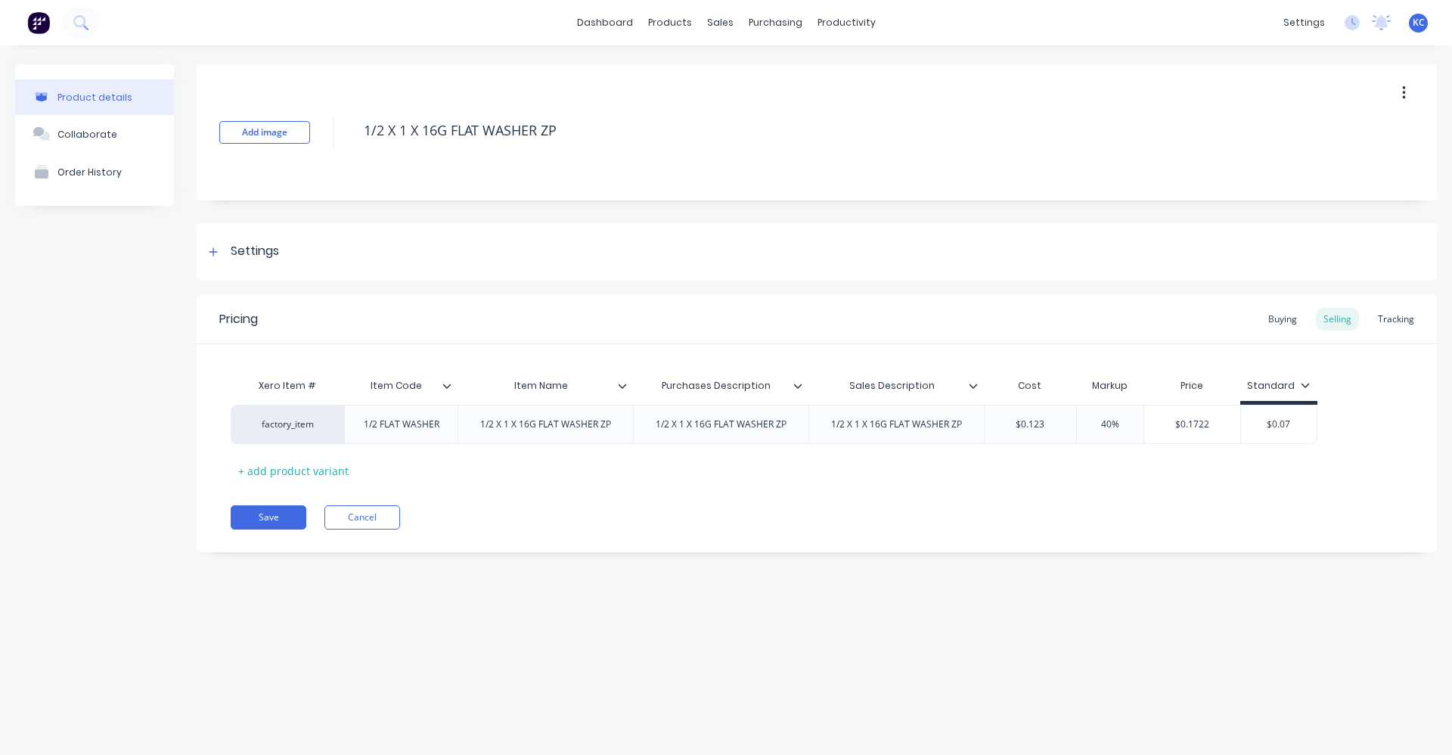
type textarea "x"
type input "0"
click at [1288, 321] on div "Buying" at bounding box center [1283, 319] width 44 height 23
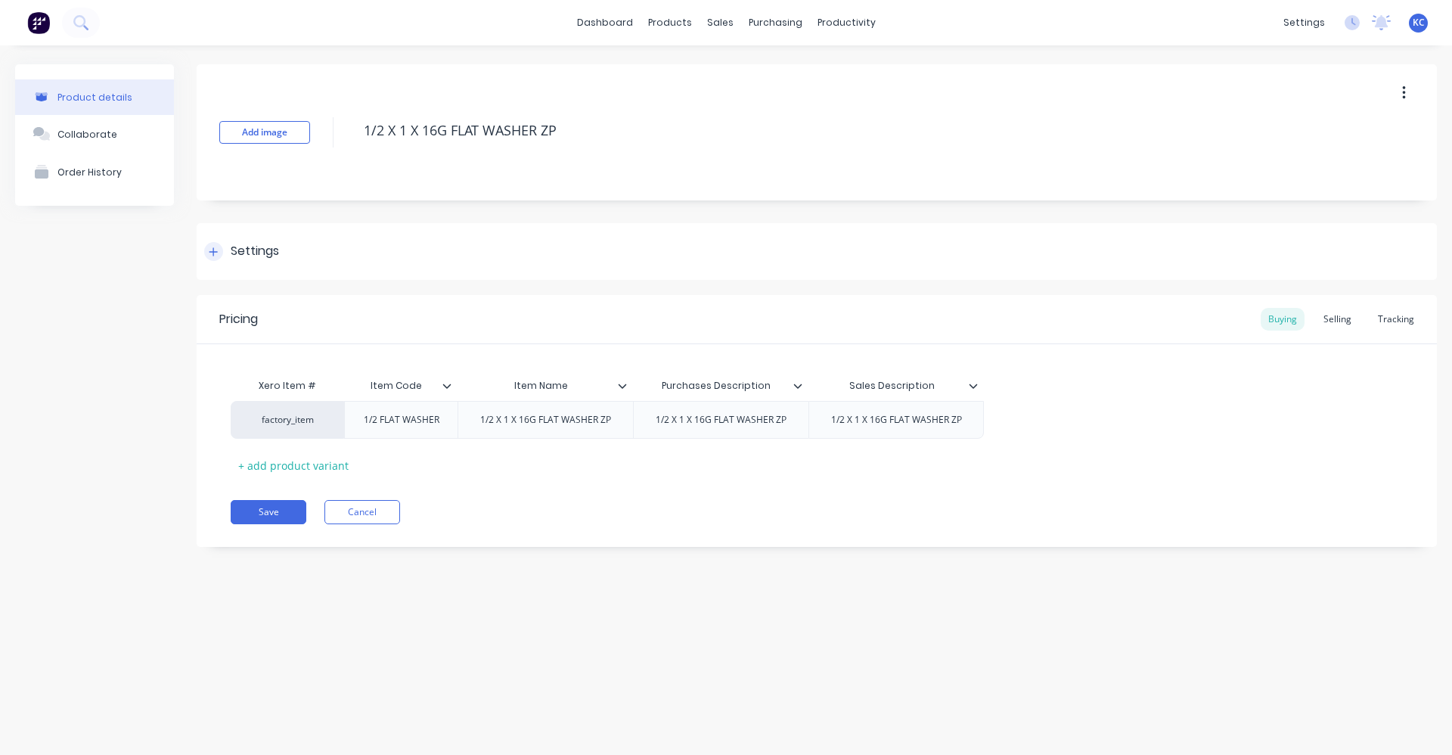
click at [252, 244] on div "Settings" at bounding box center [255, 251] width 48 height 19
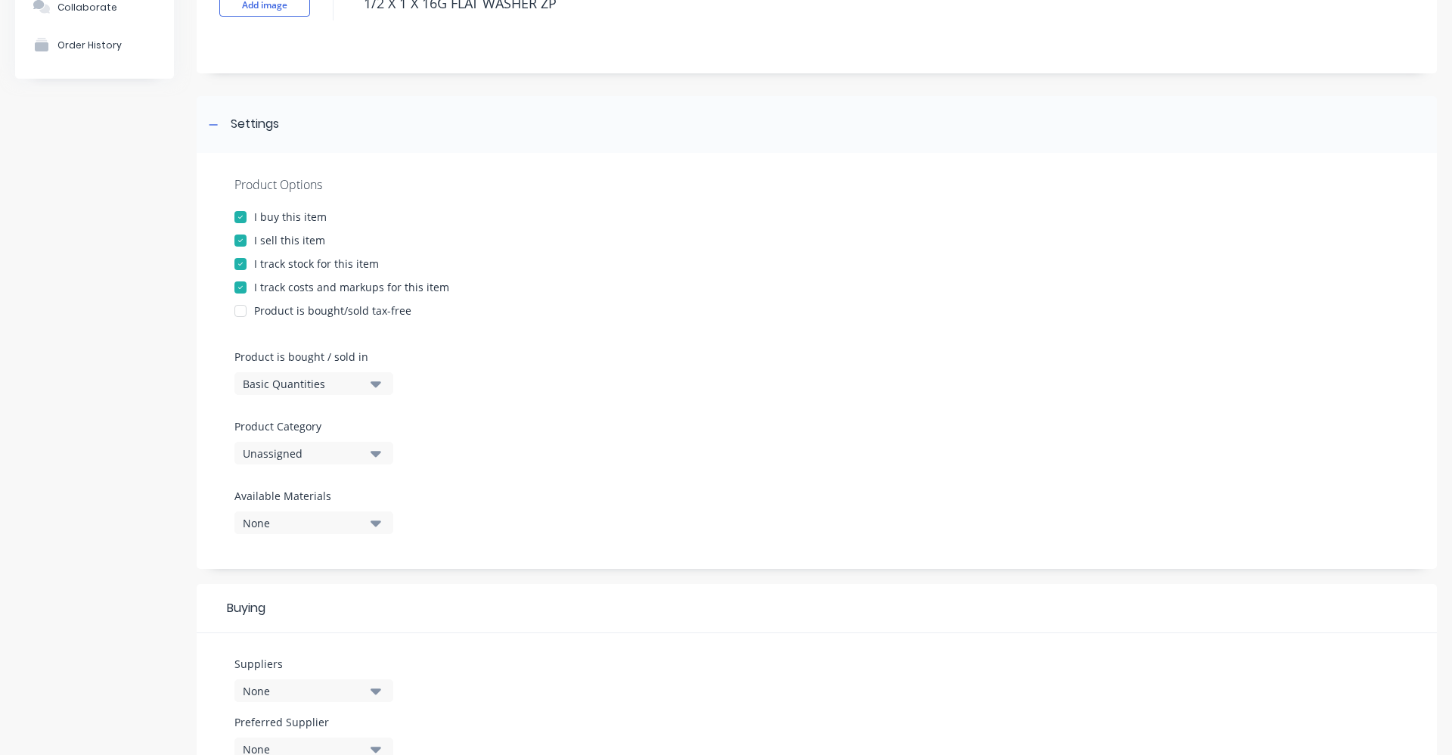
scroll to position [151, 0]
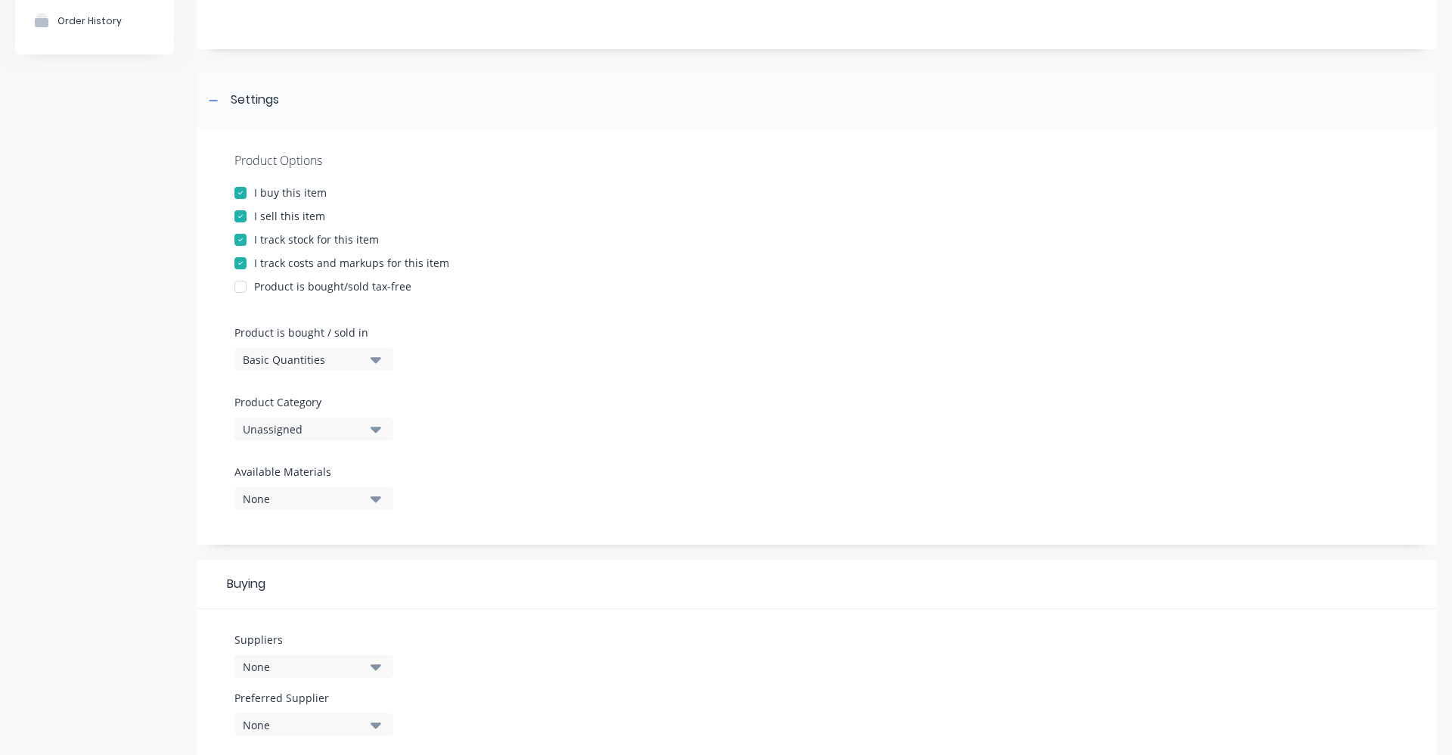
click at [372, 421] on icon "button" at bounding box center [376, 429] width 11 height 17
click at [344, 654] on div "Fastners" at bounding box center [348, 663] width 227 height 30
type textarea "x"
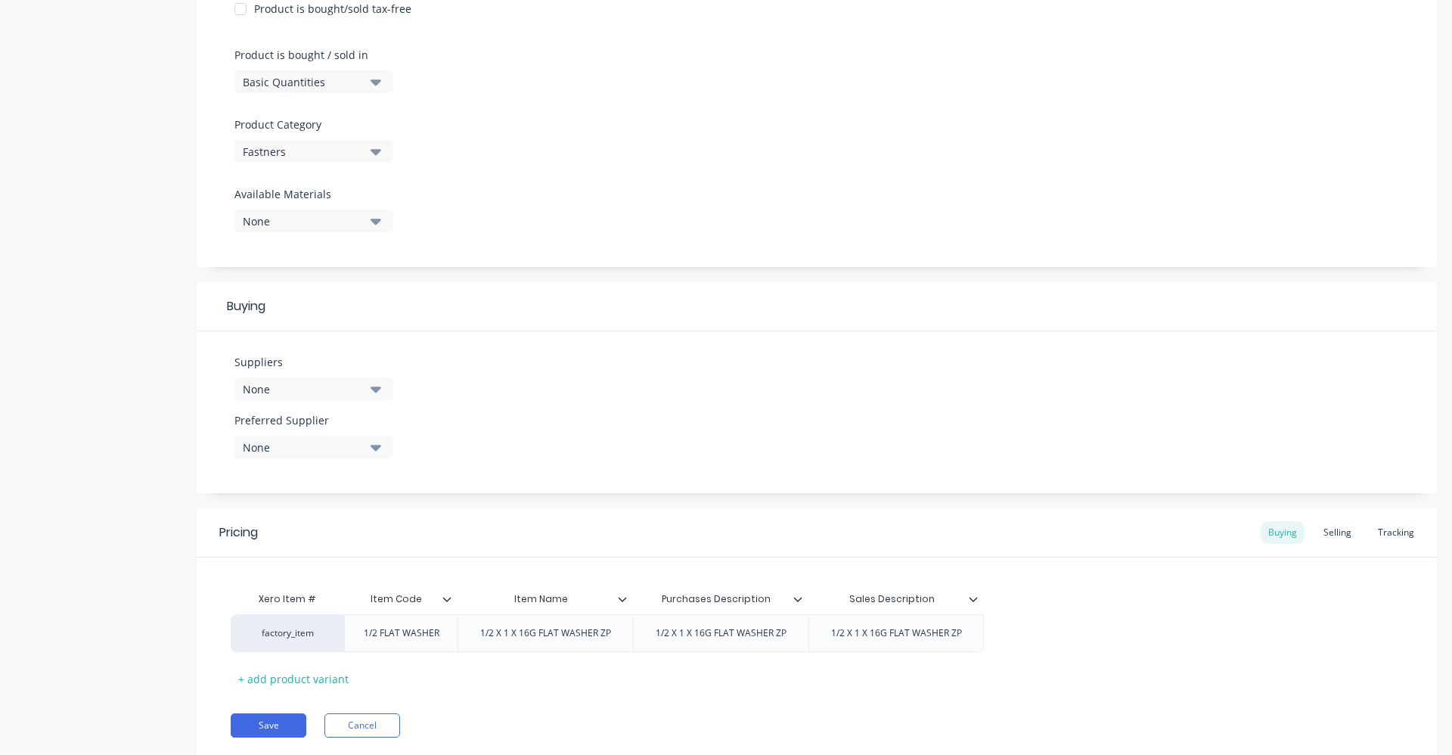
scroll to position [454, 0]
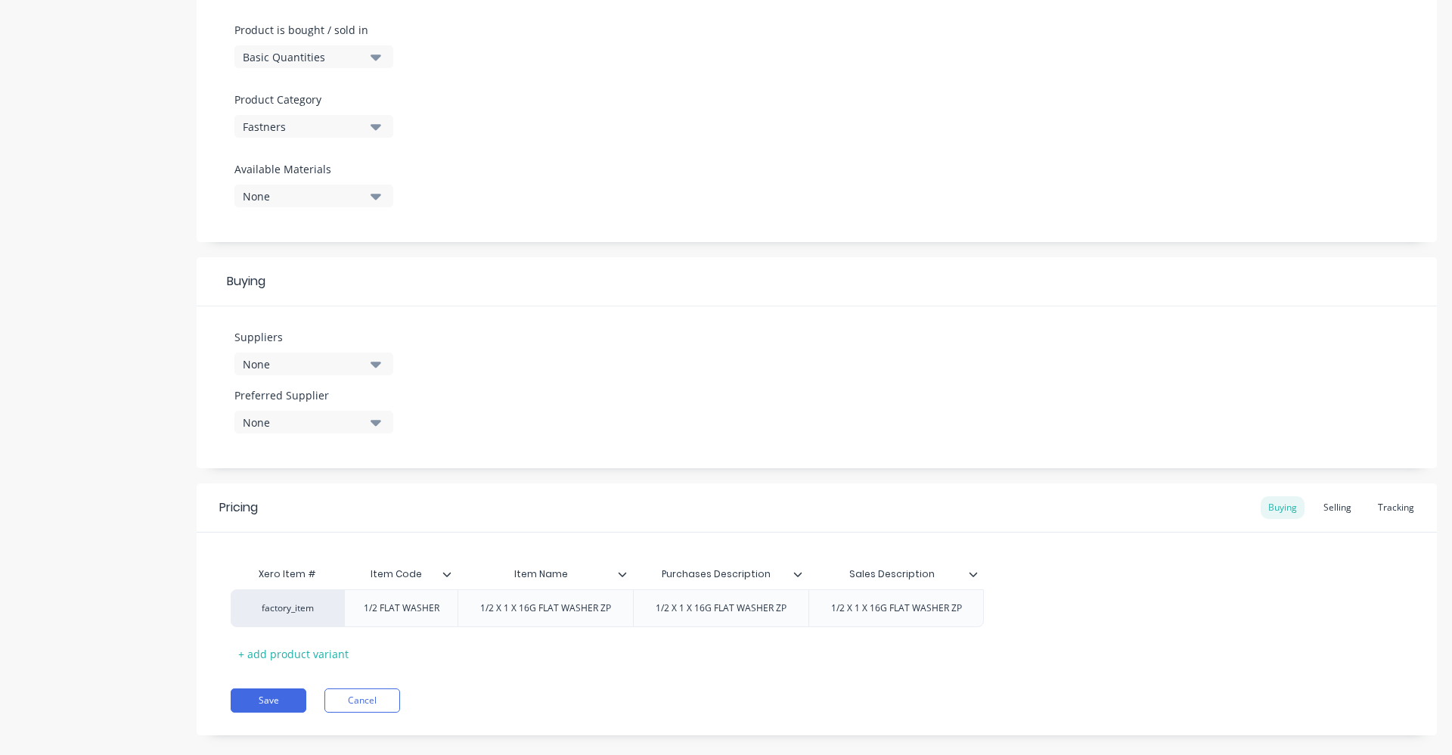
click at [372, 365] on icon "button" at bounding box center [376, 364] width 11 height 17
click at [324, 411] on input "text" at bounding box center [358, 409] width 160 height 30
type input "MEGA"
click at [334, 446] on div "MEGAFIX PTY LTD" at bounding box center [356, 447] width 151 height 16
type textarea "x"
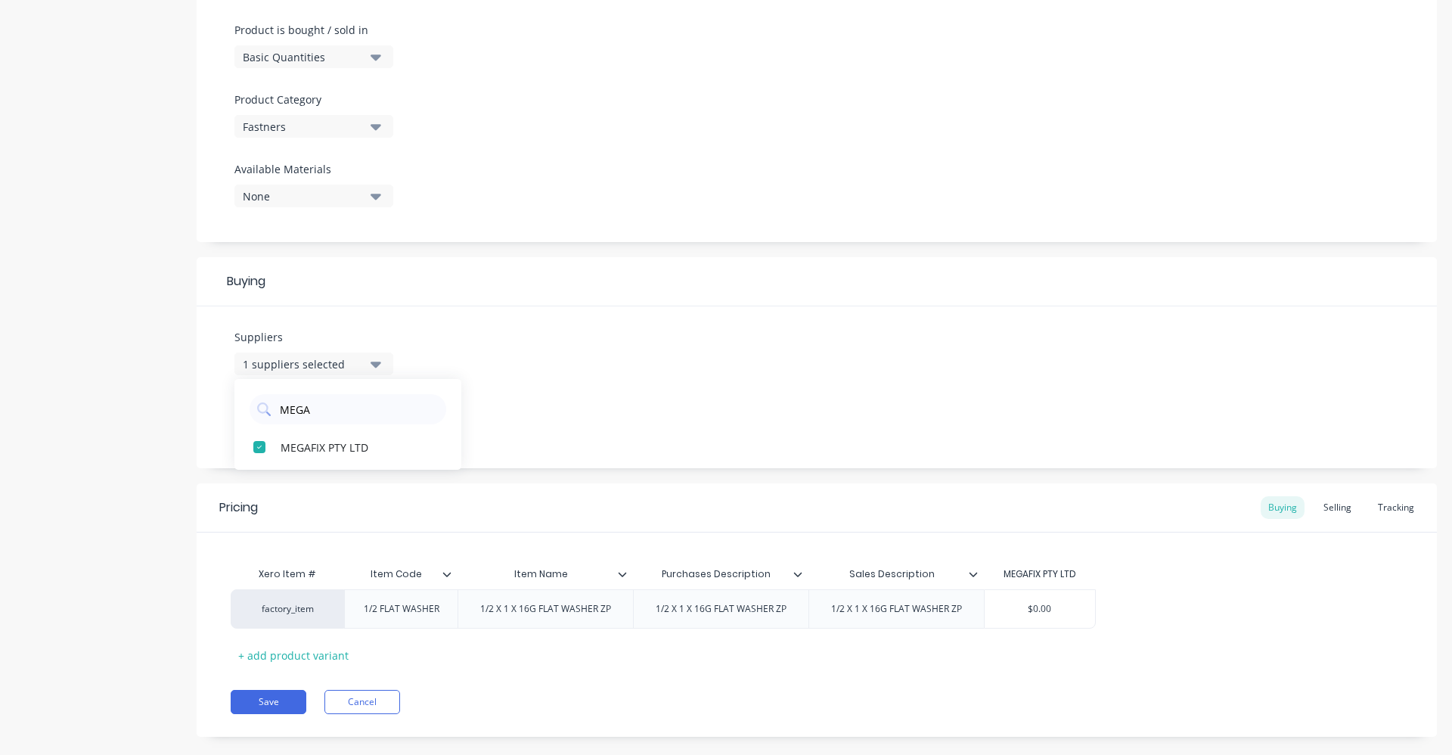
drag, startPoint x: 327, startPoint y: 406, endPoint x: 230, endPoint y: 403, distance: 96.9
click at [230, 403] on div "Suppliers 1 suppliers selected MEGA MEGAFIX PTY LTD Preferred Supplier None" at bounding box center [817, 387] width 1241 height 162
click at [374, 368] on icon "button" at bounding box center [376, 364] width 11 height 17
drag, startPoint x: 362, startPoint y: 418, endPoint x: 262, endPoint y: 408, distance: 100.3
click at [262, 408] on div "MEGA" at bounding box center [348, 409] width 197 height 30
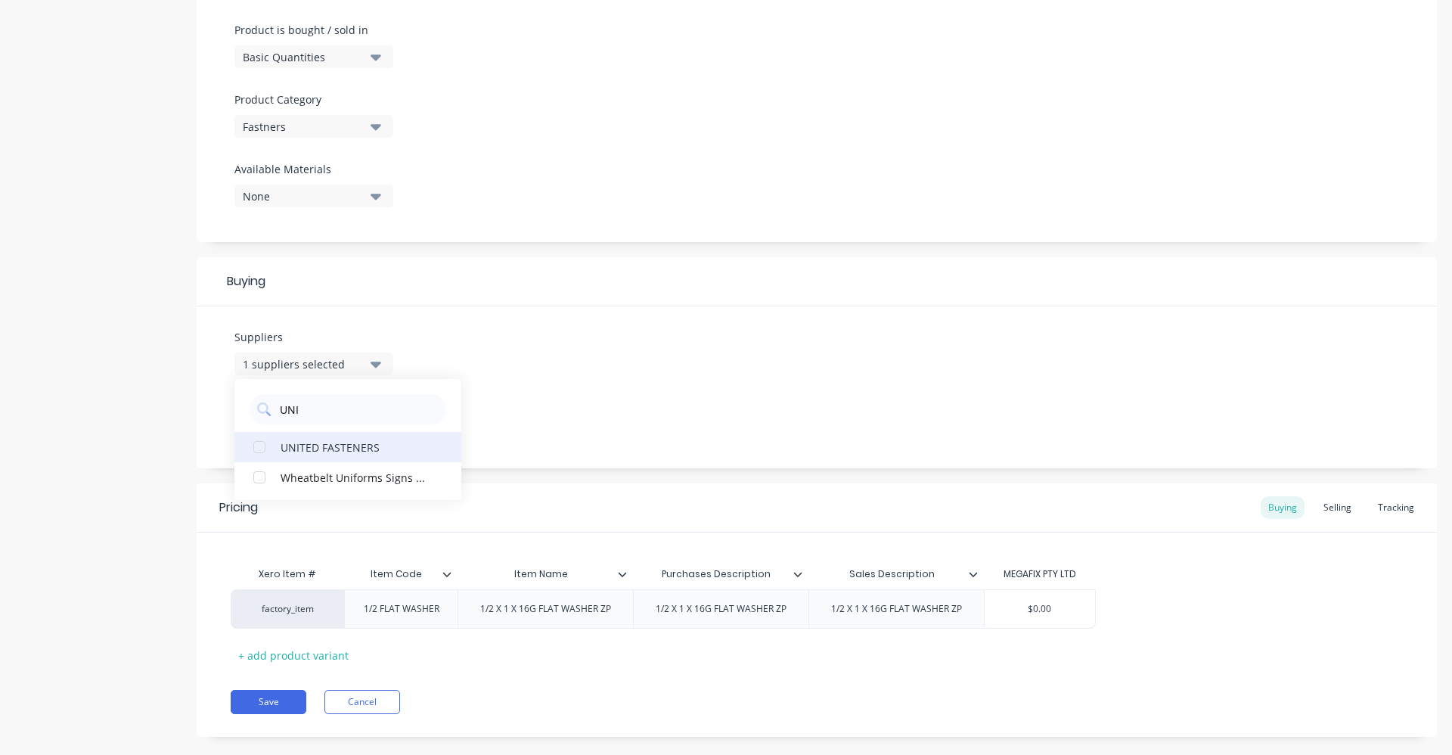
type input "UNI"
click at [351, 456] on button "UNITED FASTENERS" at bounding box center [348, 447] width 227 height 30
type textarea "x"
drag, startPoint x: 354, startPoint y: 402, endPoint x: 228, endPoint y: 399, distance: 126.3
click at [228, 399] on div "Suppliers 2 suppliers selected UNI UNITED FASTENERS Wheatbelt Uniforms Signs & …" at bounding box center [817, 387] width 1241 height 162
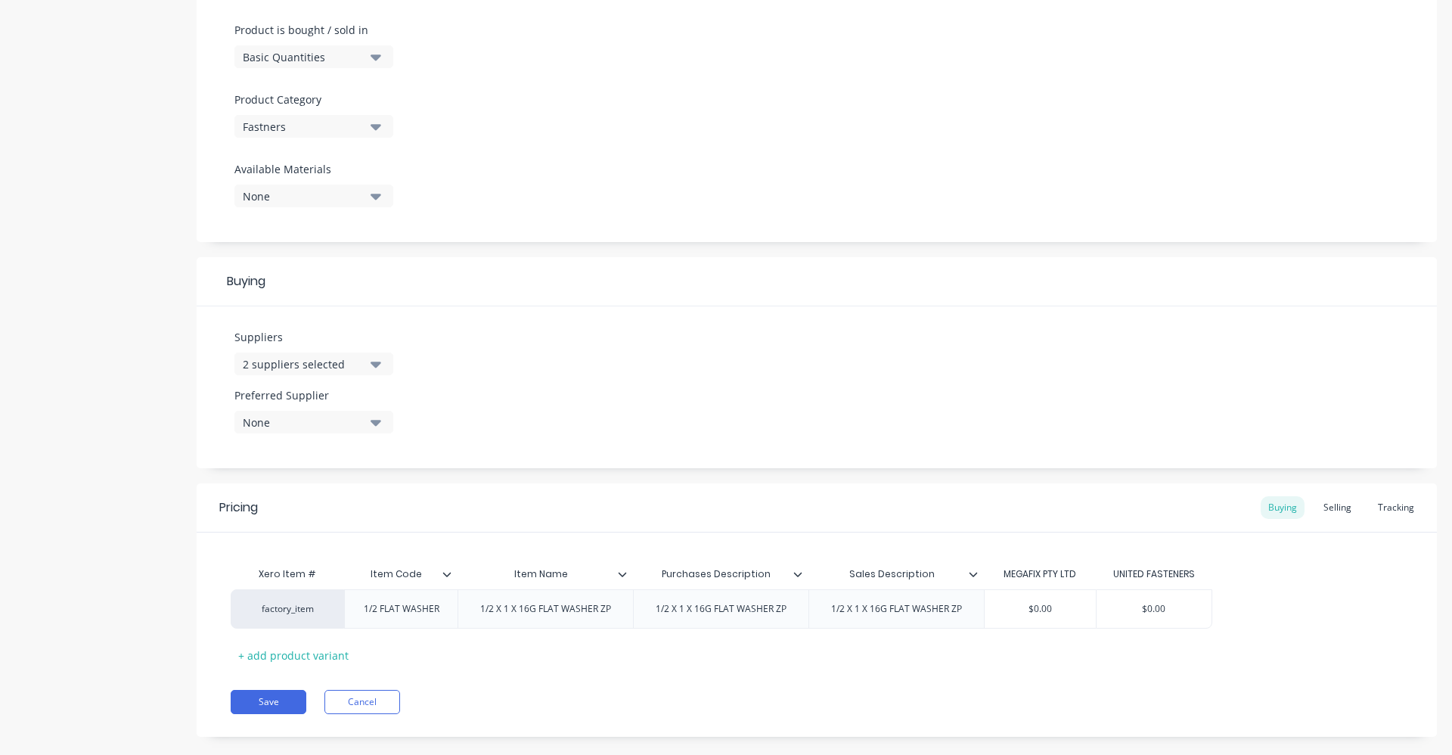
click at [380, 362] on icon "button" at bounding box center [376, 365] width 11 height 6
drag, startPoint x: 343, startPoint y: 414, endPoint x: 148, endPoint y: 411, distance: 195.9
click at [148, 411] on div "Product details Collaborate Order History Add image 1/2 X 1 X 16G FLAT WASHER Z…" at bounding box center [726, 184] width 1422 height 1149
click at [378, 365] on icon "button" at bounding box center [376, 365] width 11 height 6
drag, startPoint x: 349, startPoint y: 403, endPoint x: 273, endPoint y: 409, distance: 76.6
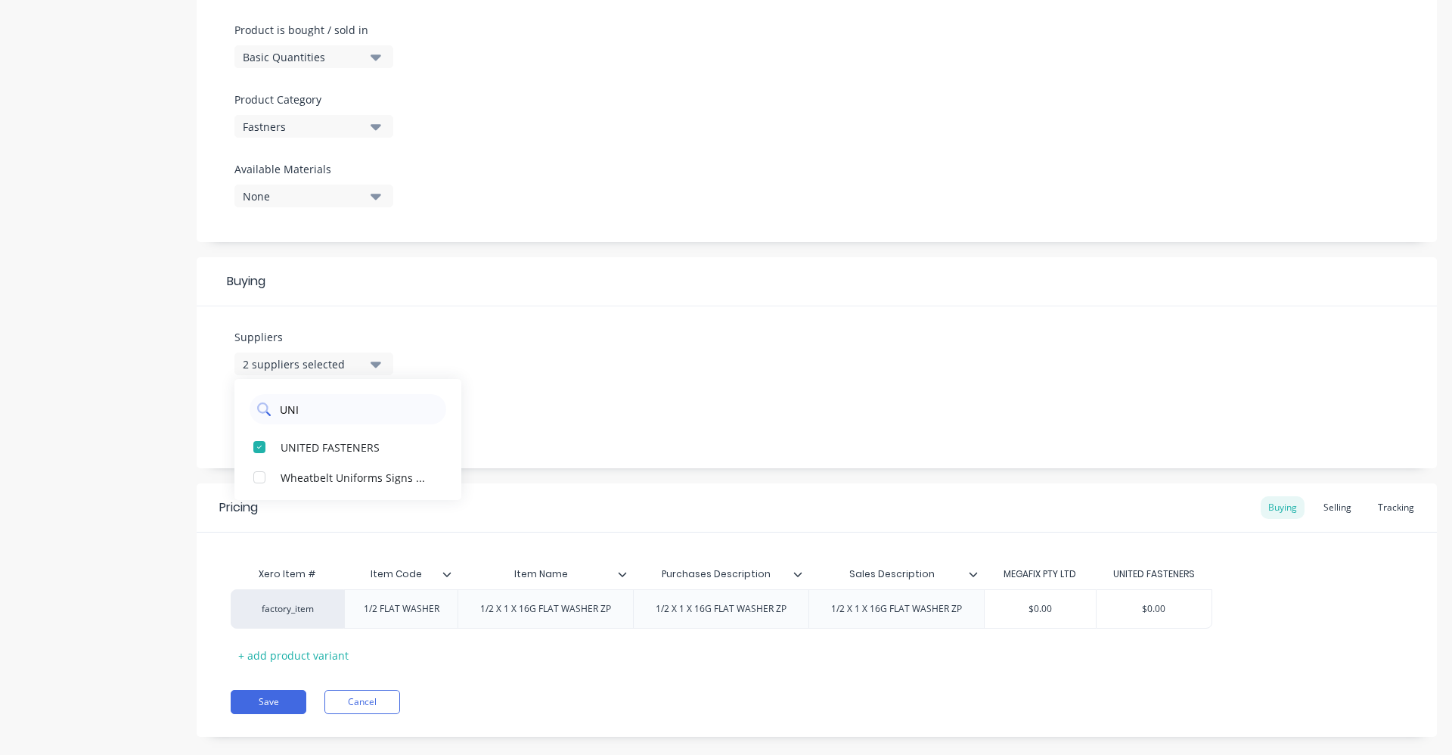
click at [273, 409] on div "UNI" at bounding box center [348, 409] width 197 height 30
type input "STA"
click at [384, 477] on div "STAINLESS FASTENER" at bounding box center [356, 477] width 151 height 16
click at [539, 362] on div "Suppliers 3 suppliers selected STA STAINLESS FASTENER Nextra Merredin News & St…" at bounding box center [817, 387] width 1241 height 162
click at [365, 432] on button "None" at bounding box center [314, 422] width 159 height 23
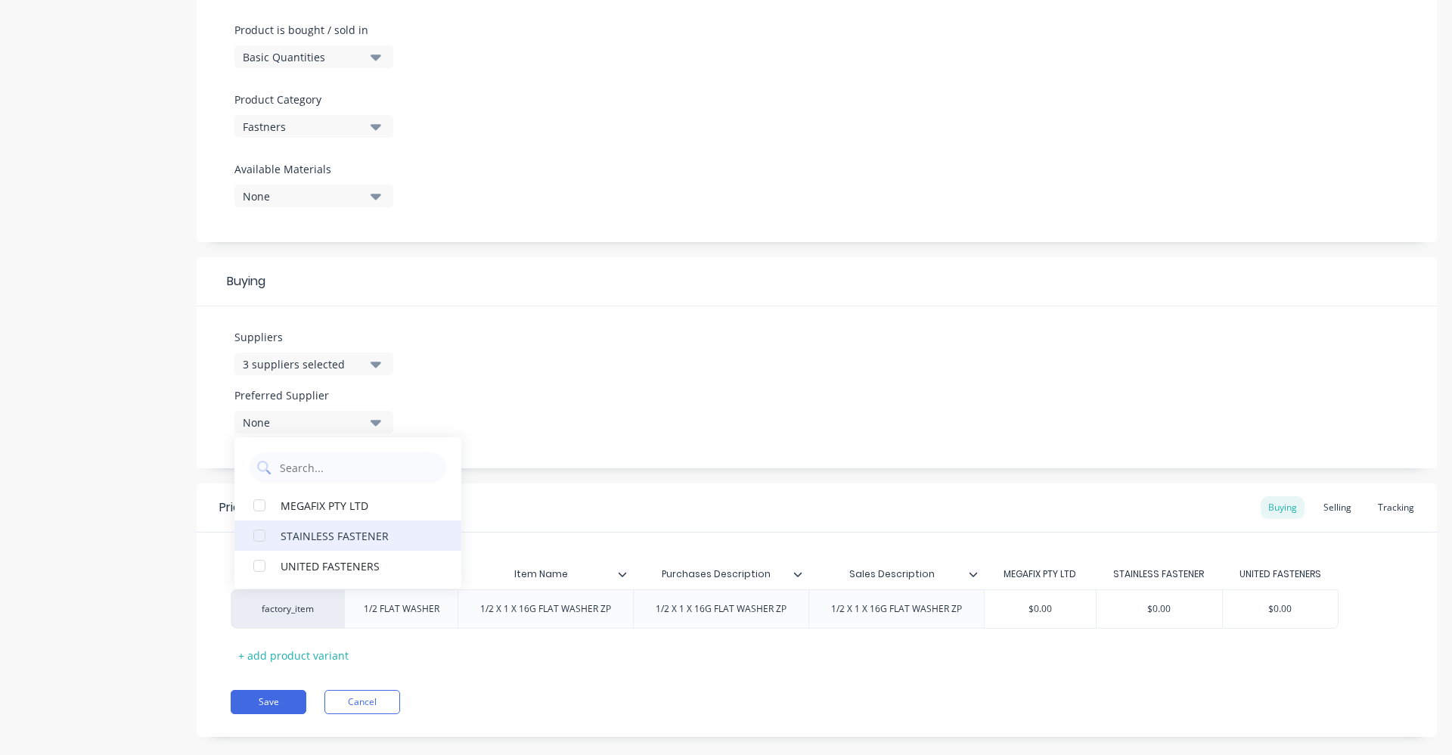
click at [349, 539] on div "STAINLESS FASTENER" at bounding box center [356, 535] width 151 height 16
type textarea "x"
click at [513, 367] on div "Suppliers 3 suppliers selected STA Preferred Supplier STAINLESS FASTENER STAINL…" at bounding box center [817, 387] width 1241 height 162
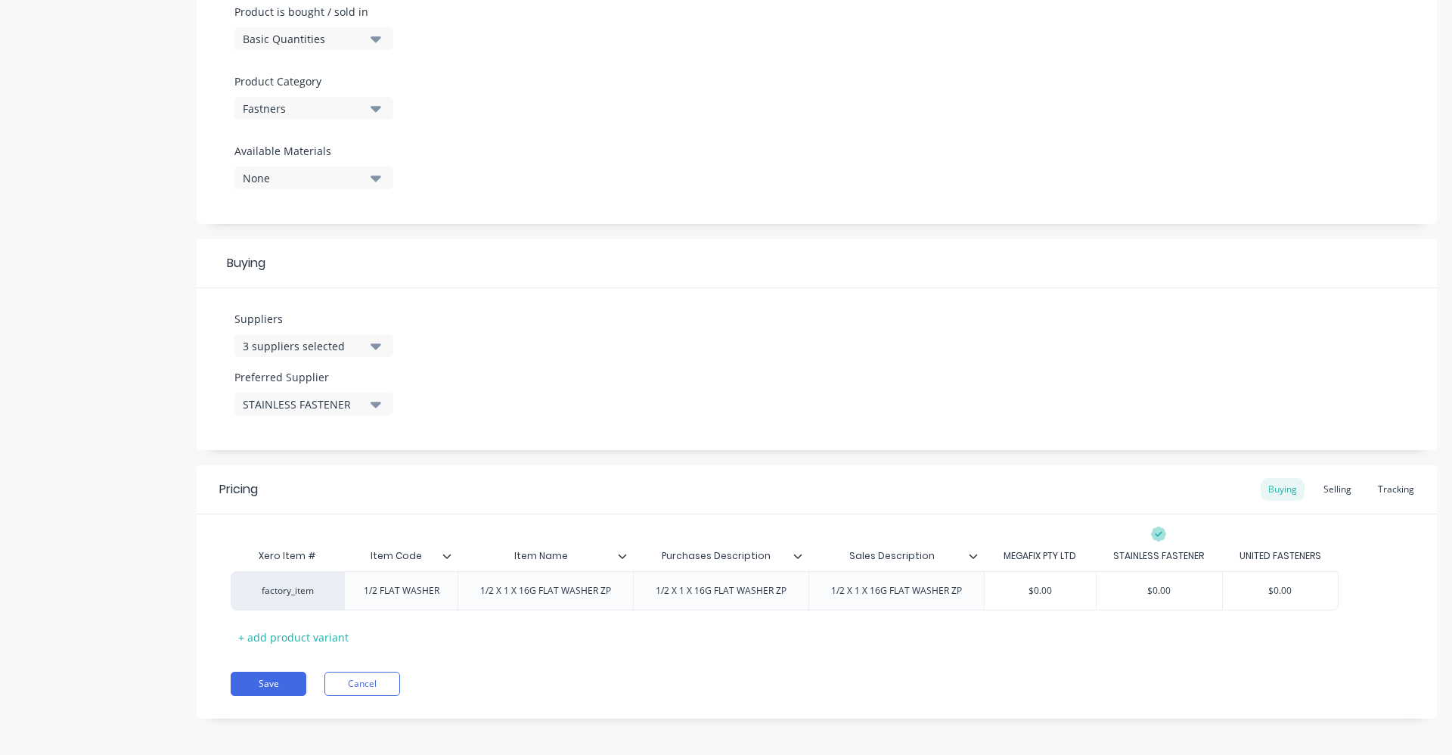
scroll to position [477, 0]
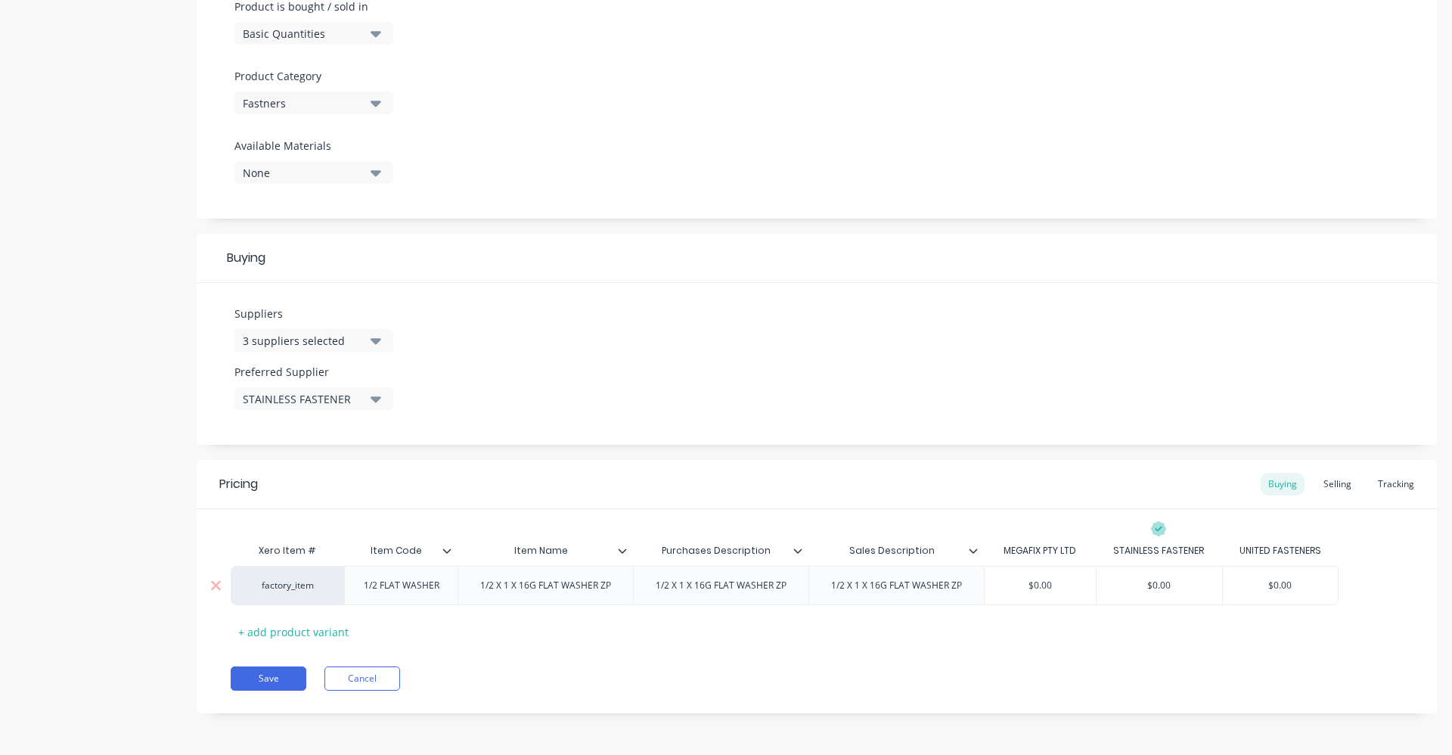
type input "$0.00"
drag, startPoint x: 1025, startPoint y: 589, endPoint x: 1105, endPoint y: 579, distance: 80.9
click at [1105, 579] on div "factory_item 1/2 FLAT WASHER 1/2 X 1 X 16G FLAT WASHER ZP 1/2 X 1 X 16G FLAT WA…" at bounding box center [785, 585] width 1108 height 39
type textarea "x"
type input "0."
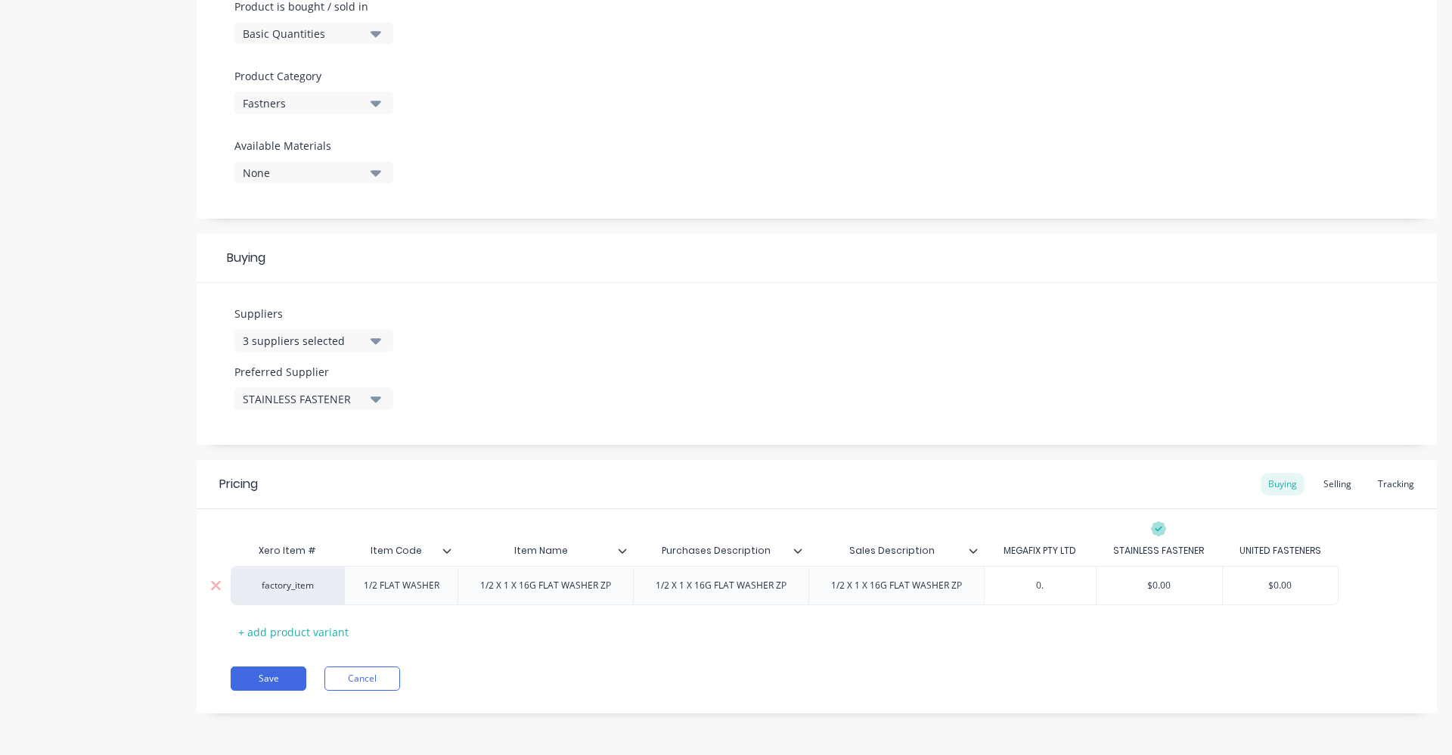
type textarea "x"
type input "0.12"
type textarea "x"
type input "0.1230"
type textarea "x"
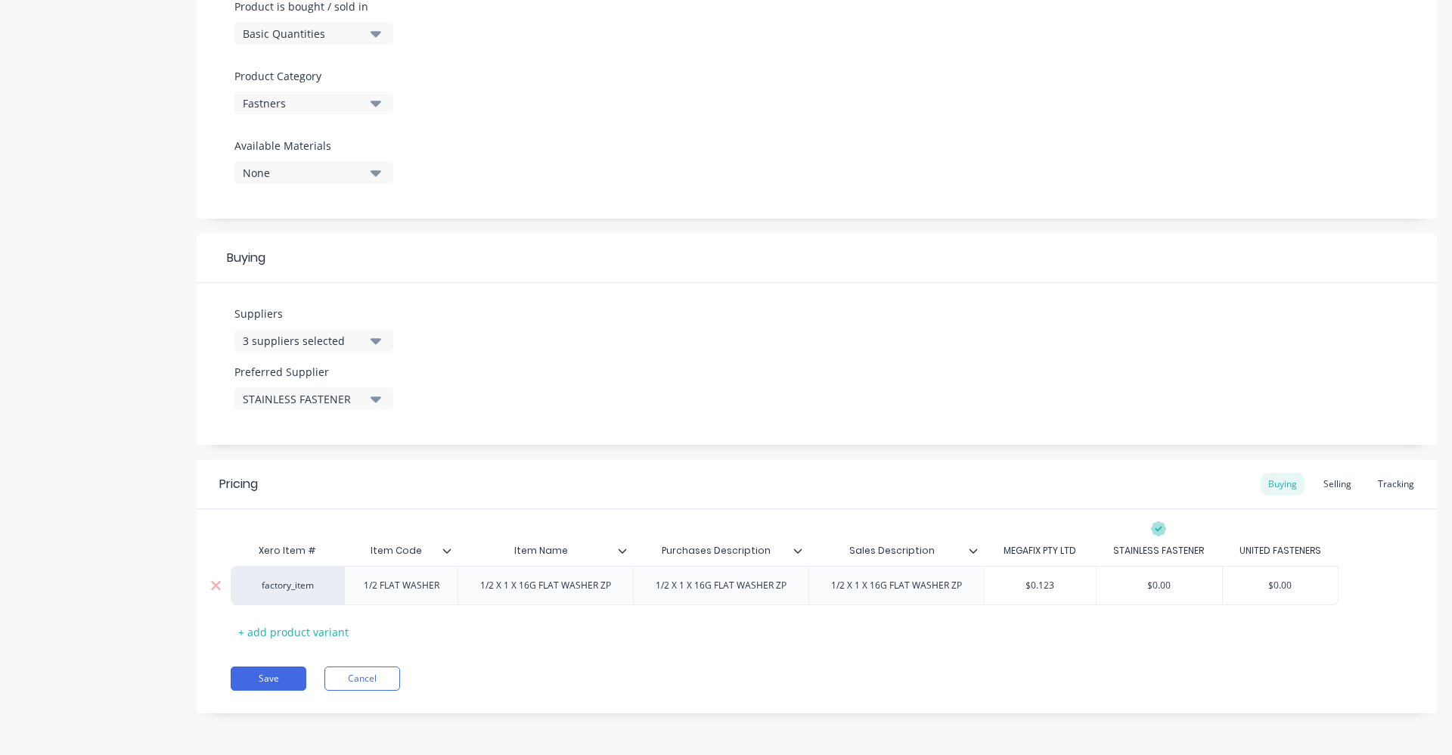
click at [1126, 573] on div "$0.00" at bounding box center [1160, 586] width 126 height 38
type input "0.1230"
type input "$0.00"
click at [1333, 486] on div "Selling" at bounding box center [1337, 484] width 43 height 23
click at [287, 670] on button "Save" at bounding box center [269, 682] width 76 height 24
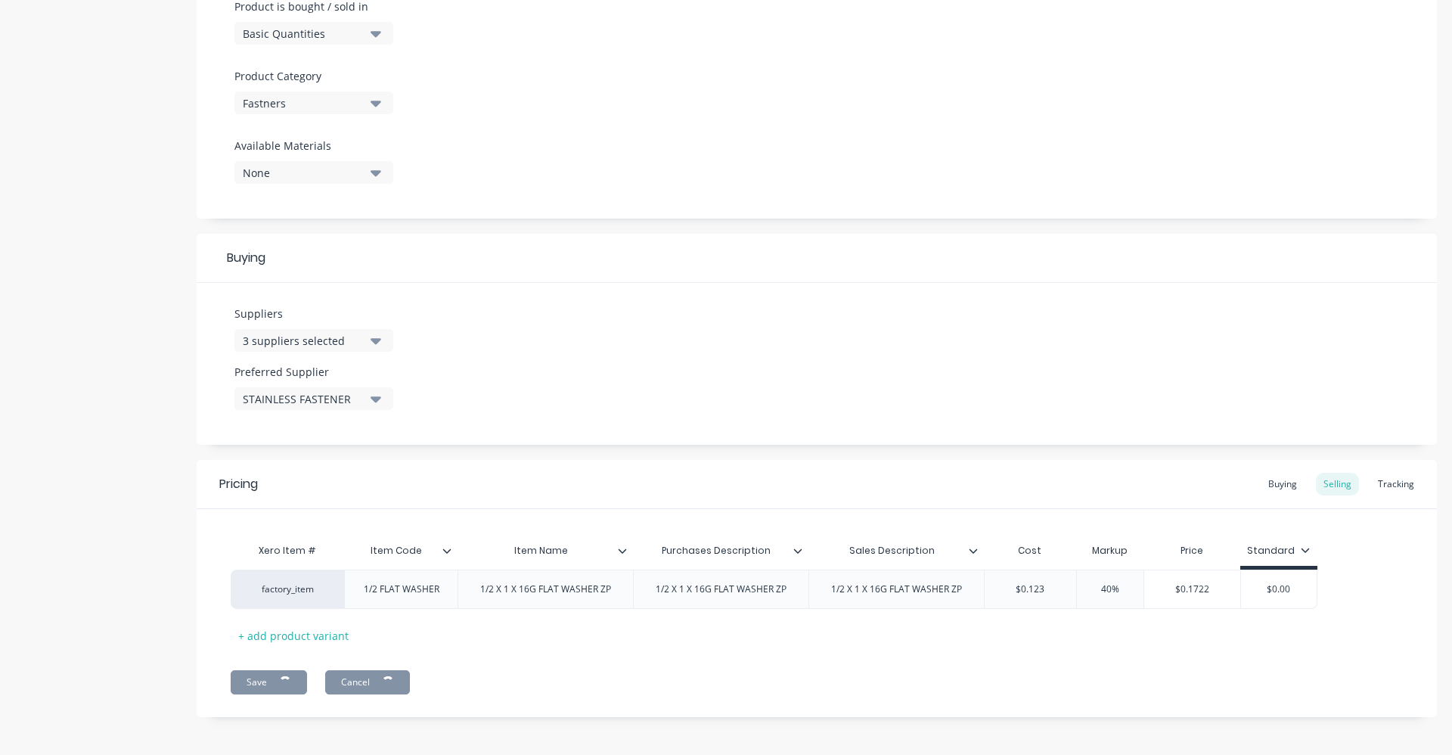
type textarea "x"
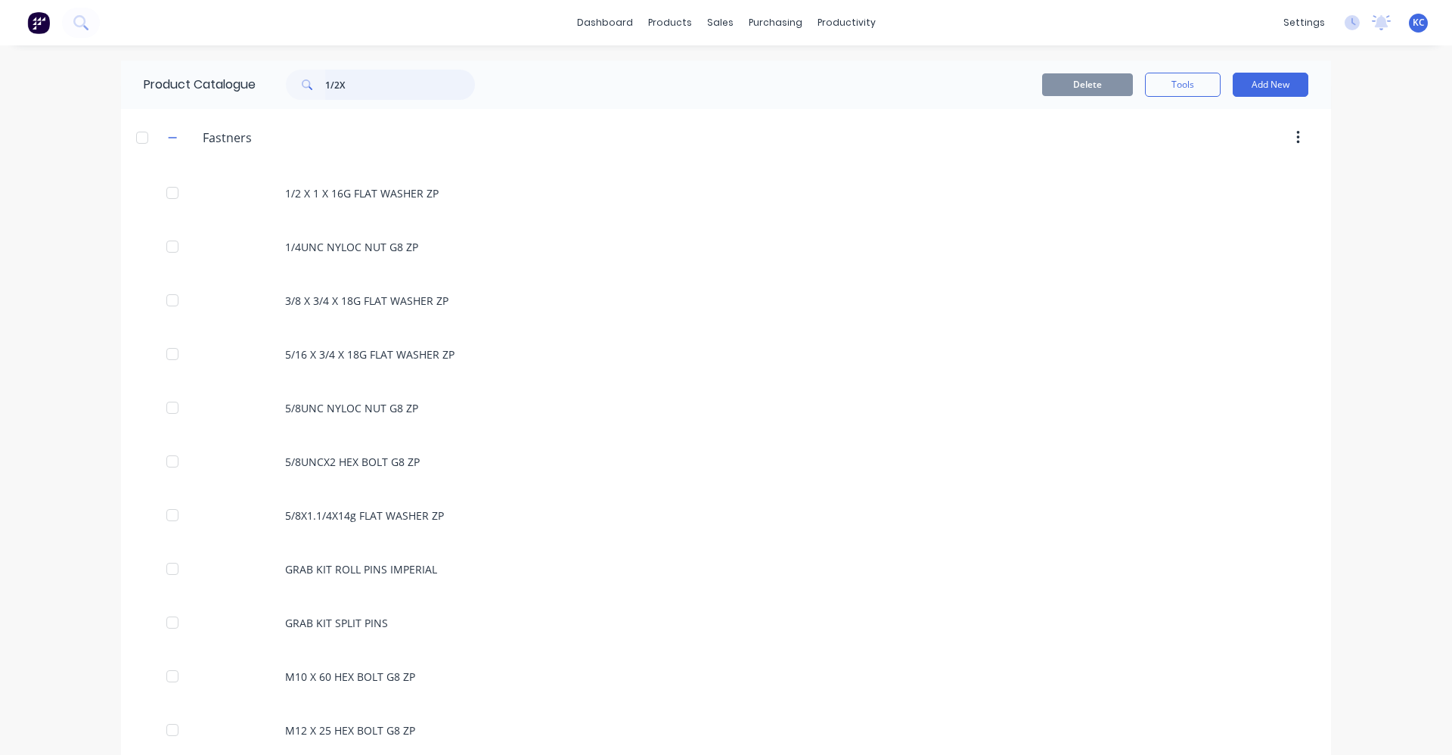
click at [372, 82] on input "1/2X" at bounding box center [400, 85] width 150 height 30
click at [280, 89] on div "1/2X" at bounding box center [373, 85] width 204 height 30
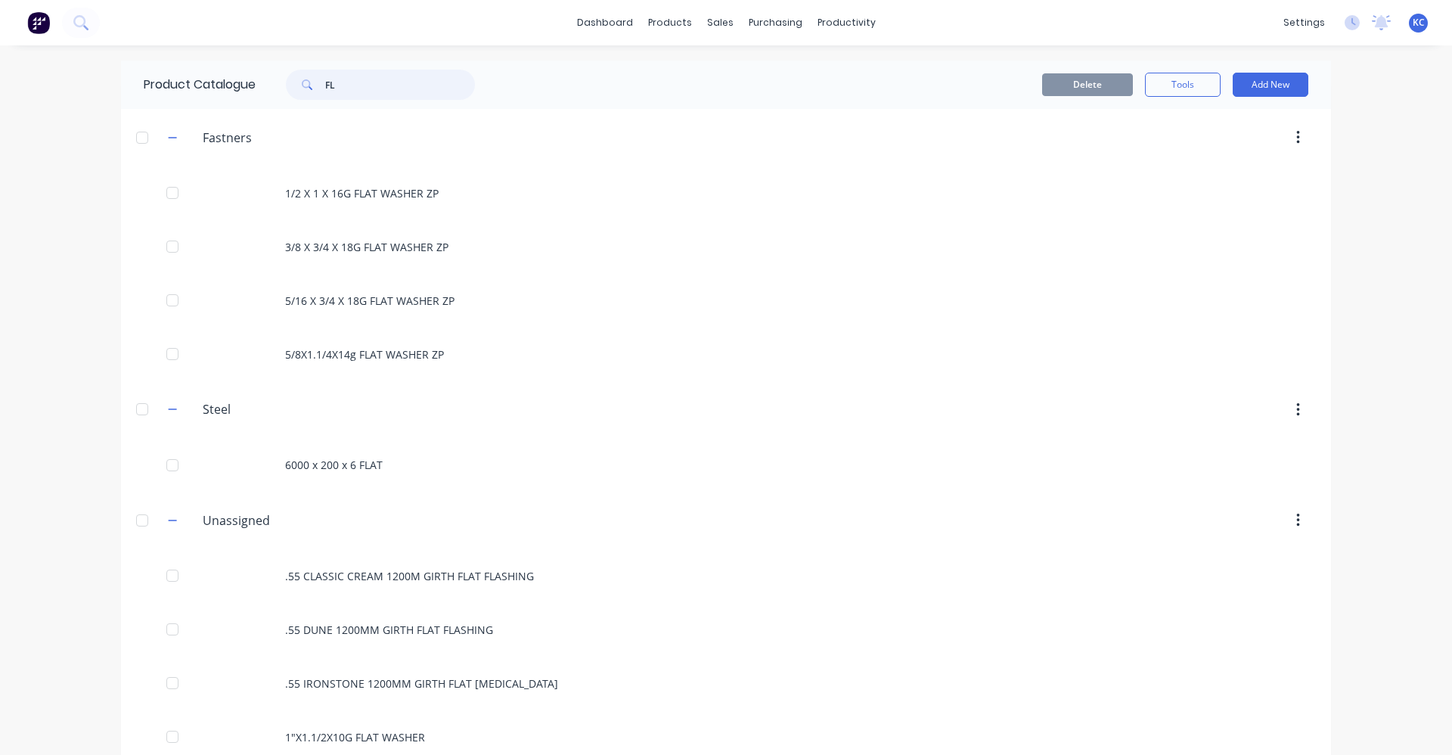
type input "F"
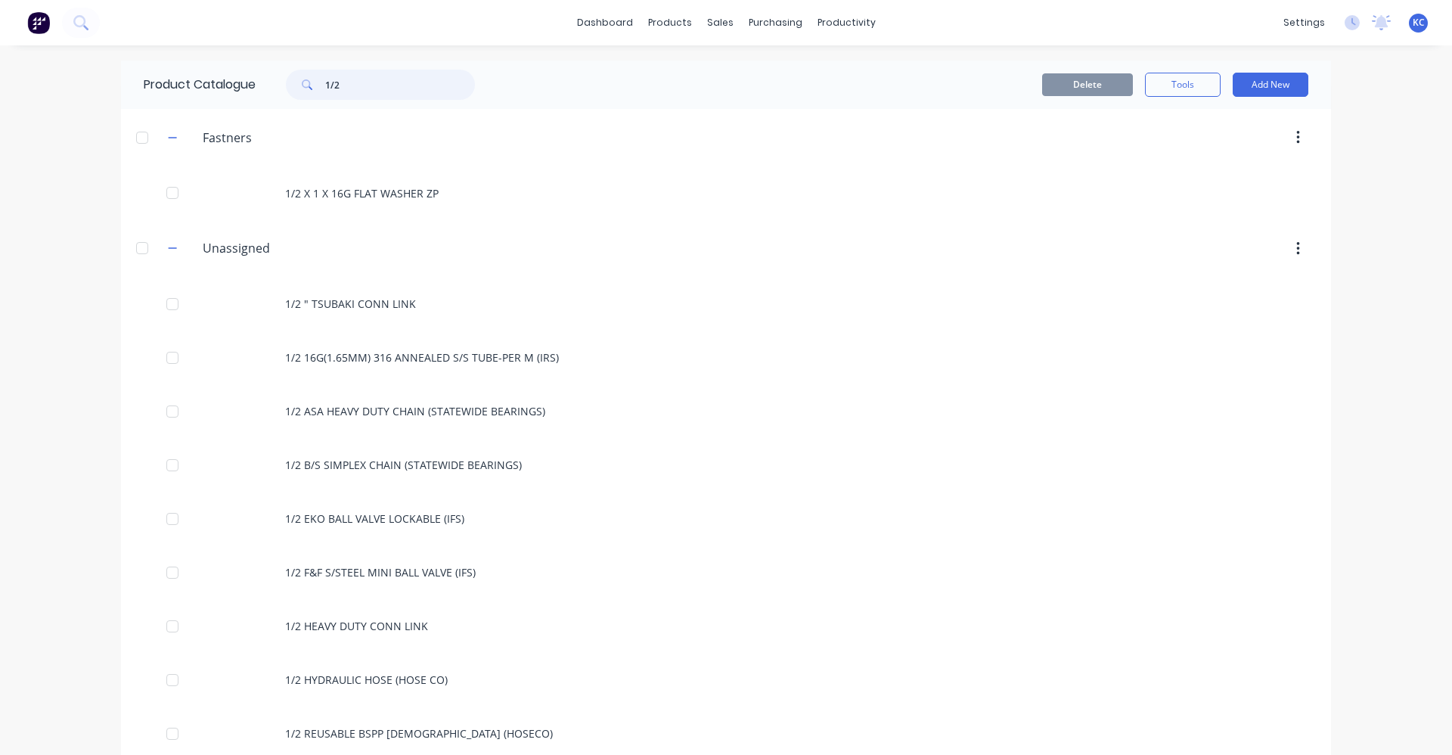
type input "1/2"
drag, startPoint x: 326, startPoint y: 86, endPoint x: 216, endPoint y: 89, distance: 109.7
click at [216, 89] on div "Product Catalogue 1/2" at bounding box center [317, 85] width 392 height 48
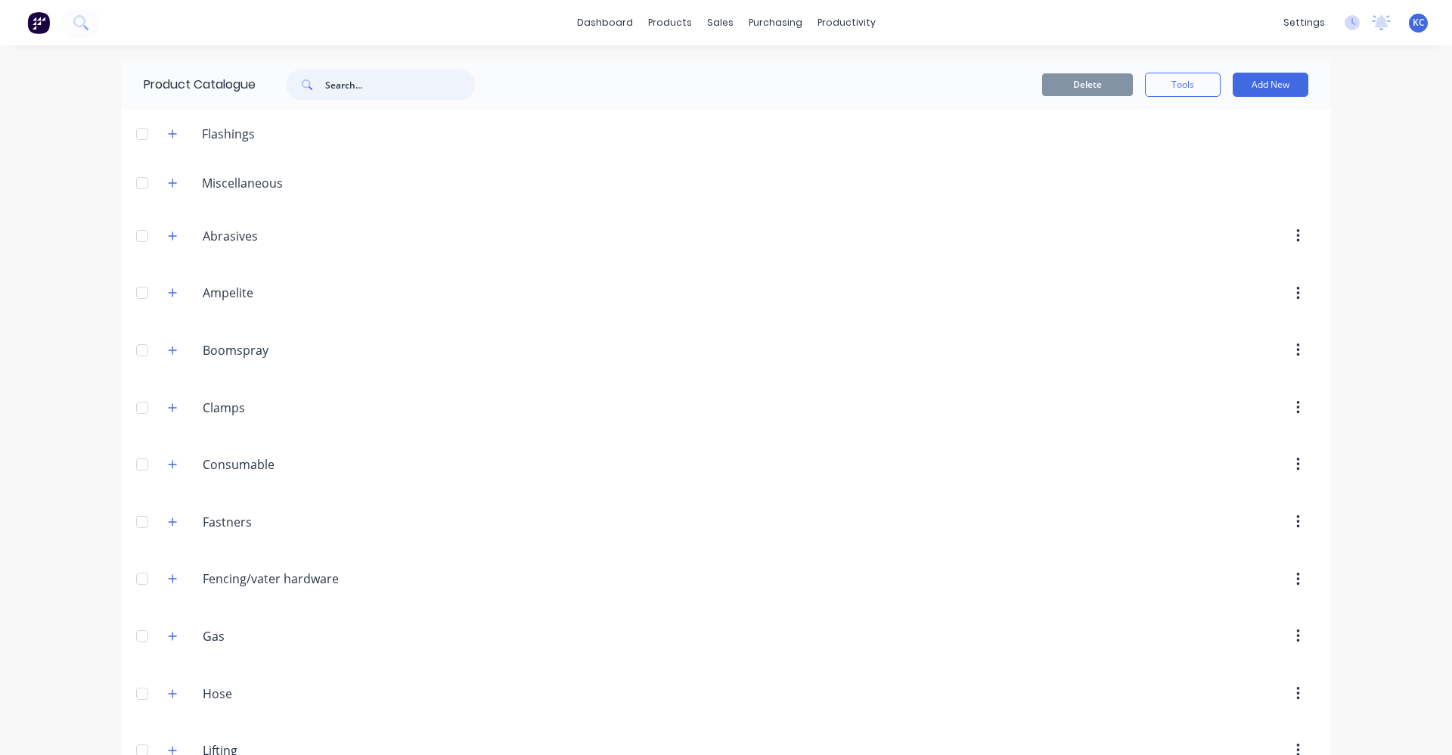
click at [359, 87] on input "text" at bounding box center [400, 85] width 150 height 30
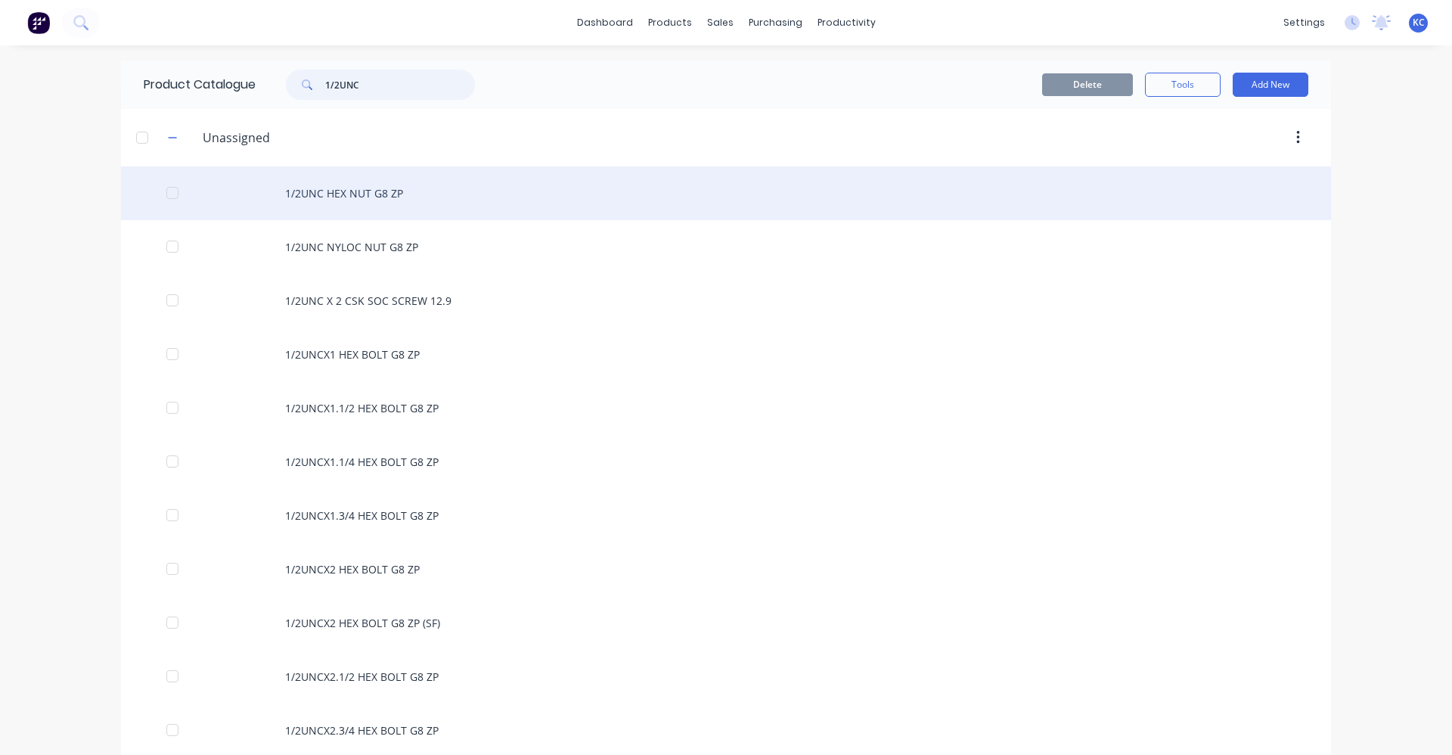
type input "1/2UNC"
click at [402, 201] on div "1/2UNC HEX NUT G8 ZP" at bounding box center [726, 193] width 1210 height 54
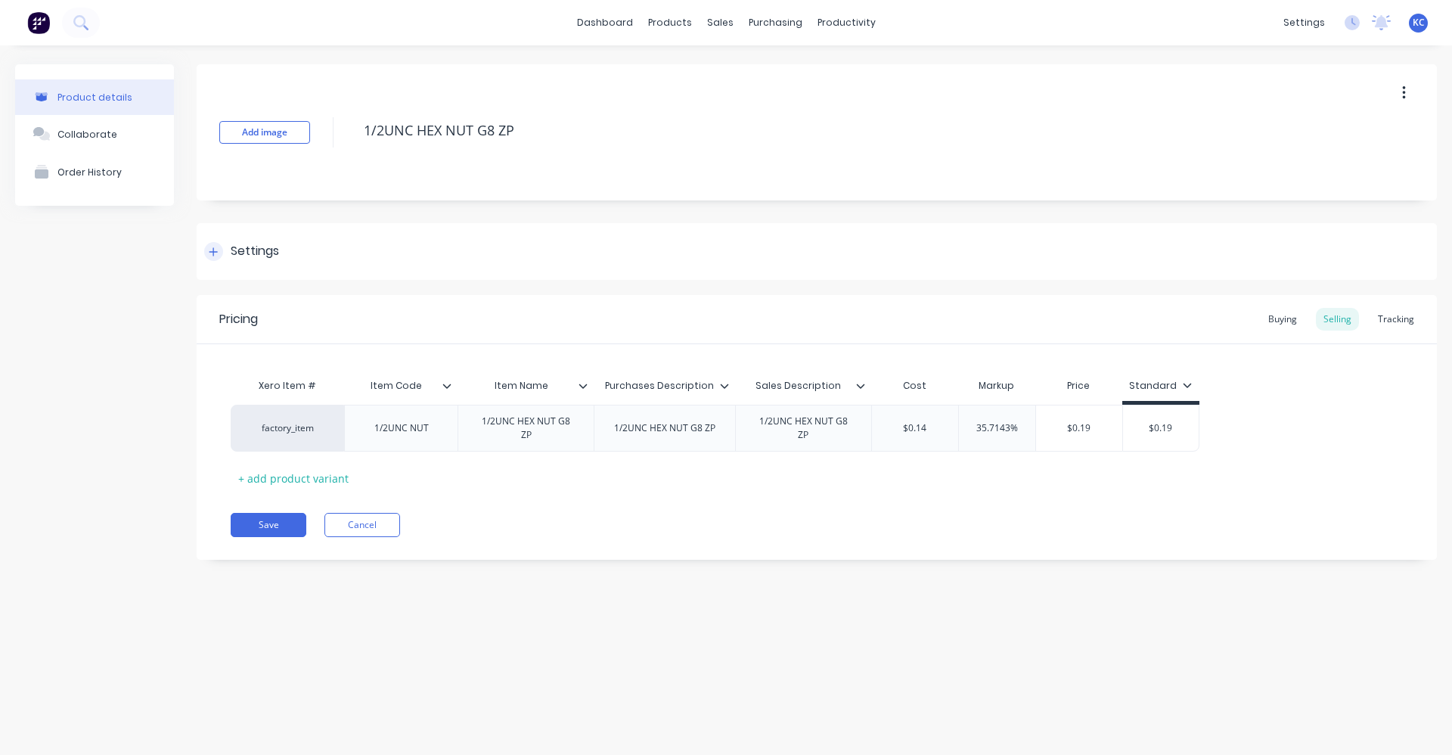
click at [274, 250] on div "Settings" at bounding box center [255, 251] width 48 height 19
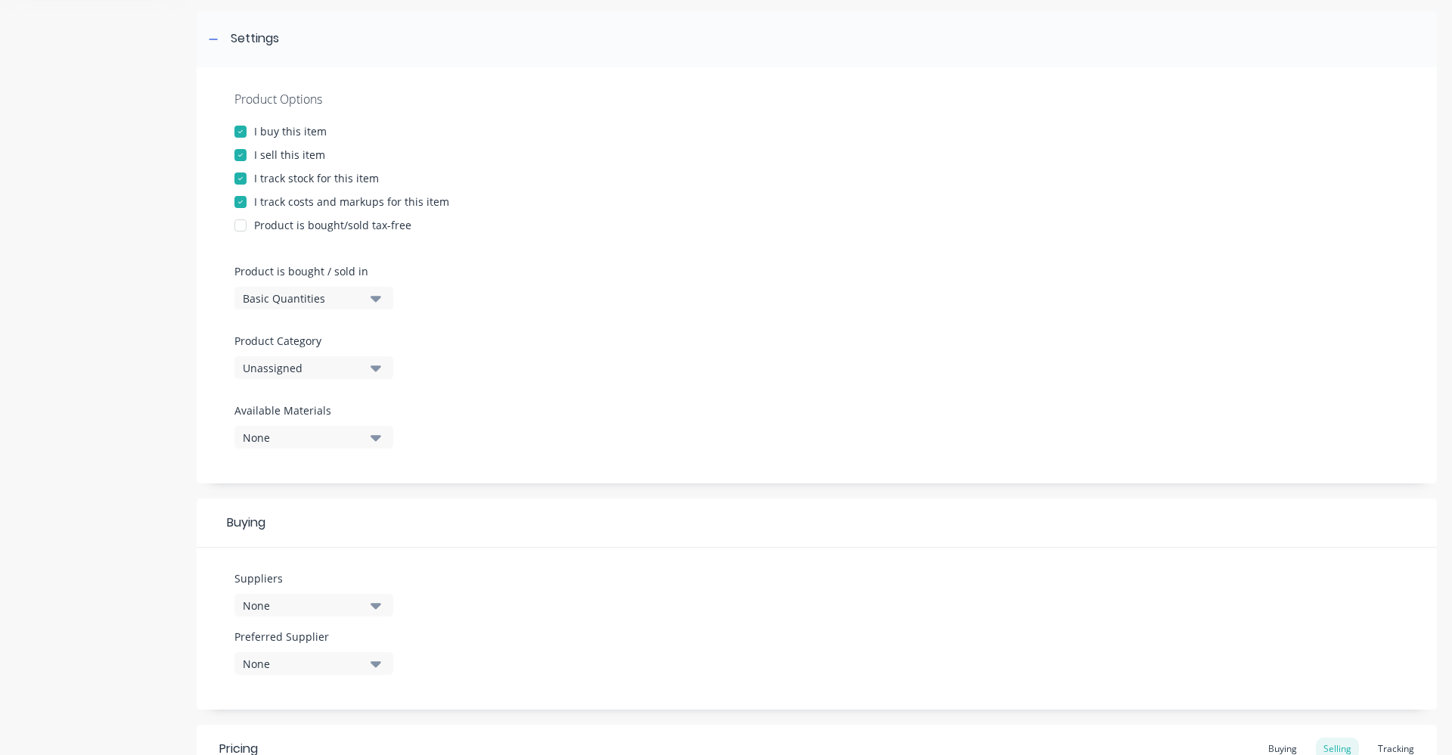
scroll to position [227, 0]
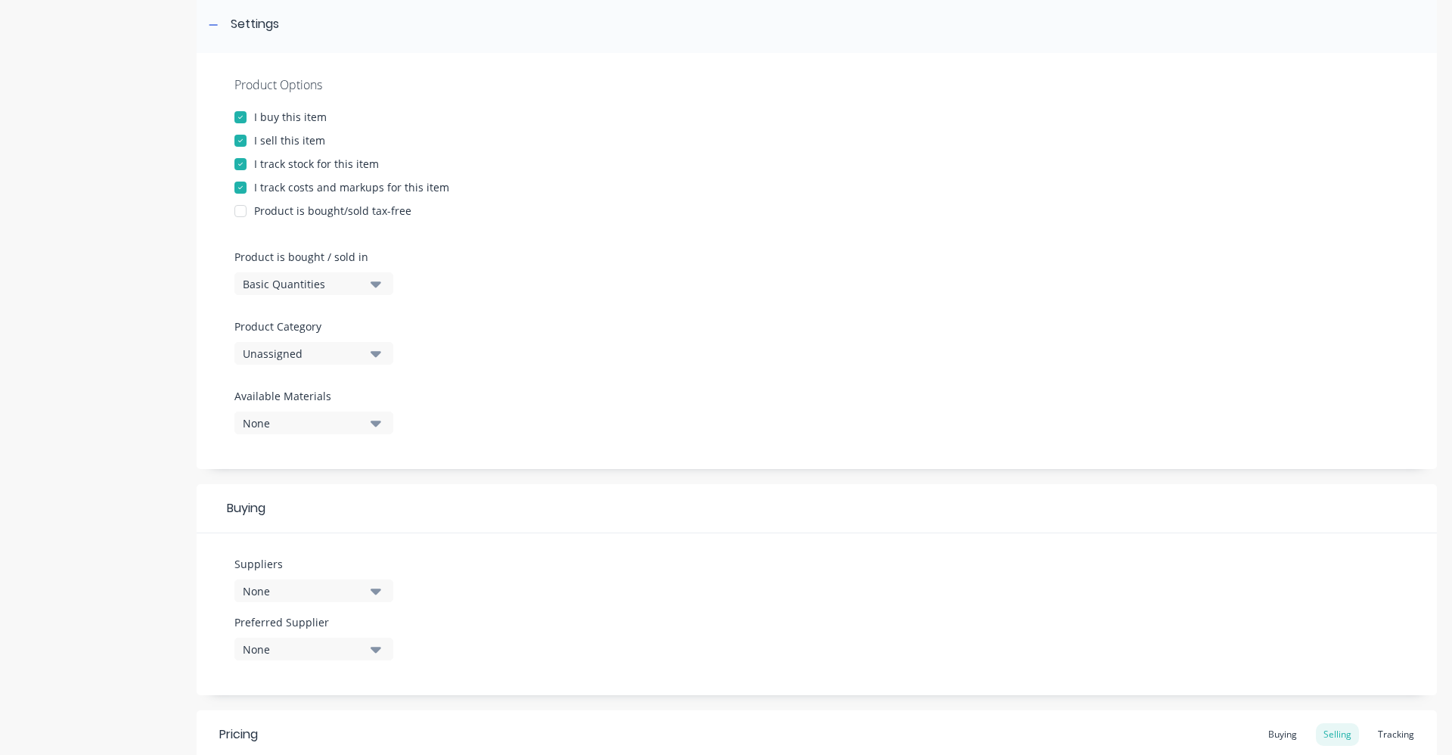
click at [378, 355] on icon "button" at bounding box center [376, 354] width 11 height 6
click at [315, 588] on div "Fastners" at bounding box center [348, 588] width 227 height 30
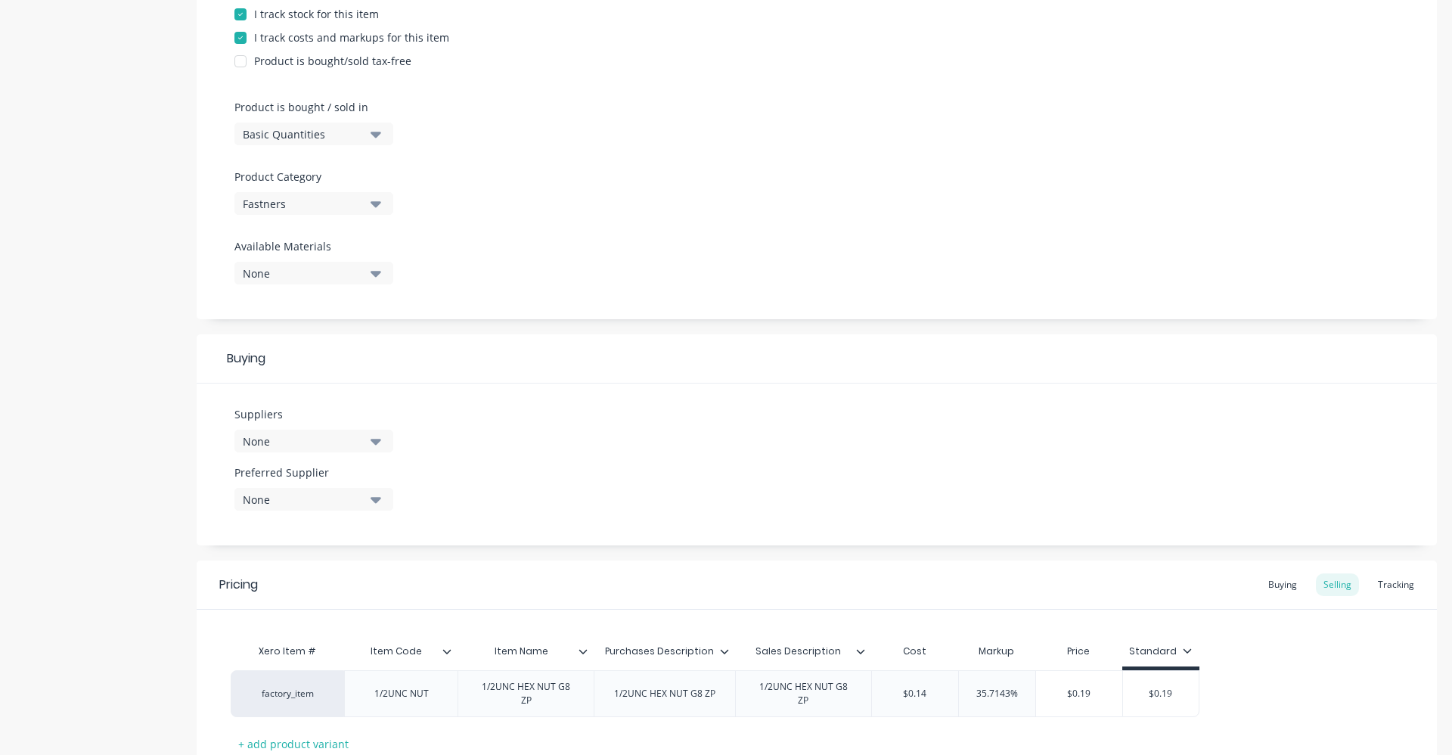
scroll to position [378, 0]
click at [384, 440] on button "None" at bounding box center [314, 439] width 159 height 23
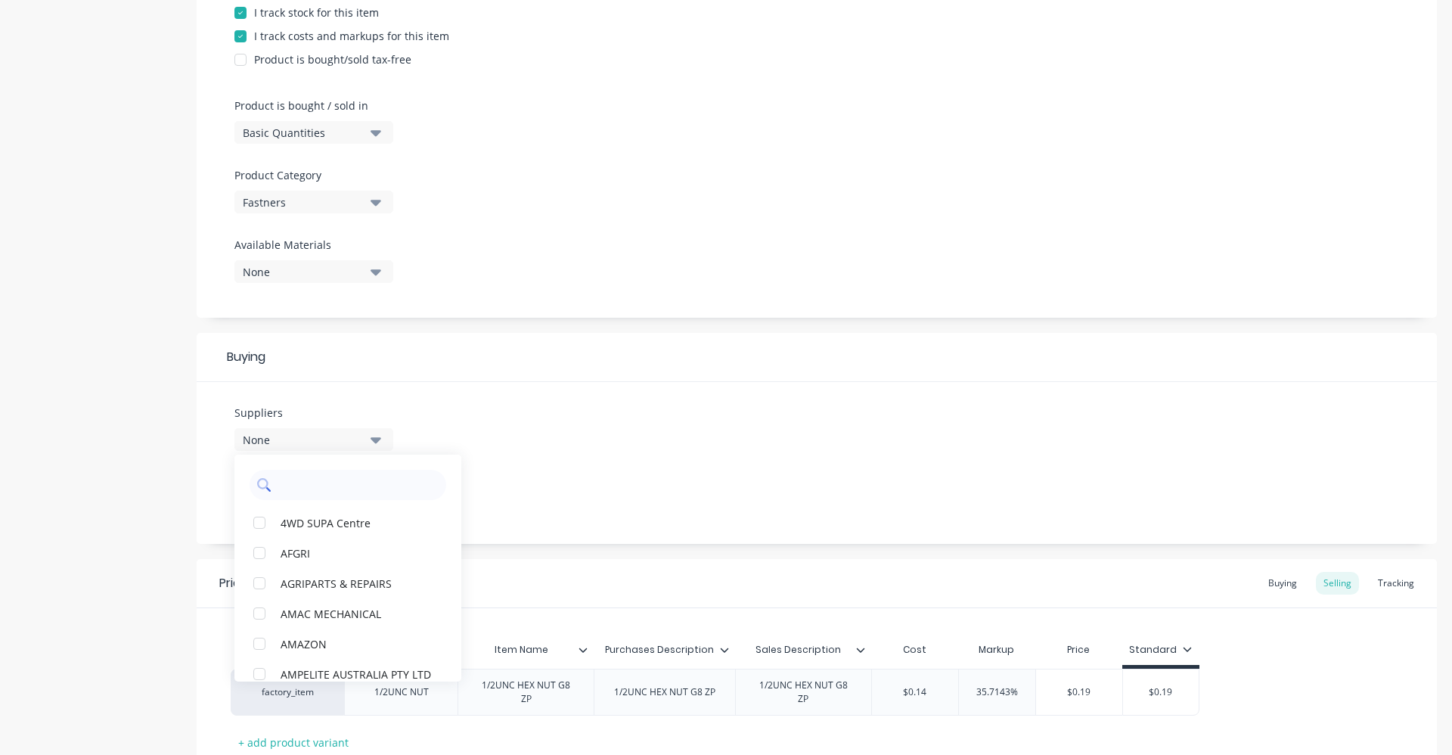
click at [381, 483] on input "text" at bounding box center [358, 485] width 160 height 30
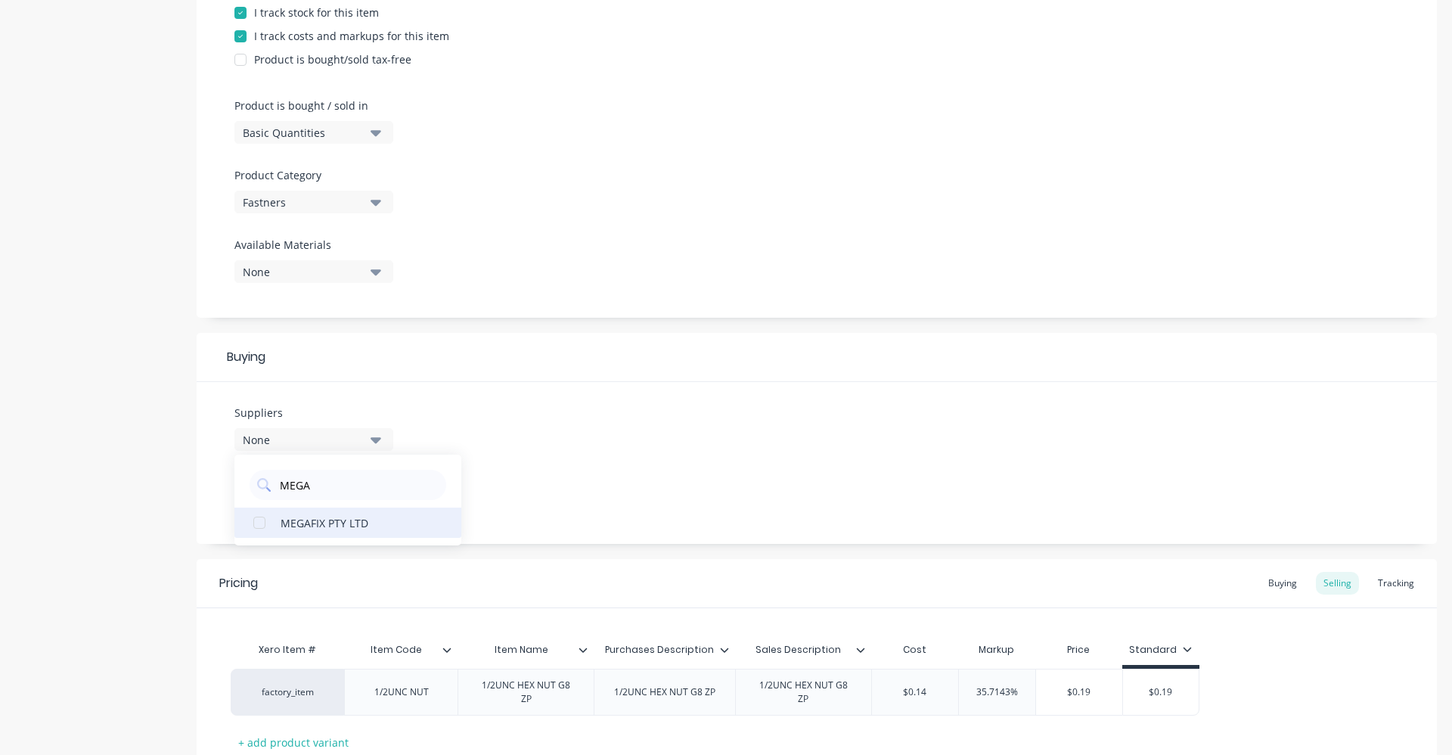
click at [363, 526] on div "MEGAFIX PTY LTD" at bounding box center [356, 522] width 151 height 16
drag, startPoint x: 316, startPoint y: 489, endPoint x: 279, endPoint y: 490, distance: 37.1
click at [279, 490] on input "MEGA" at bounding box center [358, 485] width 160 height 30
click at [328, 535] on button "UNITED FASTENERS" at bounding box center [348, 523] width 227 height 30
drag, startPoint x: 334, startPoint y: 485, endPoint x: 245, endPoint y: 475, distance: 89.1
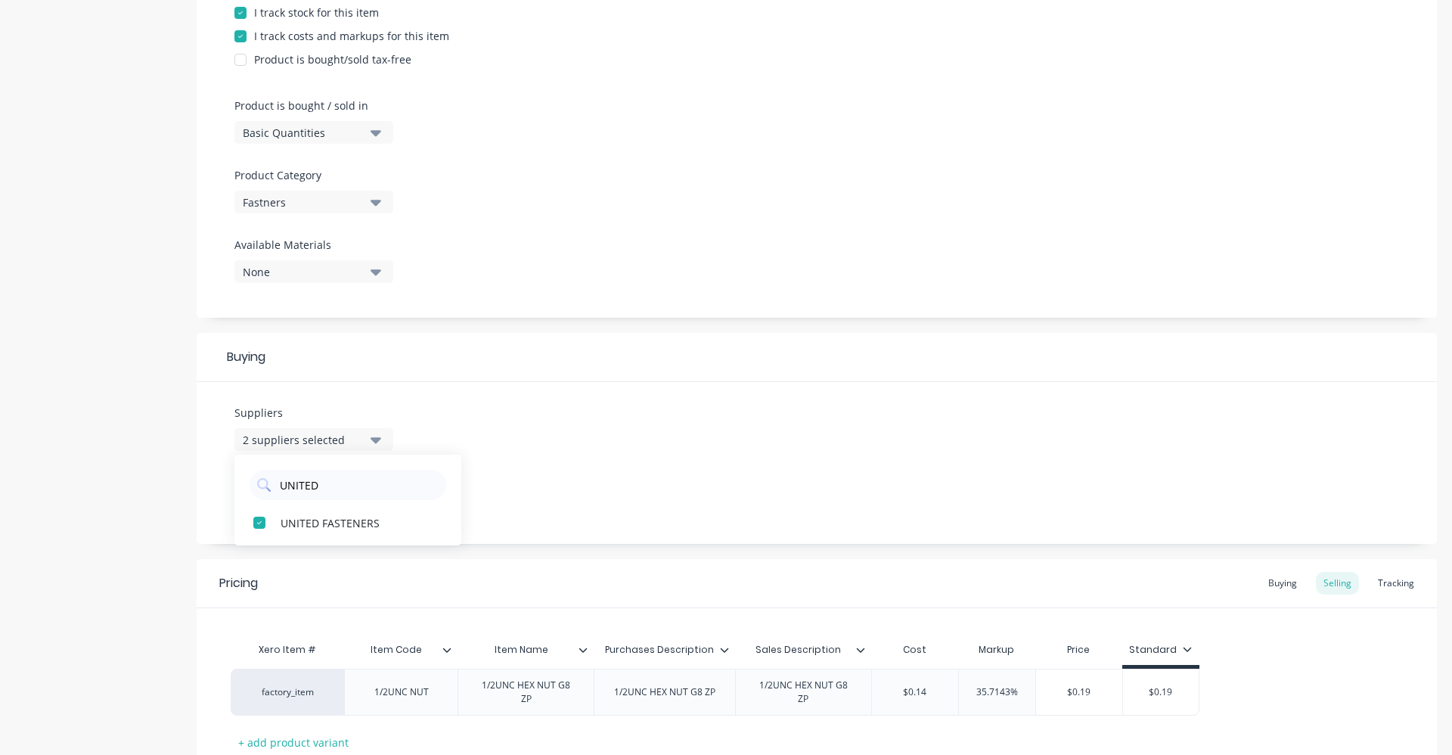
click at [245, 475] on div "UNITED" at bounding box center [348, 481] width 227 height 38
click at [353, 524] on div "STAINLESS FASTENER" at bounding box center [356, 522] width 151 height 16
click at [435, 486] on input "STAIN" at bounding box center [358, 485] width 160 height 30
click at [432, 434] on div "Suppliers 3 suppliers selected STAIN STAINLESS FASTENER Preferred Supplier None" at bounding box center [817, 463] width 1241 height 162
click at [308, 500] on div "None" at bounding box center [303, 498] width 121 height 16
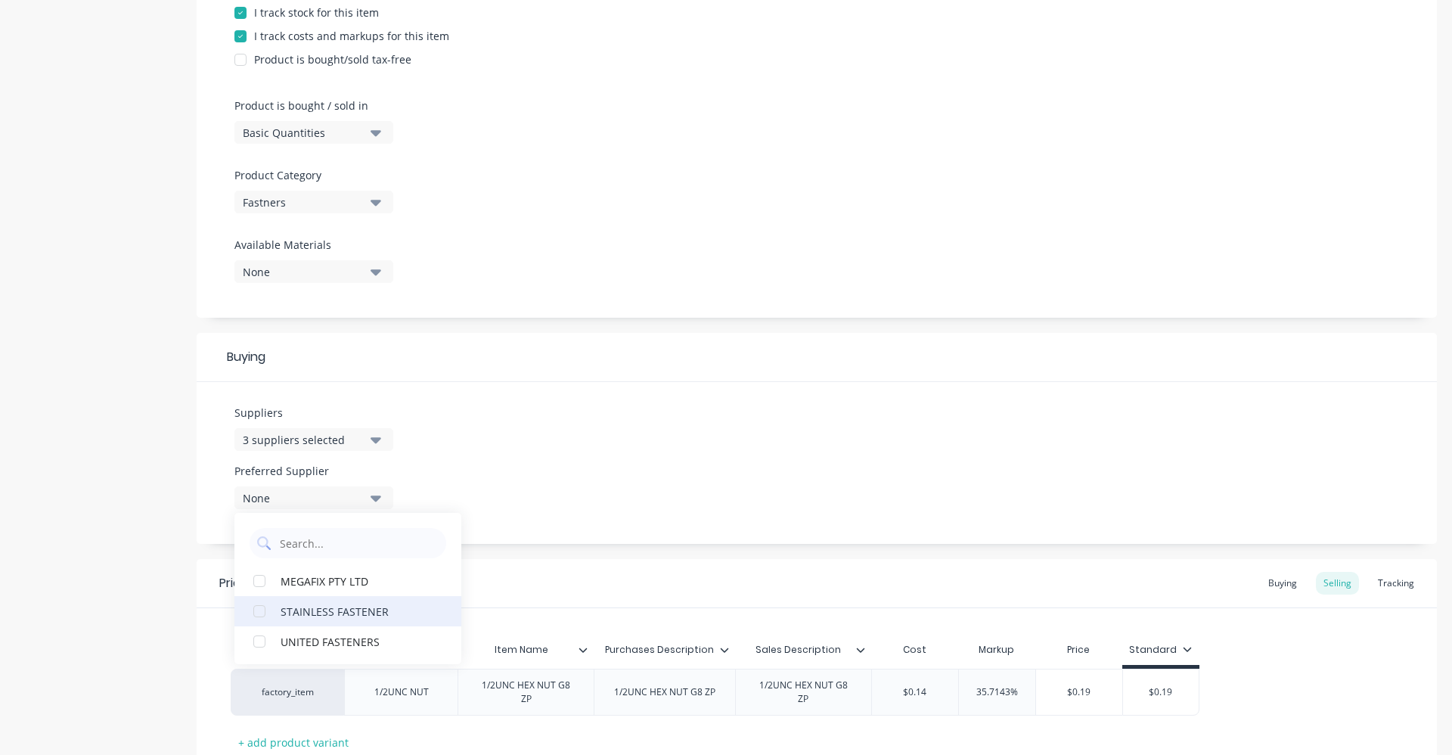
click at [334, 608] on div "STAINLESS FASTENER" at bounding box center [356, 611] width 151 height 16
click at [495, 454] on div "Suppliers 3 suppliers selected STAIN Preferred Supplier STAINLESS FASTENER STAI…" at bounding box center [817, 463] width 1241 height 162
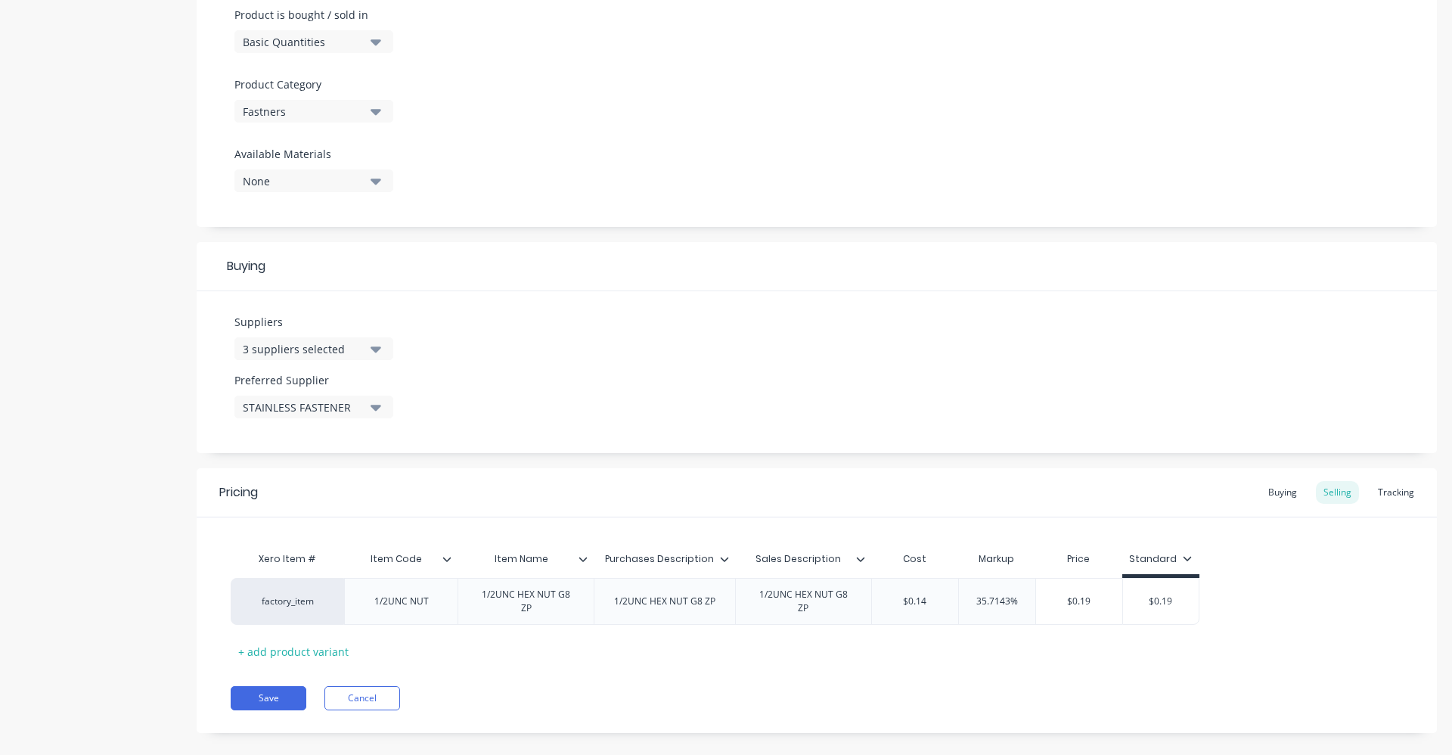
scroll to position [489, 0]
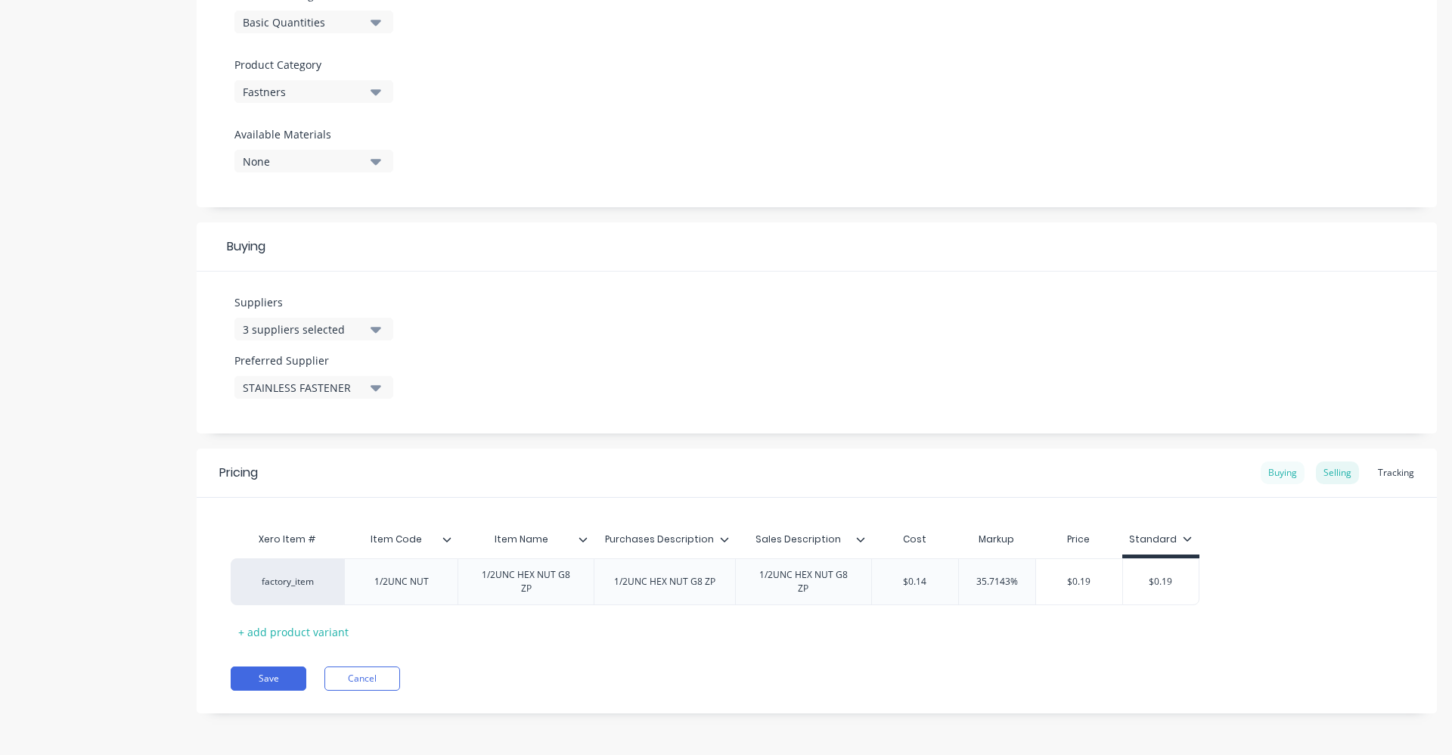
click at [1271, 470] on div "Buying" at bounding box center [1283, 472] width 44 height 23
click at [940, 586] on input "$0.00" at bounding box center [927, 582] width 111 height 14
drag, startPoint x: 941, startPoint y: 583, endPoint x: 890, endPoint y: 584, distance: 51.4
click at [890, 584] on input "$0.00" at bounding box center [927, 582] width 111 height 14
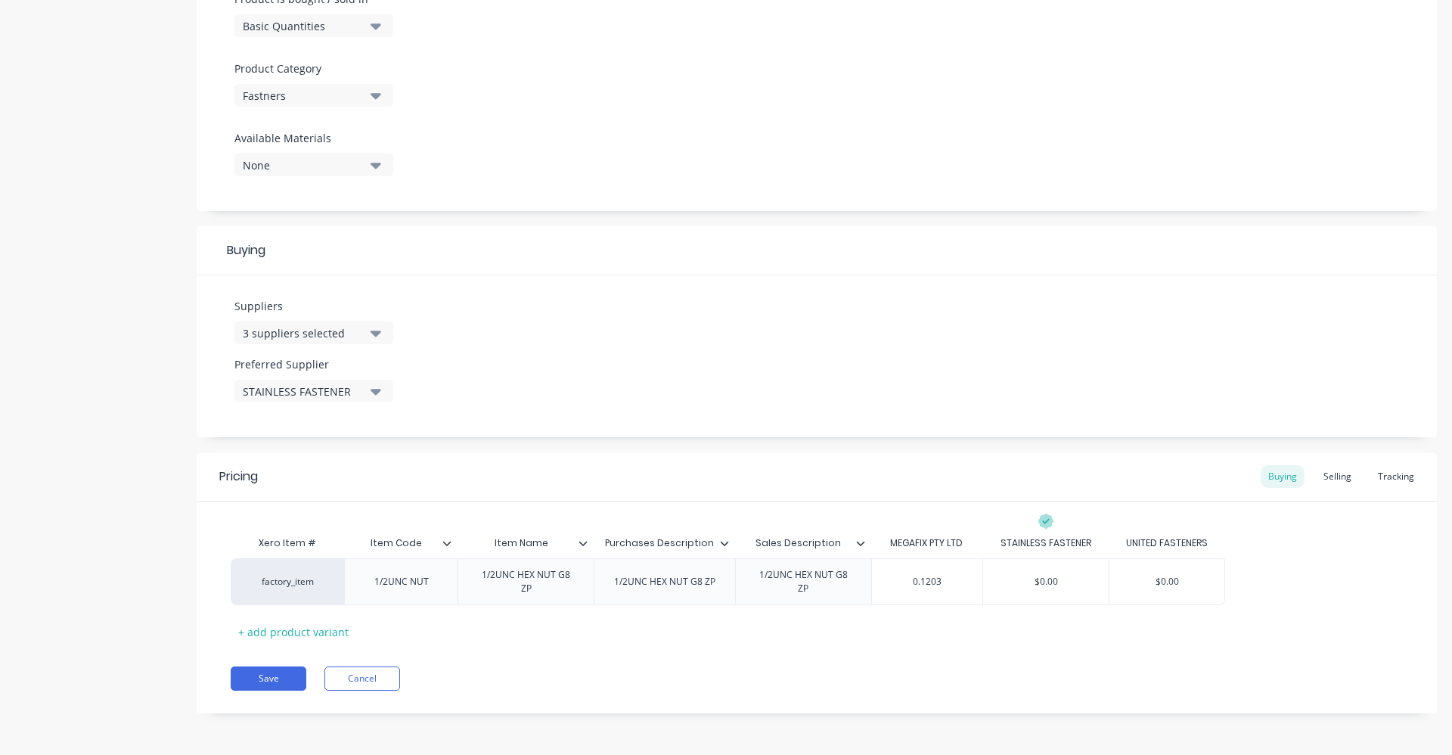
click at [981, 625] on div "Xero Item # Item Code Item Name Purchases Description Sales Description MEGAFIX…" at bounding box center [817, 586] width 1173 height 116
click at [1334, 472] on div "Selling" at bounding box center [1337, 476] width 43 height 23
drag, startPoint x: 891, startPoint y: 591, endPoint x: 945, endPoint y: 589, distance: 53.8
click at [945, 589] on input "$0.14" at bounding box center [915, 586] width 86 height 14
drag, startPoint x: 977, startPoint y: 591, endPoint x: 1060, endPoint y: 578, distance: 83.5
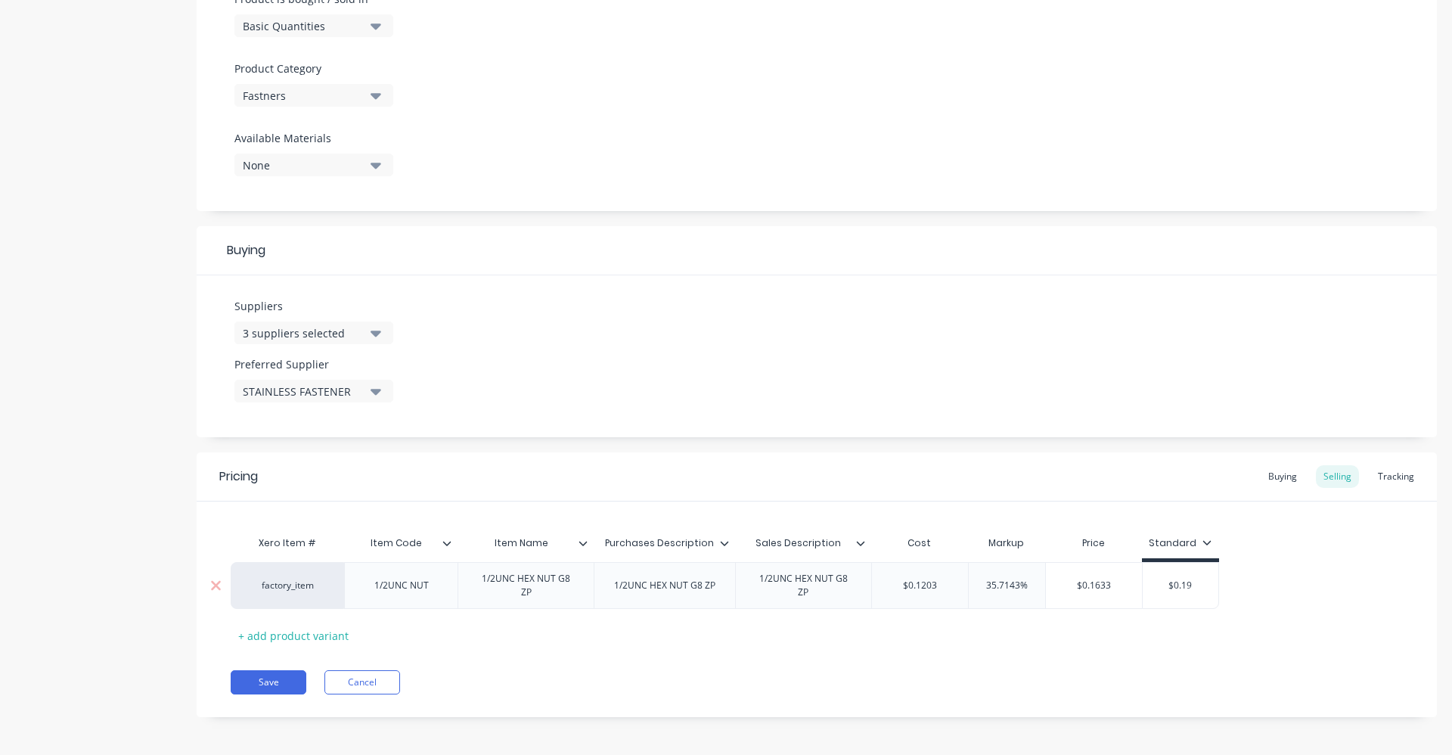
click at [1060, 578] on div "factory_item 1/2UNC NUT 1/2UNC HEX NUT G8 ZP 1/2UNC HEX NUT G8 ZP 1/2UNC HEX NU…" at bounding box center [725, 585] width 989 height 47
click at [1051, 587] on input "text" at bounding box center [1084, 586] width 96 height 14
drag, startPoint x: 1180, startPoint y: 580, endPoint x: 1164, endPoint y: 586, distance: 17.0
click at [1164, 586] on input "$0.19" at bounding box center [1171, 586] width 76 height 14
click at [1112, 659] on div "Pricing Buying Selling Tracking Xero Item # Item Code Item Name Purchases Descr…" at bounding box center [817, 584] width 1241 height 265
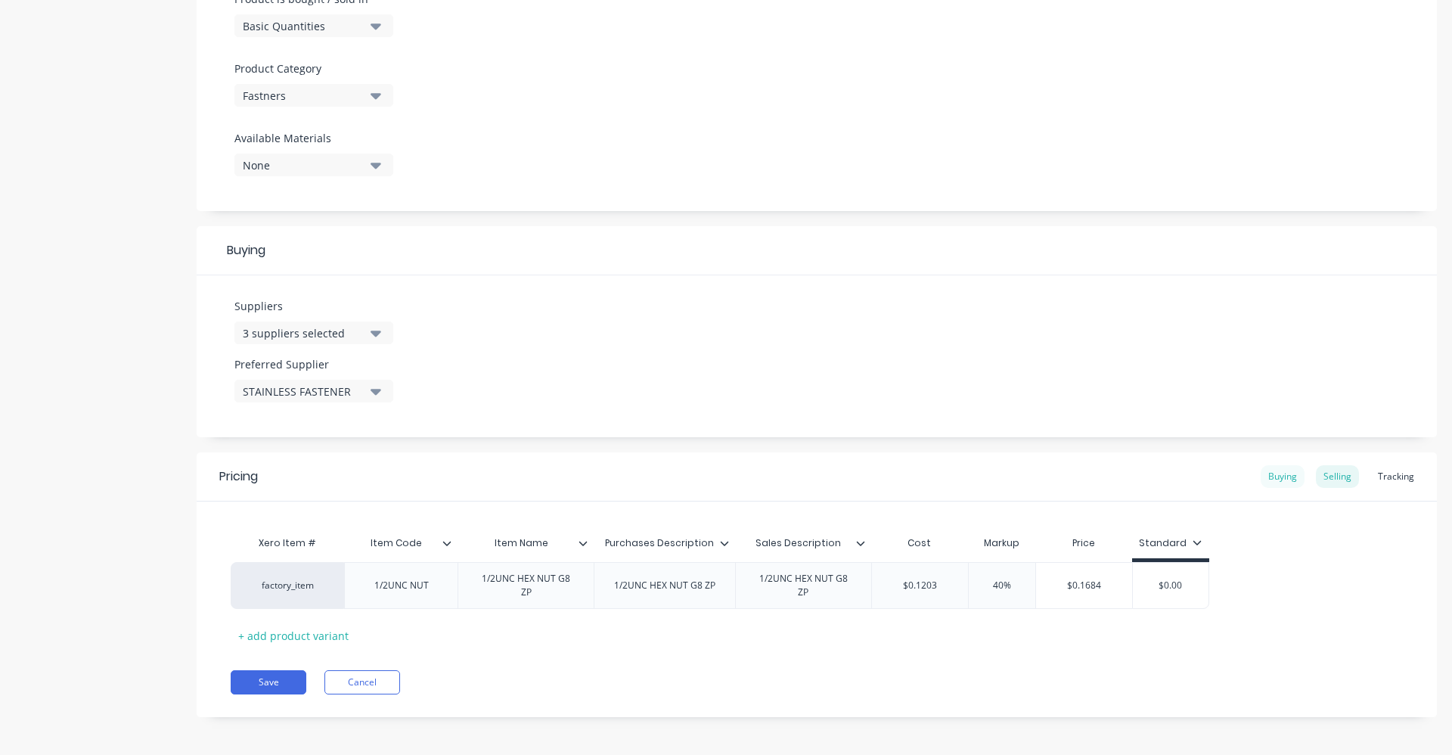
click at [1278, 480] on div "Buying" at bounding box center [1283, 476] width 44 height 23
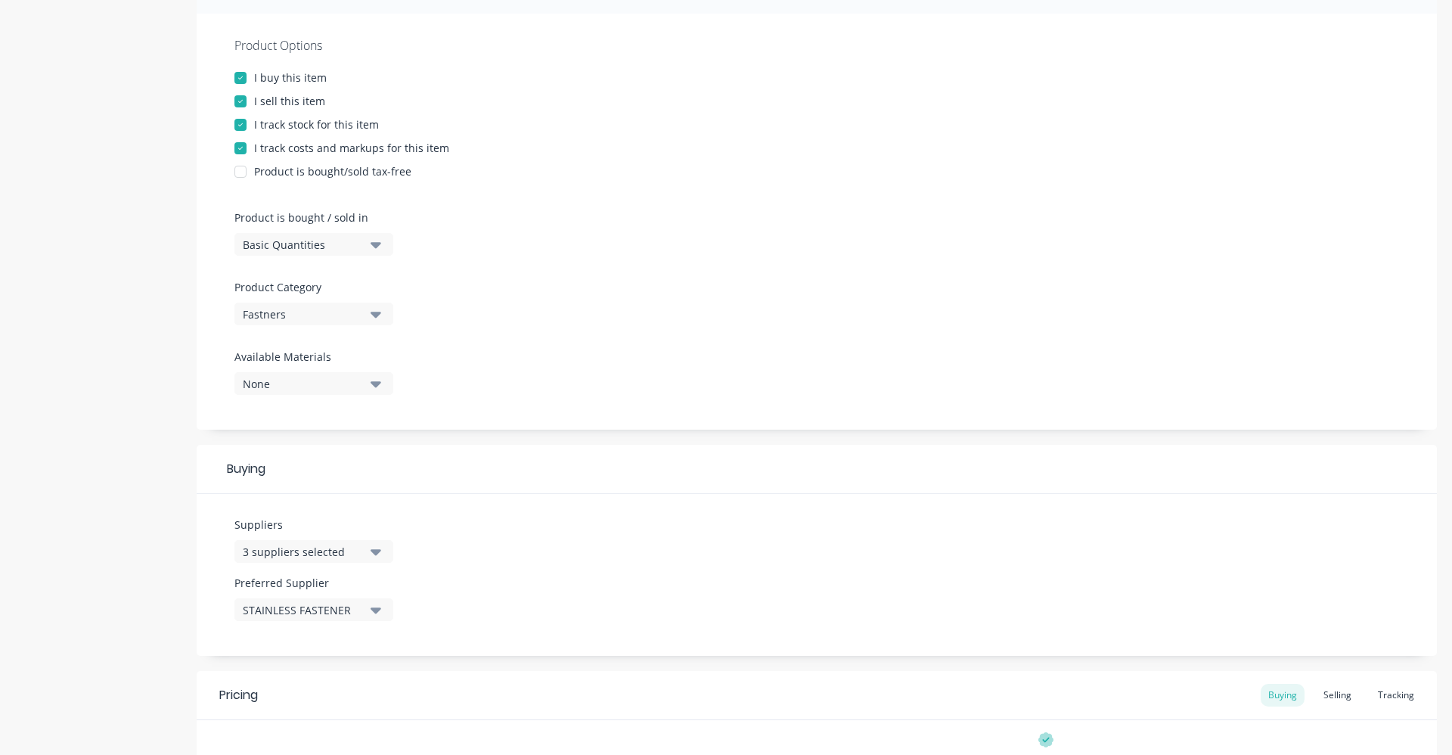
scroll to position [258, 0]
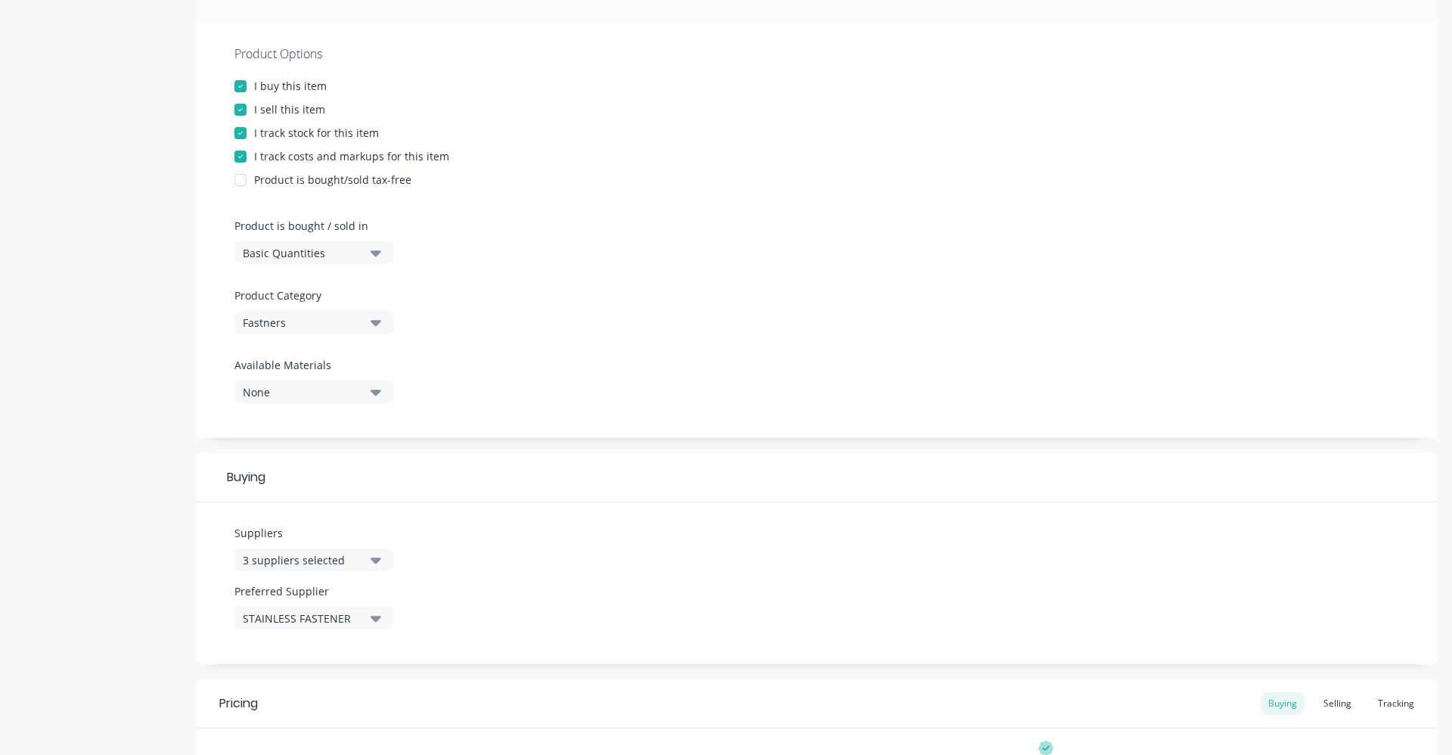
click at [365, 254] on button "Basic Quantities" at bounding box center [314, 252] width 159 height 23
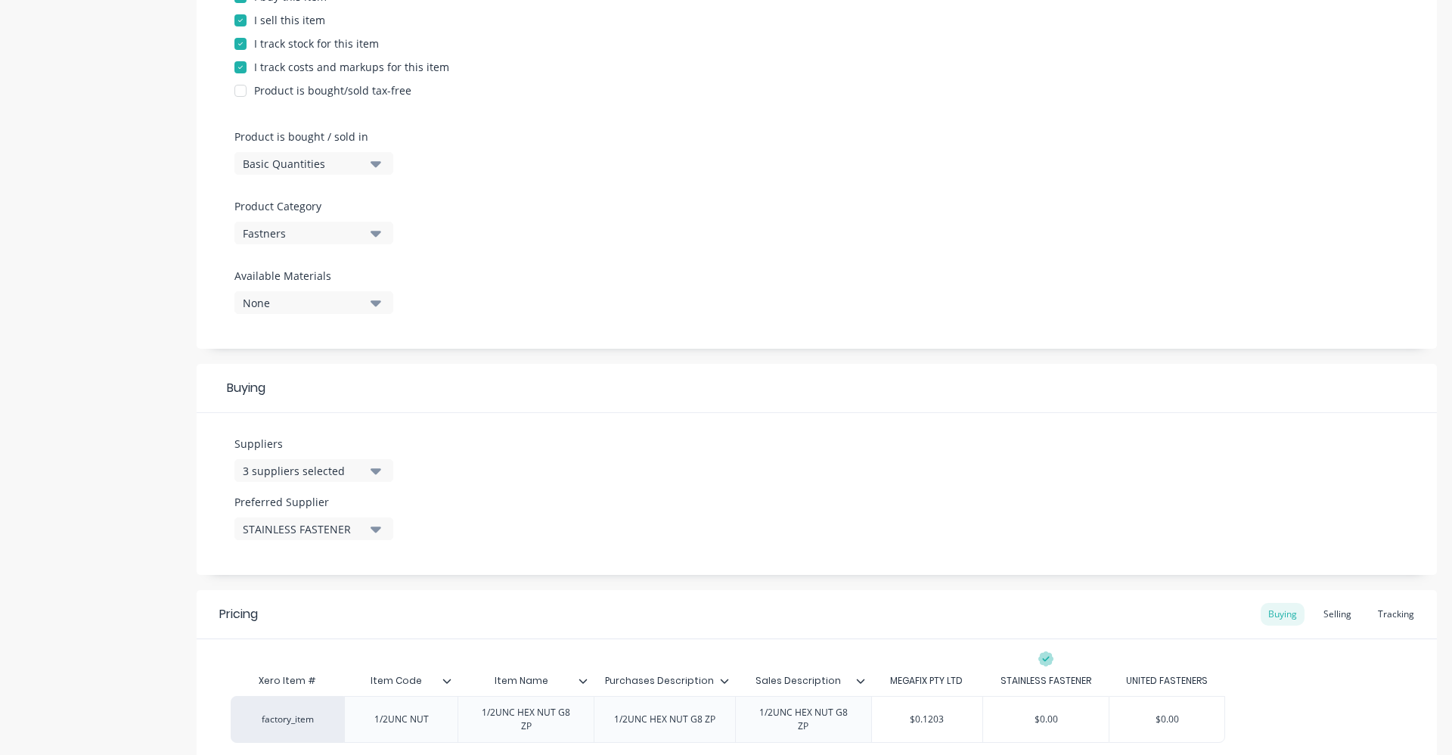
scroll to position [485, 0]
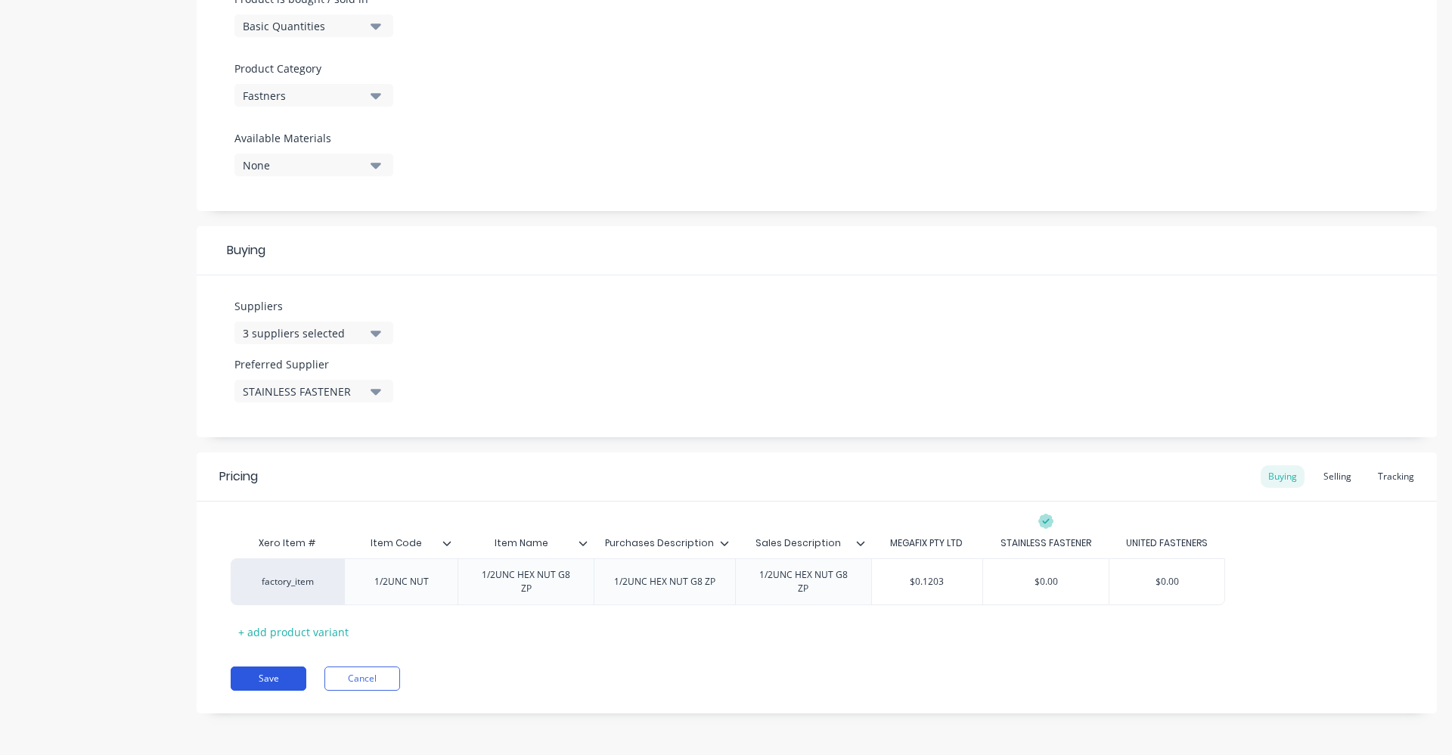
click at [270, 680] on button "Save" at bounding box center [269, 678] width 76 height 24
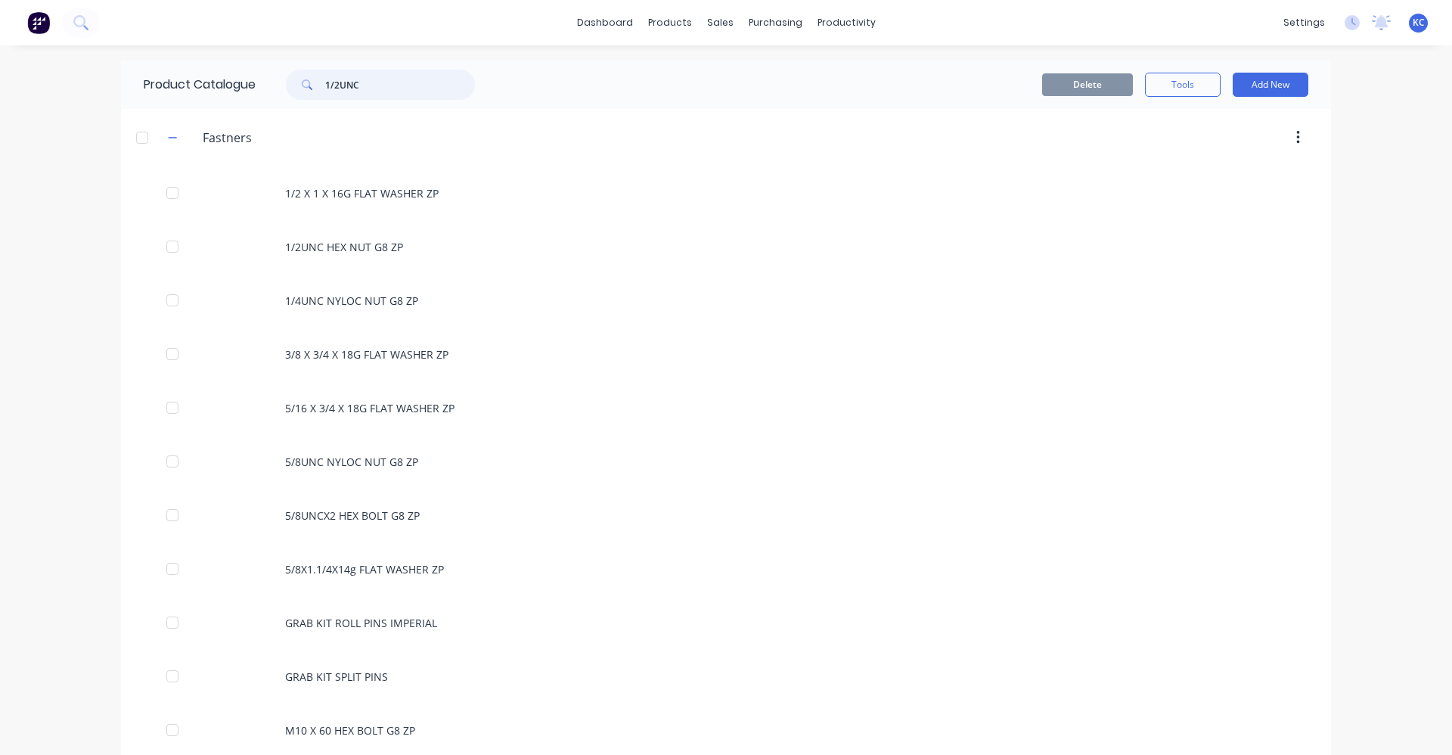
drag, startPoint x: 393, startPoint y: 86, endPoint x: 293, endPoint y: 61, distance: 102.9
click at [293, 61] on div "Product Catalogue 1/2UNC" at bounding box center [317, 85] width 392 height 48
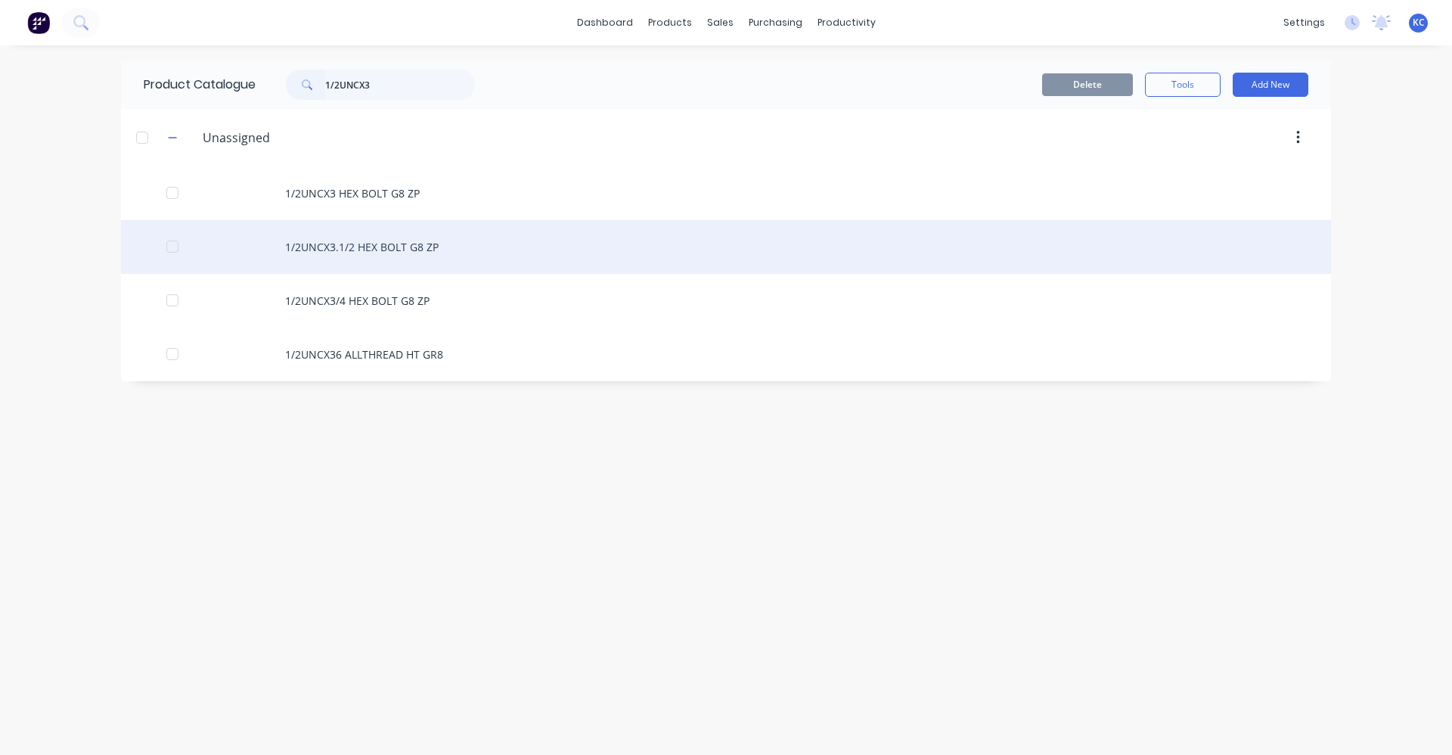
click at [427, 248] on div "1/2UNCX3.1/2 HEX BOLT G8 ZP" at bounding box center [726, 247] width 1210 height 54
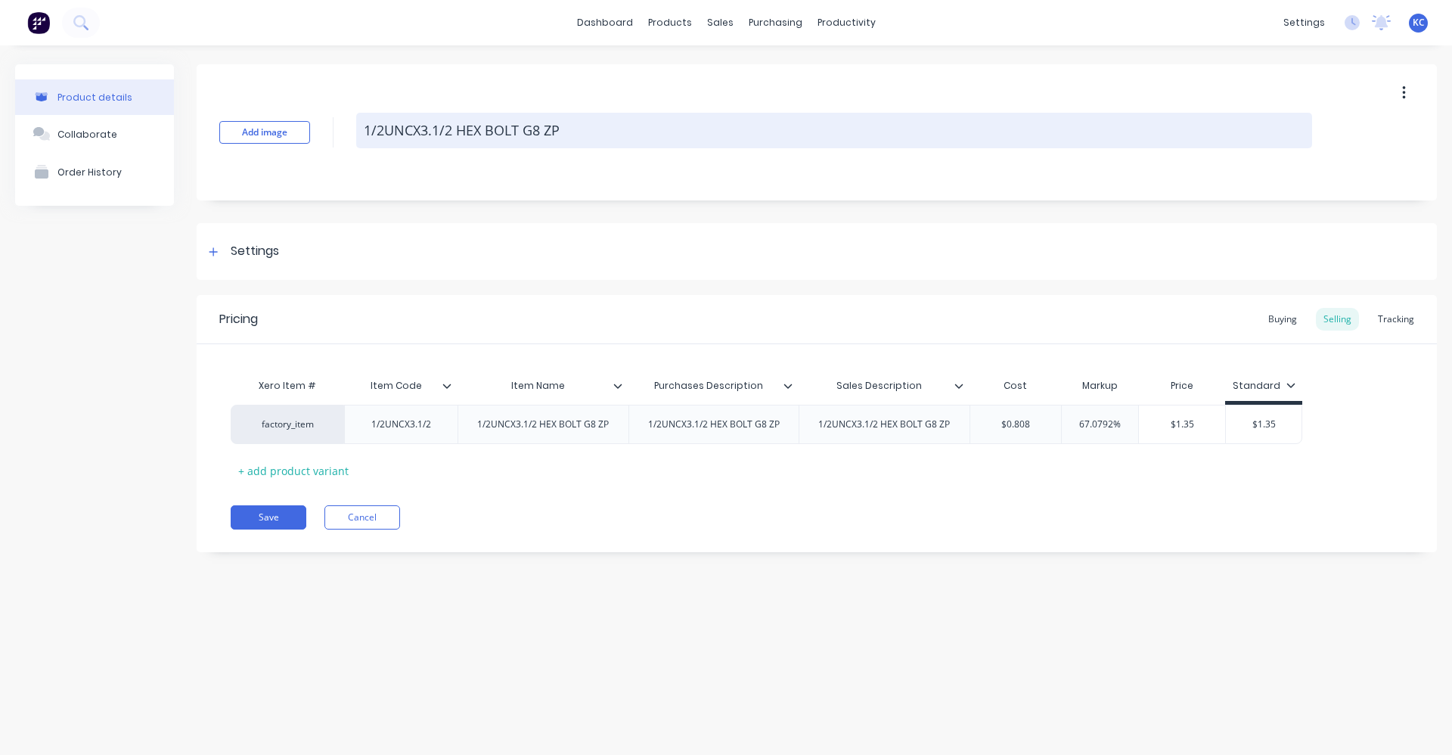
click at [411, 130] on textarea "1/2UNCX3.1/2 HEX BOLT G8 ZP" at bounding box center [834, 131] width 956 height 36
click at [593, 141] on textarea "1/2UNCX3.1/2 HEX BOLT G8 ZP" at bounding box center [834, 131] width 956 height 36
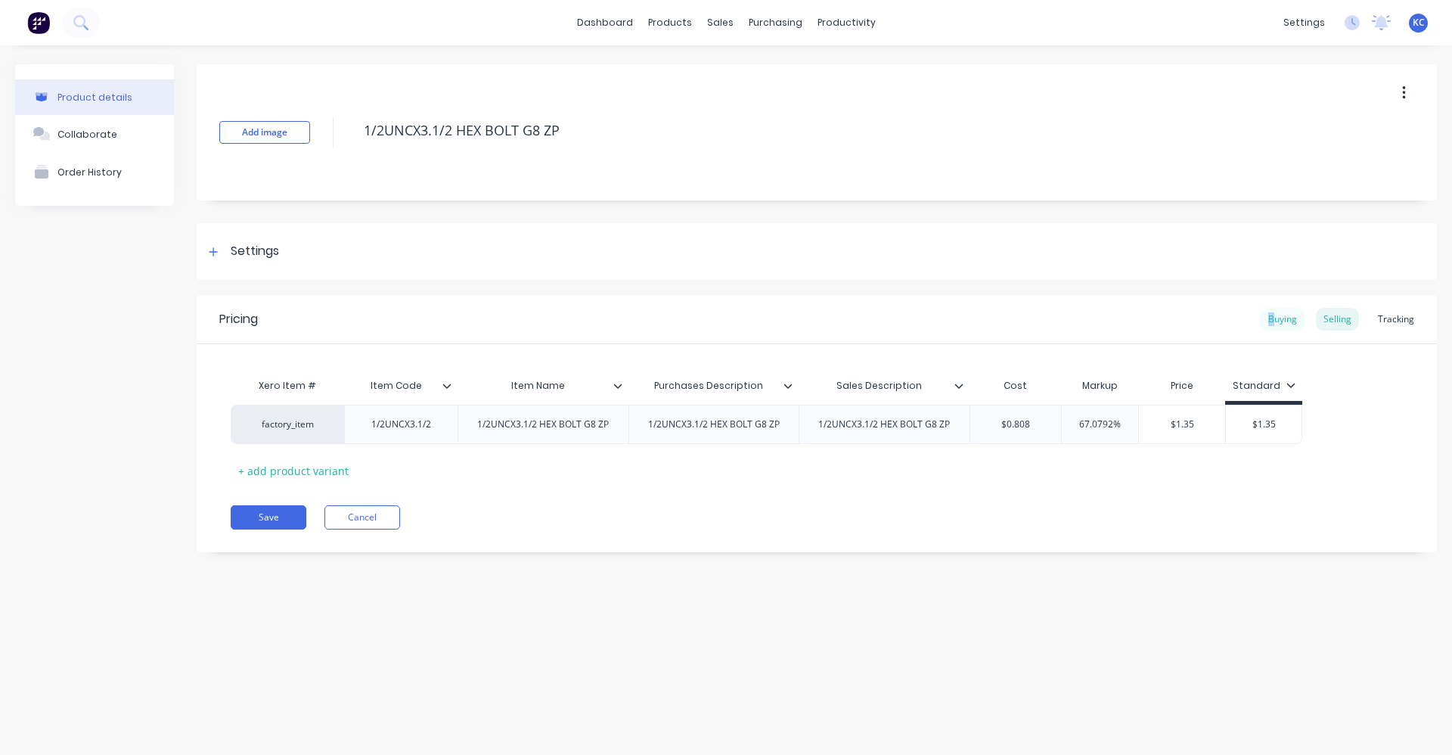
click at [1273, 318] on div "Buying" at bounding box center [1283, 319] width 44 height 23
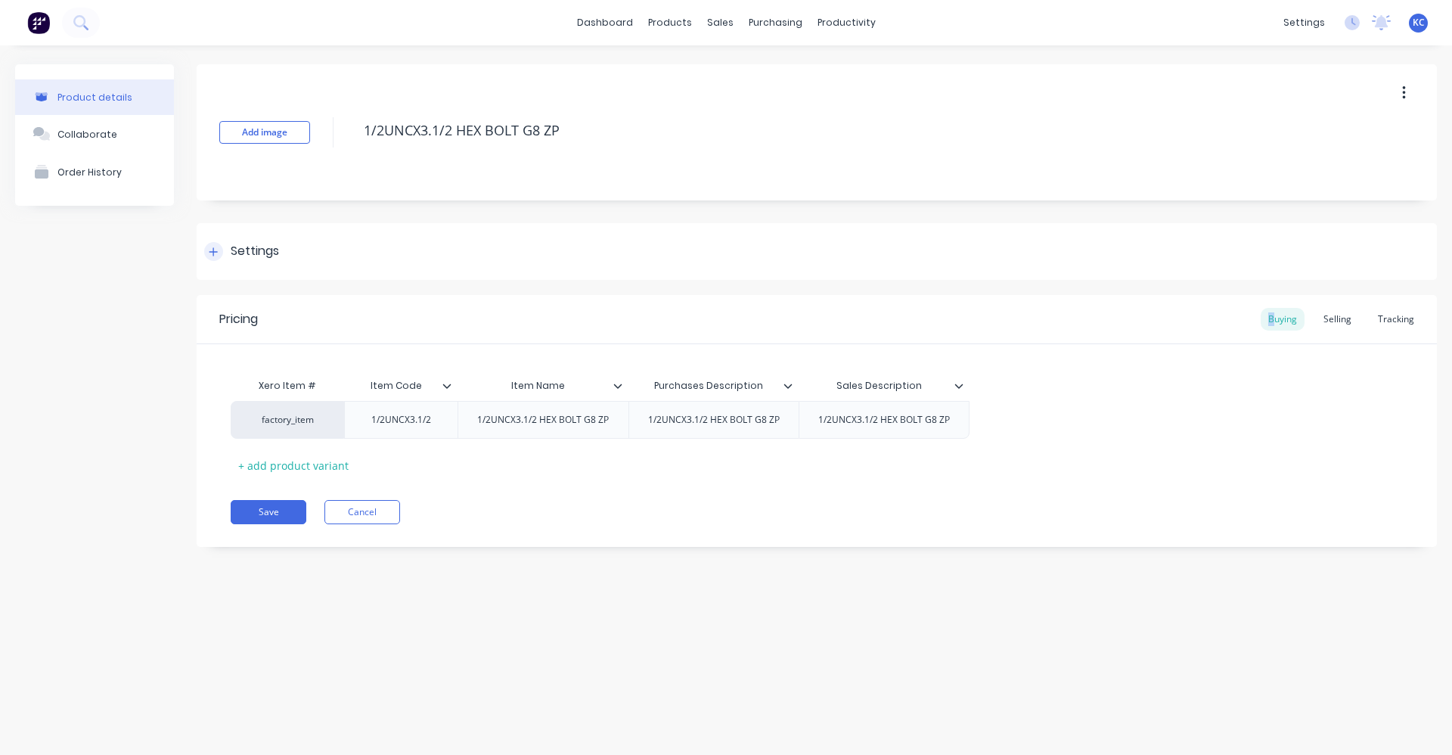
click at [234, 249] on div "Settings" at bounding box center [255, 251] width 48 height 19
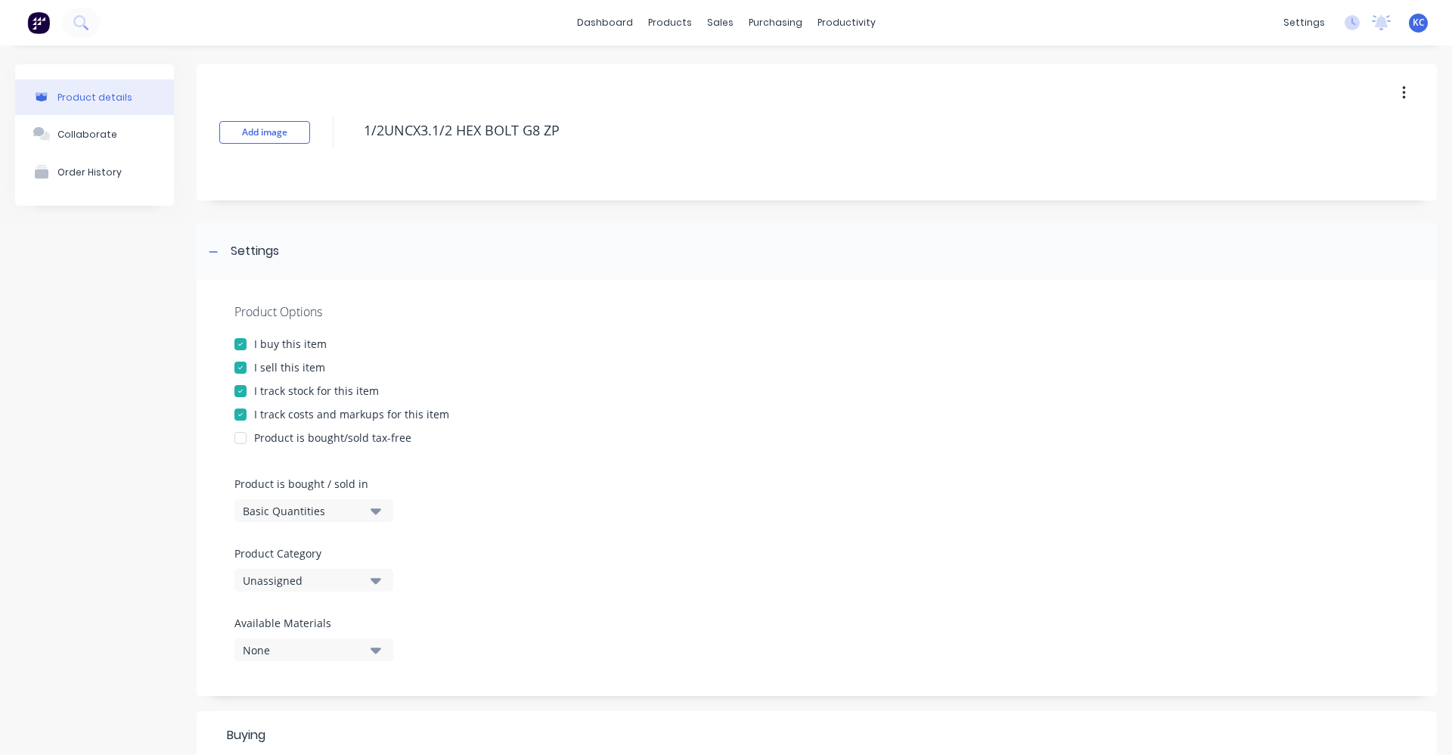
click at [380, 579] on icon "button" at bounding box center [376, 581] width 11 height 6
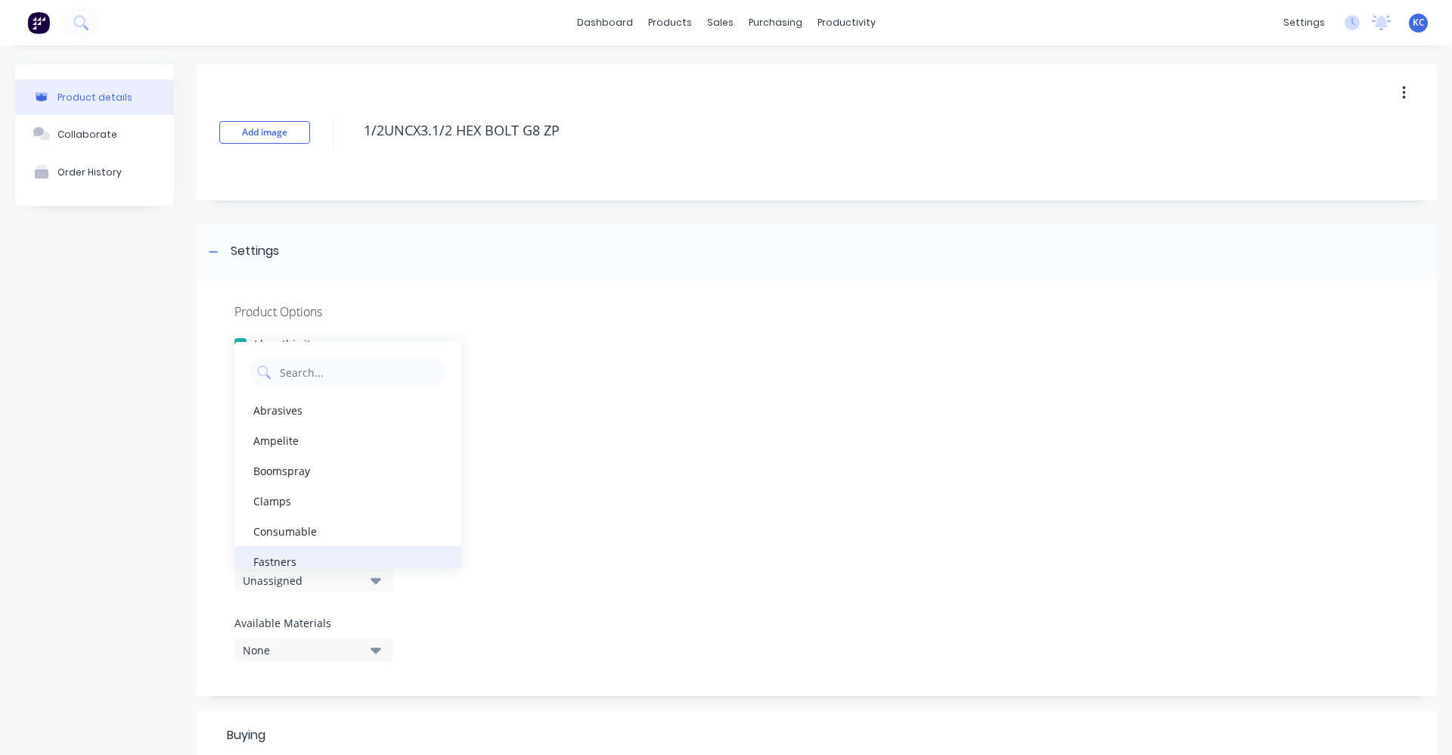
click at [379, 561] on div "Fastners" at bounding box center [348, 561] width 227 height 30
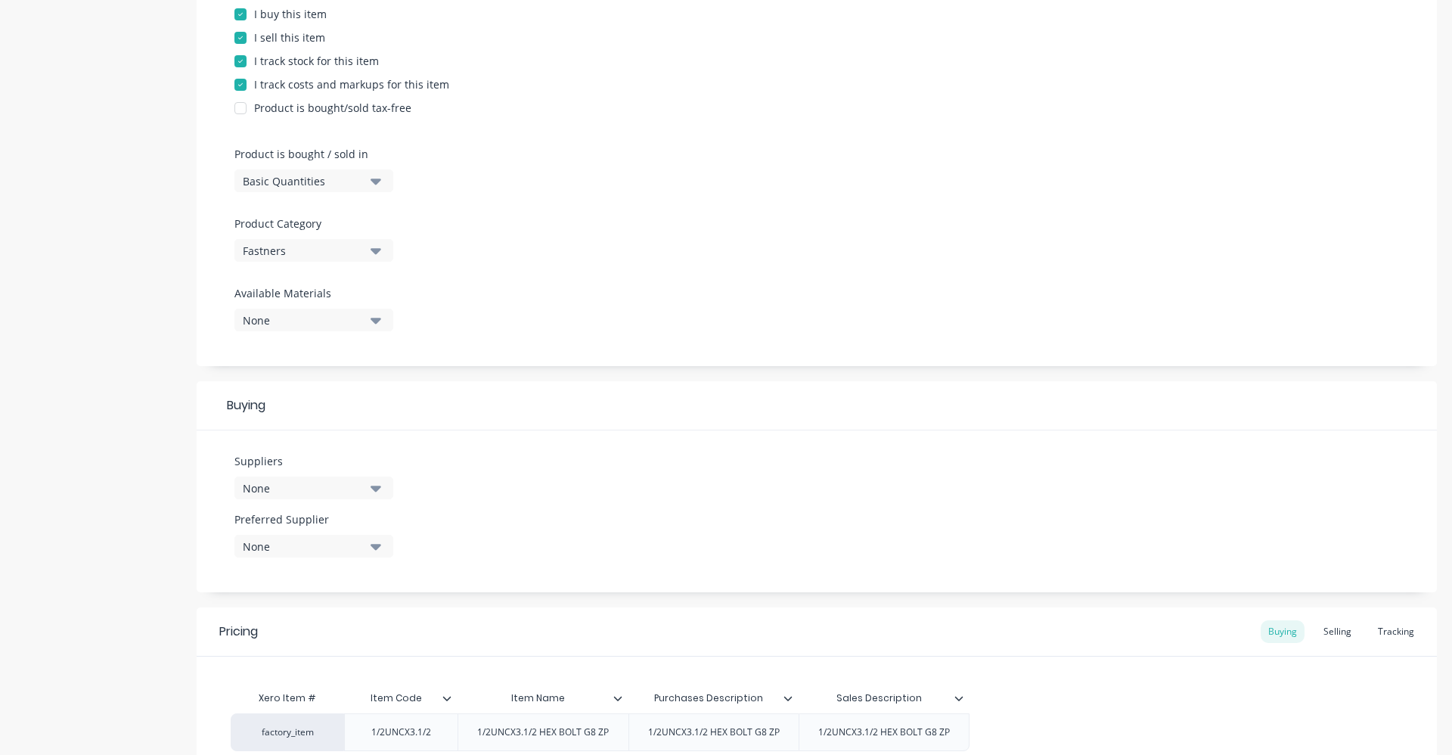
scroll to position [378, 0]
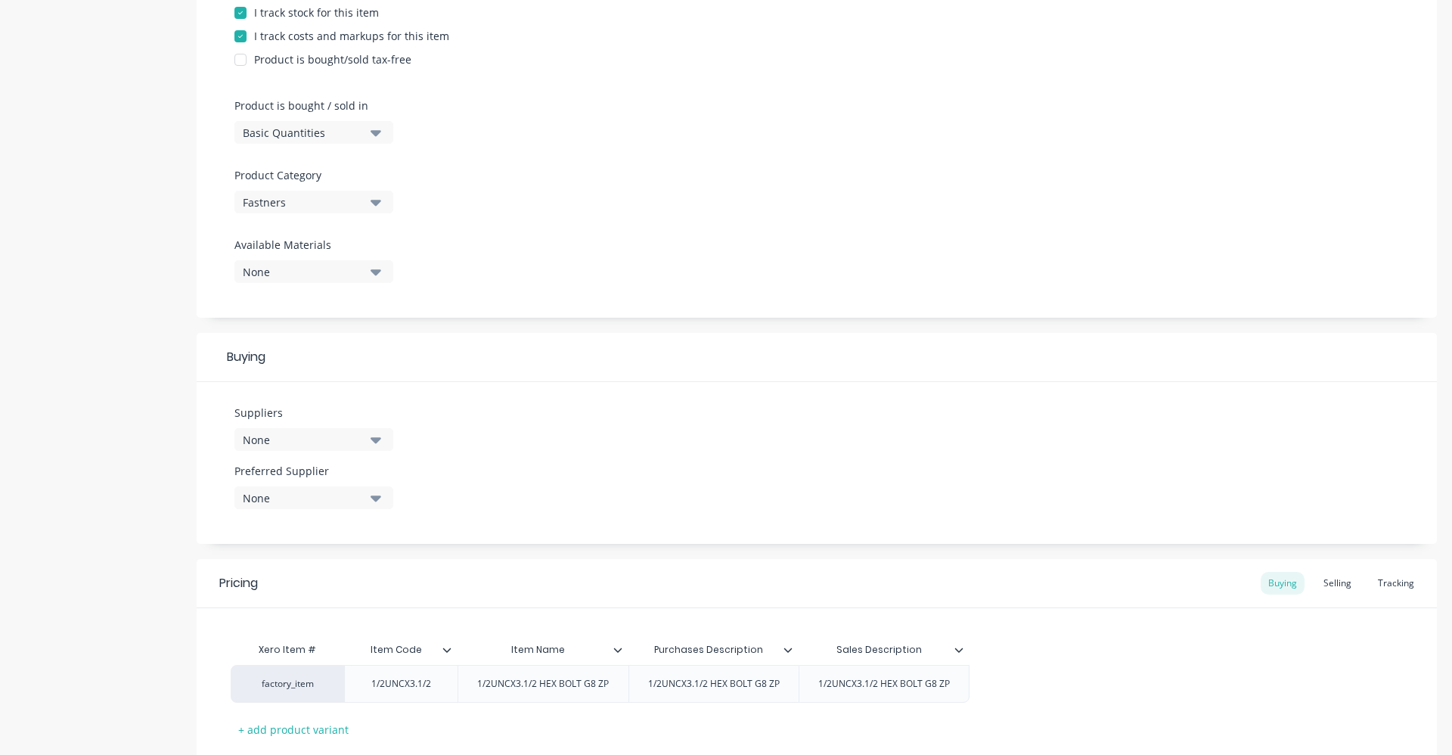
click at [370, 436] on button "None" at bounding box center [314, 439] width 159 height 23
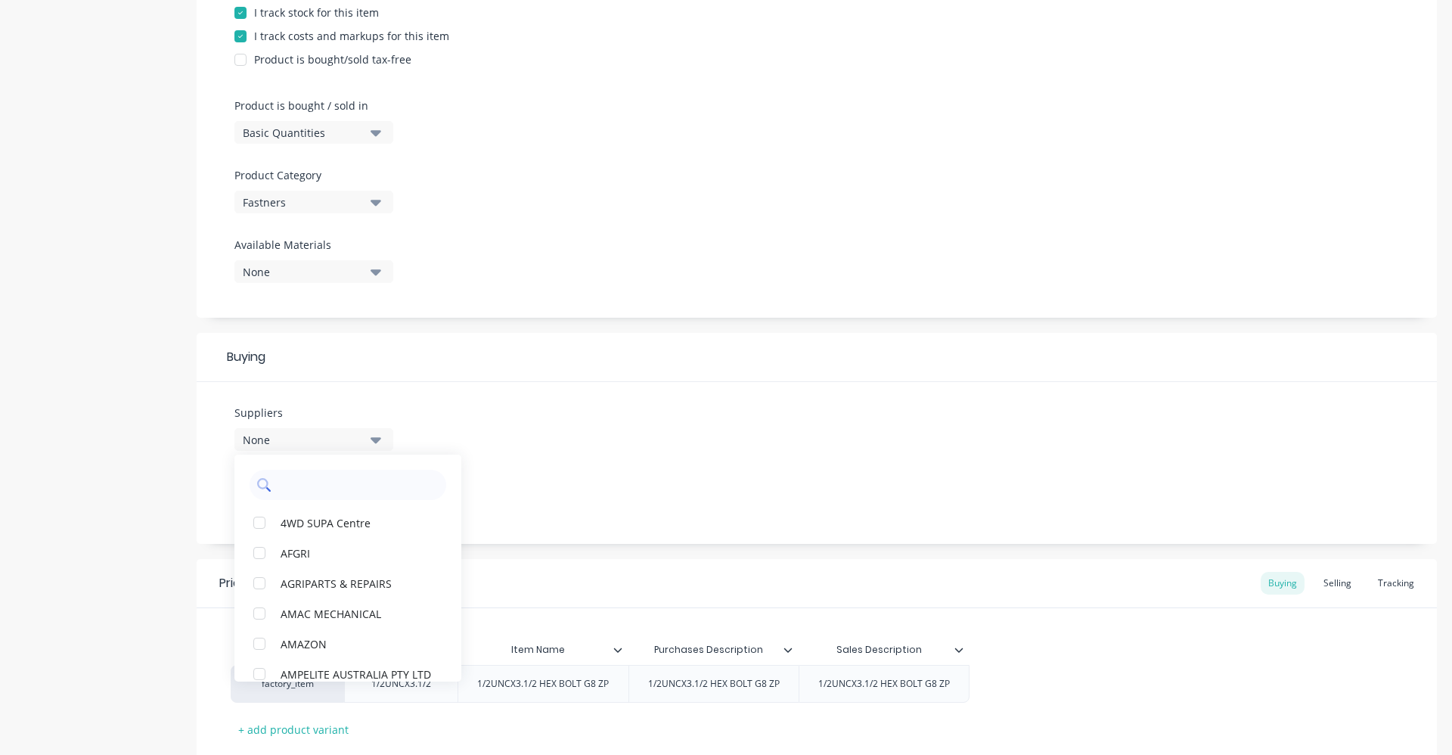
click at [353, 486] on input "text" at bounding box center [358, 485] width 160 height 30
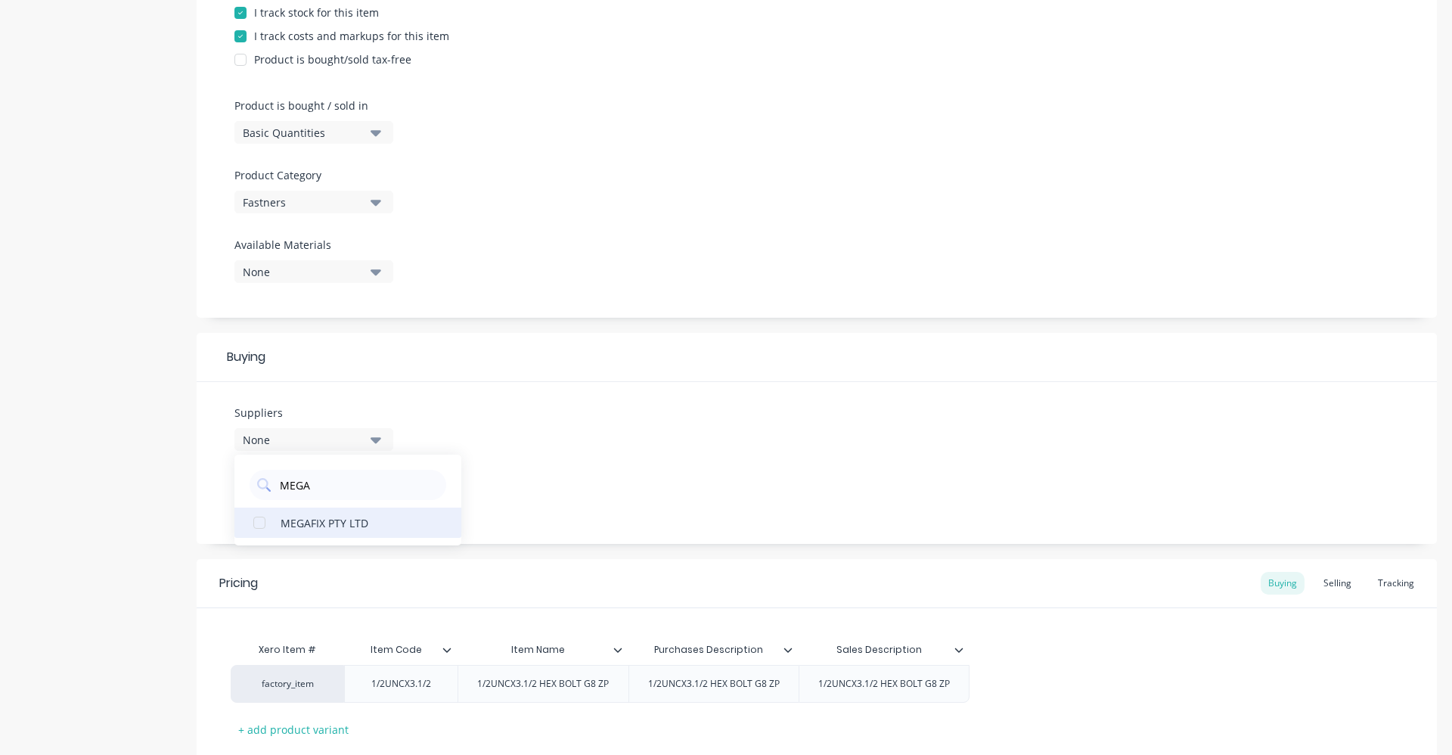
click at [358, 520] on div "MEGAFIX PTY LTD" at bounding box center [356, 522] width 151 height 16
drag, startPoint x: 345, startPoint y: 489, endPoint x: 278, endPoint y: 490, distance: 66.6
click at [278, 490] on input "MEGA" at bounding box center [358, 485] width 160 height 30
click at [294, 514] on div "UNITED FASTENERS" at bounding box center [356, 522] width 151 height 16
click at [306, 481] on input "UNITED" at bounding box center [358, 485] width 160 height 30
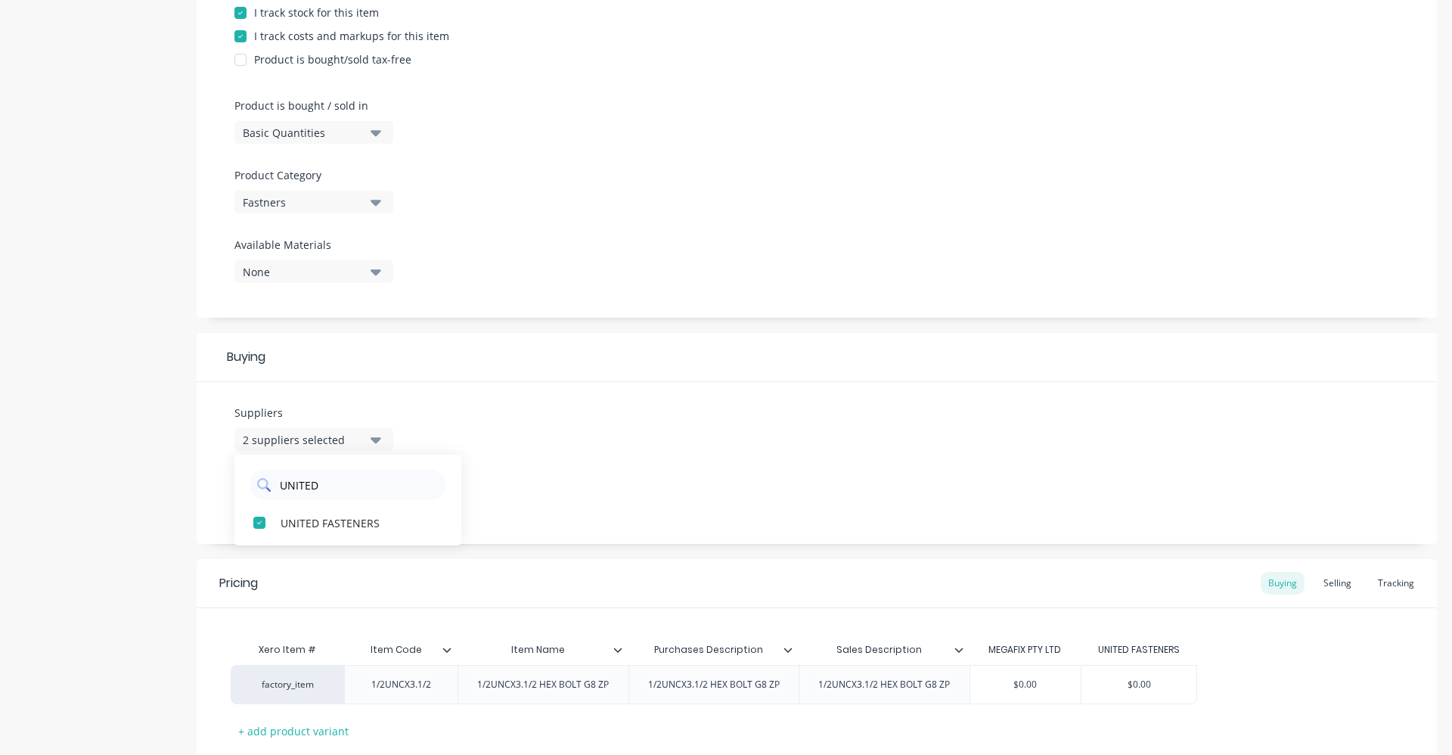
drag, startPoint x: 312, startPoint y: 487, endPoint x: 281, endPoint y: 489, distance: 30.3
click at [281, 489] on input "UNITED" at bounding box center [358, 485] width 160 height 30
click at [291, 524] on div "STAINLESS FASTENER" at bounding box center [356, 522] width 151 height 16
click at [489, 459] on div "Suppliers 3 suppliers selected STAIN STAINLESS FASTENER Preferred Supplier None" at bounding box center [817, 463] width 1241 height 162
click at [376, 500] on icon "button" at bounding box center [376, 498] width 11 height 6
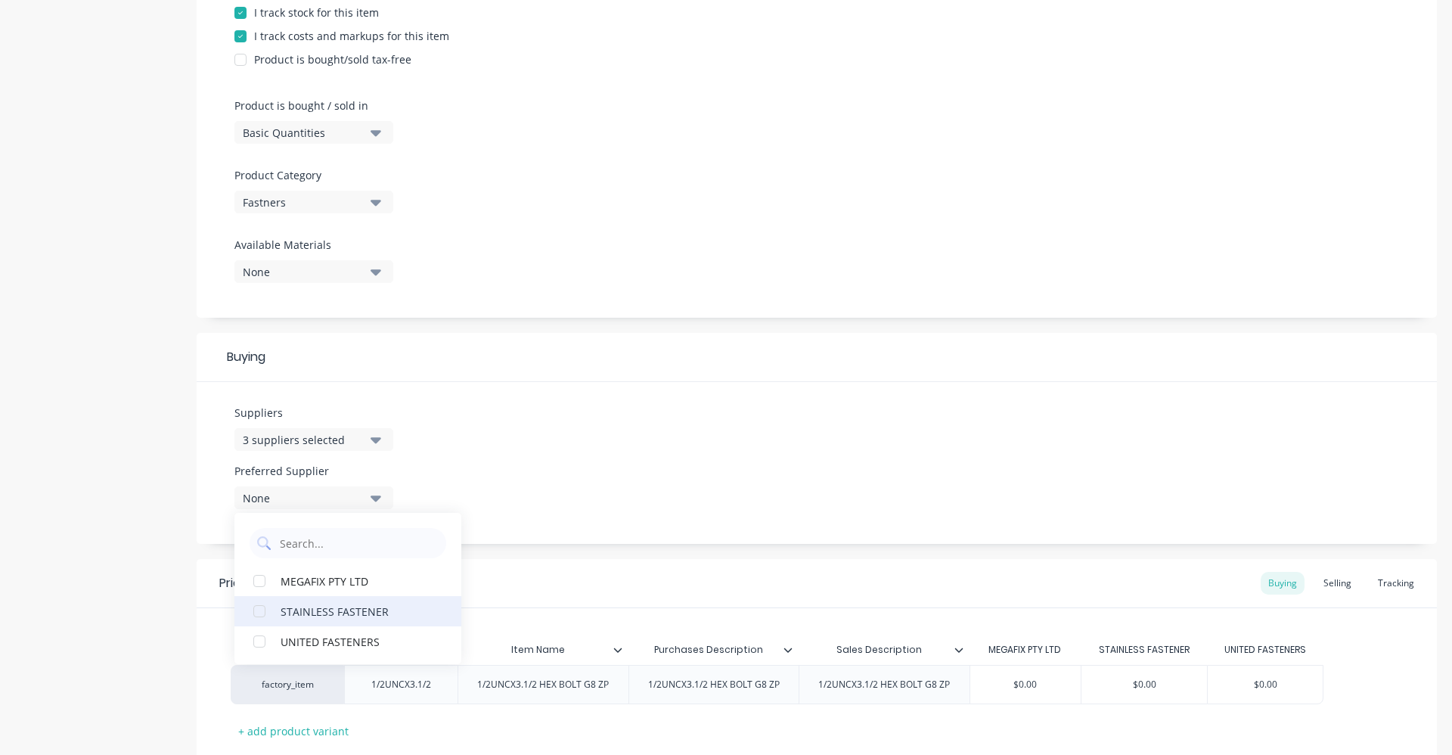
click at [377, 608] on div "STAINLESS FASTENER" at bounding box center [356, 611] width 151 height 16
click at [561, 438] on div "Suppliers 3 suppliers selected STAIN Preferred Supplier STAINLESS FASTENER STAI…" at bounding box center [817, 463] width 1241 height 162
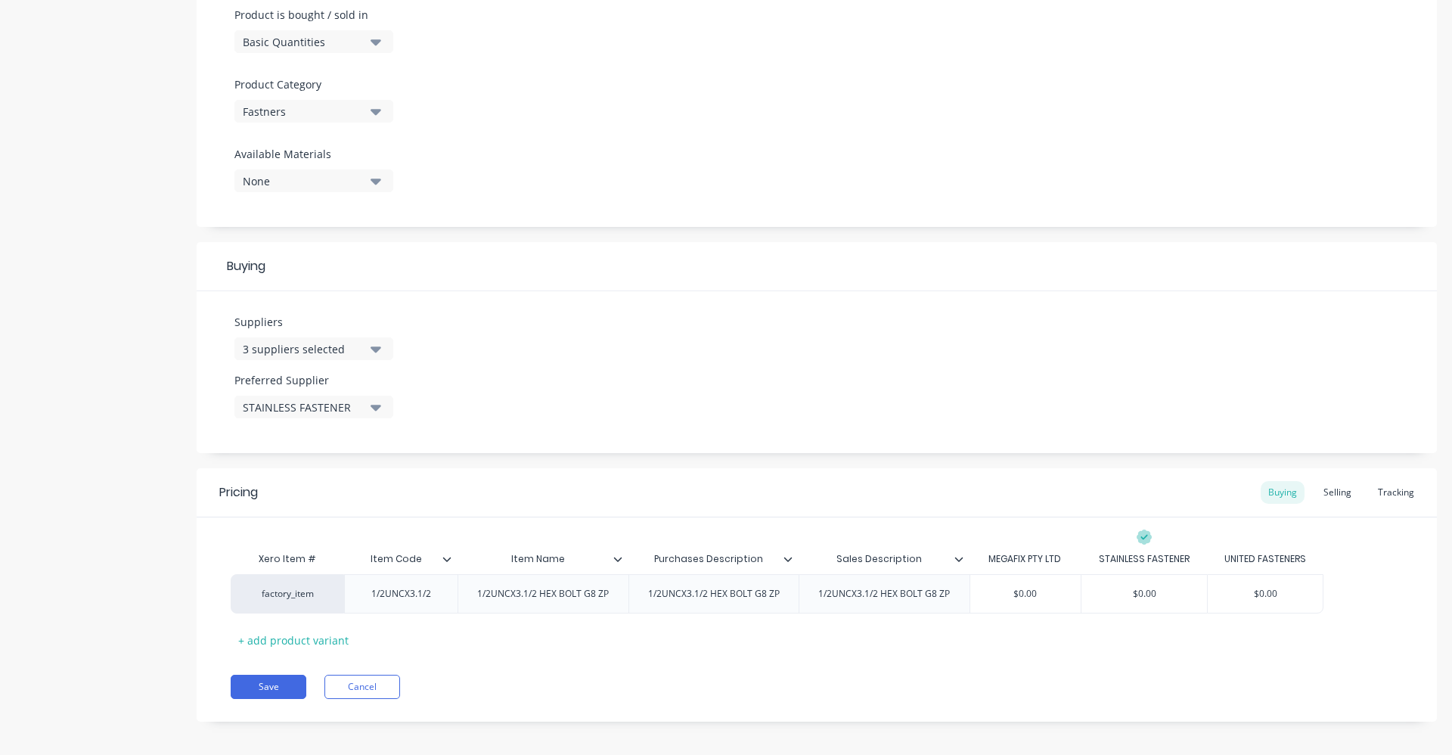
scroll to position [477, 0]
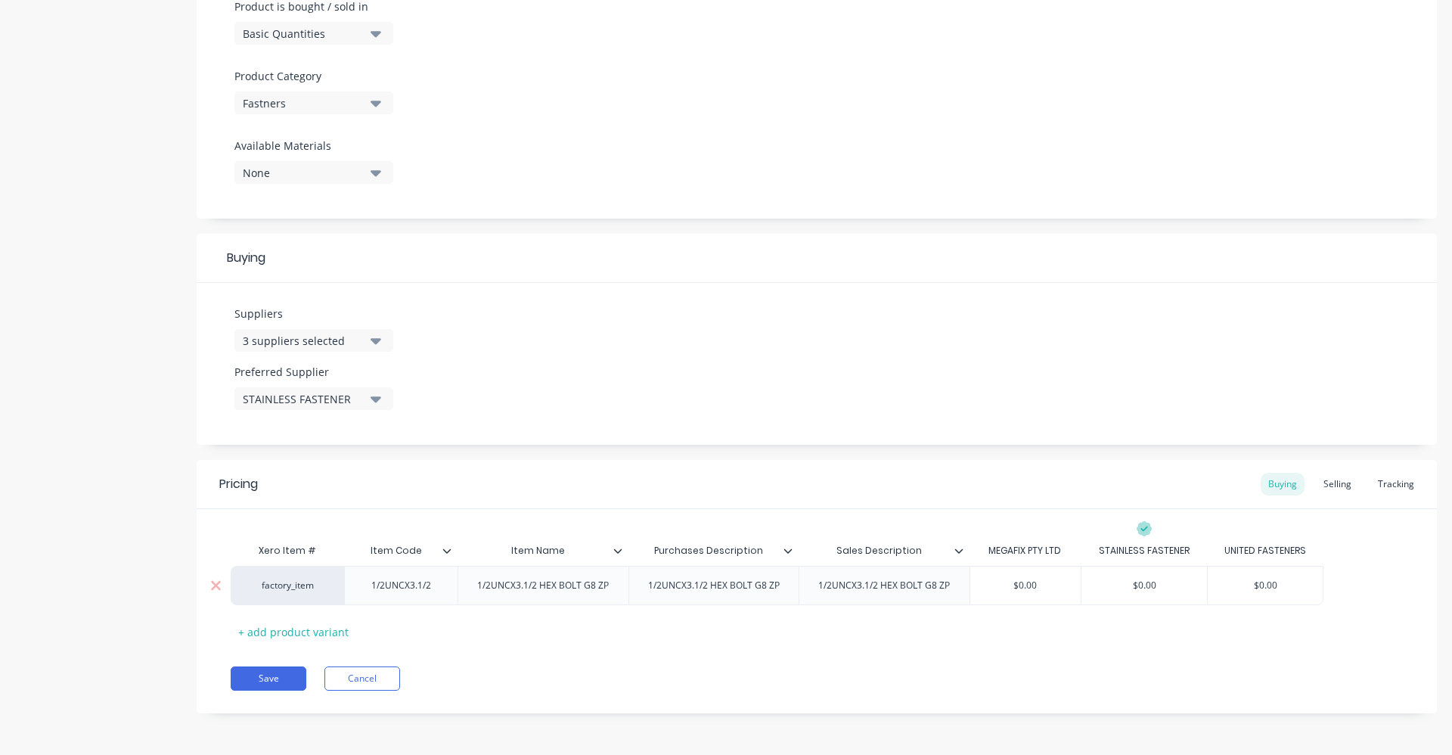
drag, startPoint x: 1054, startPoint y: 580, endPoint x: 957, endPoint y: 589, distance: 97.2
click at [957, 589] on div "factory_item 1/2UNCX3.1/2 1/2UNCX3.1/2 HEX BOLT G8 ZP 1/2UNCX3.1/2 HEX BOLT G8 …" at bounding box center [777, 585] width 1093 height 39
click at [1256, 695] on div "Pricing Buying Selling Tracking Xero Item # Item Code Item Name Purchases Descr…" at bounding box center [817, 586] width 1241 height 253
click at [1316, 482] on div "Selling" at bounding box center [1337, 484] width 43 height 23
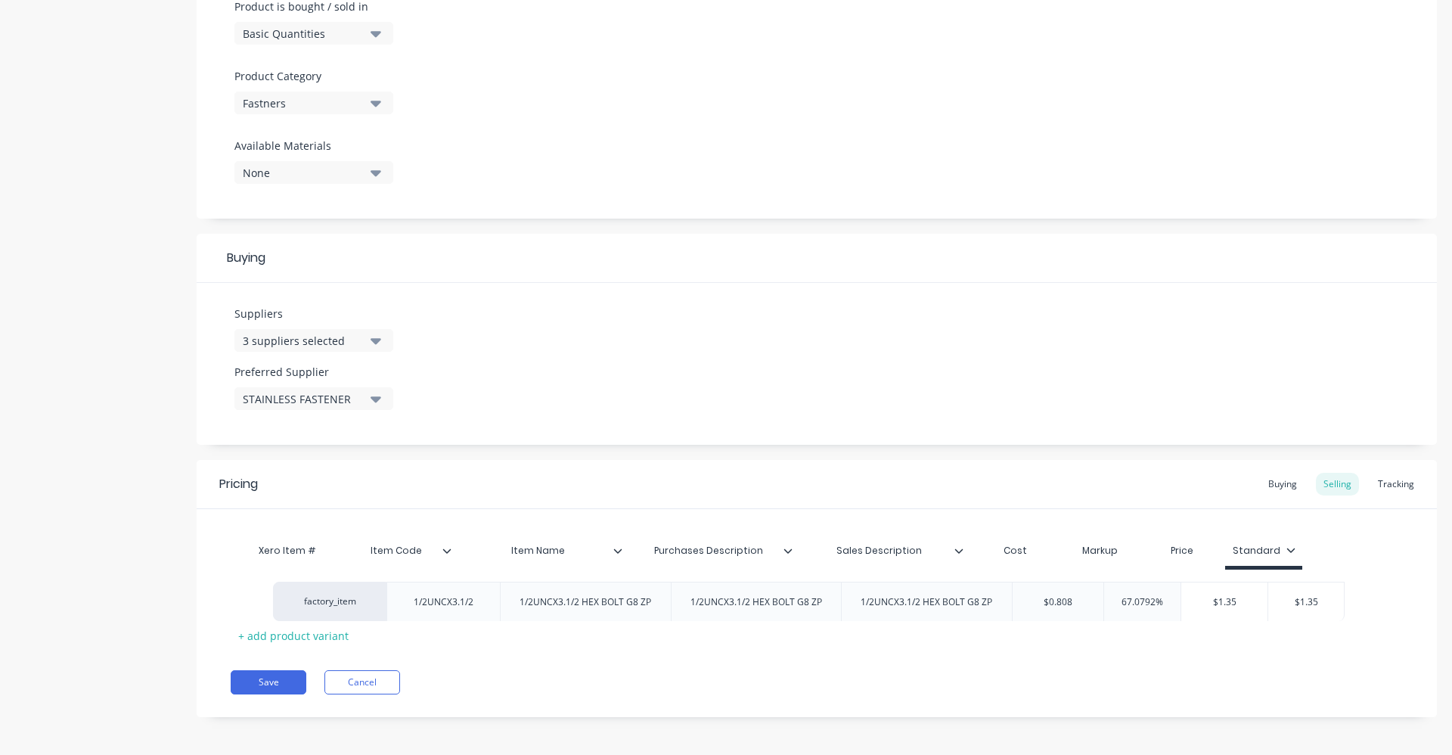
drag, startPoint x: 995, startPoint y: 580, endPoint x: 1036, endPoint y: 592, distance: 43.3
click at [1038, 592] on div "factory_item 1/2UNCX3.1/2 1/2UNCX3.1/2 HEX BOLT G8 ZP 1/2UNCX3.1/2 HEX BOLT G8 …" at bounding box center [817, 589] width 1173 height 39
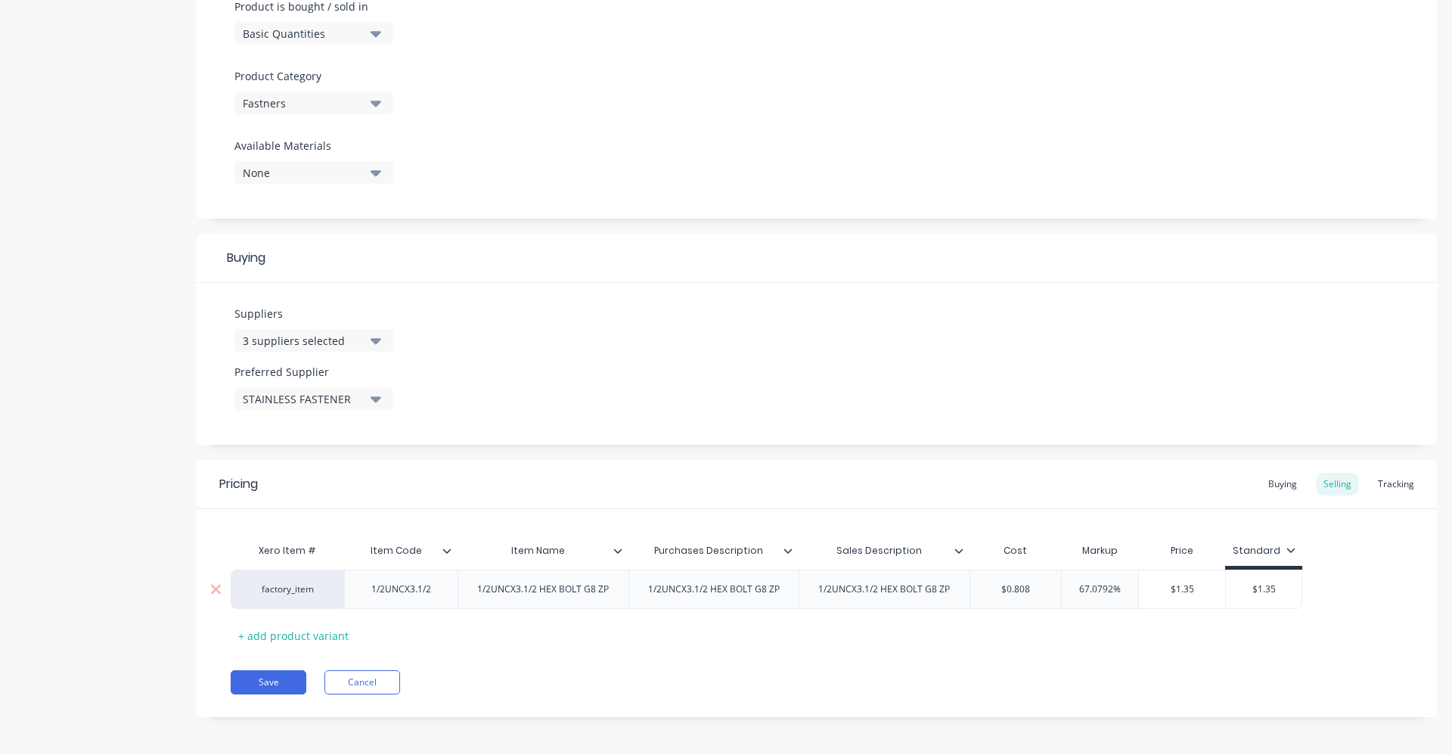
drag, startPoint x: 1034, startPoint y: 592, endPoint x: 1046, endPoint y: 592, distance: 12.1
click at [1046, 592] on input "$0.808" at bounding box center [1017, 589] width 92 height 14
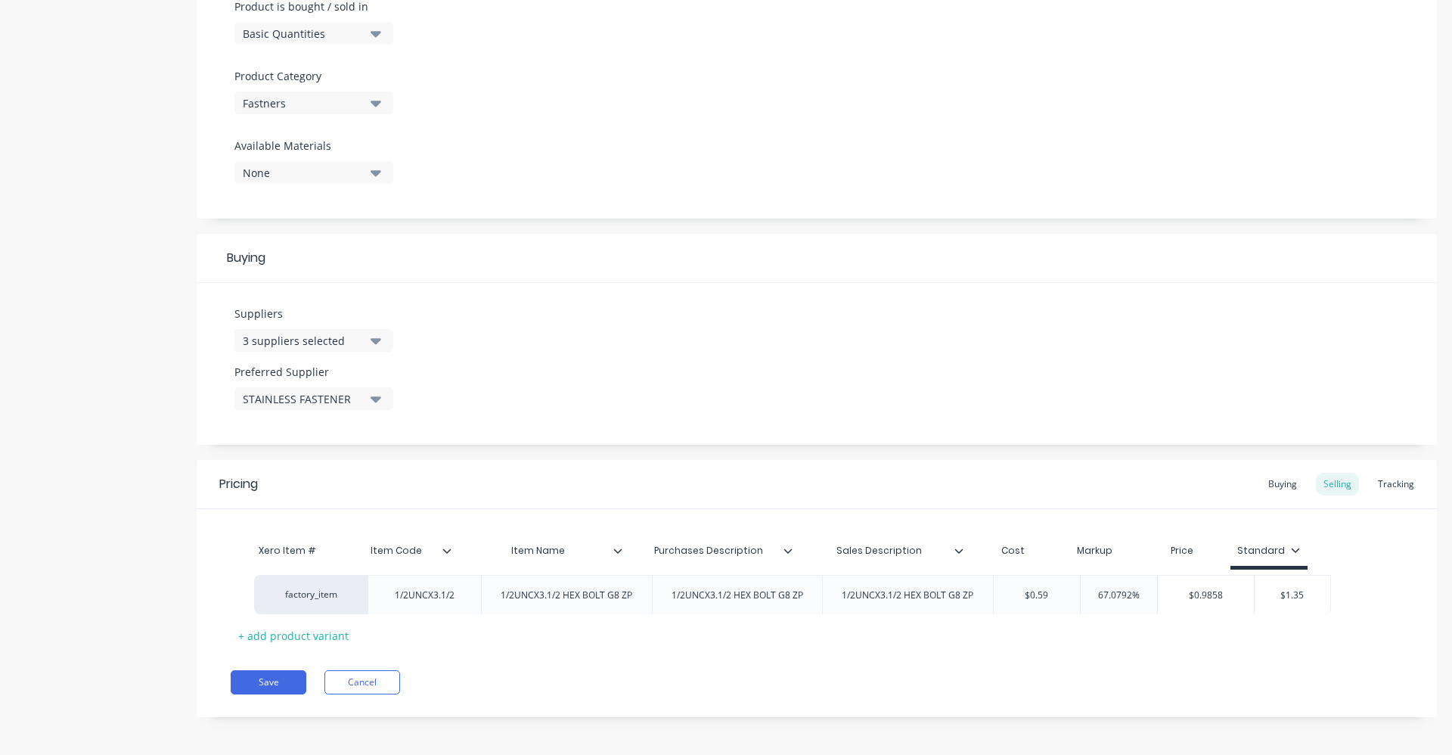
drag, startPoint x: 1069, startPoint y: 596, endPoint x: 1097, endPoint y: 601, distance: 28.4
click at [1098, 600] on div "factory_item 1/2UNCX3.1/2 1/2UNCX3.1/2 HEX BOLT G8 ZP 1/2UNCX3.1/2 HEX BOLT G8 …" at bounding box center [817, 589] width 1173 height 39
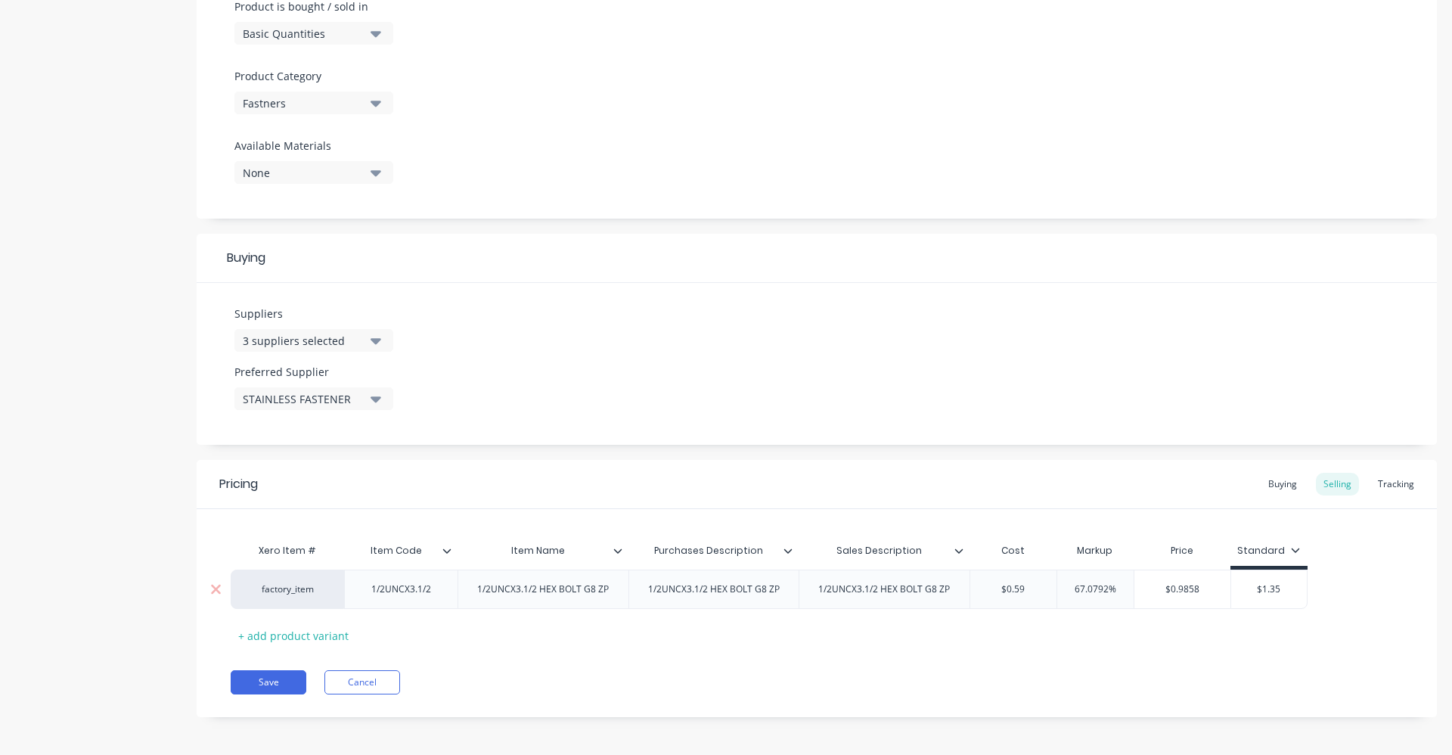
drag, startPoint x: 1071, startPoint y: 593, endPoint x: 1126, endPoint y: 593, distance: 54.5
click at [1126, 593] on input "67.0792%" at bounding box center [1096, 589] width 76 height 14
drag, startPoint x: 1250, startPoint y: 593, endPoint x: 1280, endPoint y: 595, distance: 30.3
click at [1280, 595] on input "$1.35" at bounding box center [1254, 589] width 76 height 14
click at [1117, 654] on div "Pricing Buying Selling Tracking Xero Item # Item Code Item Name Purchases Descr…" at bounding box center [817, 588] width 1241 height 257
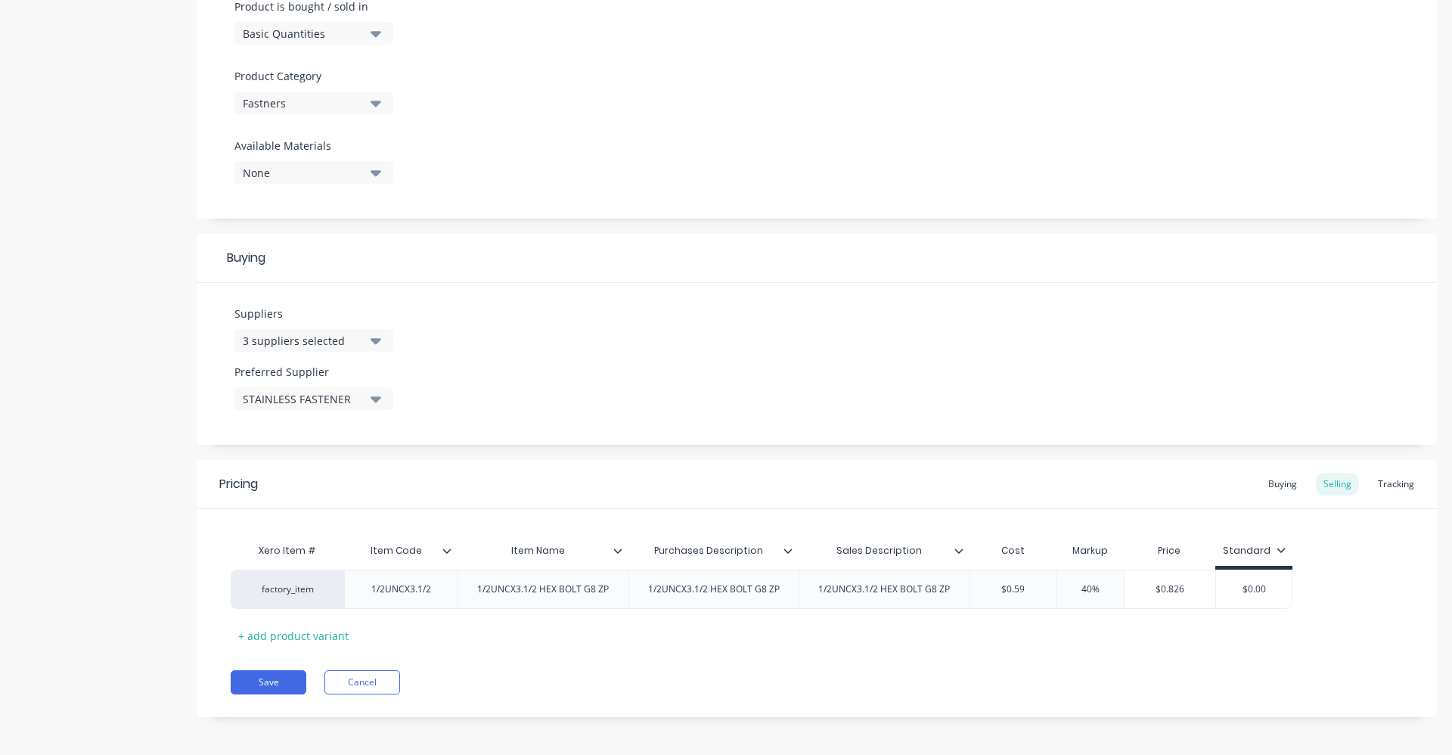
click at [613, 557] on input "Item Name" at bounding box center [539, 551] width 162 height 14
click at [621, 550] on icon at bounding box center [617, 550] width 8 height 5
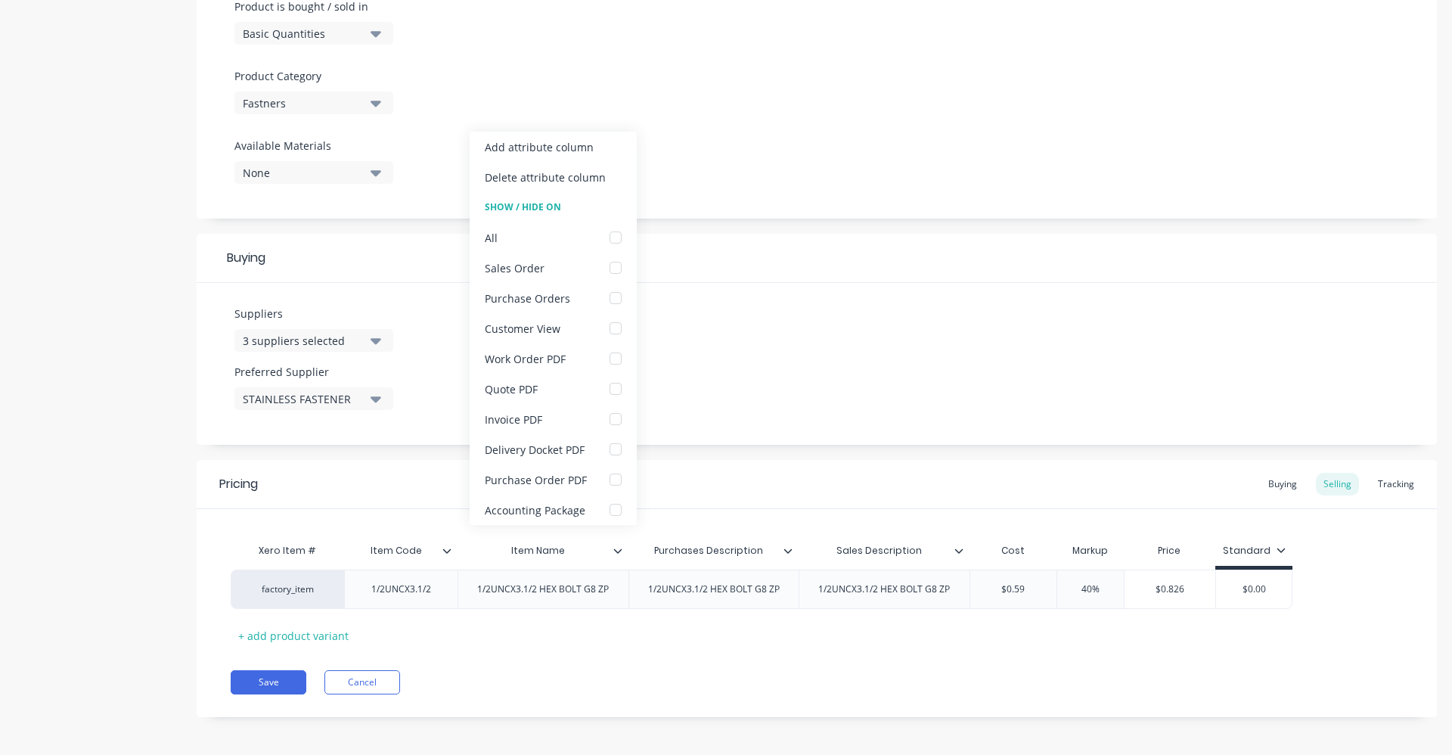
click at [621, 550] on icon at bounding box center [617, 550] width 8 height 5
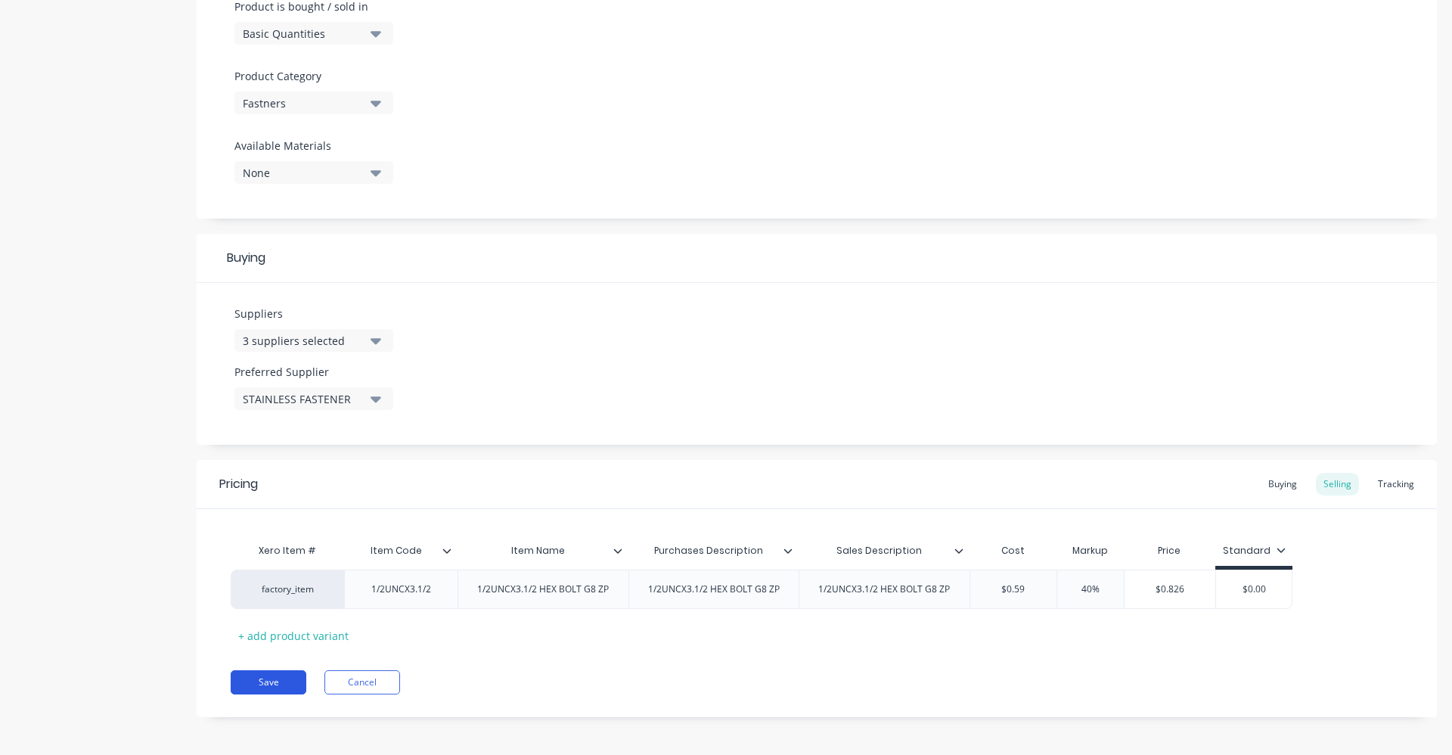
click at [265, 674] on button "Save" at bounding box center [269, 682] width 76 height 24
